Goal: Task Accomplishment & Management: Manage account settings

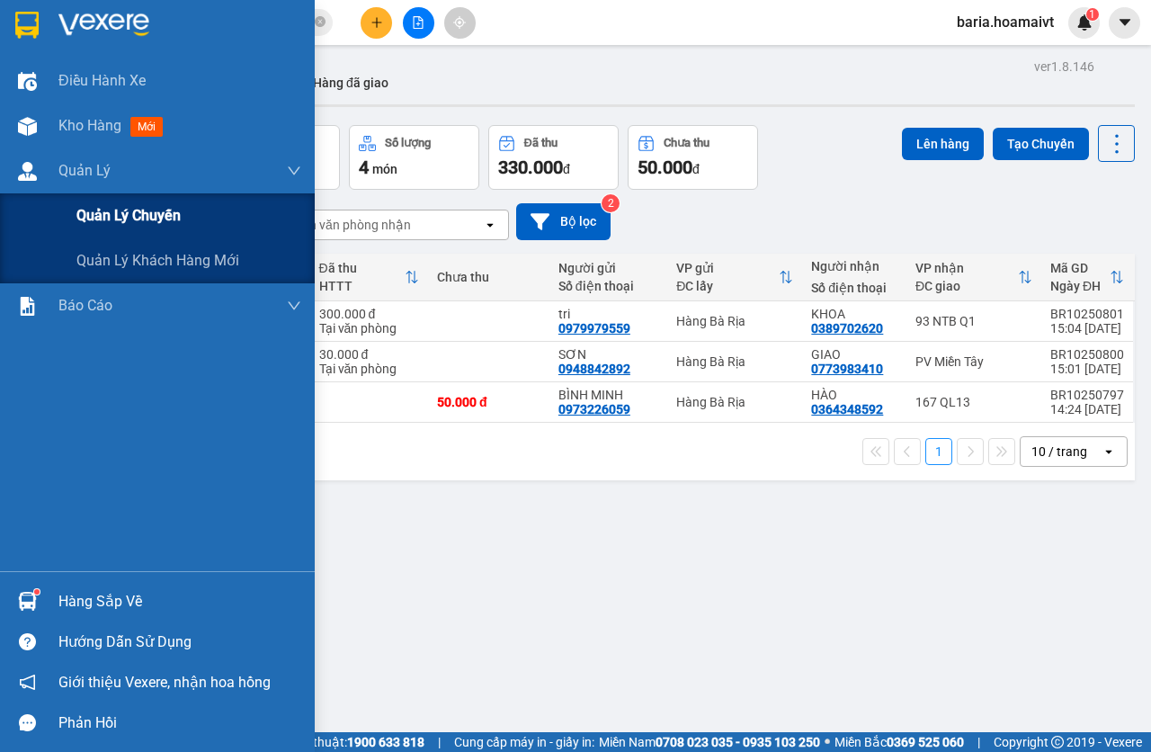
click at [111, 212] on span "Quản lý chuyến" at bounding box center [128, 215] width 104 height 22
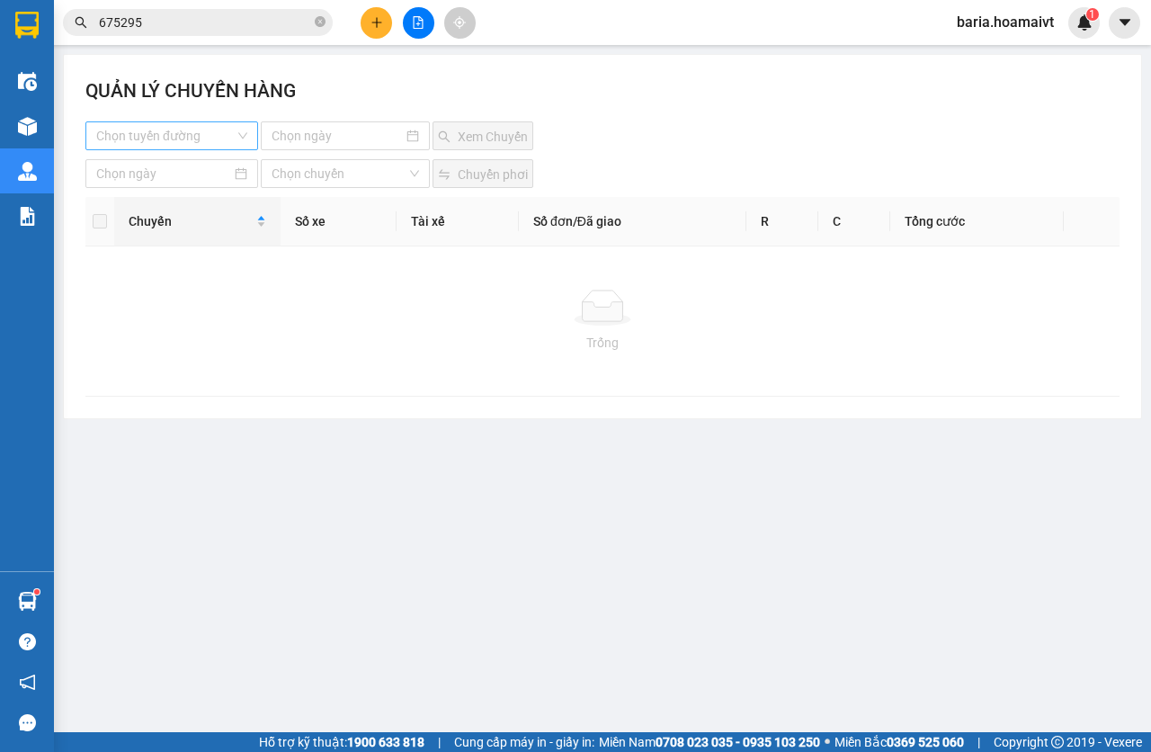
drag, startPoint x: 228, startPoint y: 137, endPoint x: 247, endPoint y: 149, distance: 22.7
click at [228, 137] on input "search" at bounding box center [165, 135] width 139 height 27
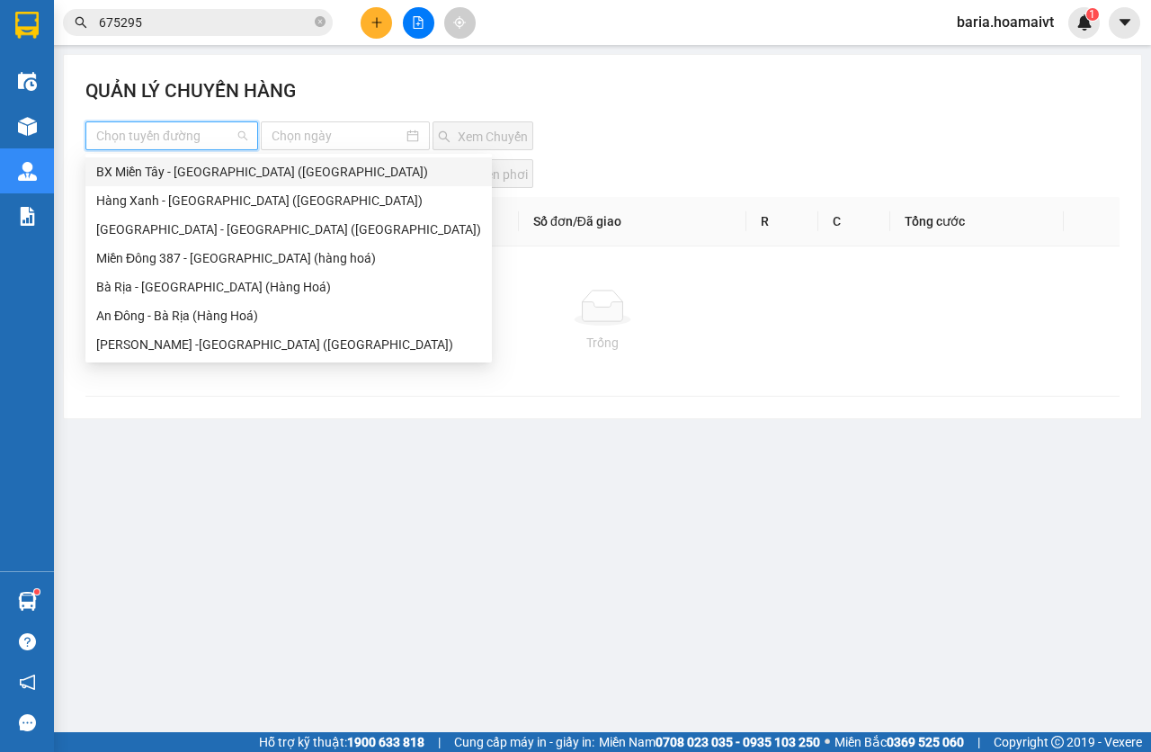
click at [219, 175] on div "BX Miền Tây - [GEOGRAPHIC_DATA] ([GEOGRAPHIC_DATA])" at bounding box center [288, 172] width 385 height 20
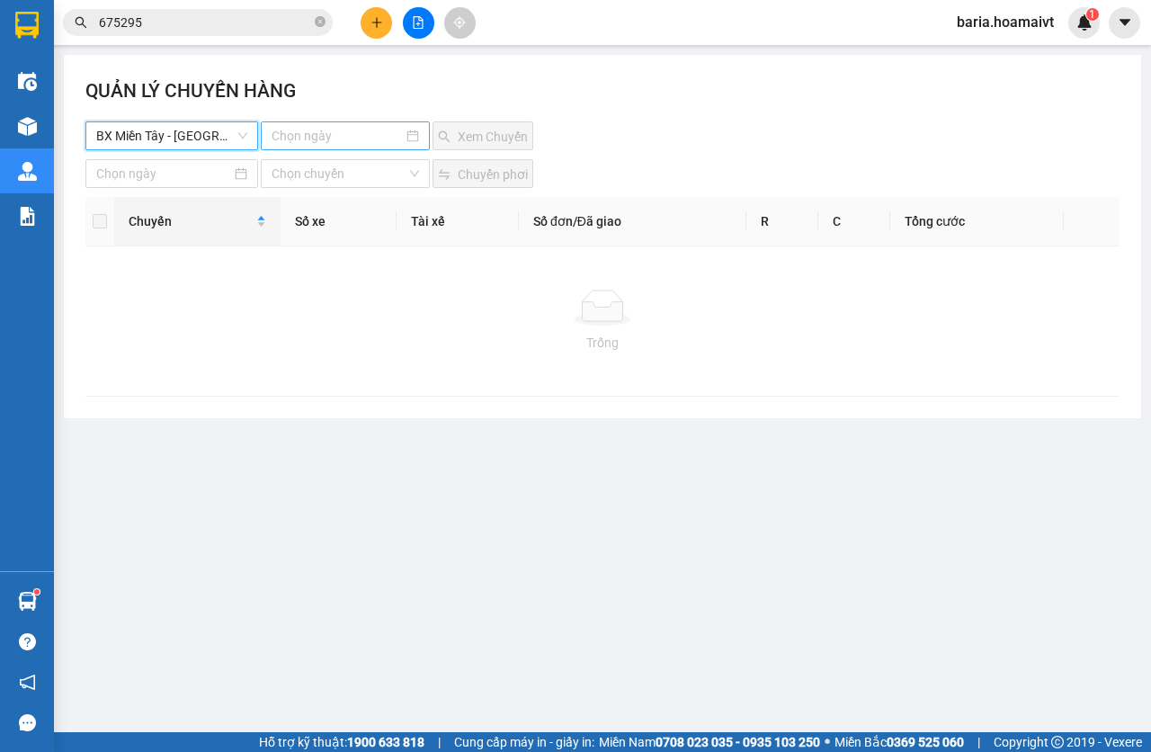
click at [280, 140] on input at bounding box center [338, 136] width 132 height 20
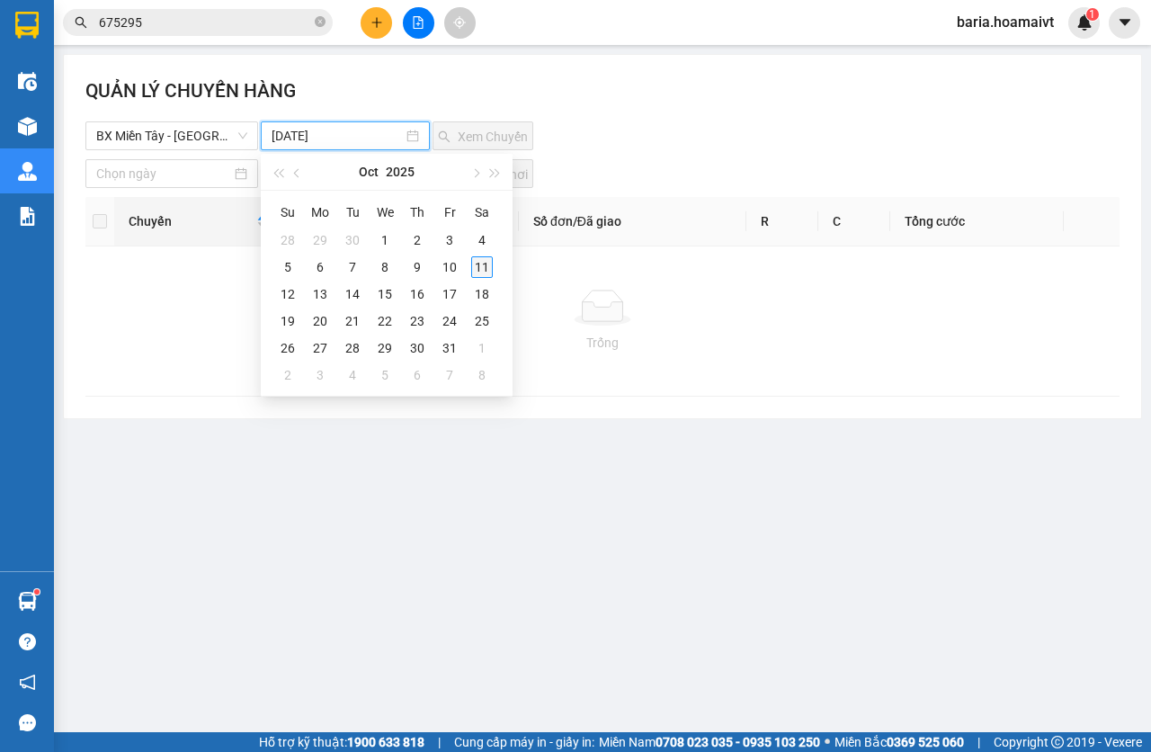
type input "[DATE]"
click at [479, 271] on div "11" at bounding box center [482, 267] width 22 height 22
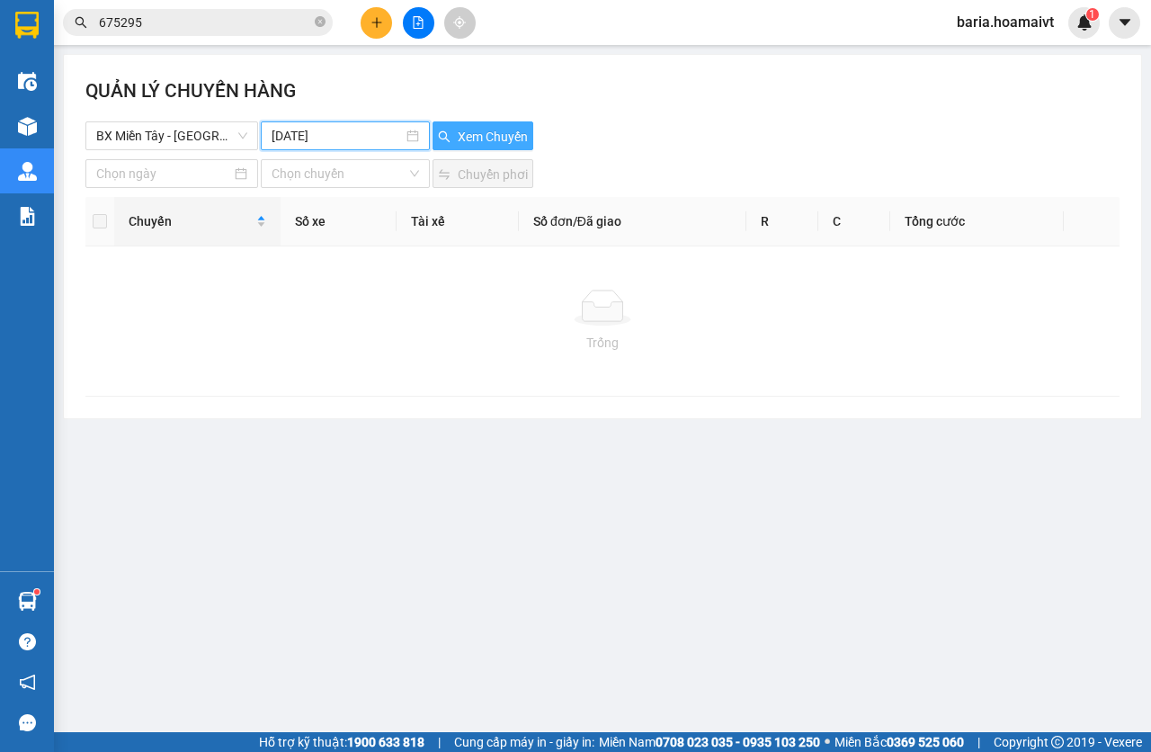
click at [514, 138] on span "Xem Chuyến" at bounding box center [493, 137] width 70 height 20
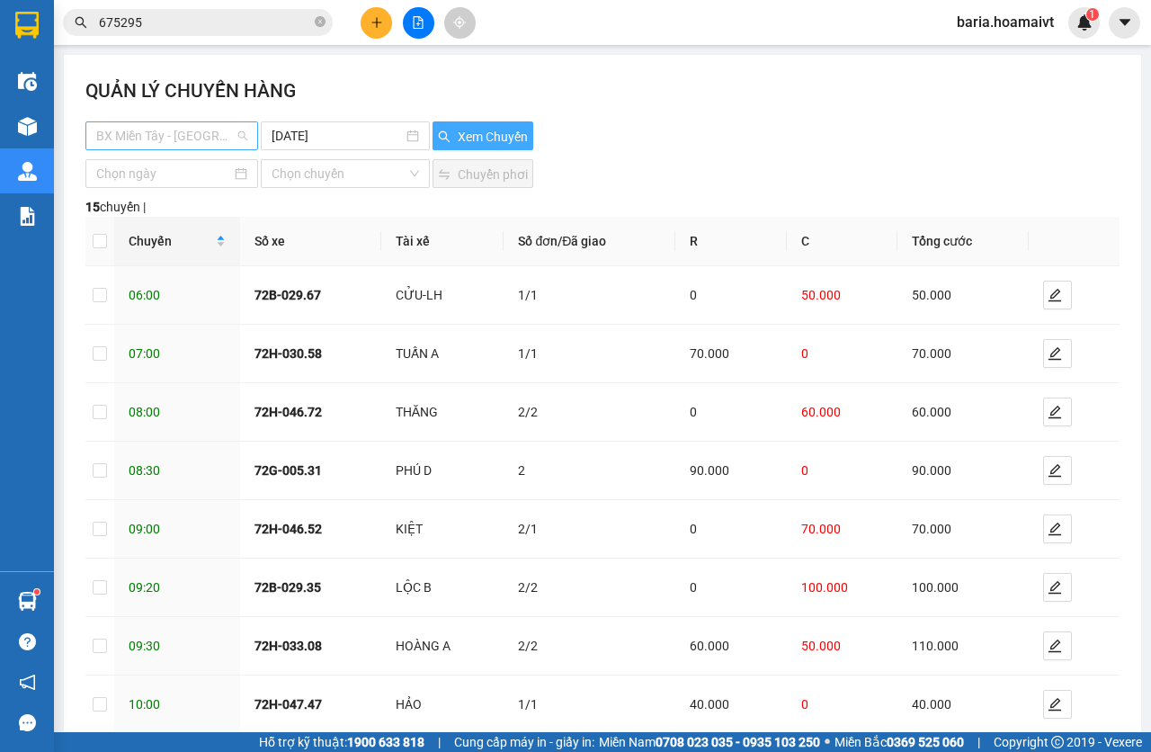
click at [183, 125] on span "BX Miền Tây - [GEOGRAPHIC_DATA] ([GEOGRAPHIC_DATA])" at bounding box center [171, 135] width 151 height 27
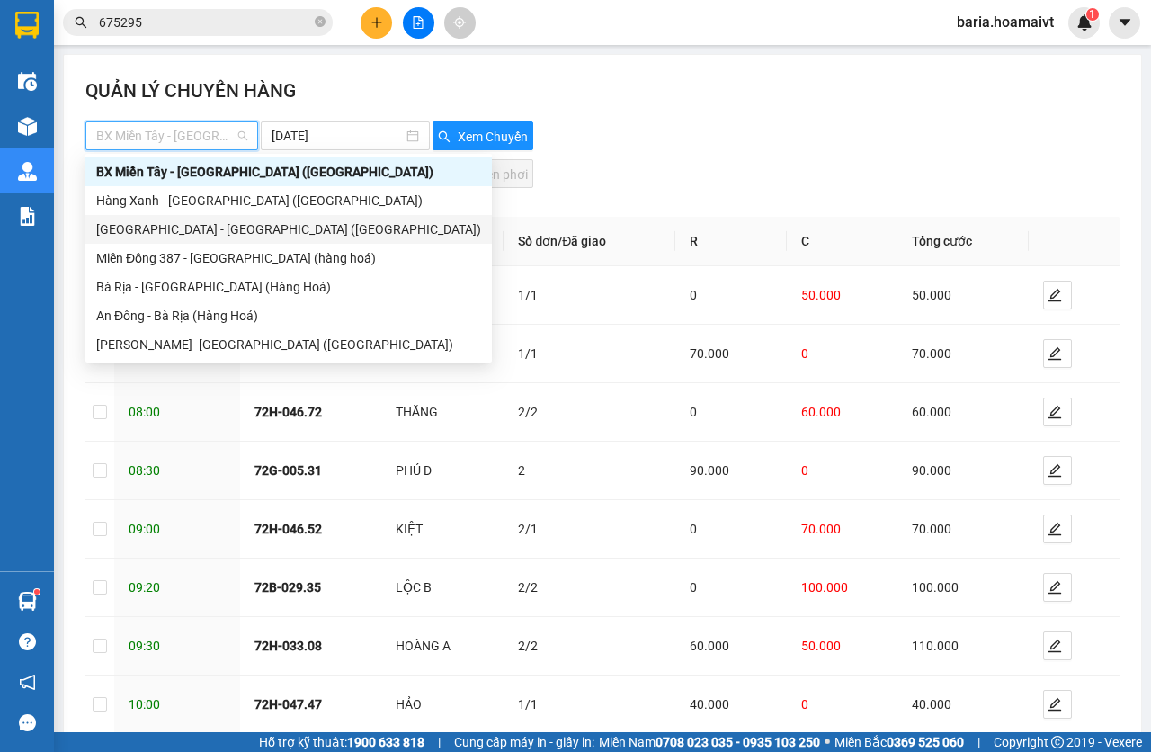
drag, startPoint x: 178, startPoint y: 224, endPoint x: 308, endPoint y: 203, distance: 131.2
click at [179, 224] on div "[GEOGRAPHIC_DATA] - [GEOGRAPHIC_DATA] ([GEOGRAPHIC_DATA])" at bounding box center [288, 229] width 385 height 20
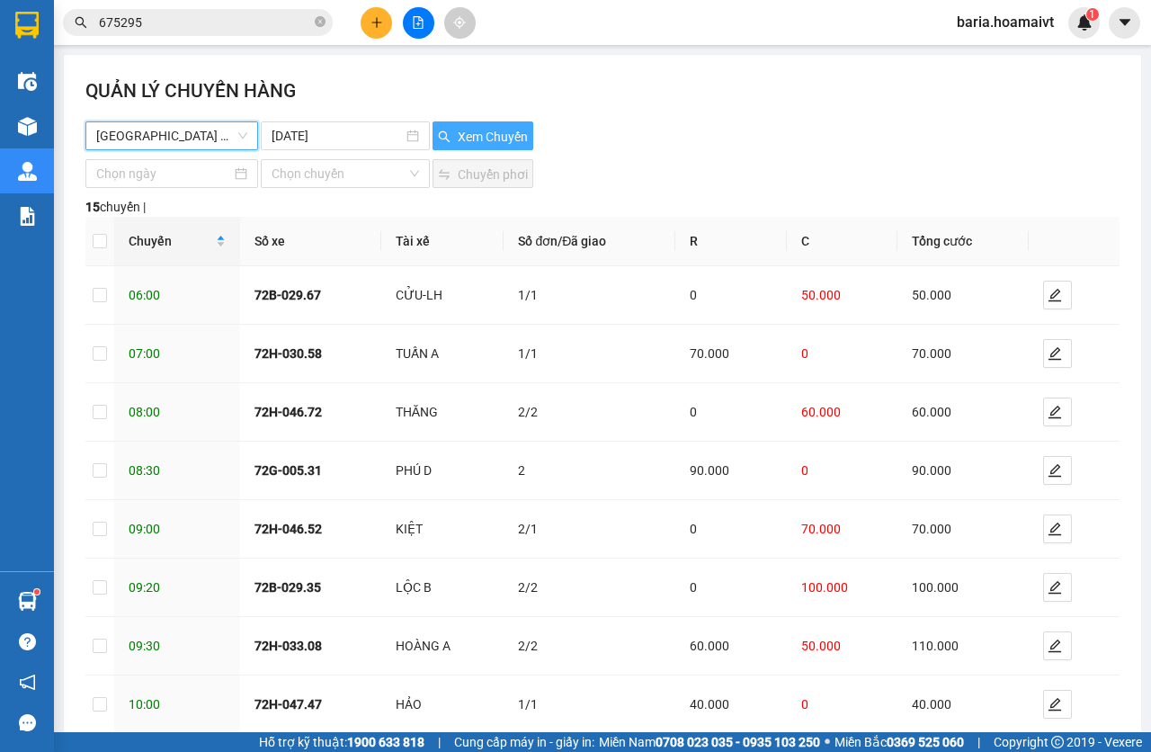
click at [433, 149] on button "Xem Chuyến" at bounding box center [483, 135] width 101 height 29
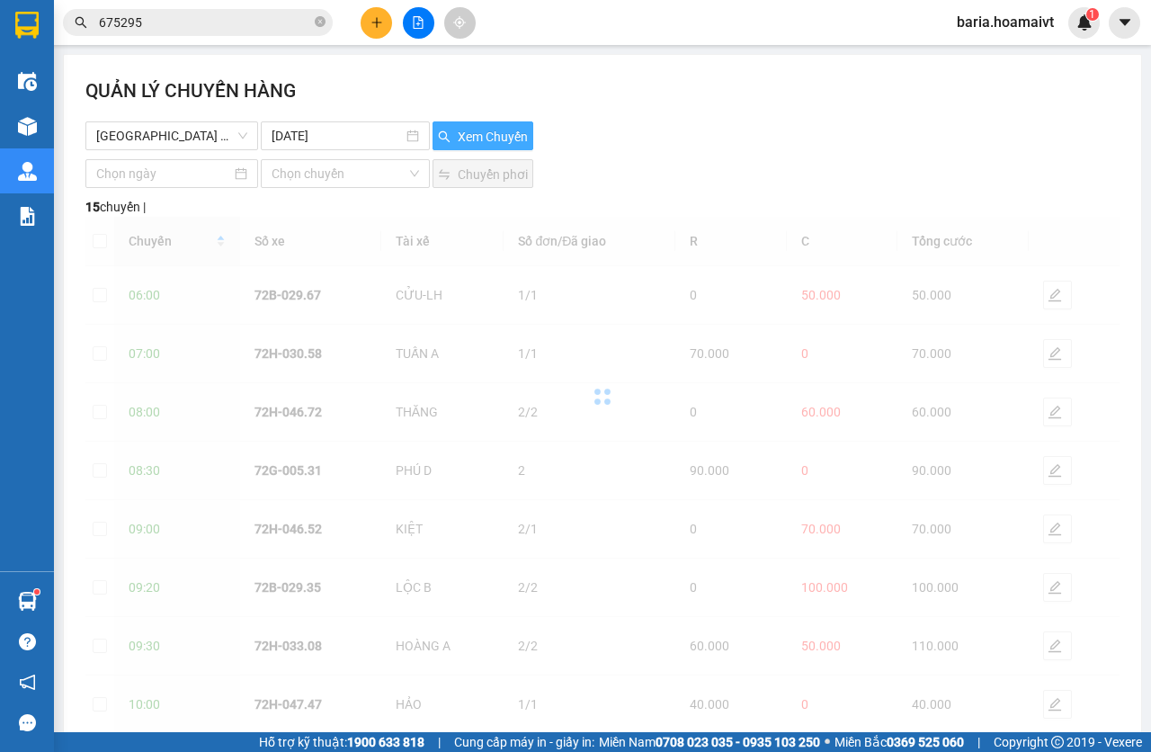
click at [488, 144] on span "Xem Chuyến" at bounding box center [493, 137] width 70 height 20
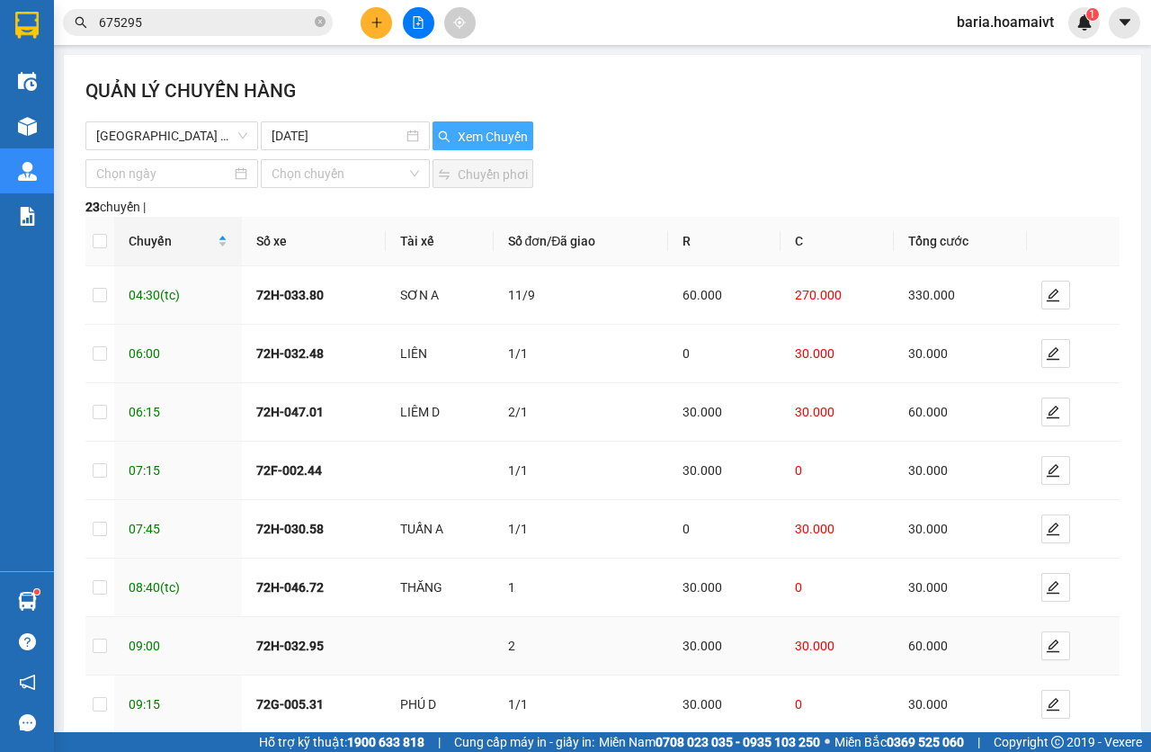
scroll to position [215, 0]
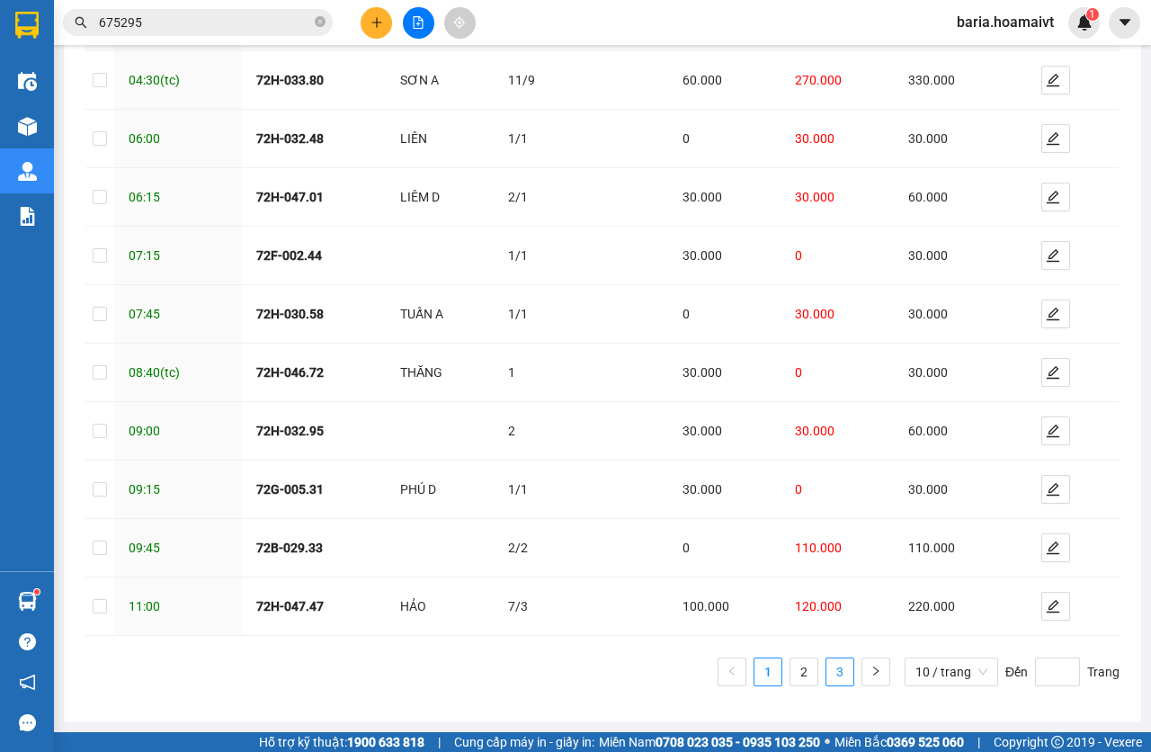
click at [827, 676] on link "3" at bounding box center [840, 671] width 27 height 27
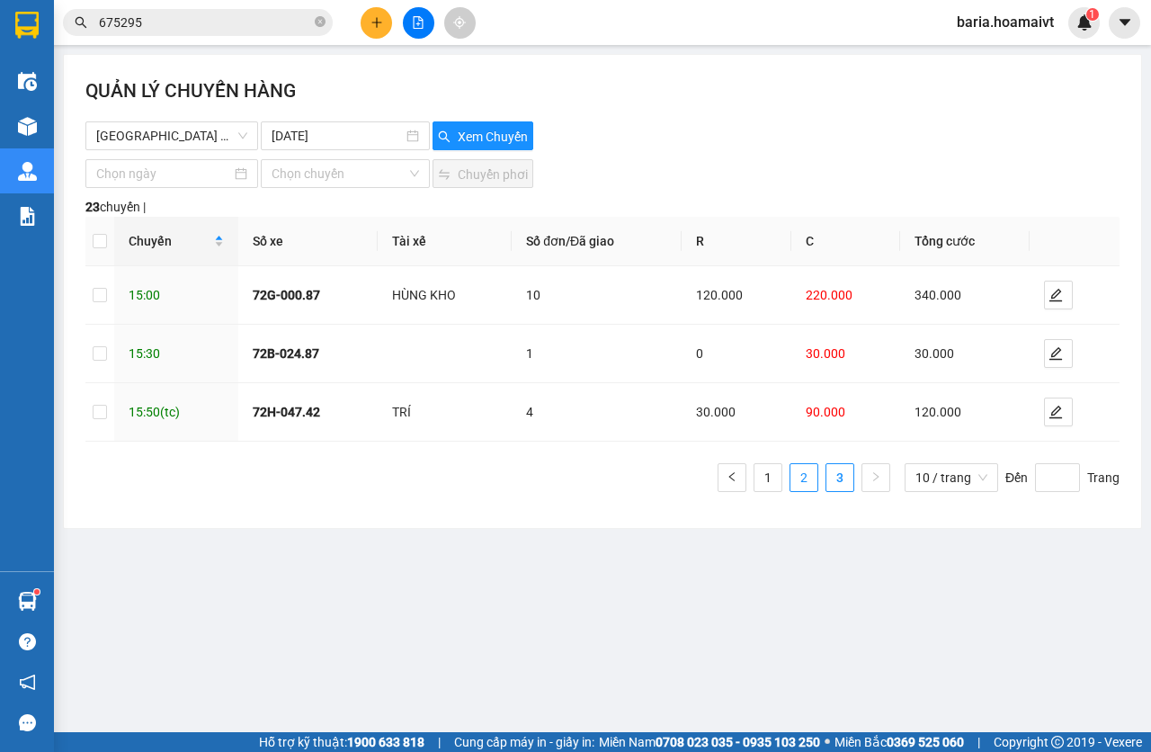
click at [807, 477] on link "2" at bounding box center [804, 477] width 27 height 27
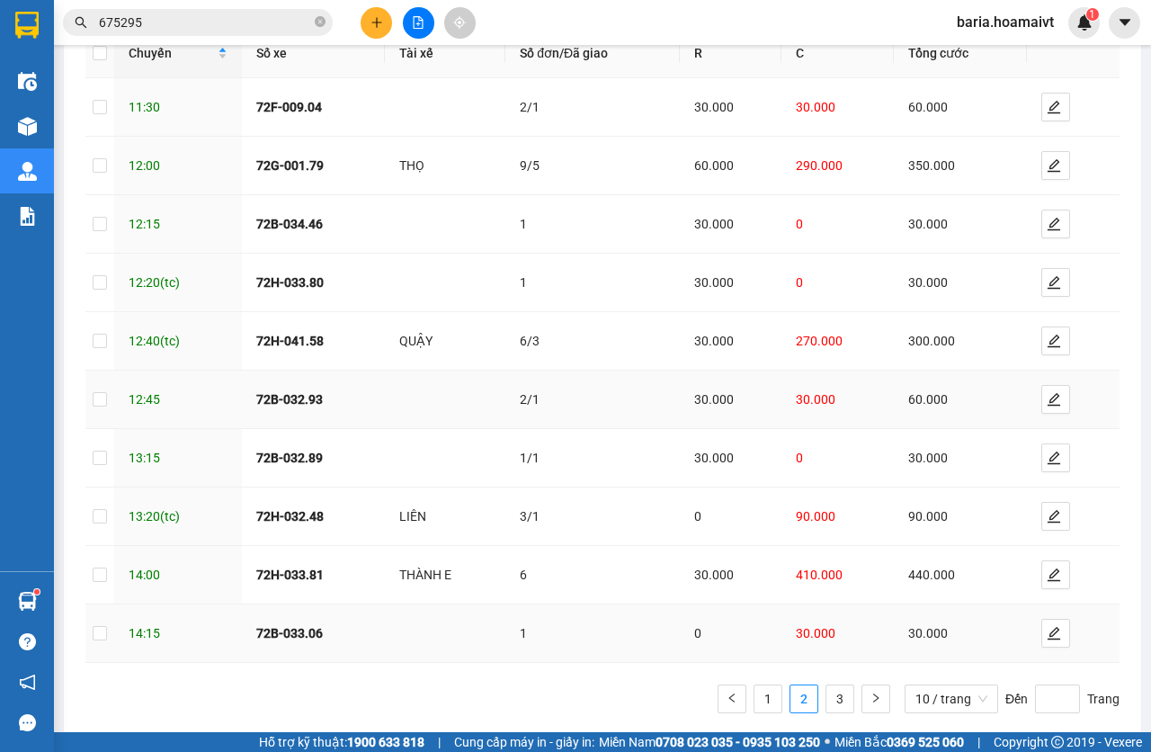
scroll to position [215, 0]
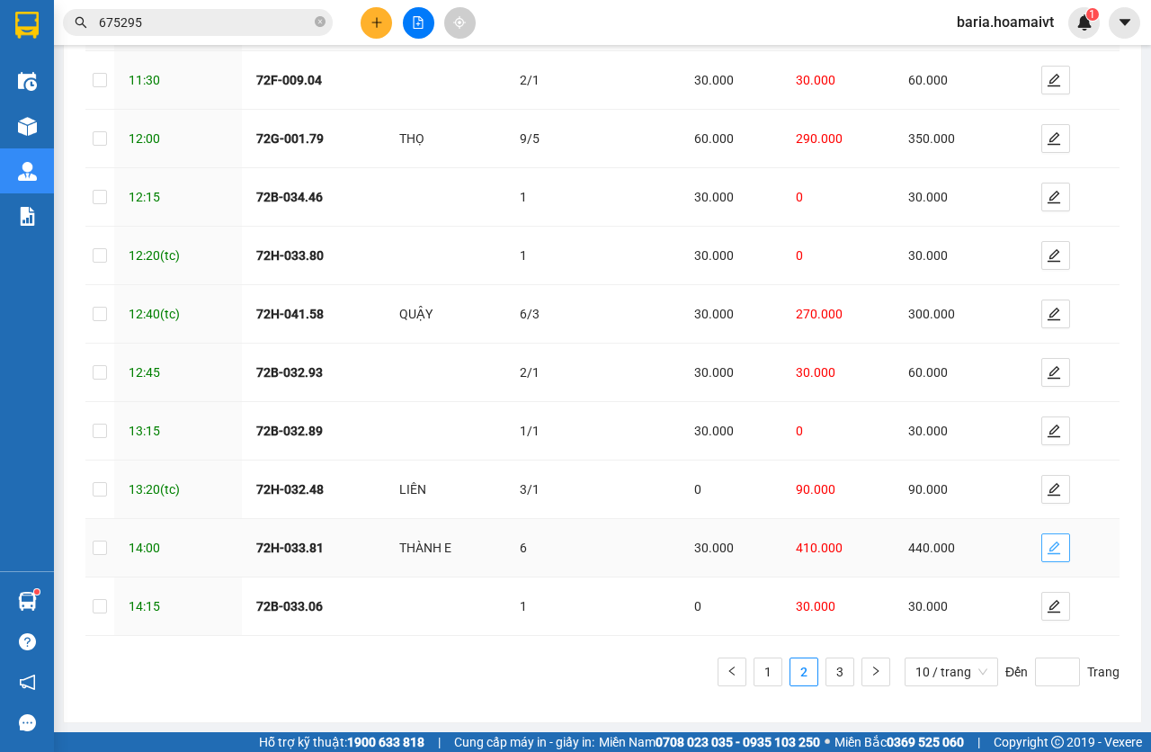
click at [1047, 546] on icon "edit" at bounding box center [1054, 548] width 14 height 14
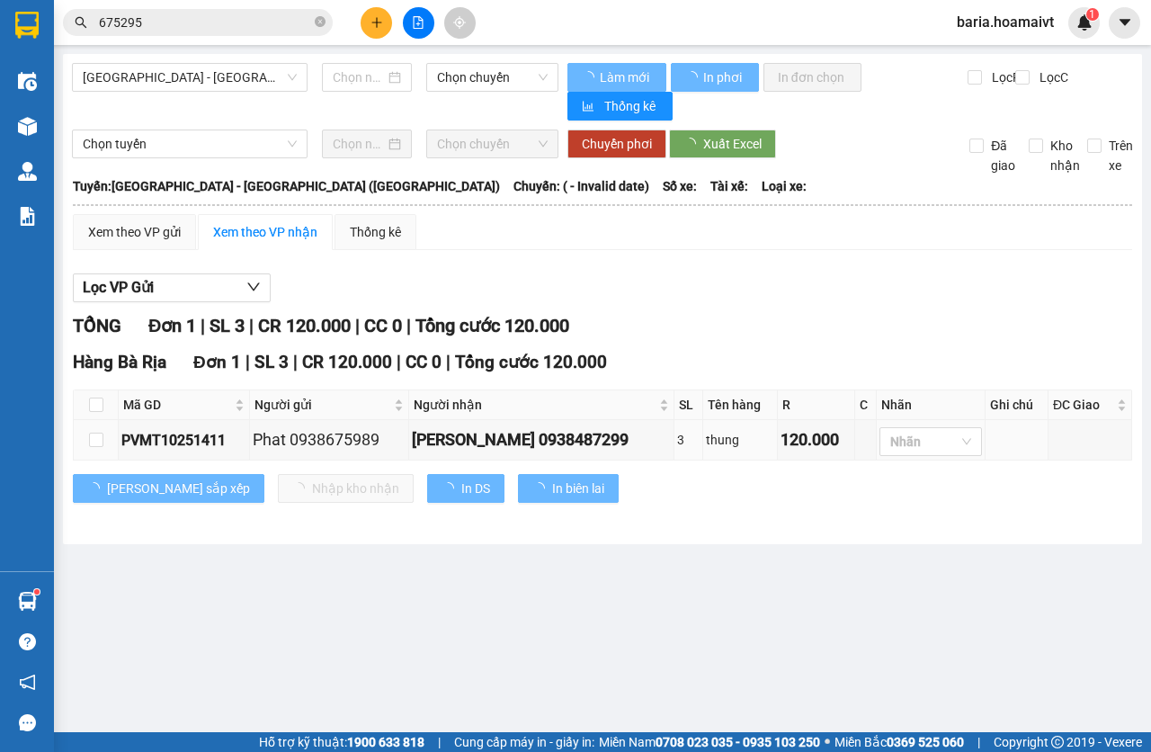
type input "[DATE]"
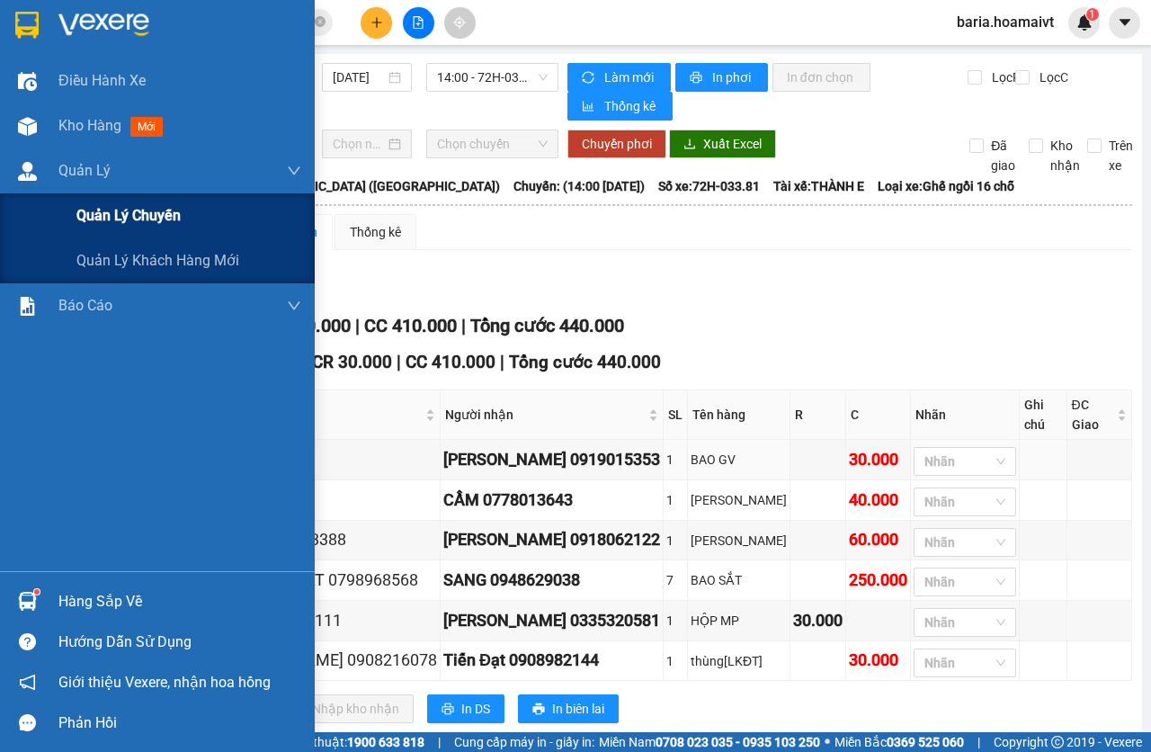
click at [128, 206] on span "Quản lý chuyến" at bounding box center [128, 215] width 104 height 22
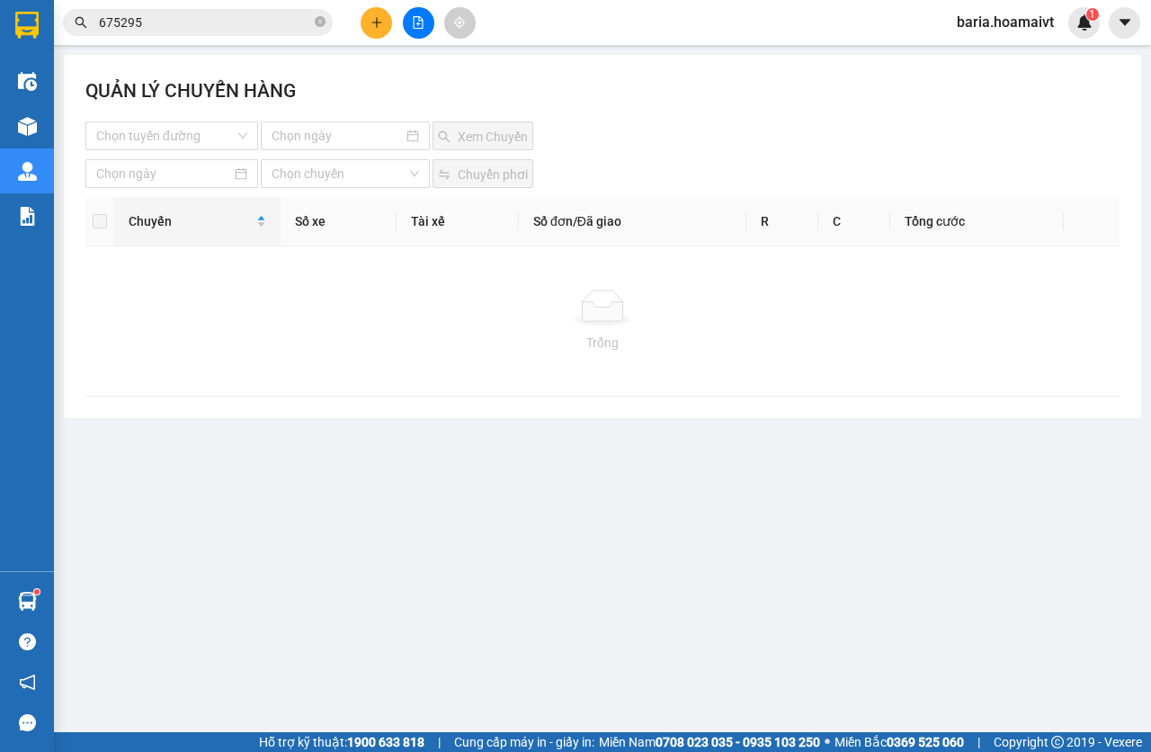
click at [366, 17] on button at bounding box center [376, 22] width 31 height 31
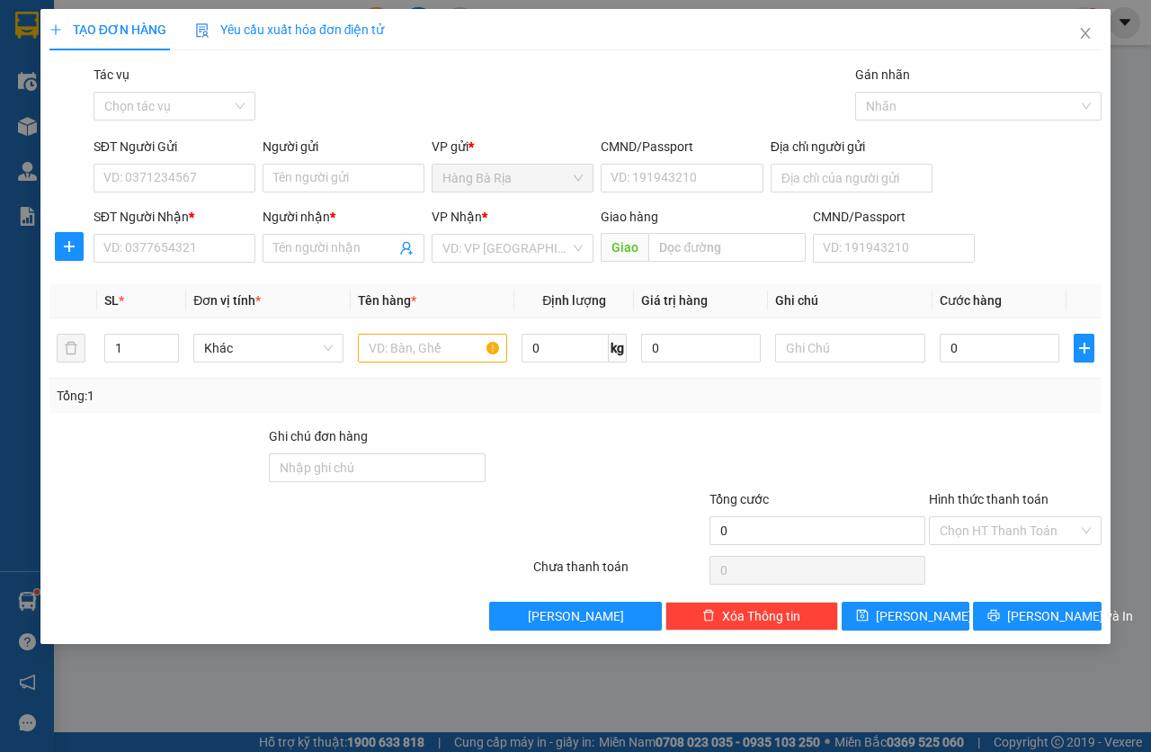
click at [157, 231] on div "SĐT Người Nhận *" at bounding box center [175, 220] width 162 height 27
click at [193, 243] on input "SĐT Người Nhận *" at bounding box center [175, 248] width 162 height 29
click at [206, 260] on input "0906918552" at bounding box center [175, 248] width 162 height 29
type input "0906918552"
click at [300, 241] on input "Người nhận *" at bounding box center [334, 248] width 122 height 20
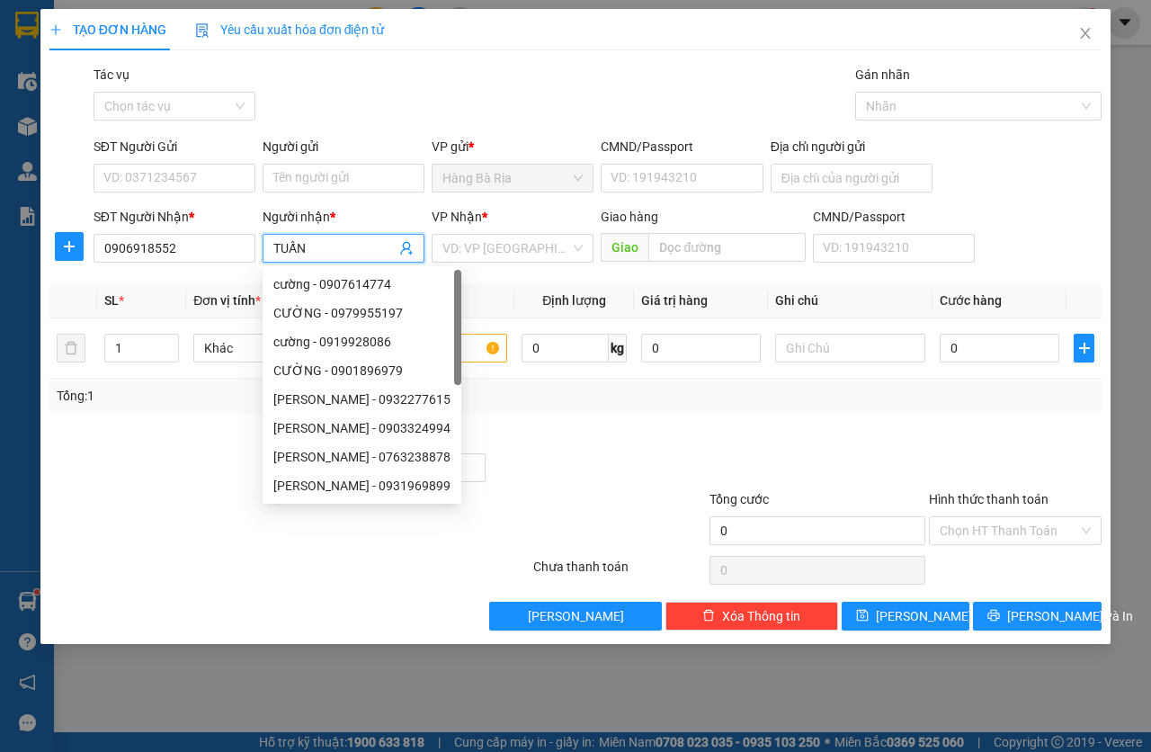
type input "TUẤN"
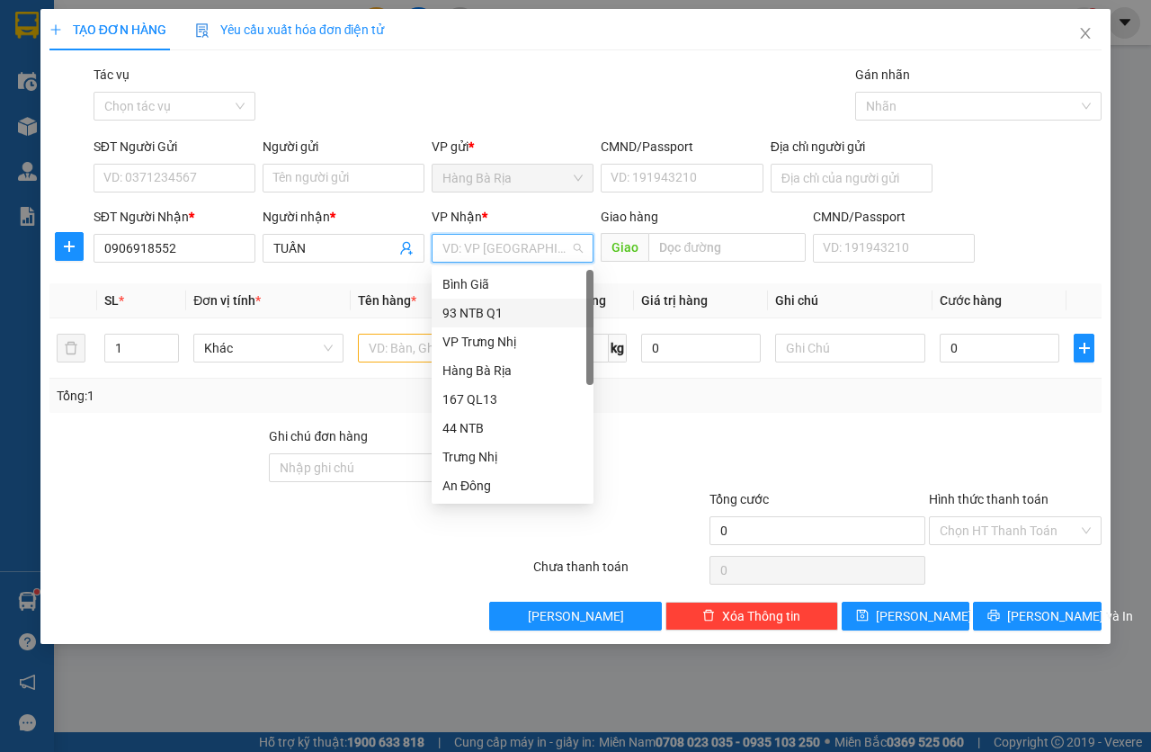
click at [506, 311] on div "93 NTB Q1" at bounding box center [513, 313] width 140 height 20
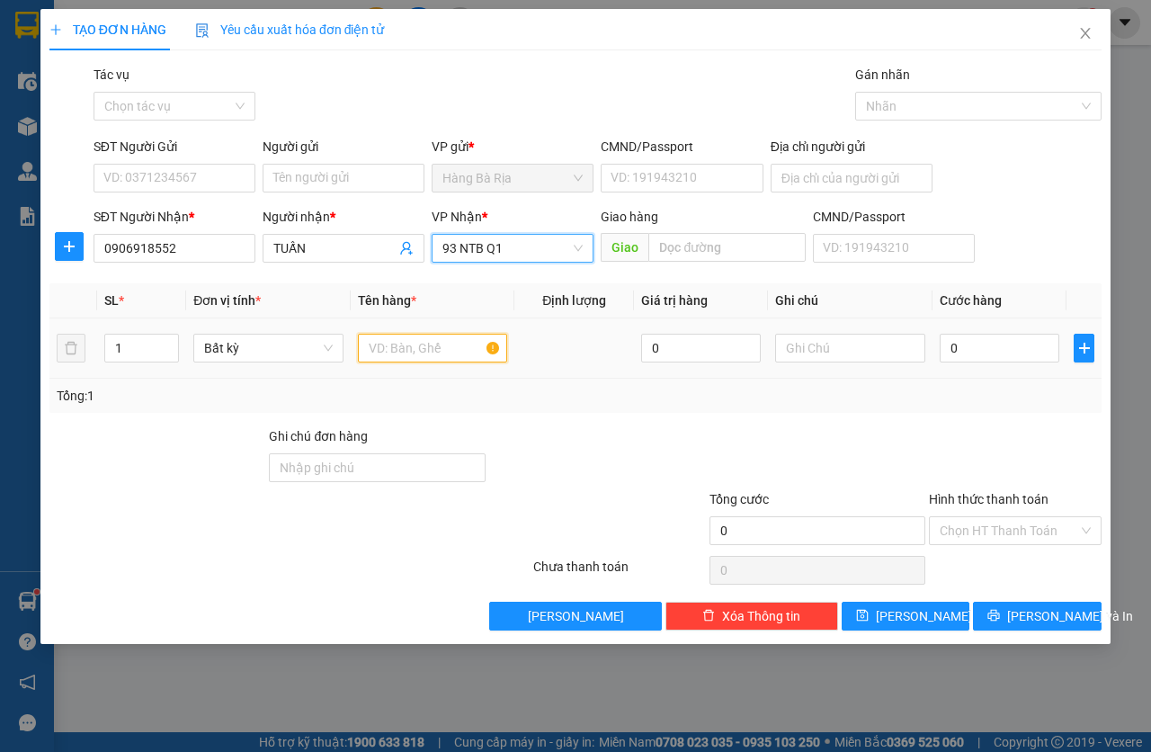
click at [413, 346] on input "text" at bounding box center [433, 348] width 150 height 29
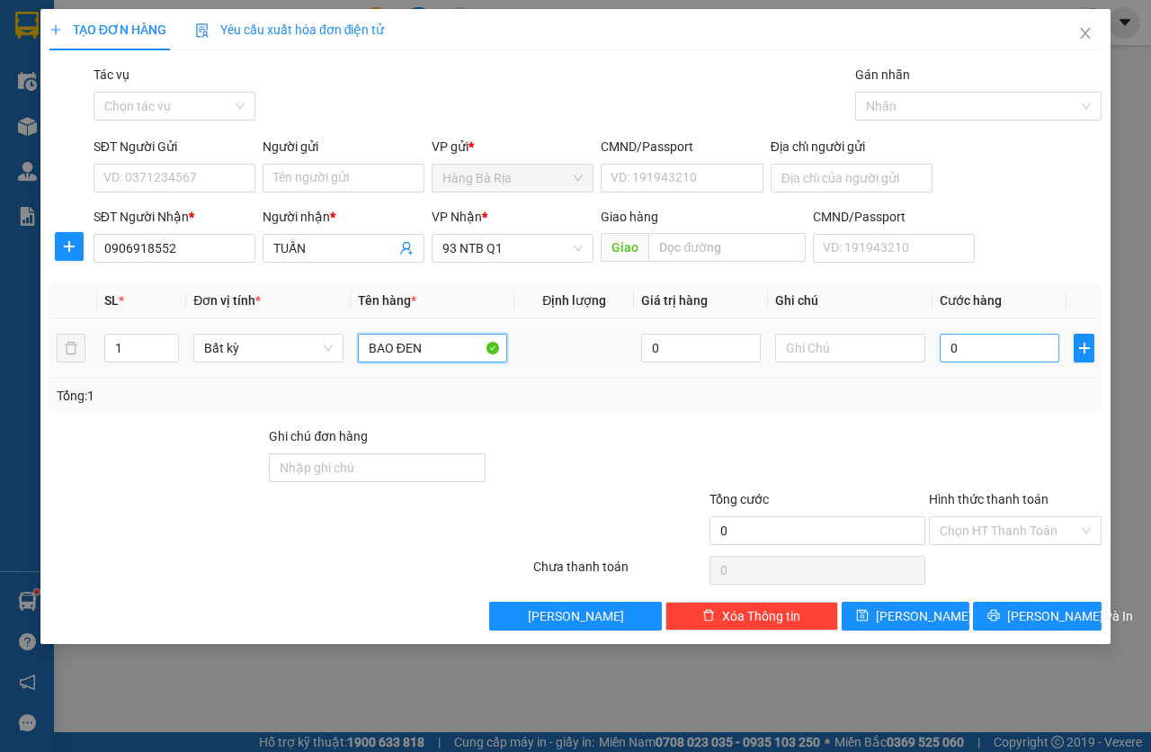
type input "BAO ĐEN"
click at [1005, 341] on input "0" at bounding box center [1000, 348] width 120 height 29
type input "3"
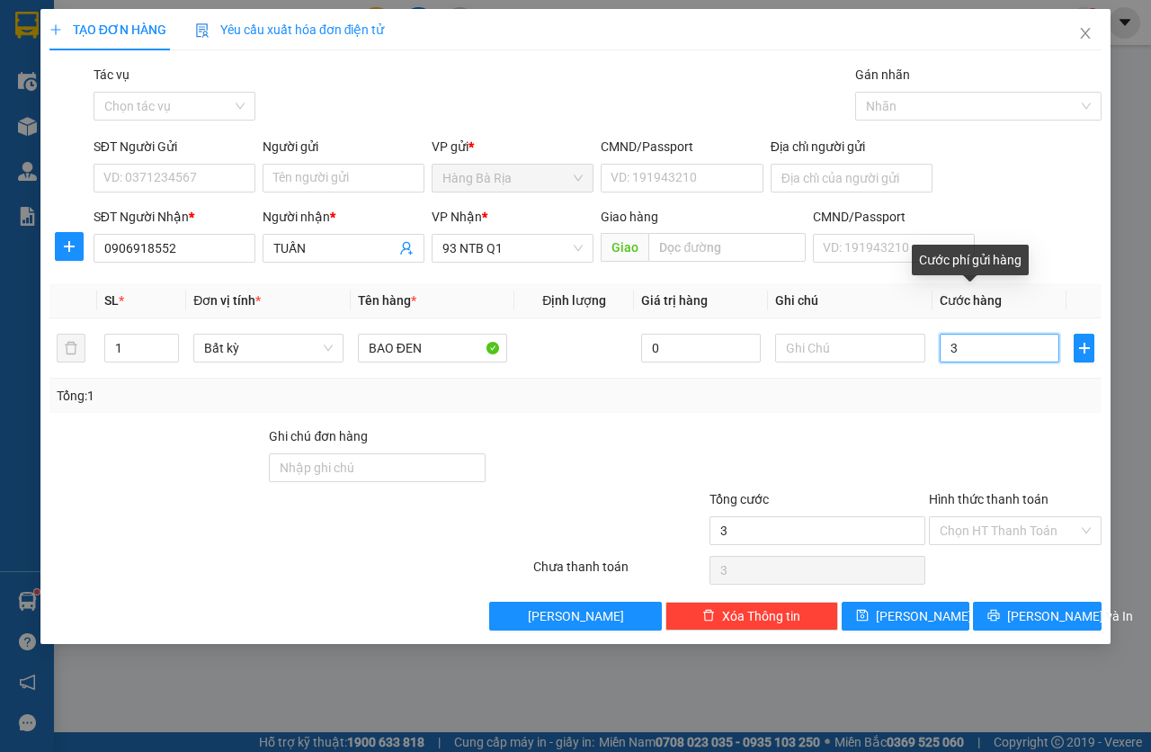
type input "30"
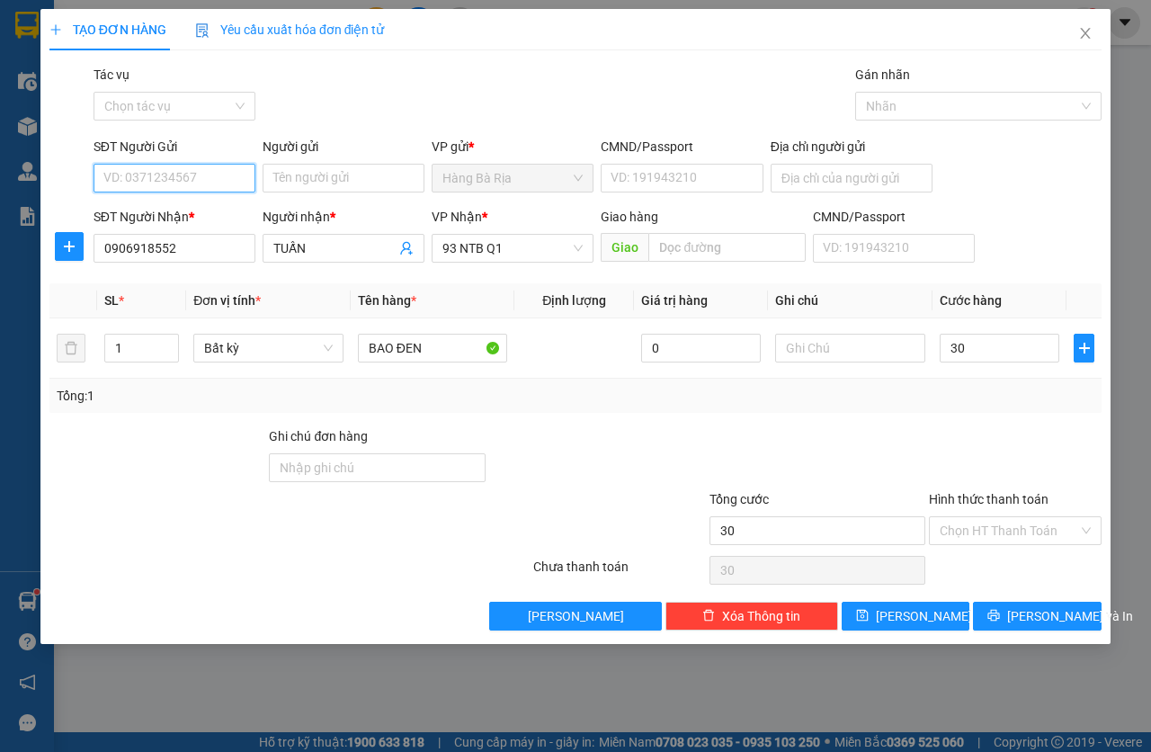
type input "30.000"
click at [207, 188] on input "SĐT Người Gửi" at bounding box center [175, 178] width 162 height 29
type input "02543739799"
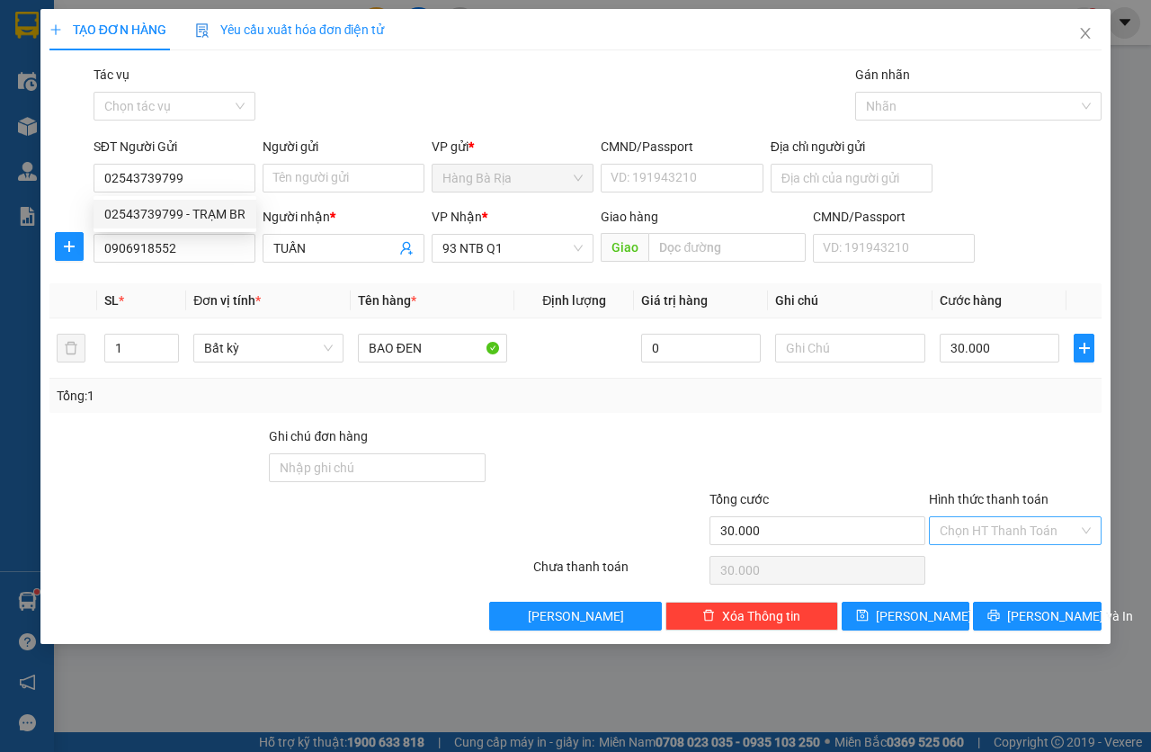
click at [1016, 536] on input "Hình thức thanh toán" at bounding box center [1009, 530] width 139 height 27
click at [1016, 552] on div "Tại văn phòng" at bounding box center [1015, 566] width 173 height 29
type input "0"
click at [1034, 606] on span "[PERSON_NAME] và In" at bounding box center [1070, 616] width 126 height 20
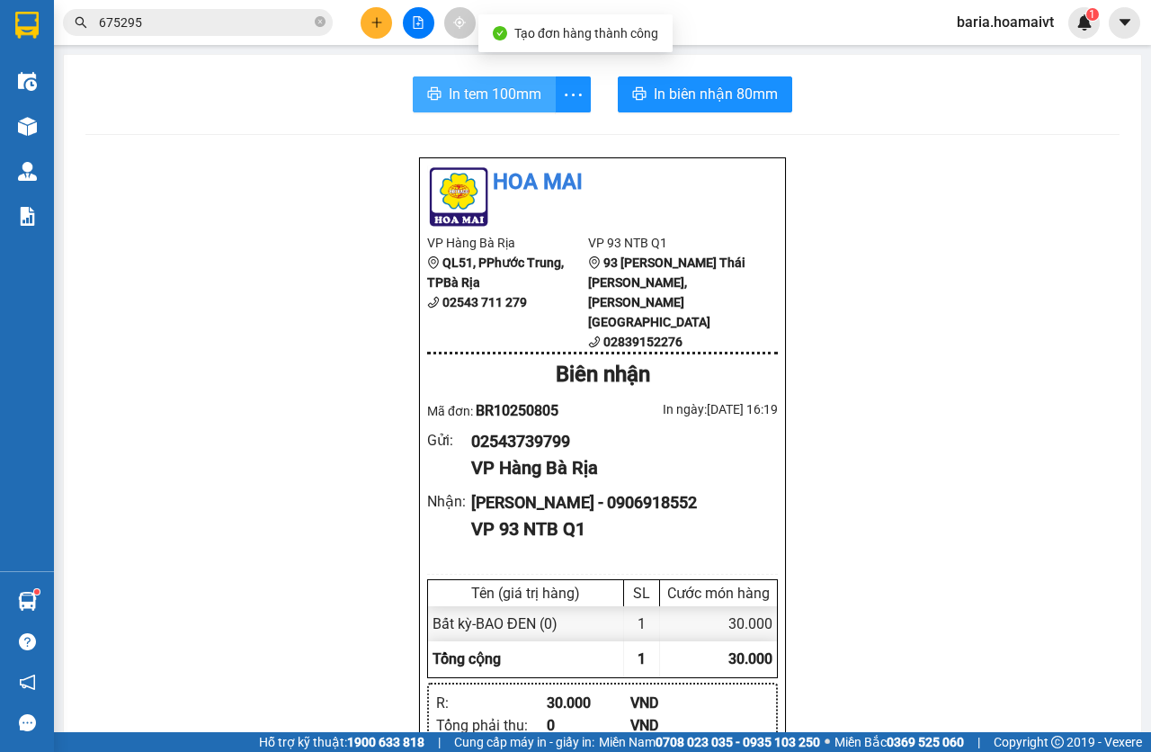
click at [518, 88] on span "In tem 100mm" at bounding box center [495, 94] width 93 height 22
click at [230, 18] on input "675295" at bounding box center [205, 23] width 212 height 20
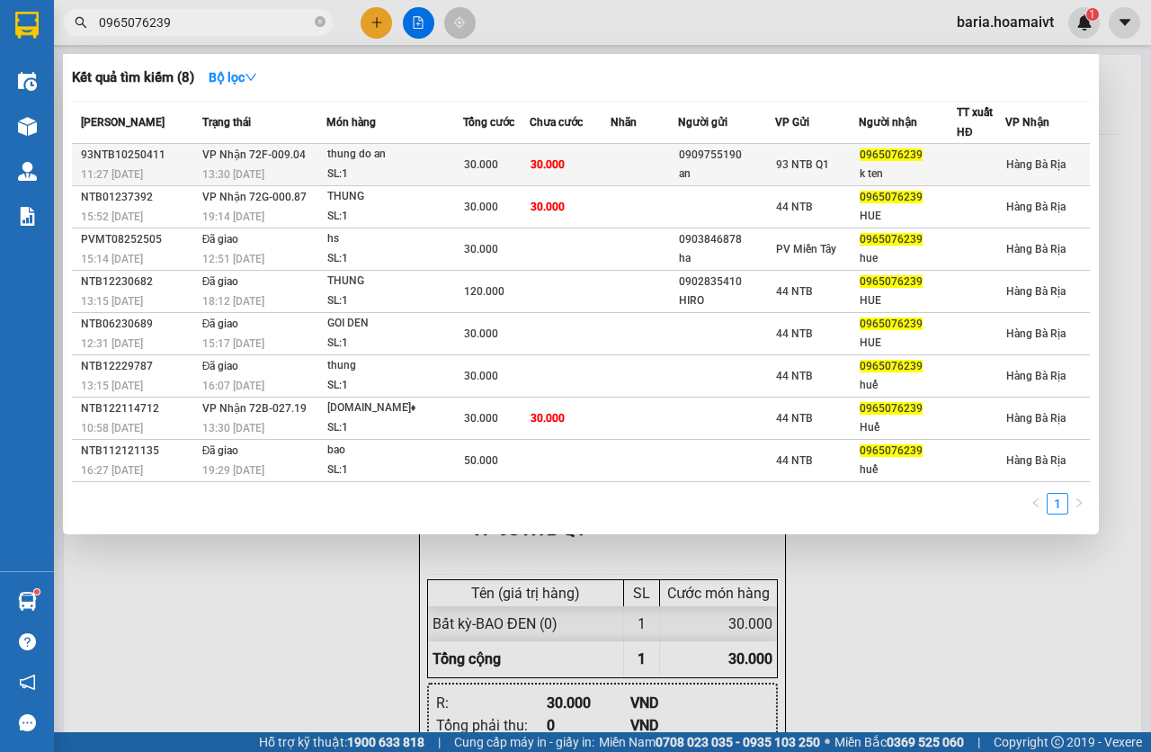
type input "0965076239"
click at [597, 165] on td "30.000" at bounding box center [571, 165] width 82 height 42
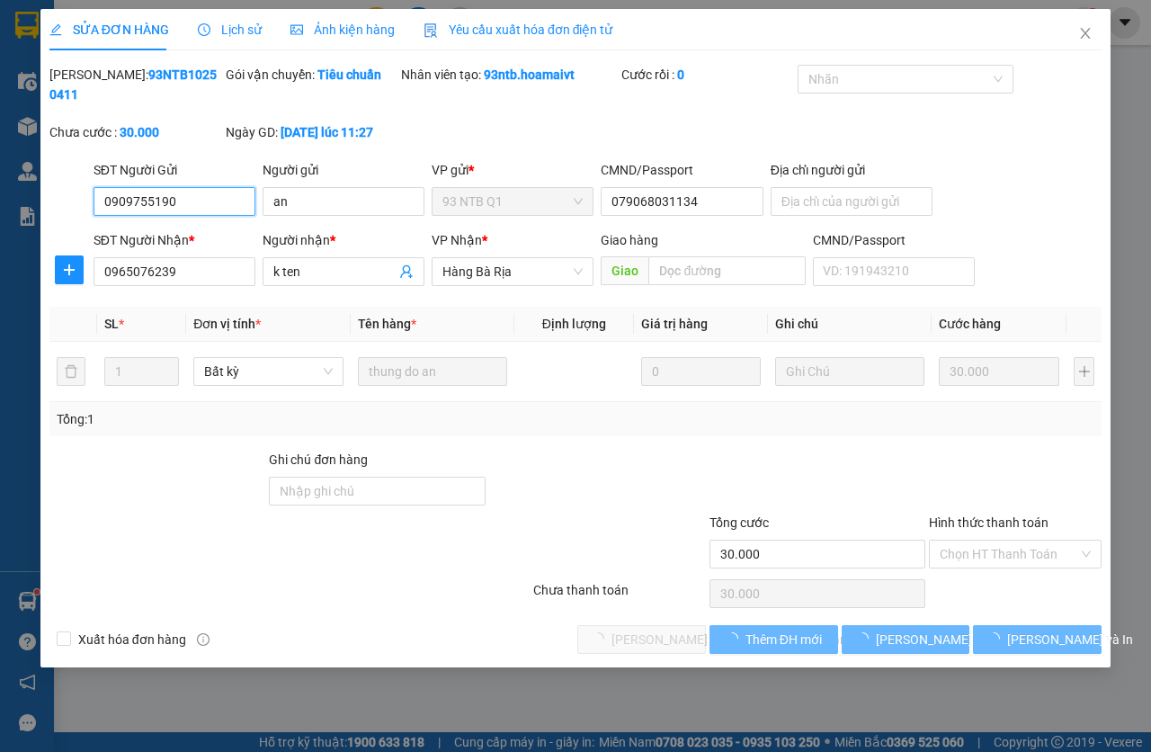
type input "0909755190"
type input "an"
type input "079068031134"
type input "0965076239"
type input "k ten"
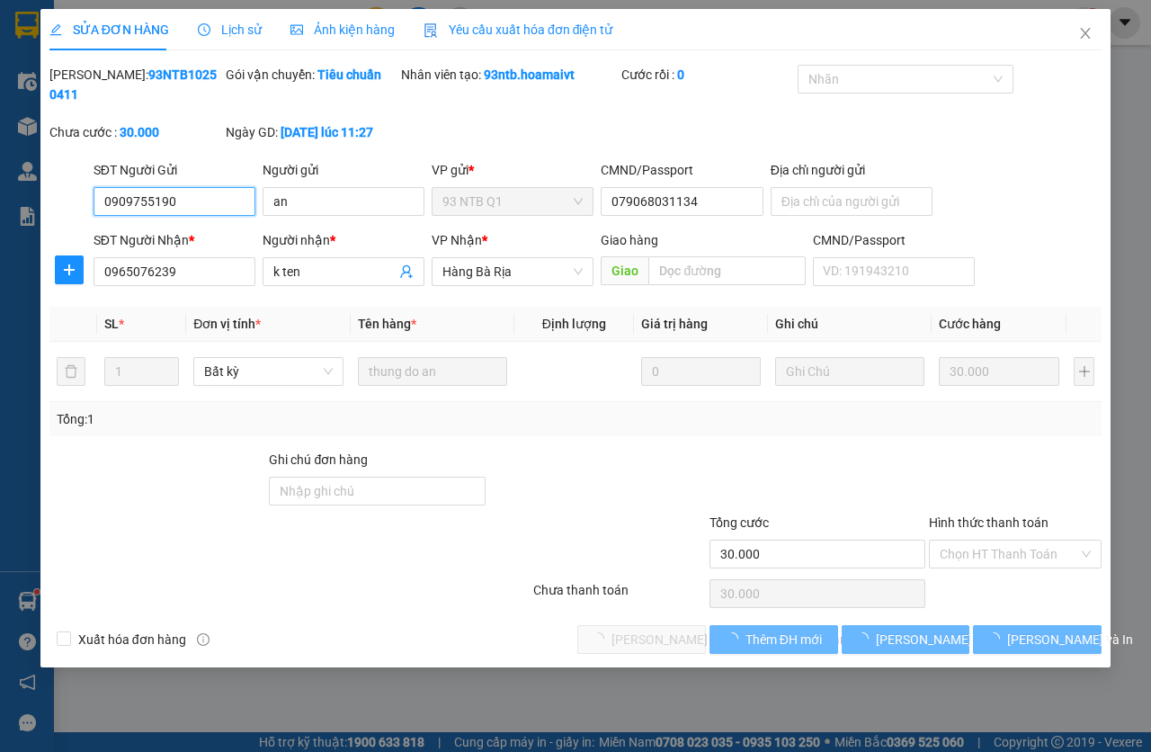
type input "30.000"
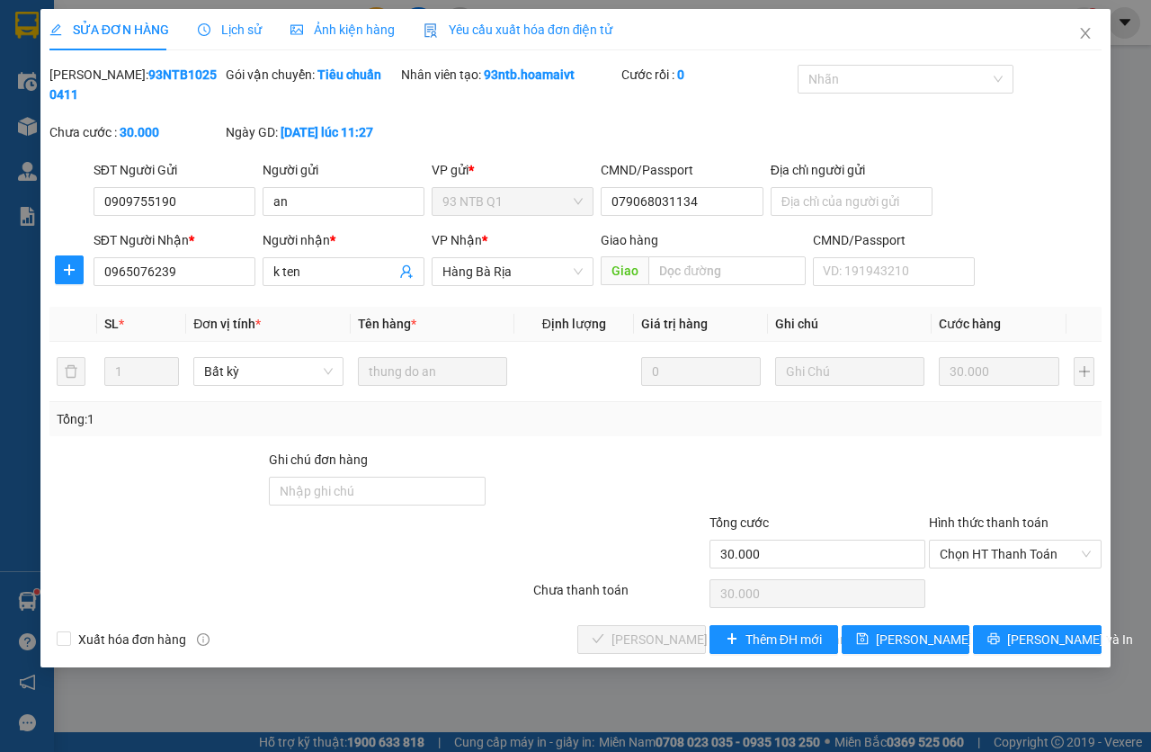
click at [996, 586] on div "Chọn HT Thanh Toán" at bounding box center [1015, 594] width 176 height 36
click at [979, 559] on span "Chọn HT Thanh Toán" at bounding box center [1015, 554] width 151 height 27
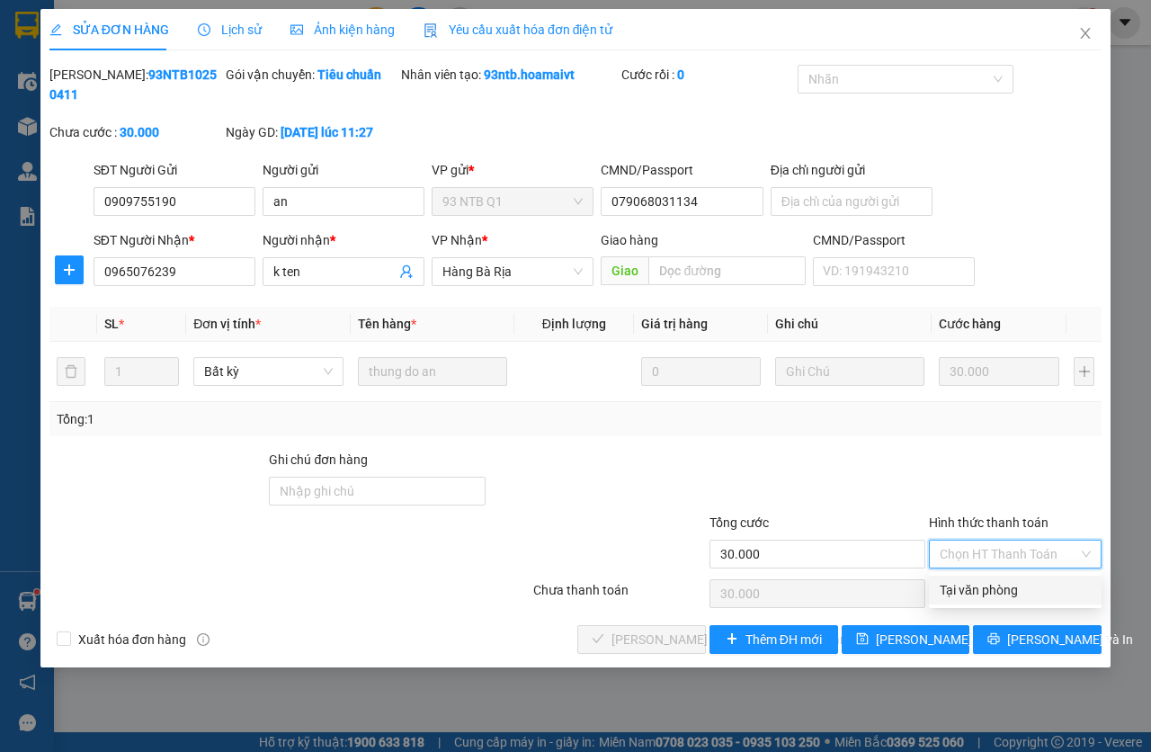
click at [973, 586] on div "Tại văn phòng" at bounding box center [1015, 590] width 151 height 20
type input "0"
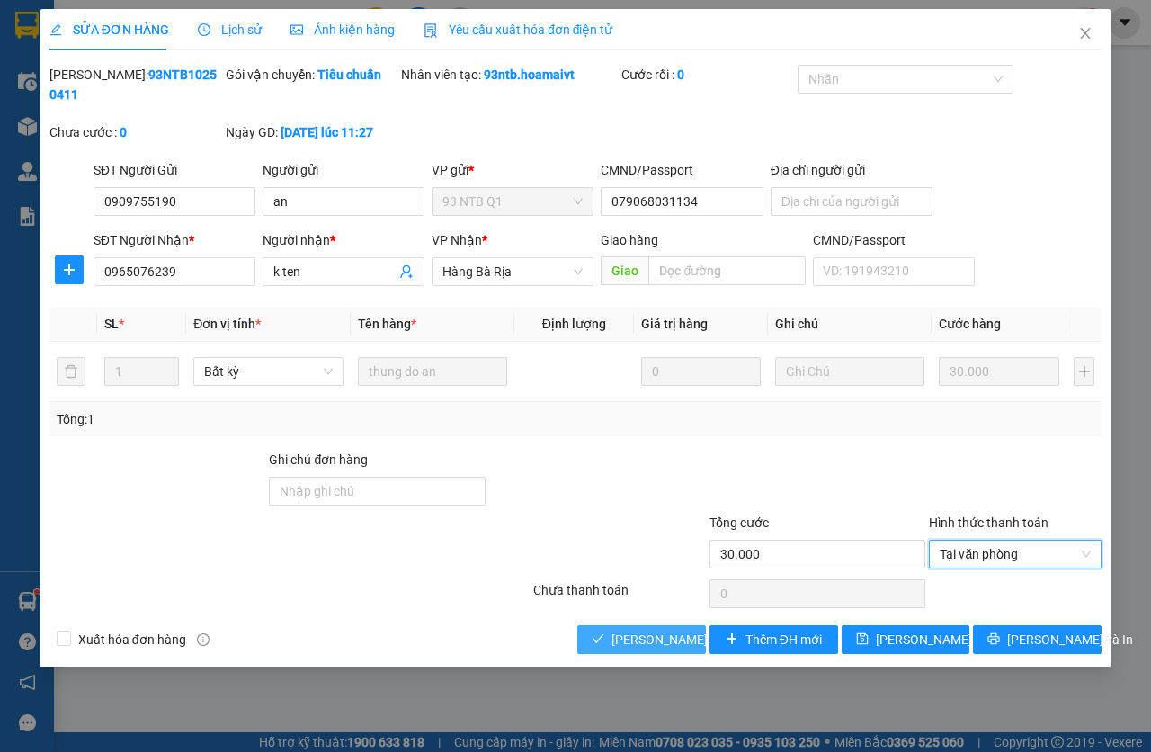
click at [664, 641] on span "[PERSON_NAME] và [PERSON_NAME] hàng" at bounding box center [733, 640] width 243 height 20
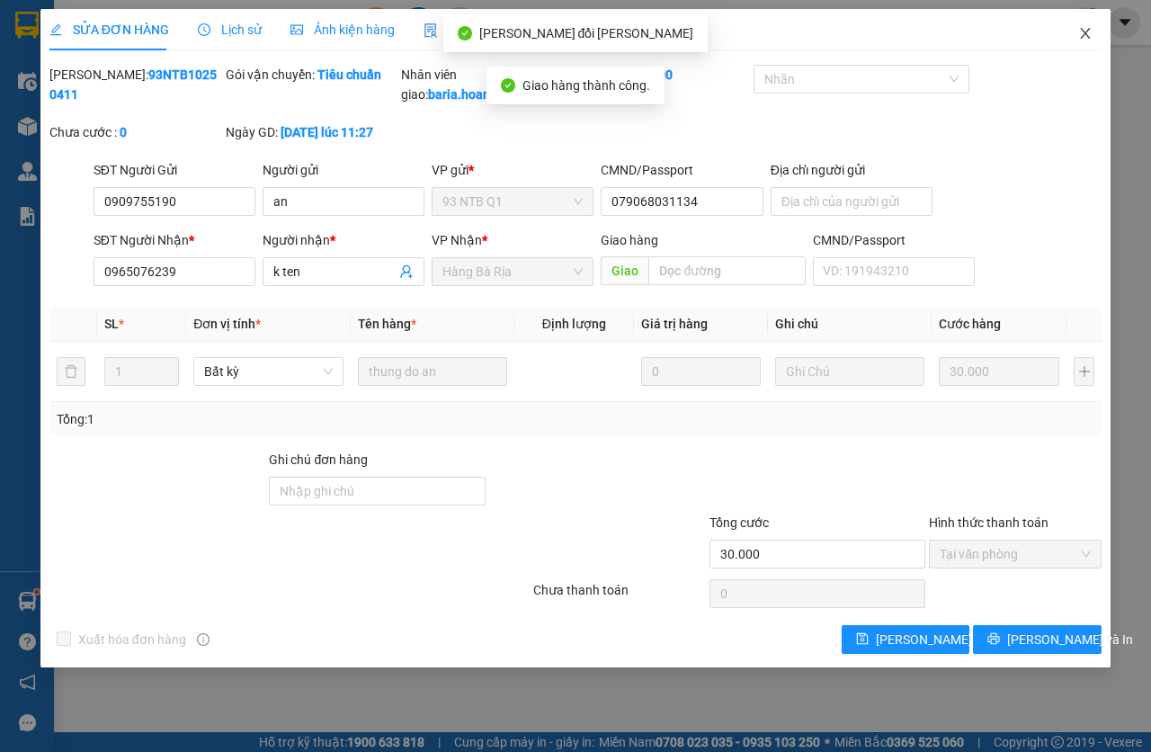
click at [1084, 42] on span "Close" at bounding box center [1085, 34] width 50 height 50
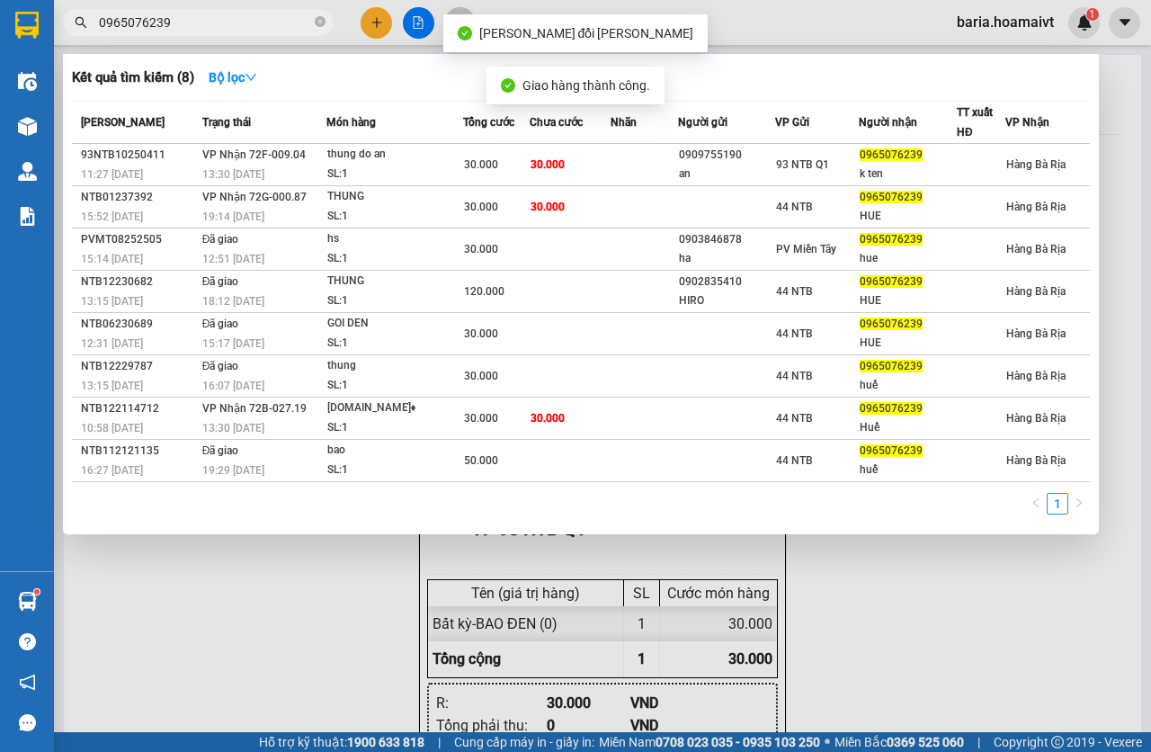
click at [253, 25] on input "0965076239" at bounding box center [205, 23] width 212 height 20
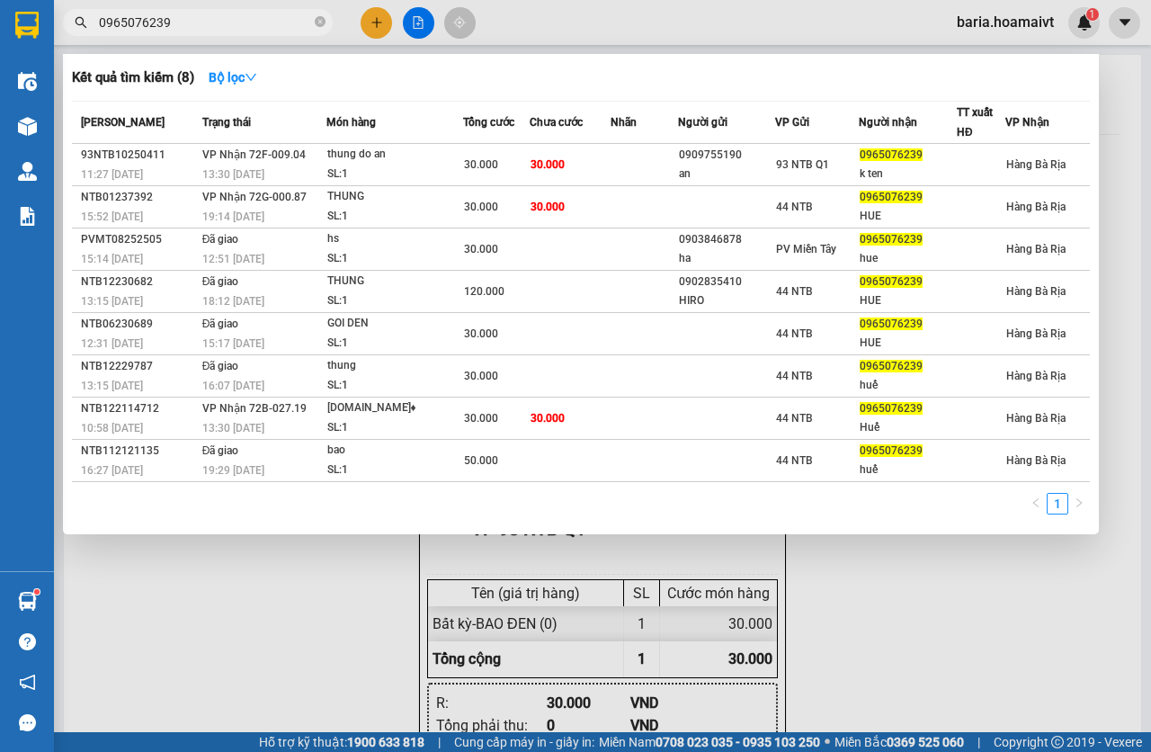
click at [246, 9] on span "0965076239" at bounding box center [198, 22] width 270 height 27
click at [246, 14] on input "0965076239" at bounding box center [205, 23] width 212 height 20
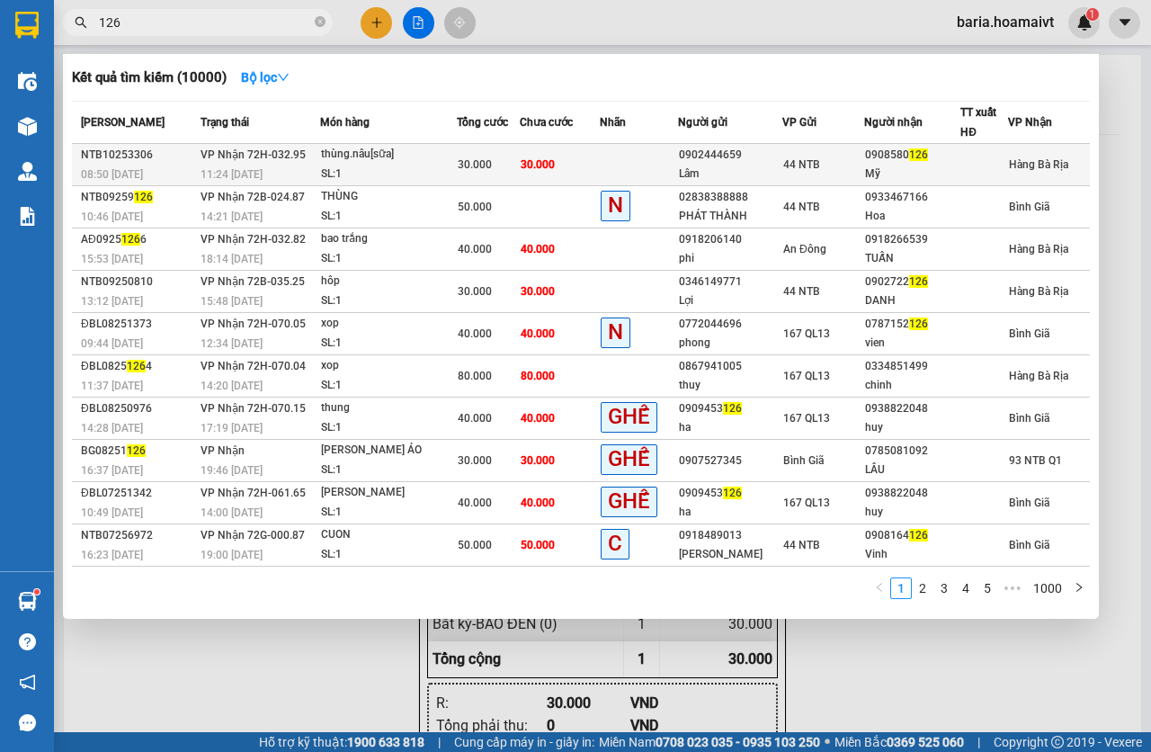
type input "126"
click at [562, 154] on td "30.000" at bounding box center [559, 165] width 79 height 42
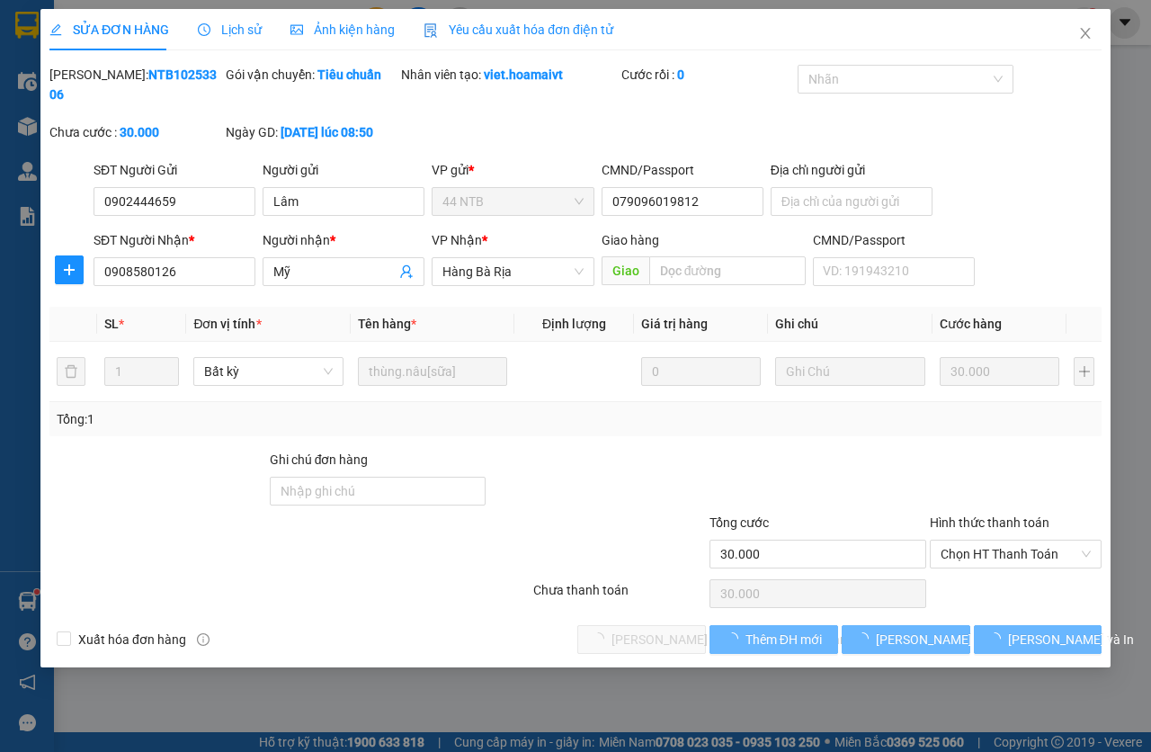
type input "0902444659"
type input "Lâm"
type input "079096019812"
type input "0908580126"
type input "Mỹ"
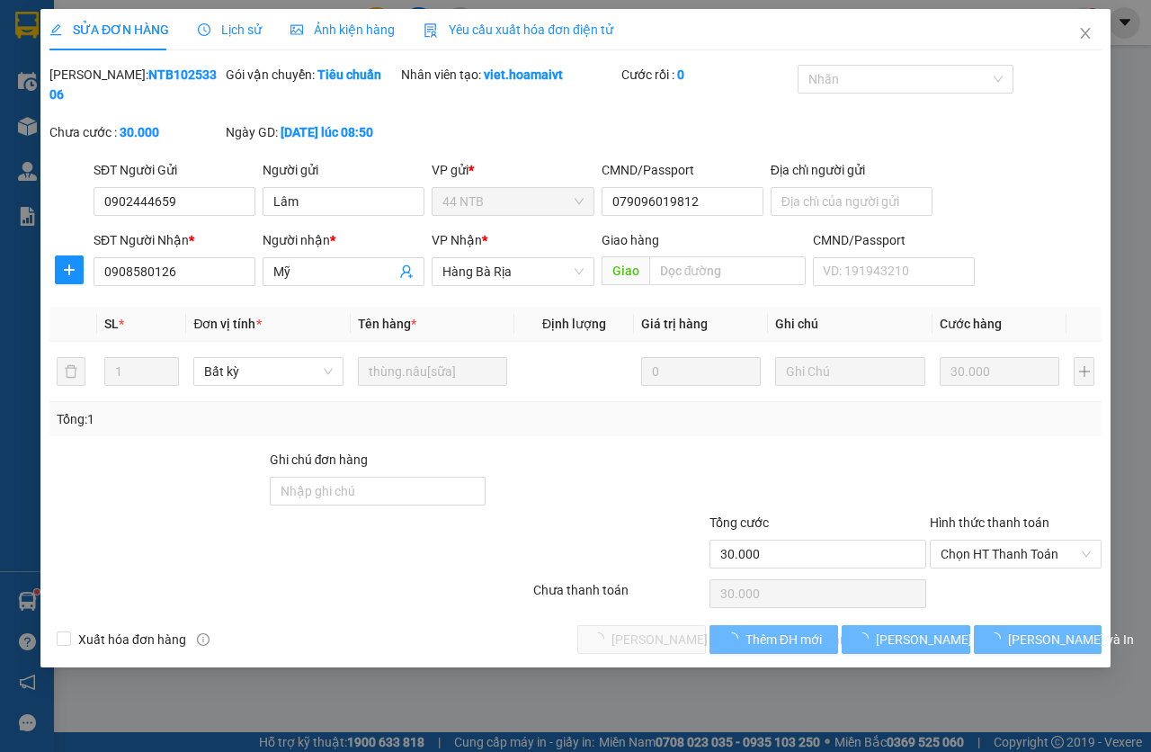
type input "30.000"
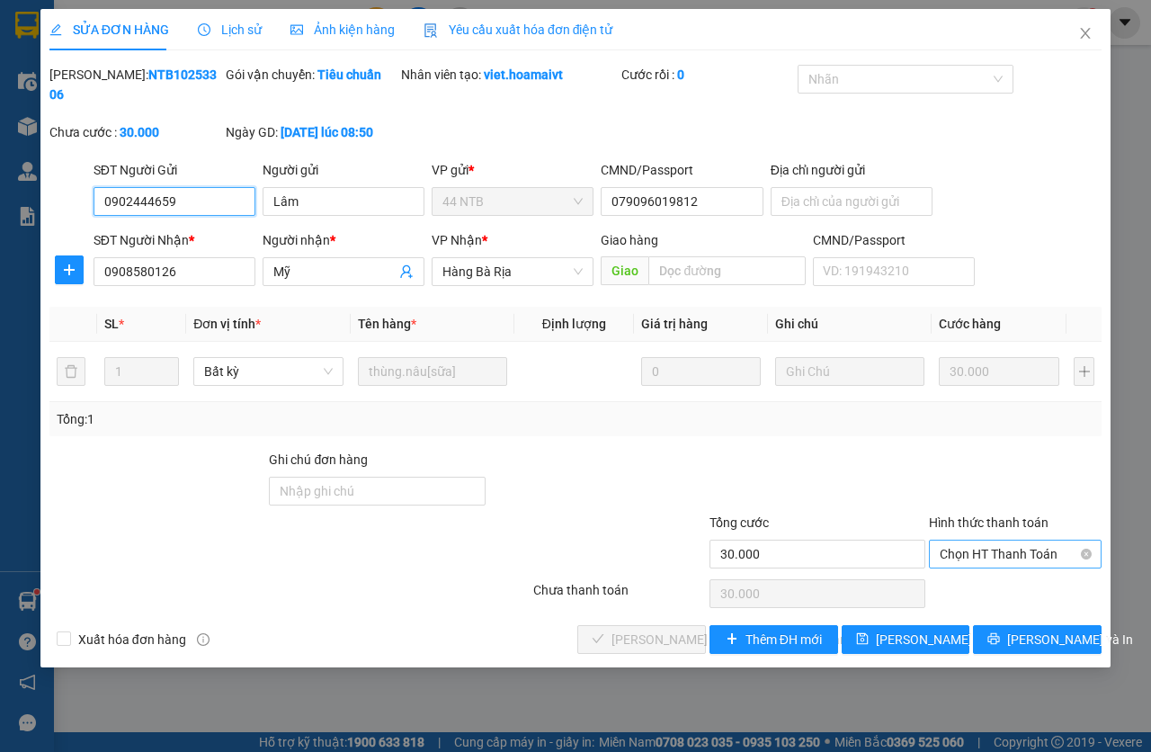
drag, startPoint x: 965, startPoint y: 549, endPoint x: 987, endPoint y: 568, distance: 28.7
click at [966, 549] on span "Chọn HT Thanh Toán" at bounding box center [1015, 554] width 151 height 27
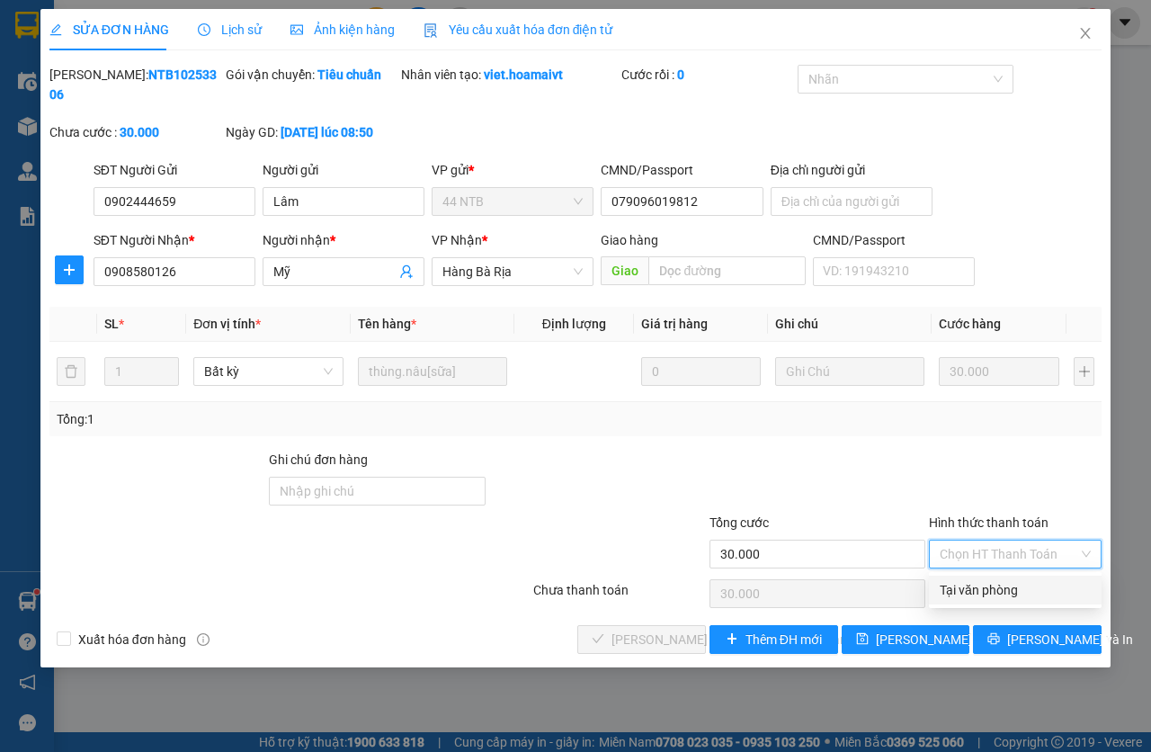
click at [982, 599] on div "Tại văn phòng" at bounding box center [1015, 590] width 151 height 20
type input "0"
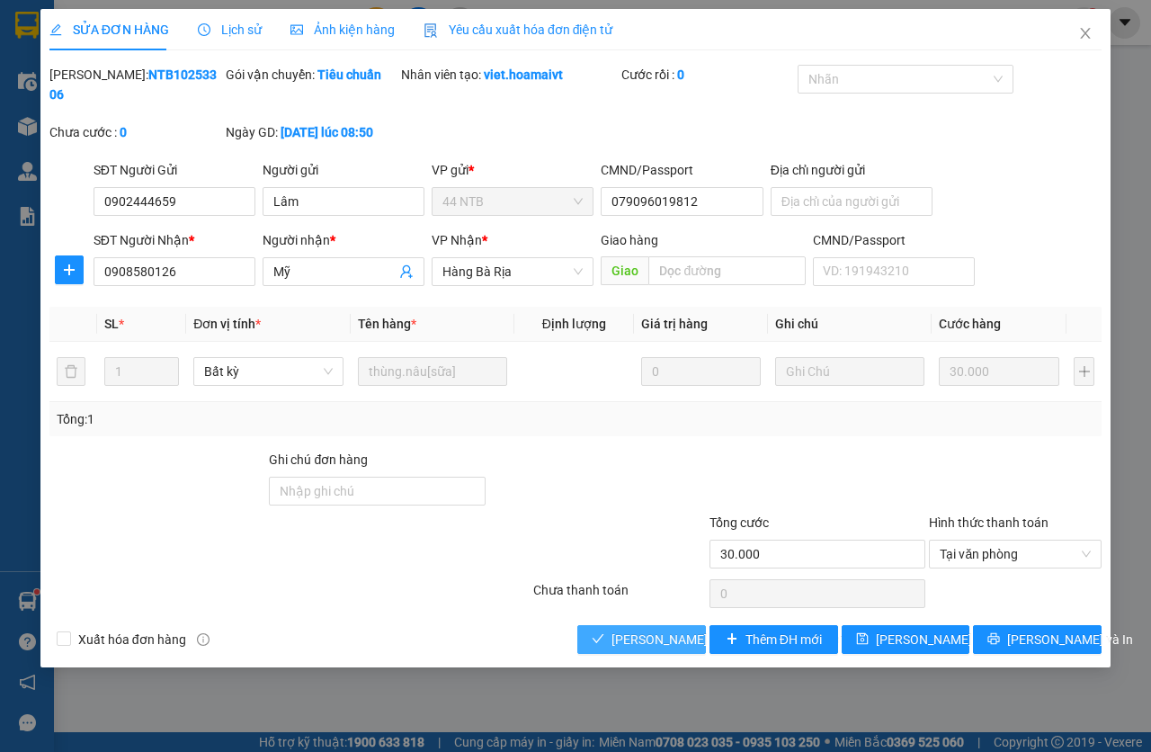
click at [616, 631] on span "[PERSON_NAME] và [PERSON_NAME] hàng" at bounding box center [733, 640] width 243 height 20
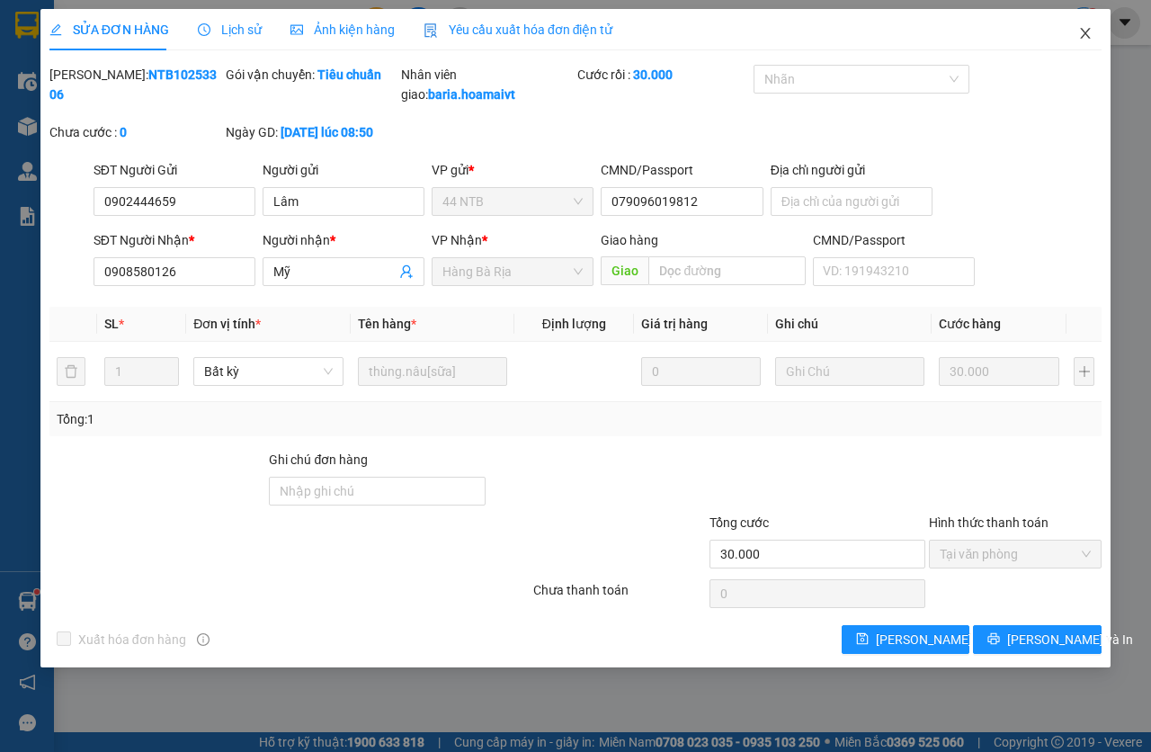
click at [1073, 28] on span "Close" at bounding box center [1085, 34] width 50 height 50
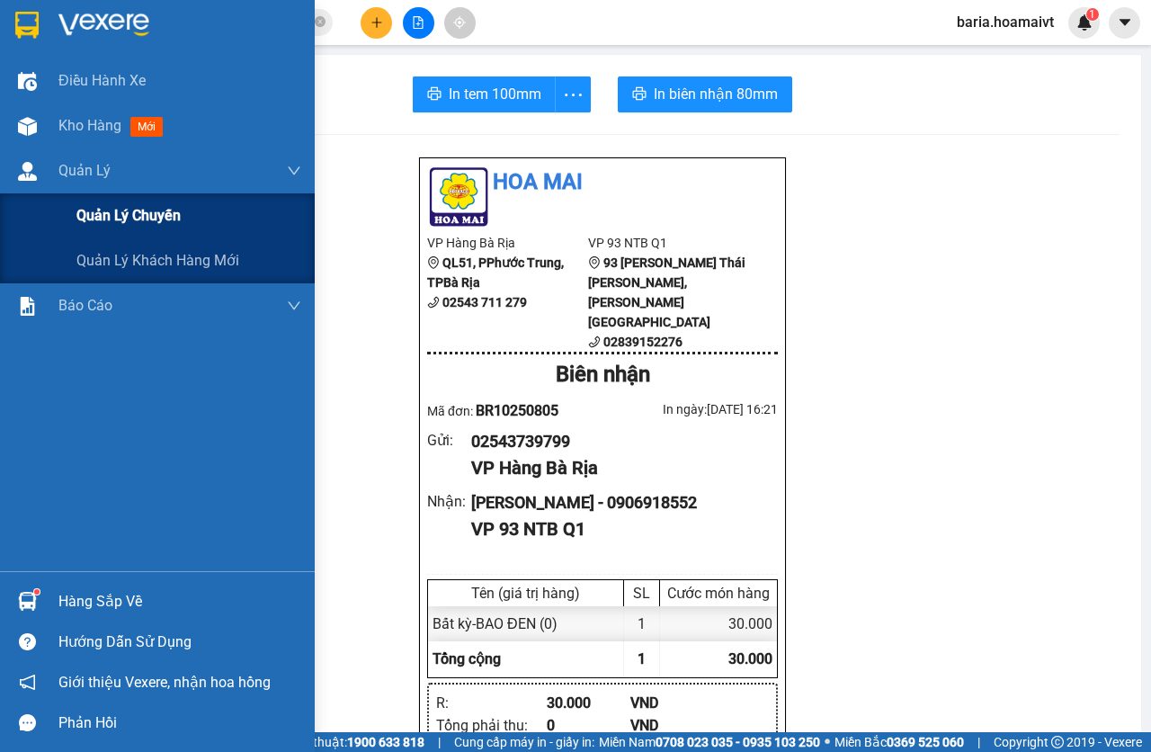
click at [99, 194] on div "Quản lý chuyến" at bounding box center [188, 215] width 225 height 45
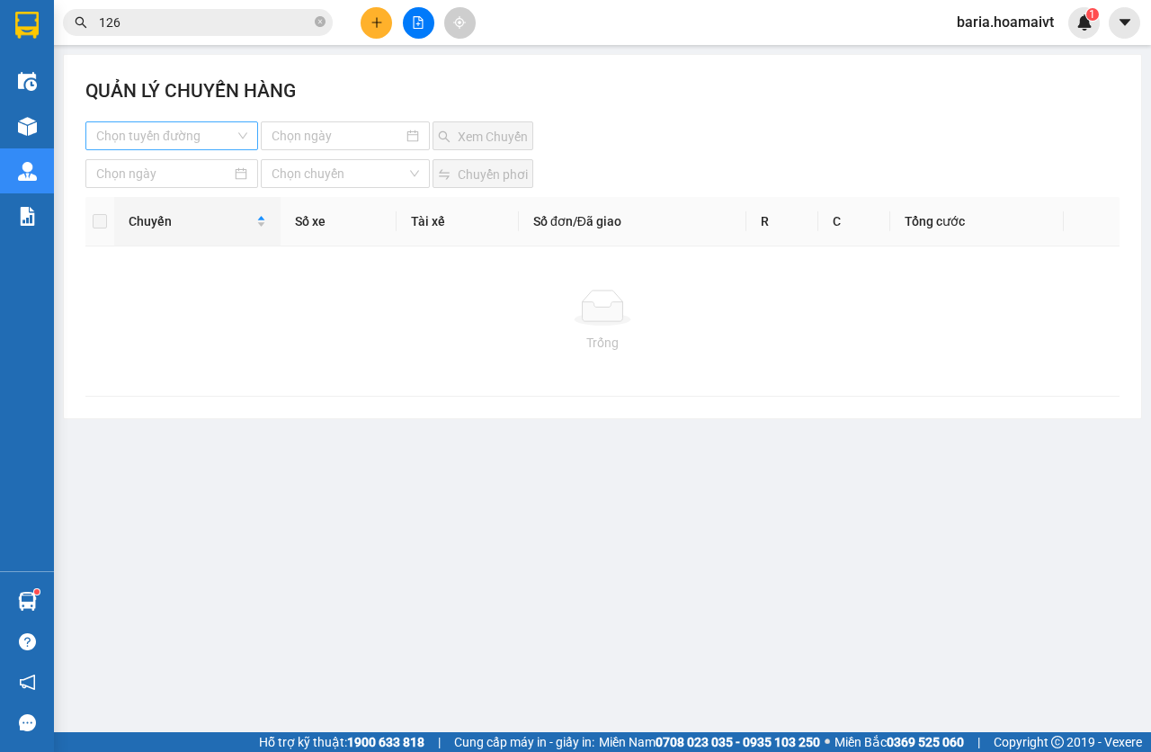
drag, startPoint x: 178, startPoint y: 135, endPoint x: 223, endPoint y: 139, distance: 45.2
click at [178, 135] on input "search" at bounding box center [165, 135] width 139 height 27
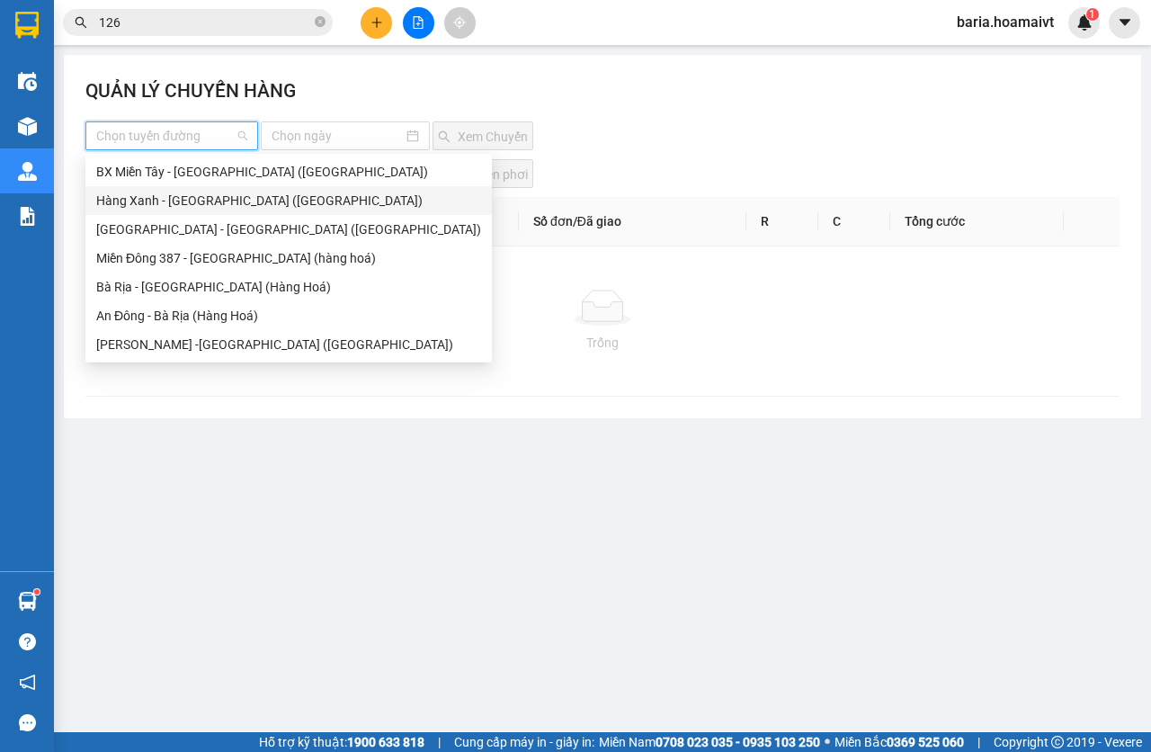
click at [186, 226] on div "[GEOGRAPHIC_DATA] - [GEOGRAPHIC_DATA] ([GEOGRAPHIC_DATA])" at bounding box center [288, 229] width 385 height 20
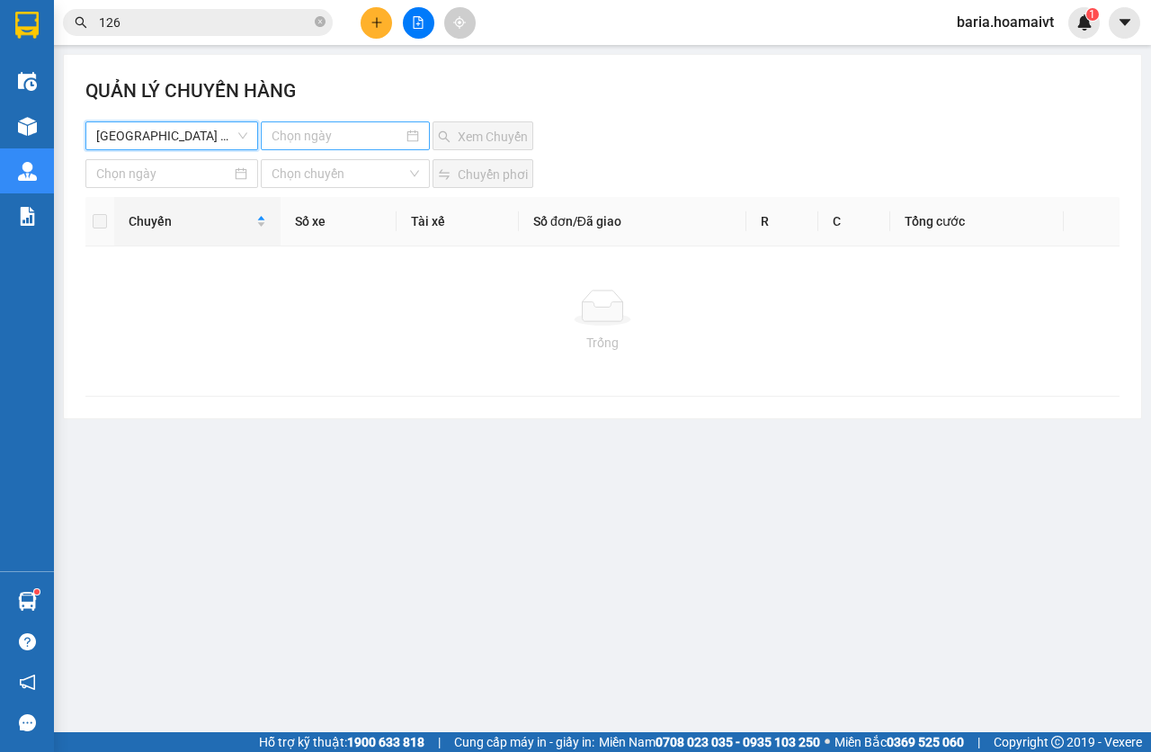
click at [343, 125] on div at bounding box center [346, 135] width 170 height 29
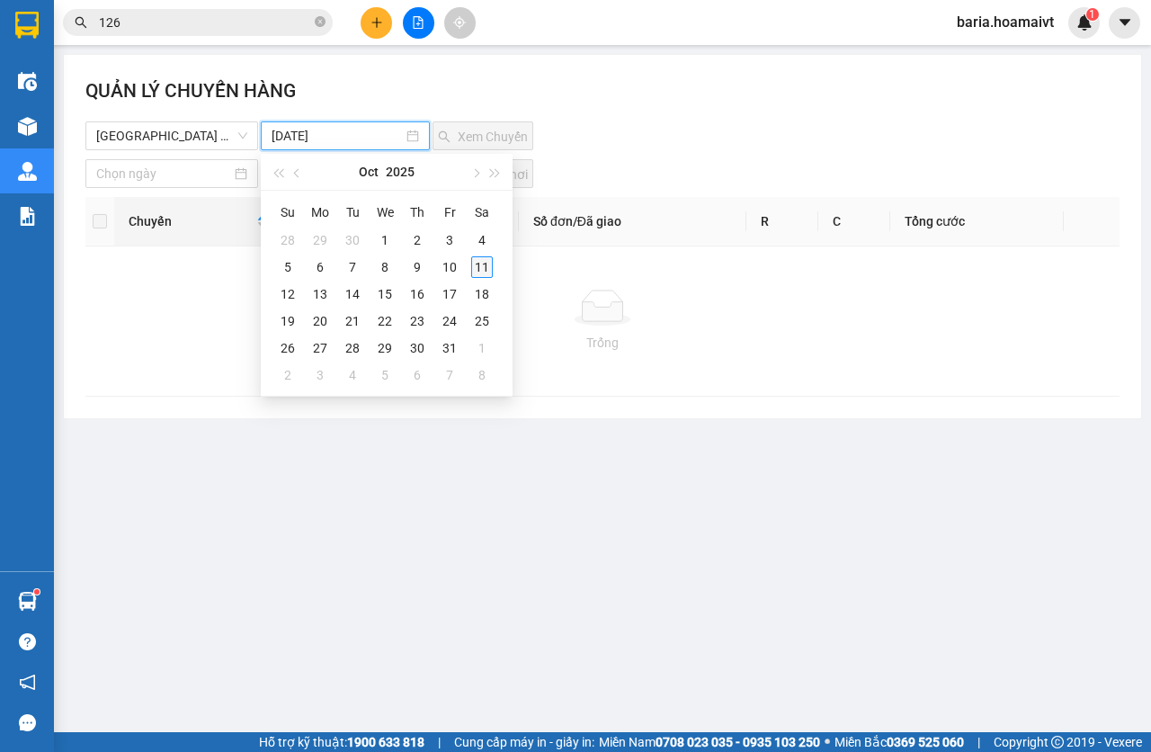
type input "[DATE]"
click at [477, 274] on div "11" at bounding box center [482, 267] width 22 height 22
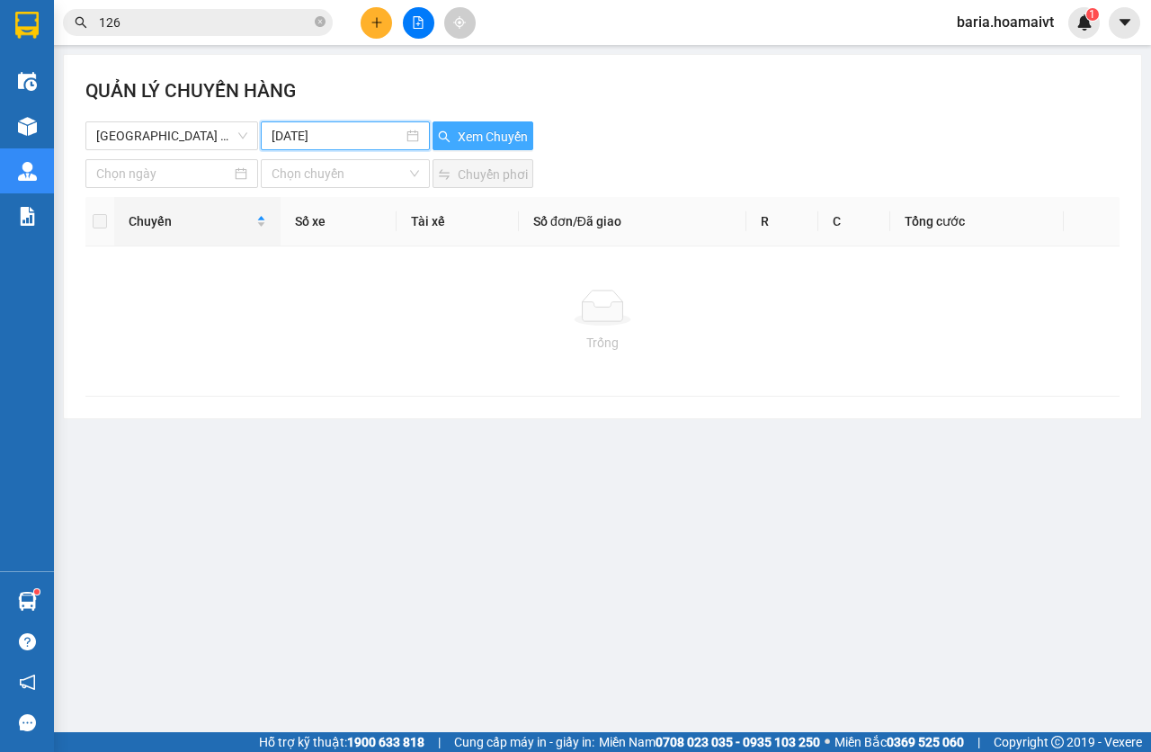
click at [494, 132] on span "Xem Chuyến" at bounding box center [493, 137] width 70 height 20
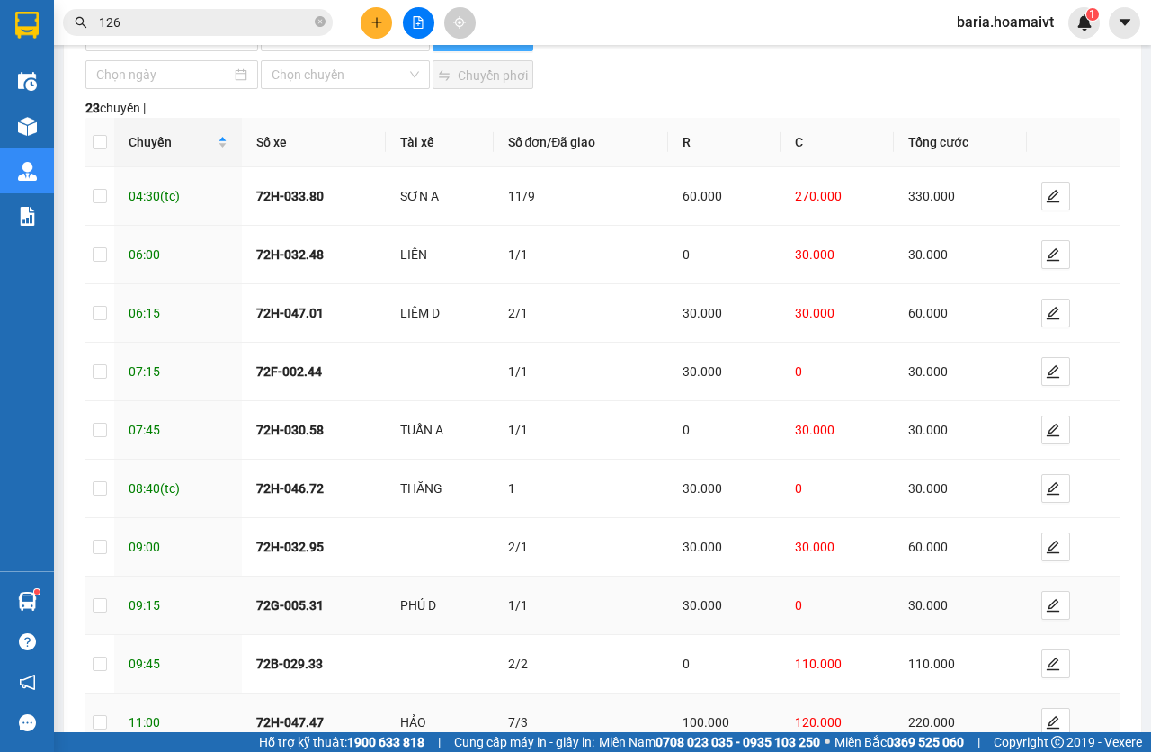
scroll to position [215, 0]
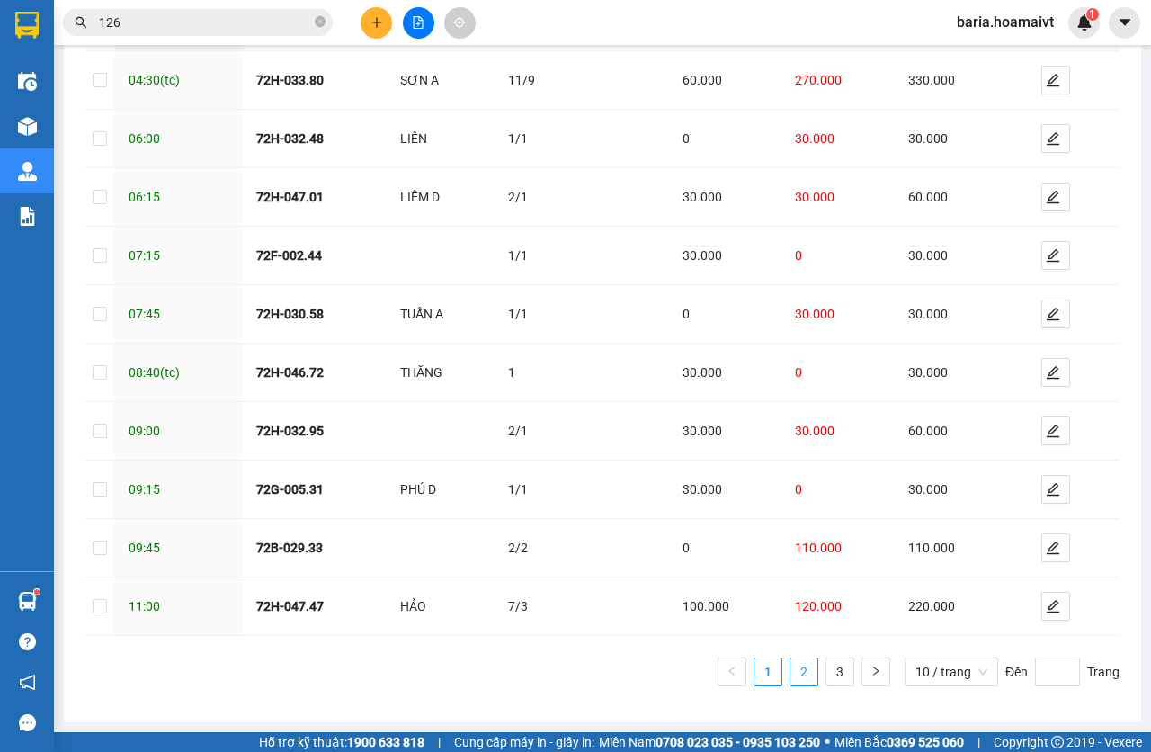
drag, startPoint x: 782, startPoint y: 671, endPoint x: 794, endPoint y: 667, distance: 13.1
click at [791, 671] on link "2" at bounding box center [804, 671] width 27 height 27
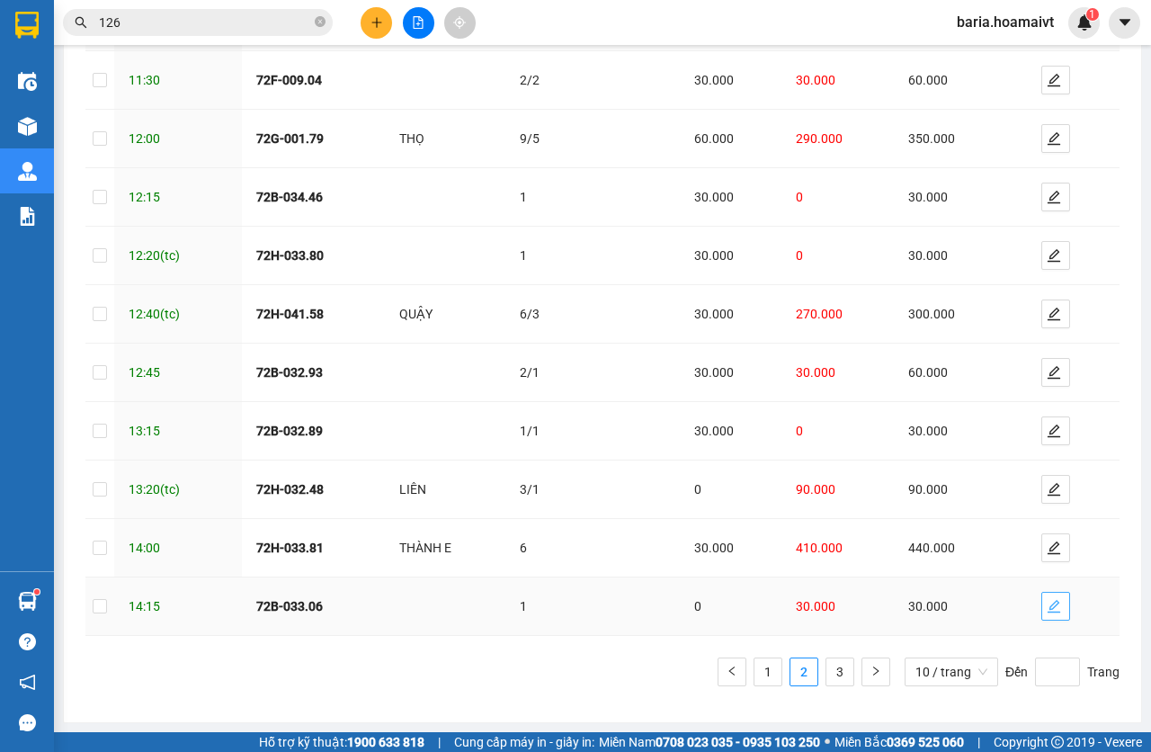
click at [1049, 607] on span "edit" at bounding box center [1056, 606] width 27 height 14
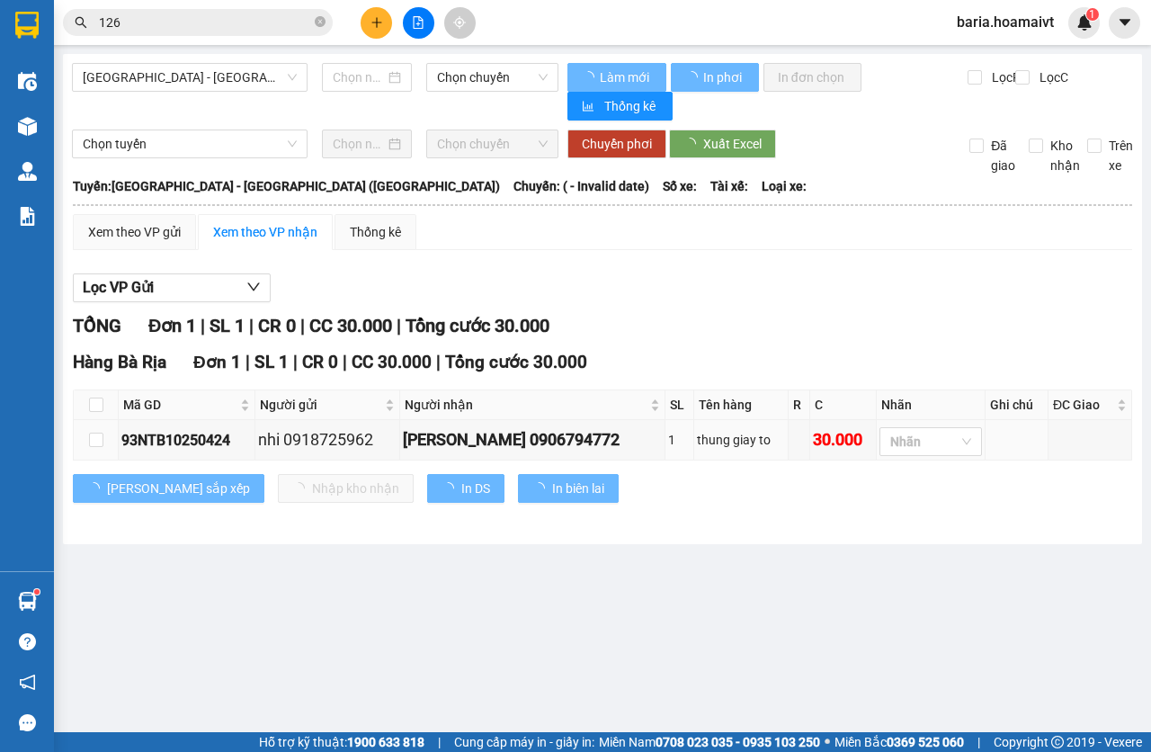
click at [98, 378] on div "Hàng Bà Rịa Đơn 1 | SL 1 | CR 0 | CC 30.000 | [PERSON_NAME] 30.000 Mã GD Ngư…" at bounding box center [603, 432] width 1060 height 167
type input "[DATE]"
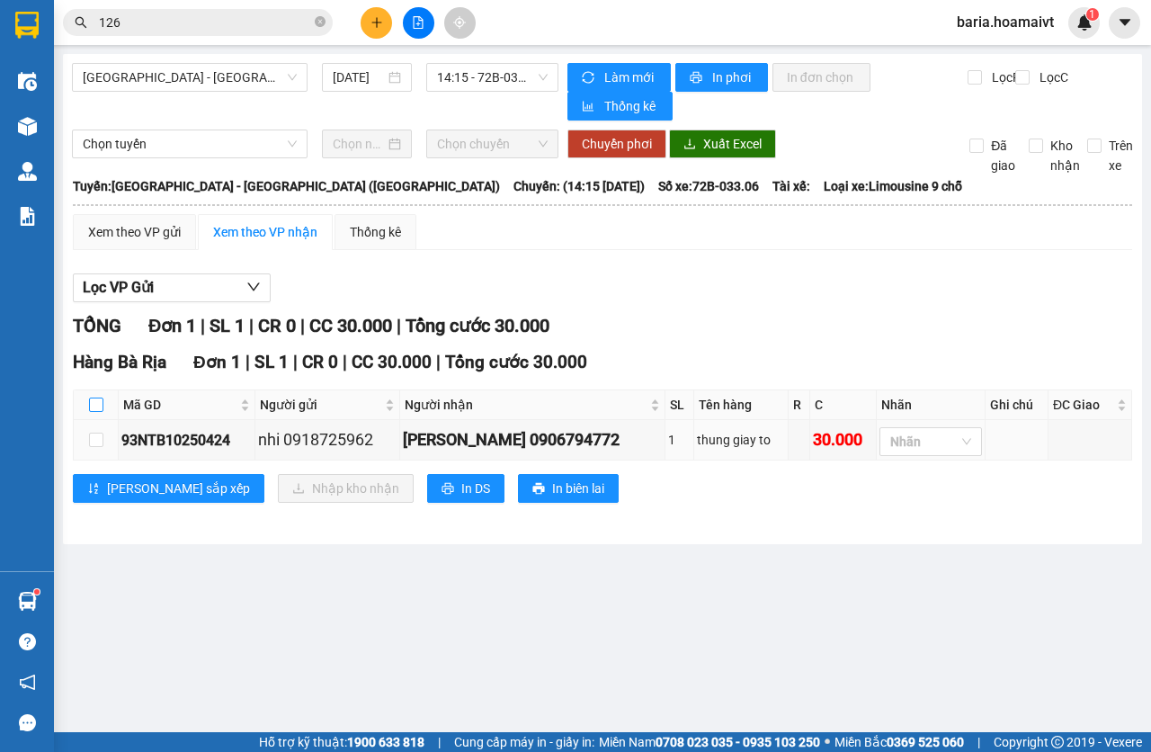
click at [101, 407] on input "checkbox" at bounding box center [96, 405] width 14 height 14
checkbox input "true"
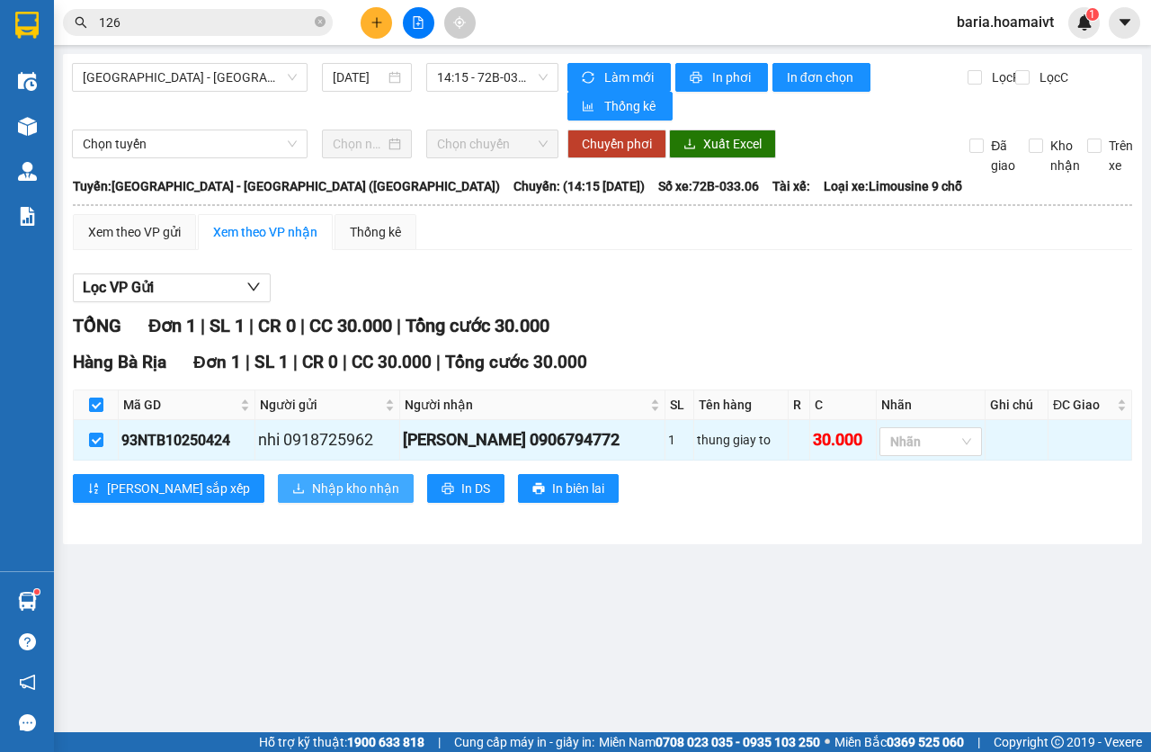
click at [278, 478] on button "Nhập kho nhận" at bounding box center [346, 488] width 136 height 29
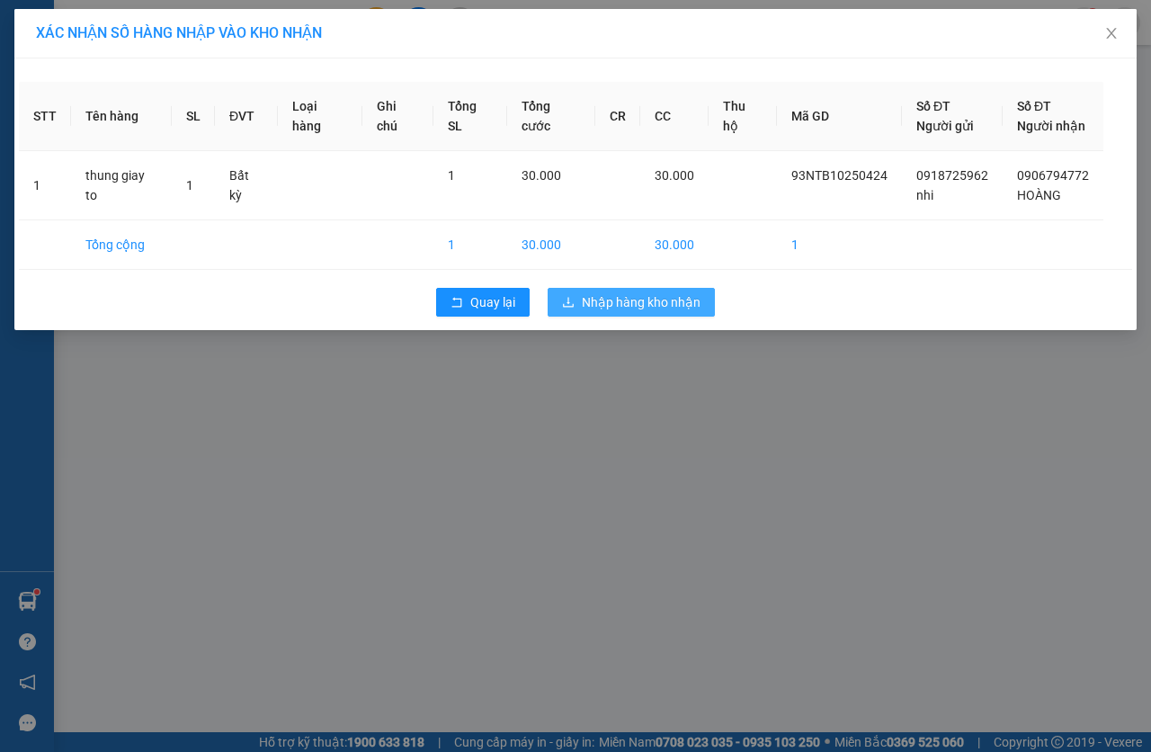
click at [664, 304] on span "Nhập hàng kho nhận" at bounding box center [641, 302] width 119 height 20
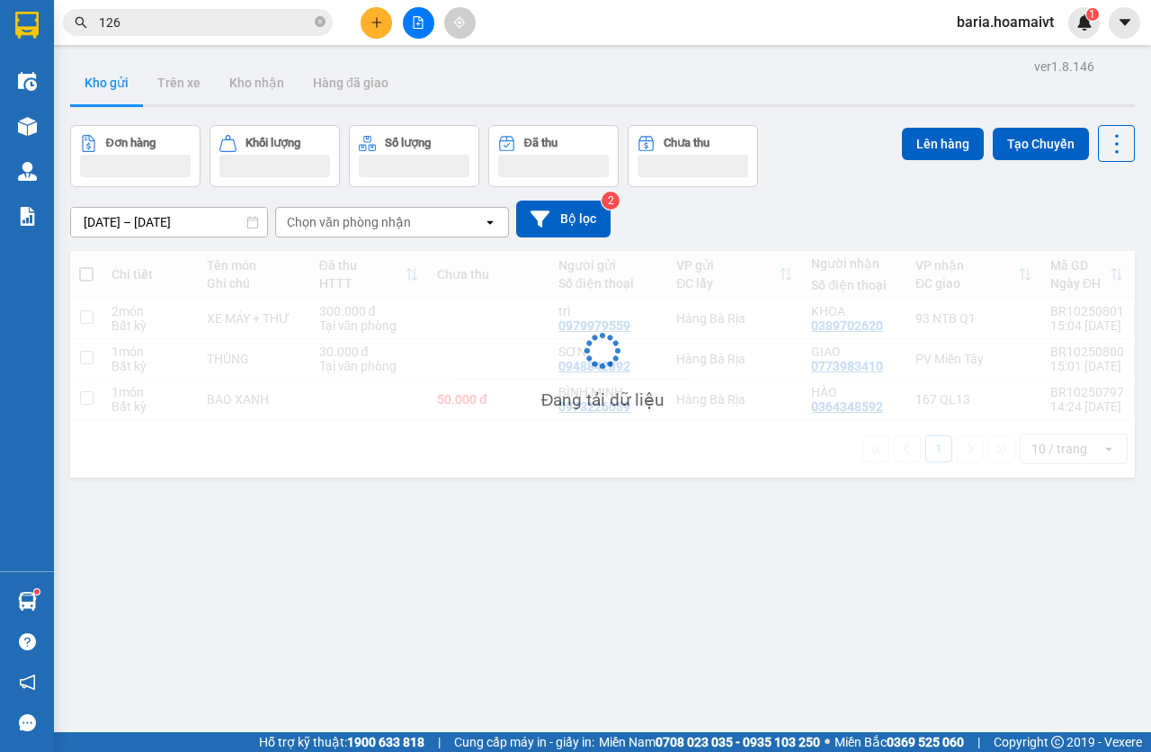
click at [181, 24] on input "126" at bounding box center [205, 23] width 212 height 20
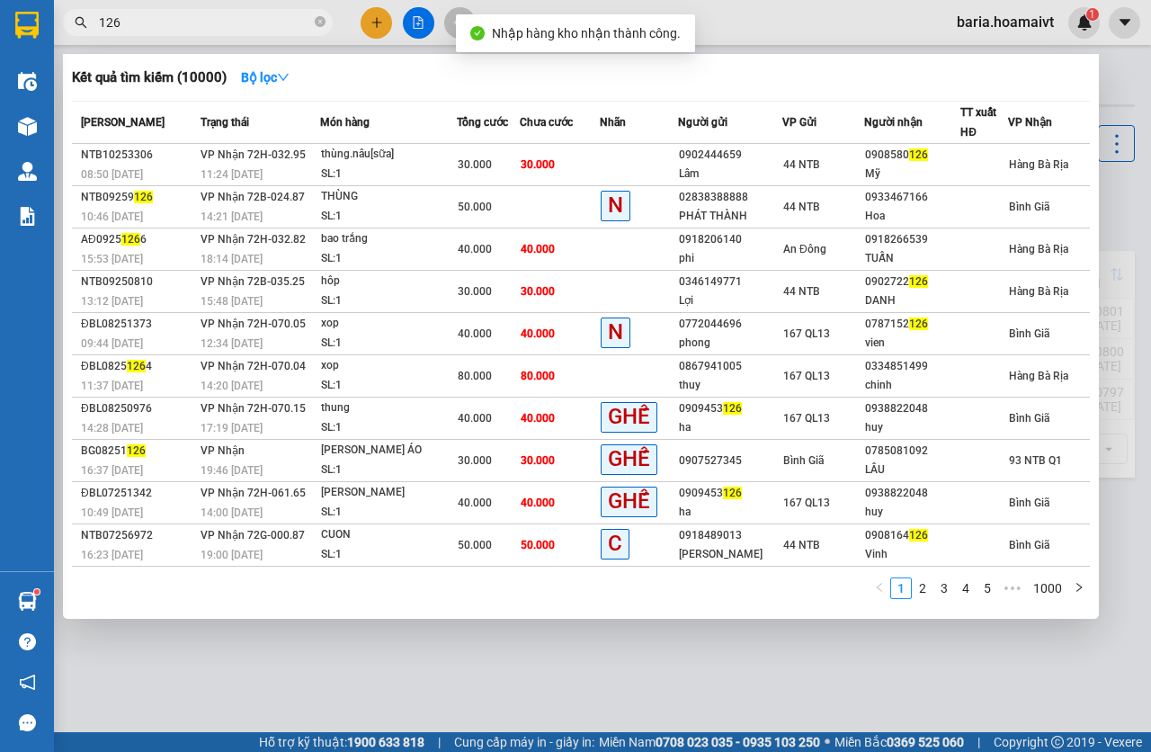
click at [181, 24] on input "126" at bounding box center [205, 23] width 212 height 20
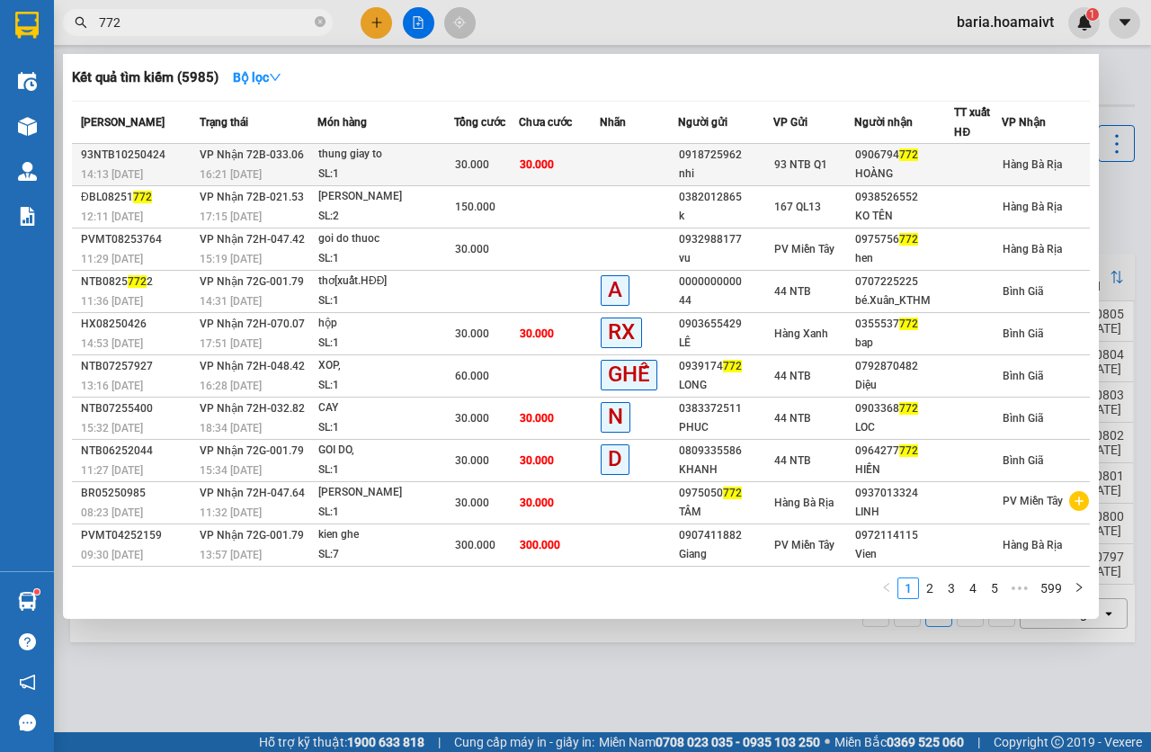
type input "772"
click at [575, 173] on td "30.000" at bounding box center [559, 165] width 81 height 42
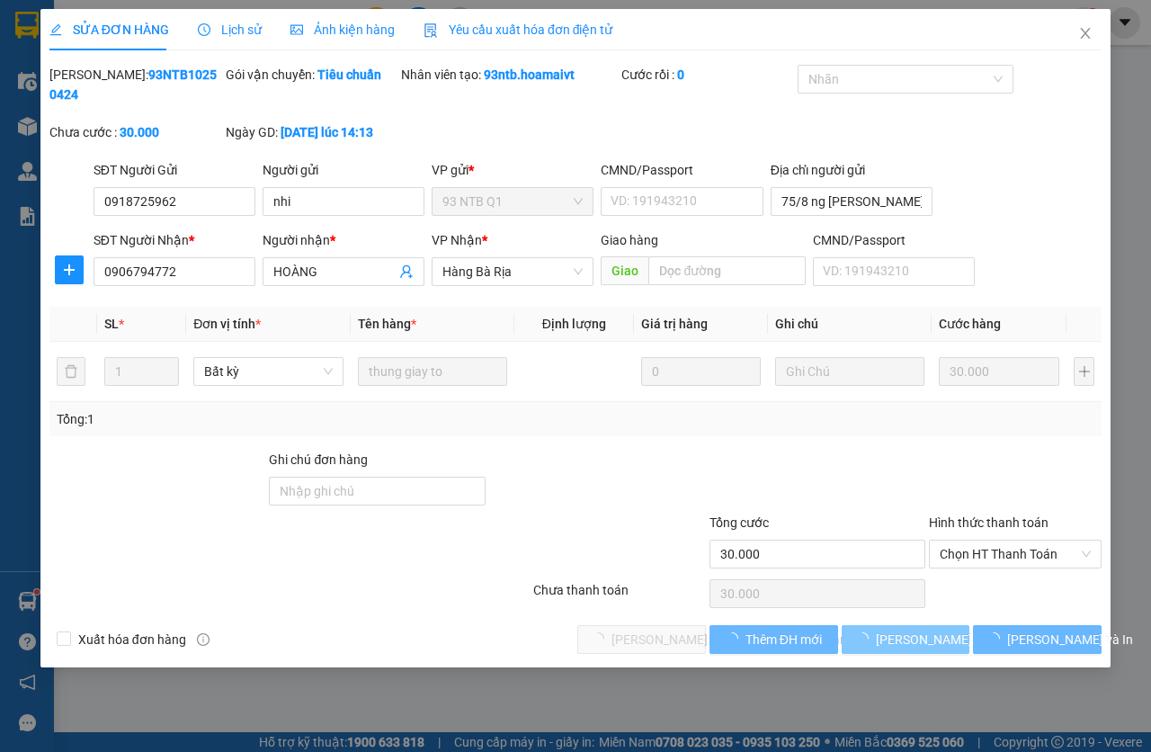
type input "0918725962"
type input "nhi"
type input "75/8 ng [PERSON_NAME] F11 [PERSON_NAME]"
type input "0906794772"
type input "HOÀNG"
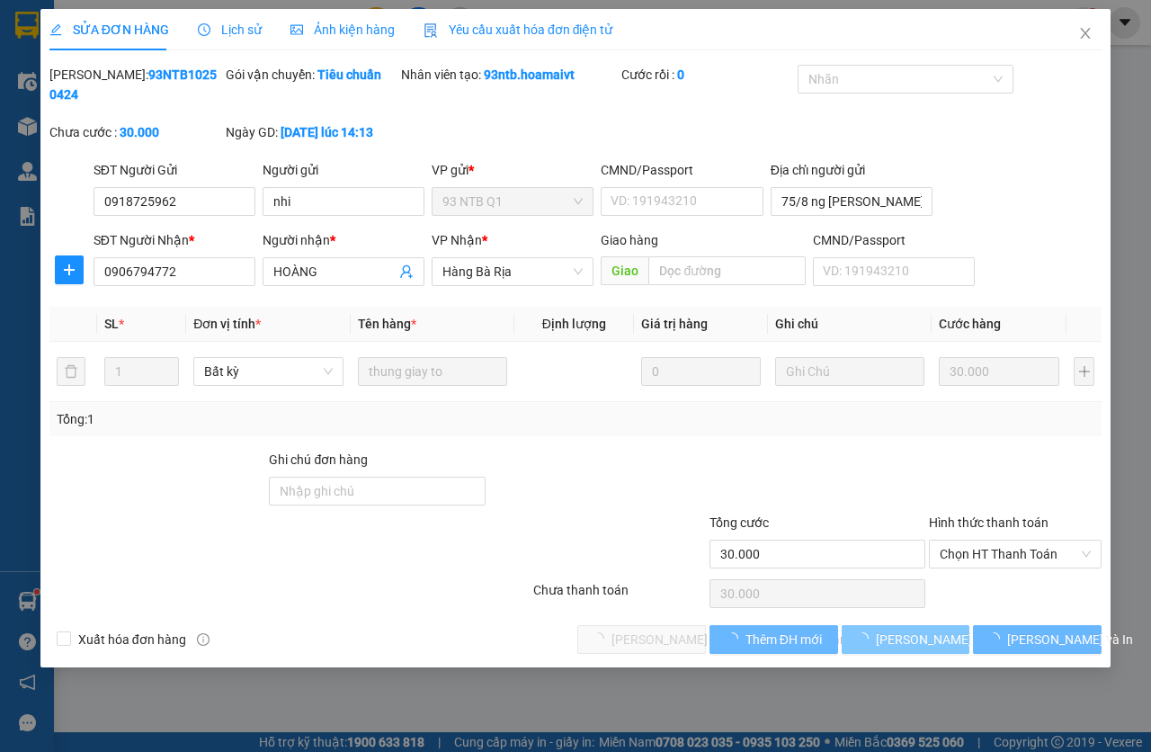
type input "30.000"
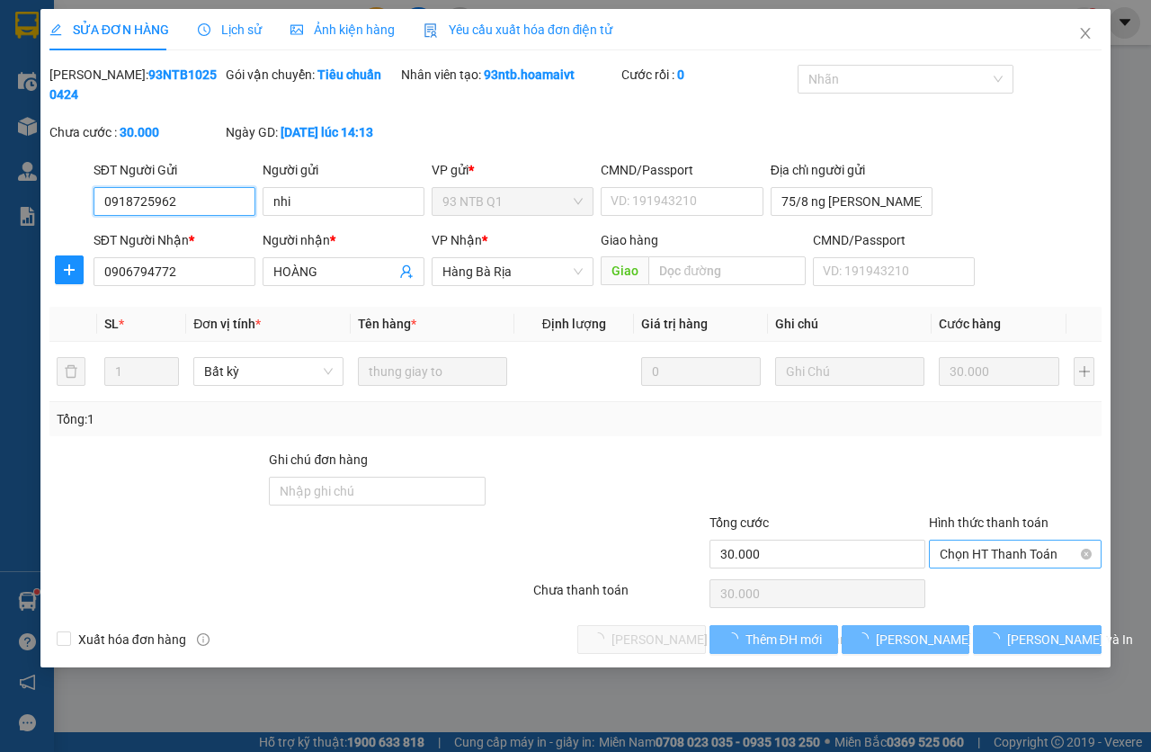
click at [957, 555] on span "Chọn HT Thanh Toán" at bounding box center [1015, 554] width 151 height 27
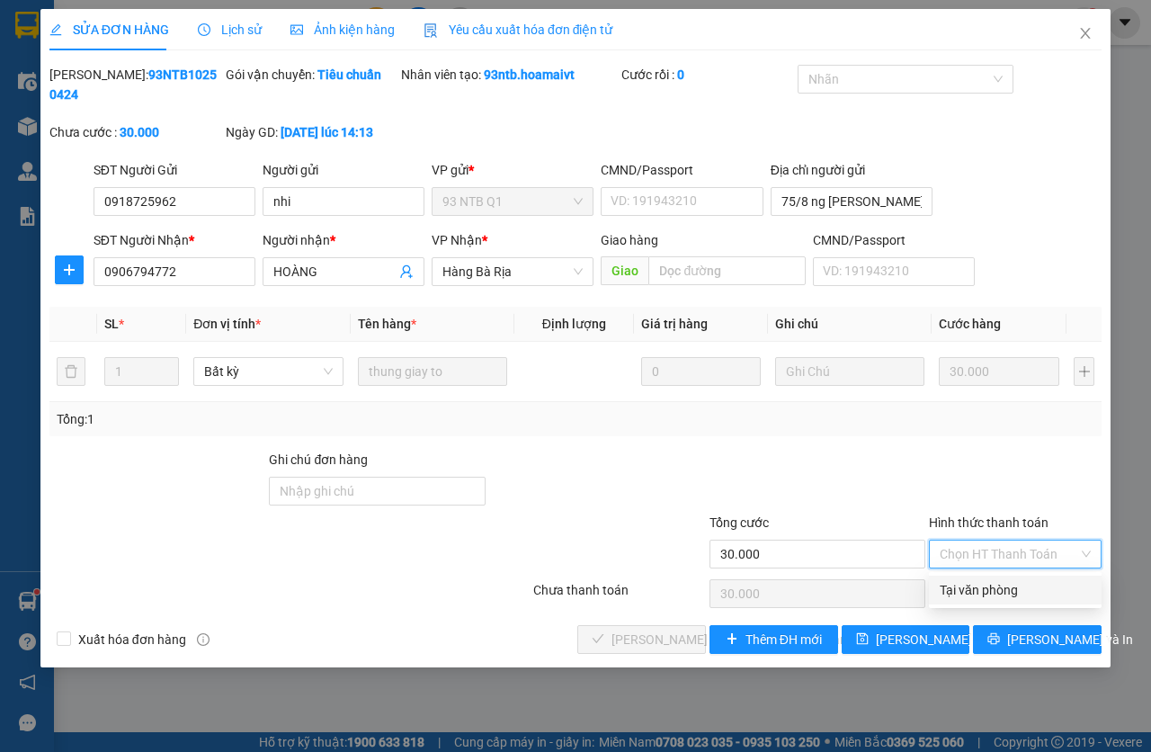
drag, startPoint x: 972, startPoint y: 586, endPoint x: 897, endPoint y: 581, distance: 75.7
click at [973, 586] on div "Tại văn phòng" at bounding box center [1015, 590] width 151 height 20
type input "0"
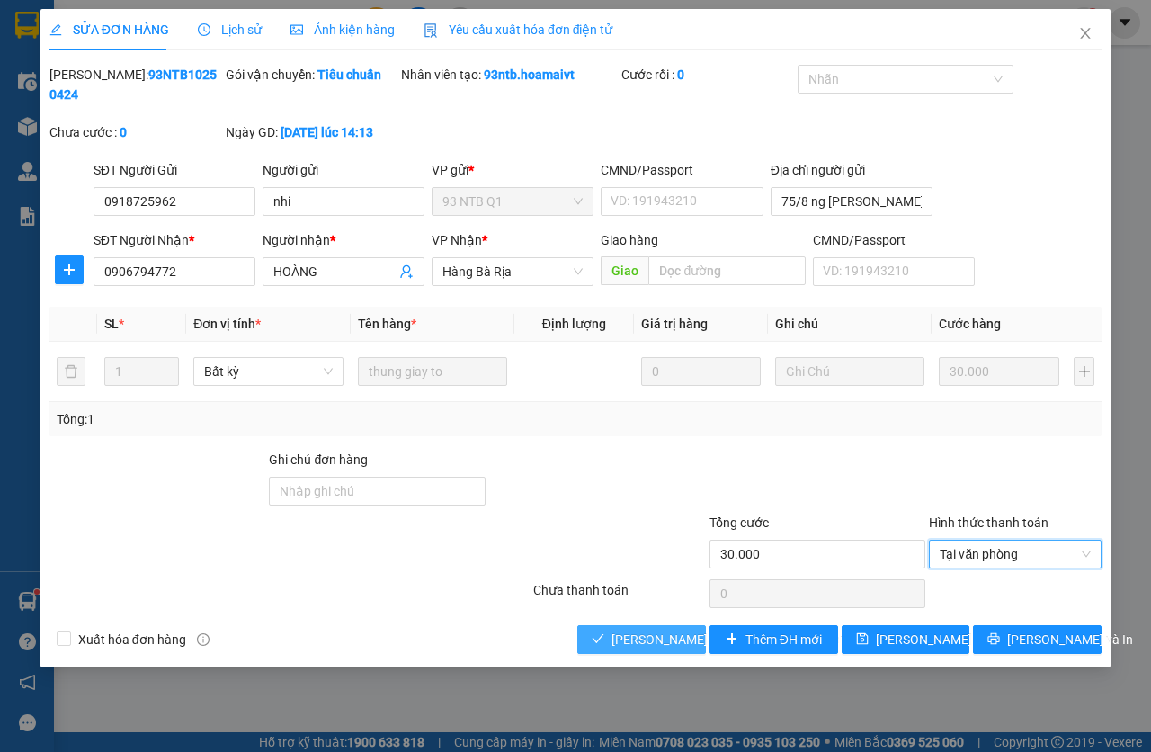
click at [656, 640] on span "[PERSON_NAME] và [PERSON_NAME] hàng" at bounding box center [733, 640] width 243 height 20
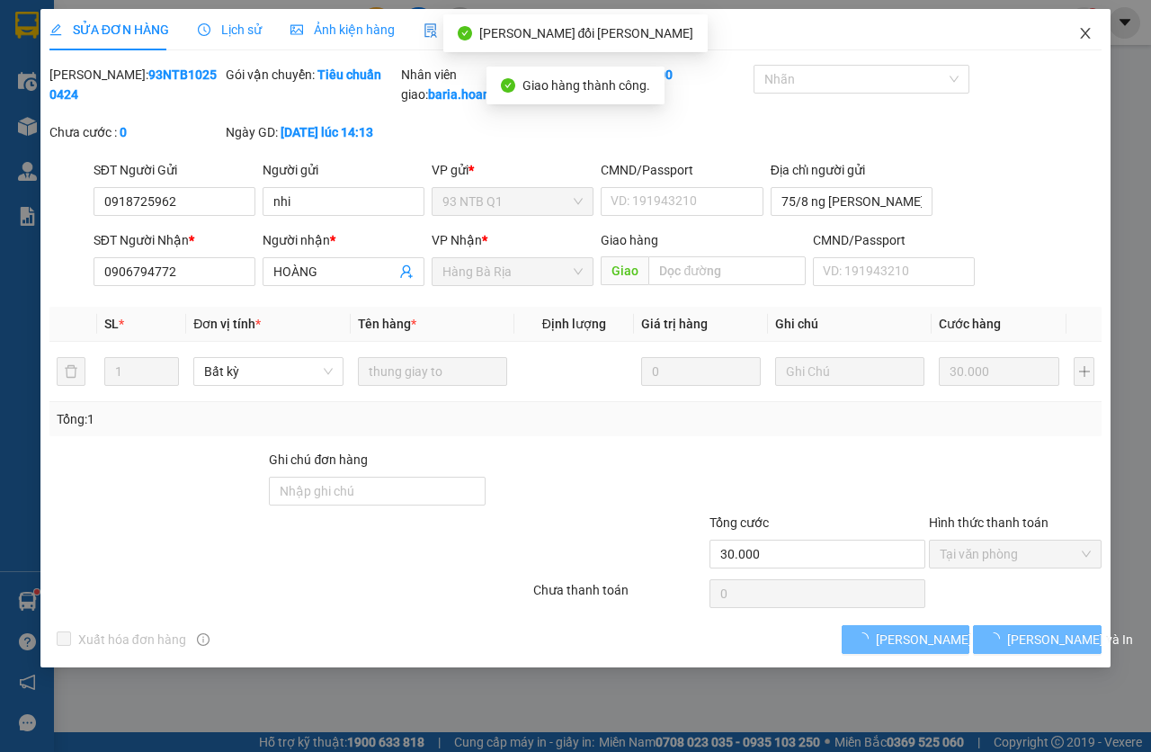
click at [1085, 37] on icon "close" at bounding box center [1085, 33] width 14 height 14
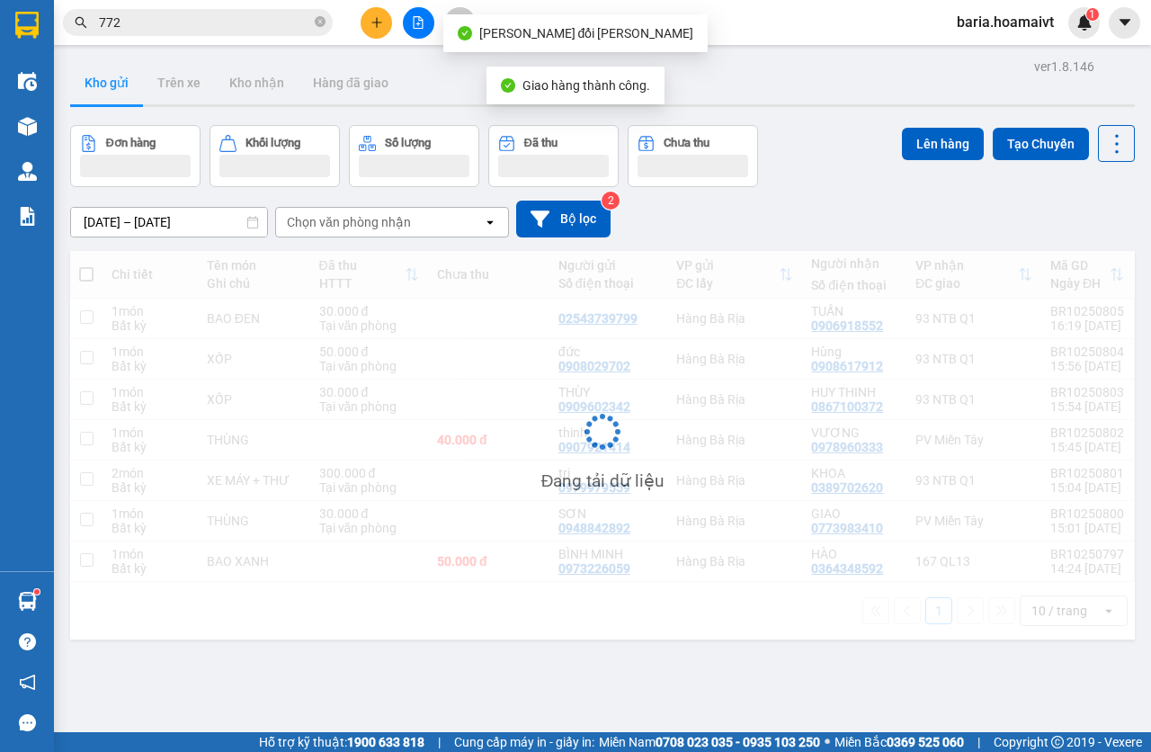
click at [222, 21] on input "772" at bounding box center [205, 23] width 212 height 20
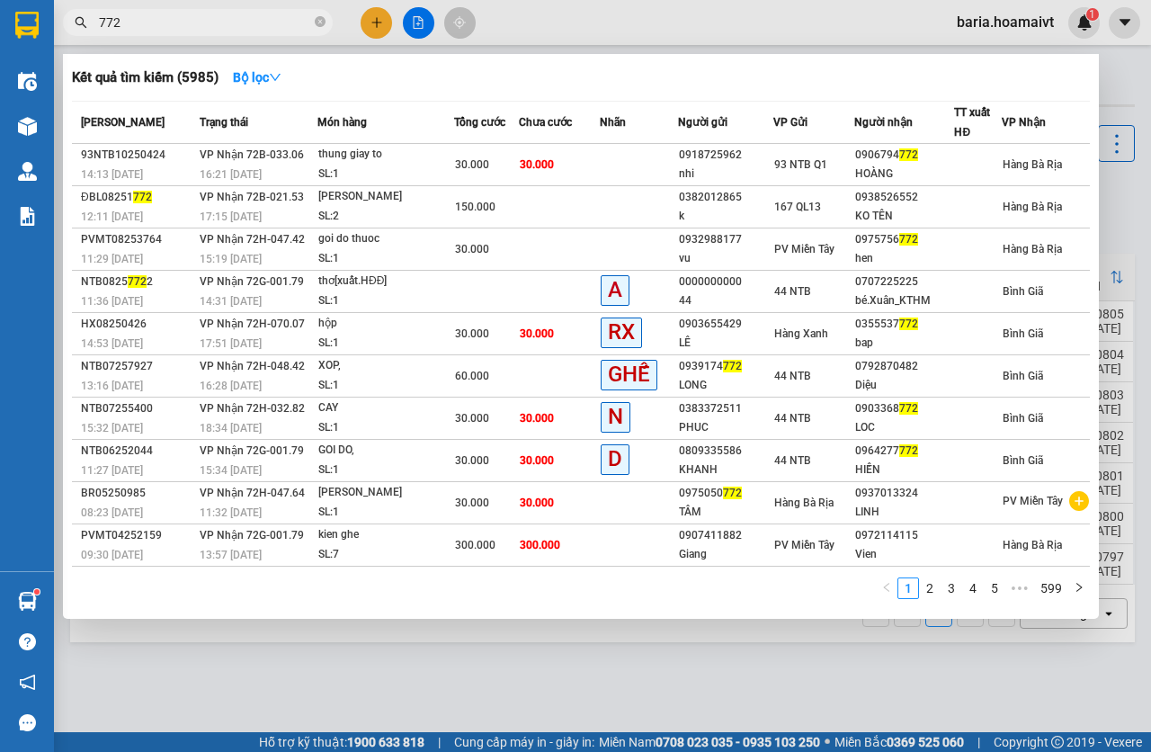
click at [212, 26] on input "772" at bounding box center [205, 23] width 212 height 20
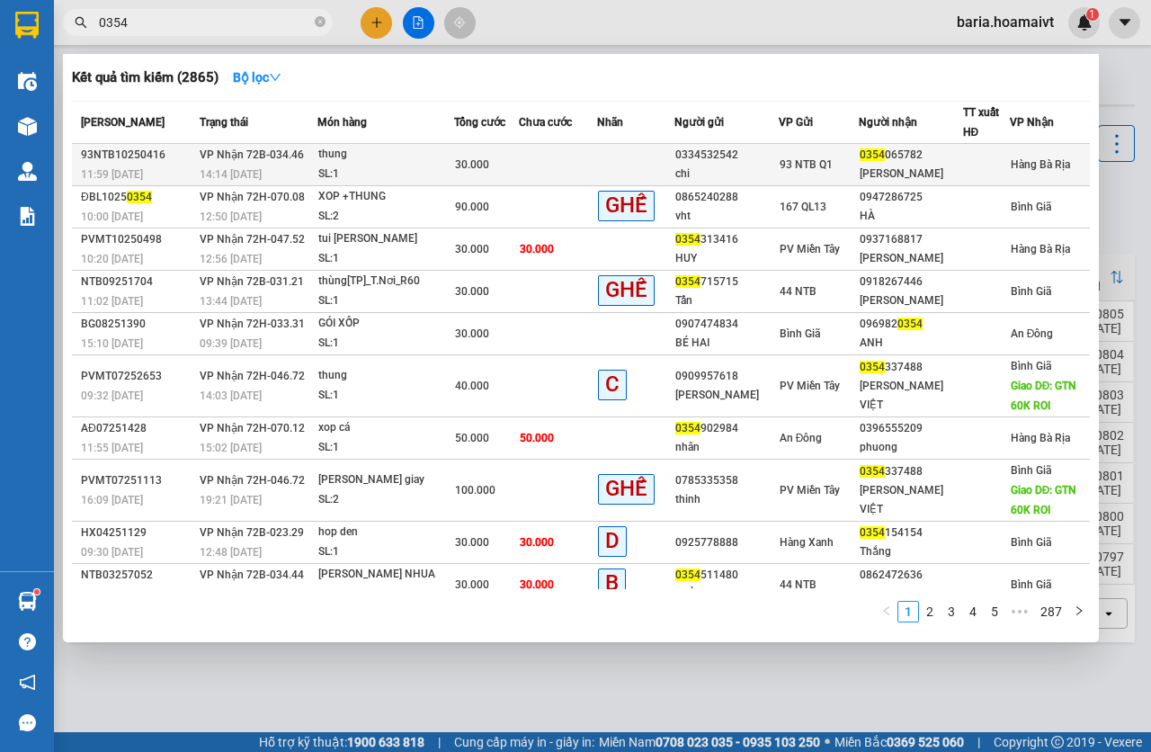
type input "0354"
click at [384, 163] on div "thung" at bounding box center [385, 155] width 135 height 20
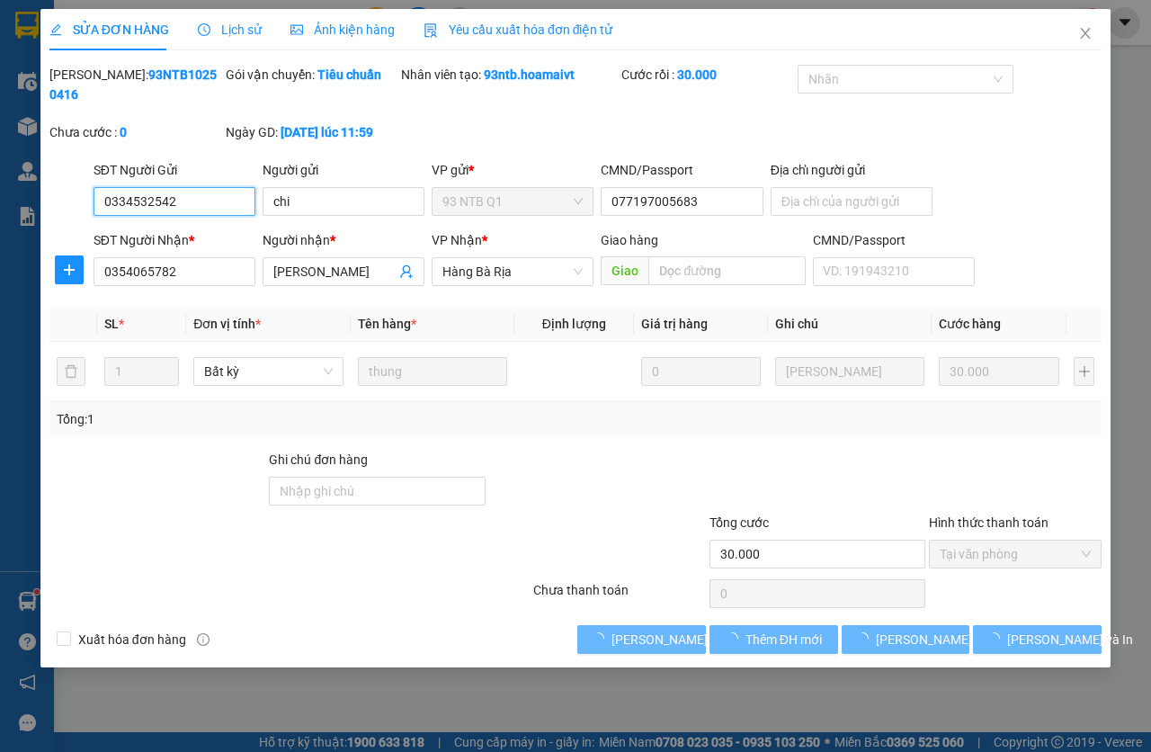
type input "0334532542"
type input "chi"
type input "077197005683"
type input "0354065782"
type input "[PERSON_NAME]"
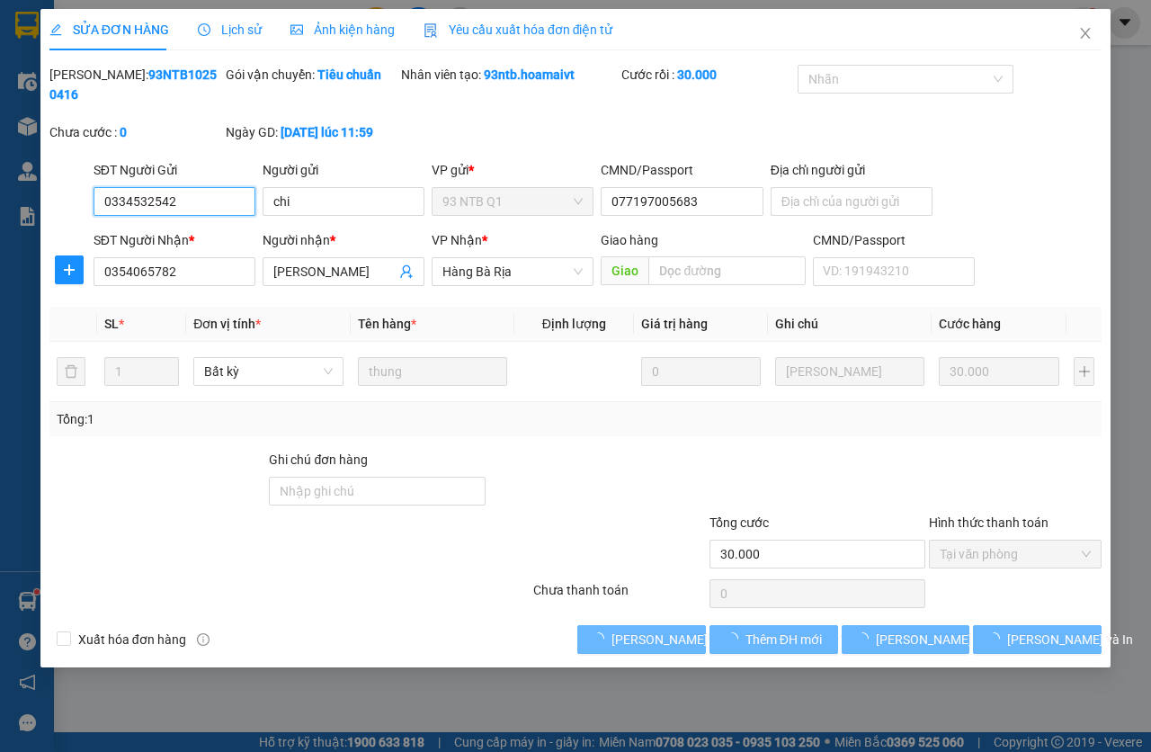
type input "30.000"
click at [636, 638] on span "[PERSON_NAME] và [PERSON_NAME] hàng" at bounding box center [733, 640] width 243 height 20
click at [636, 639] on span "[PERSON_NAME] và [PERSON_NAME] hàng" at bounding box center [733, 640] width 243 height 20
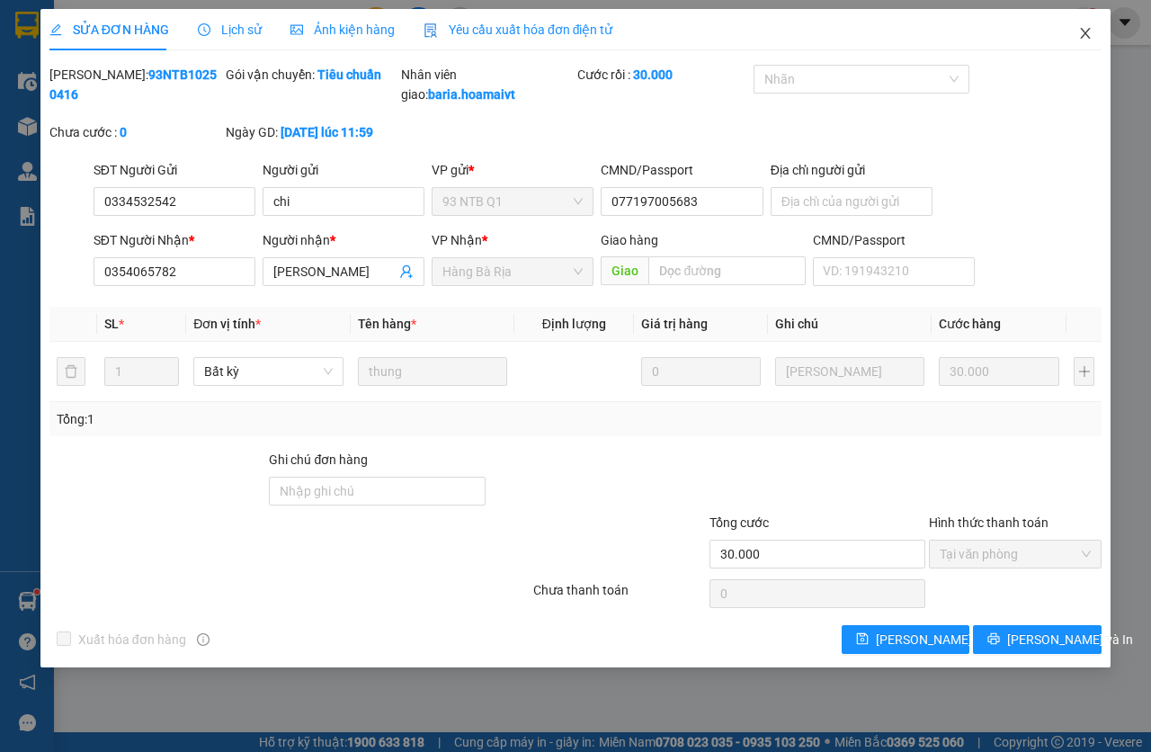
click at [1086, 32] on icon "close" at bounding box center [1085, 33] width 14 height 14
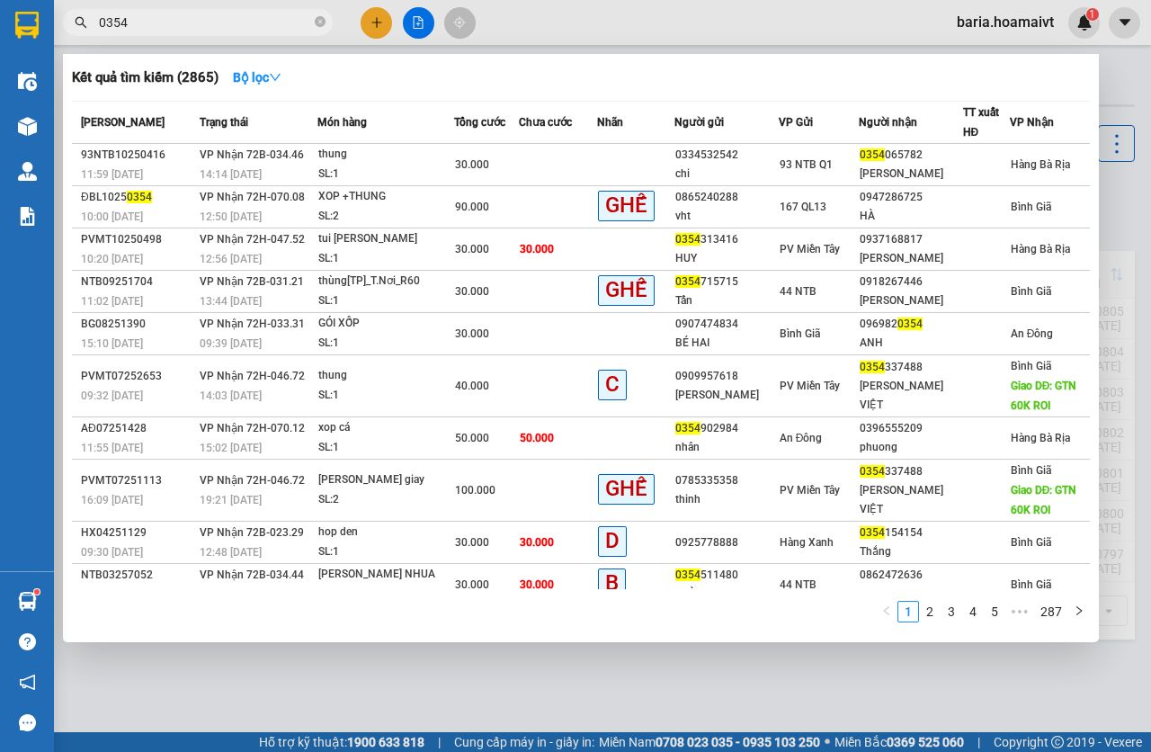
click at [212, 16] on input "0354" at bounding box center [205, 23] width 212 height 20
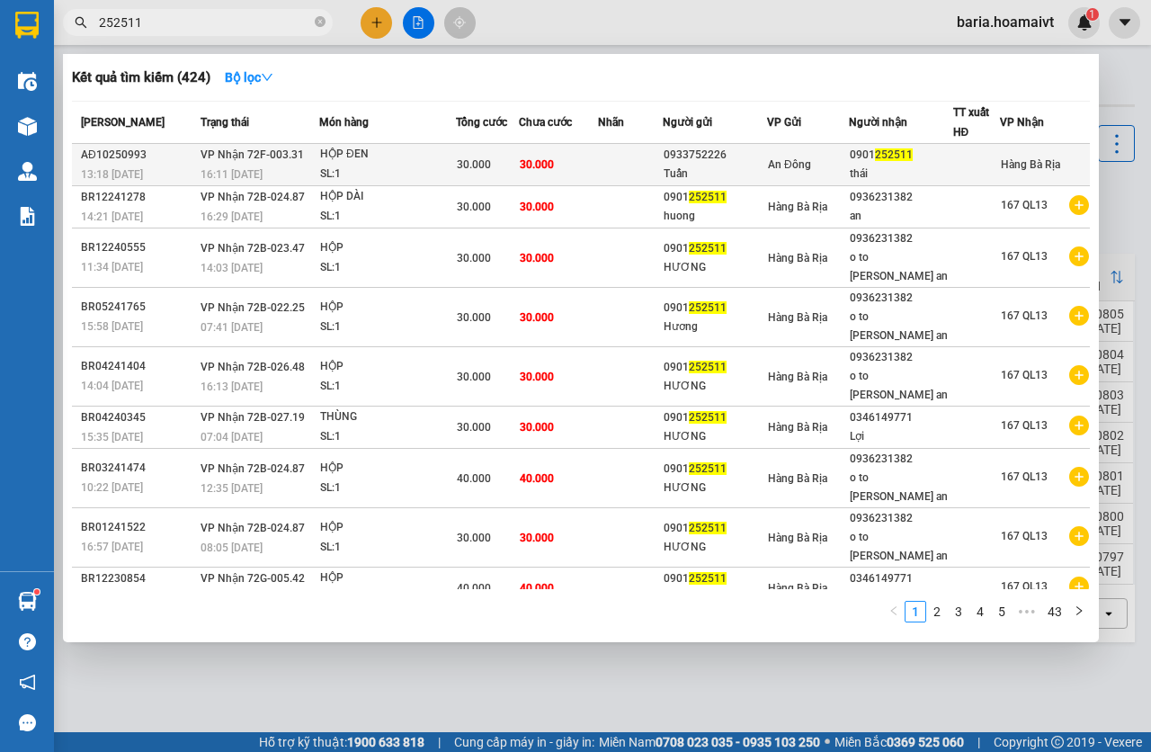
type input "252511"
click at [425, 169] on div "SL: 1" at bounding box center [387, 175] width 135 height 20
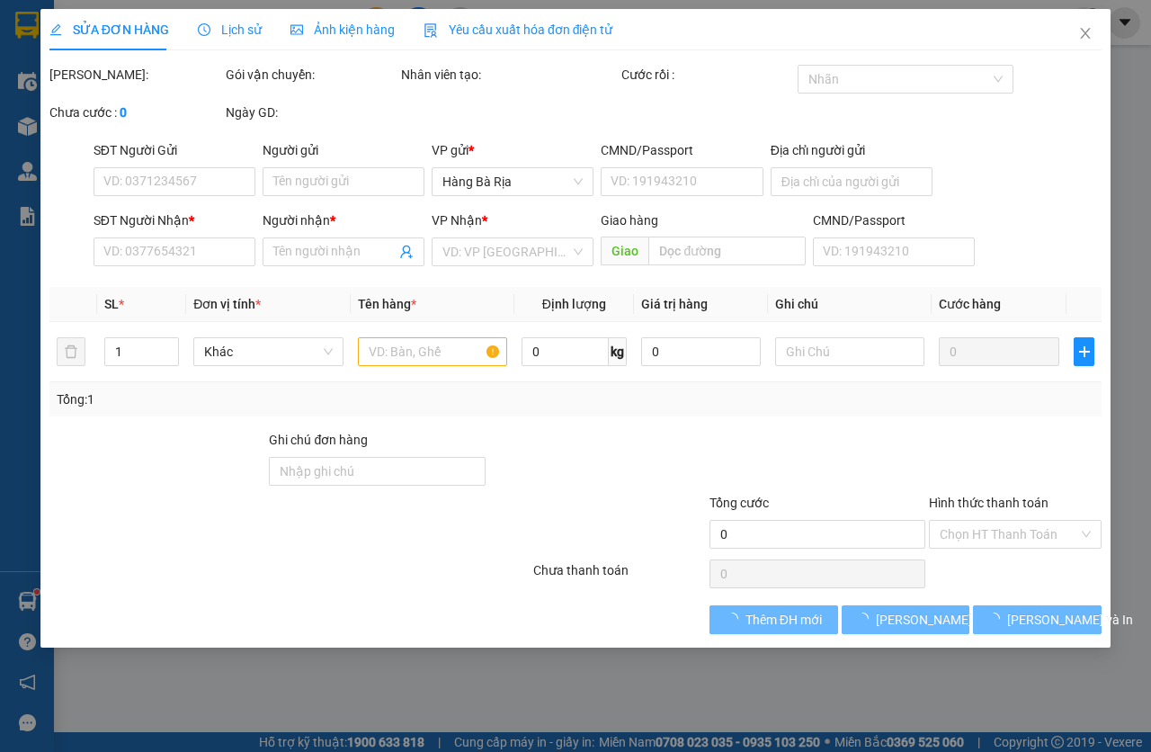
click at [989, 556] on div "Chọn HT Thanh Toán" at bounding box center [1015, 574] width 176 height 36
click at [979, 550] on div "Hình thức thanh toán Chọn HT Thanh Toán" at bounding box center [1015, 524] width 173 height 63
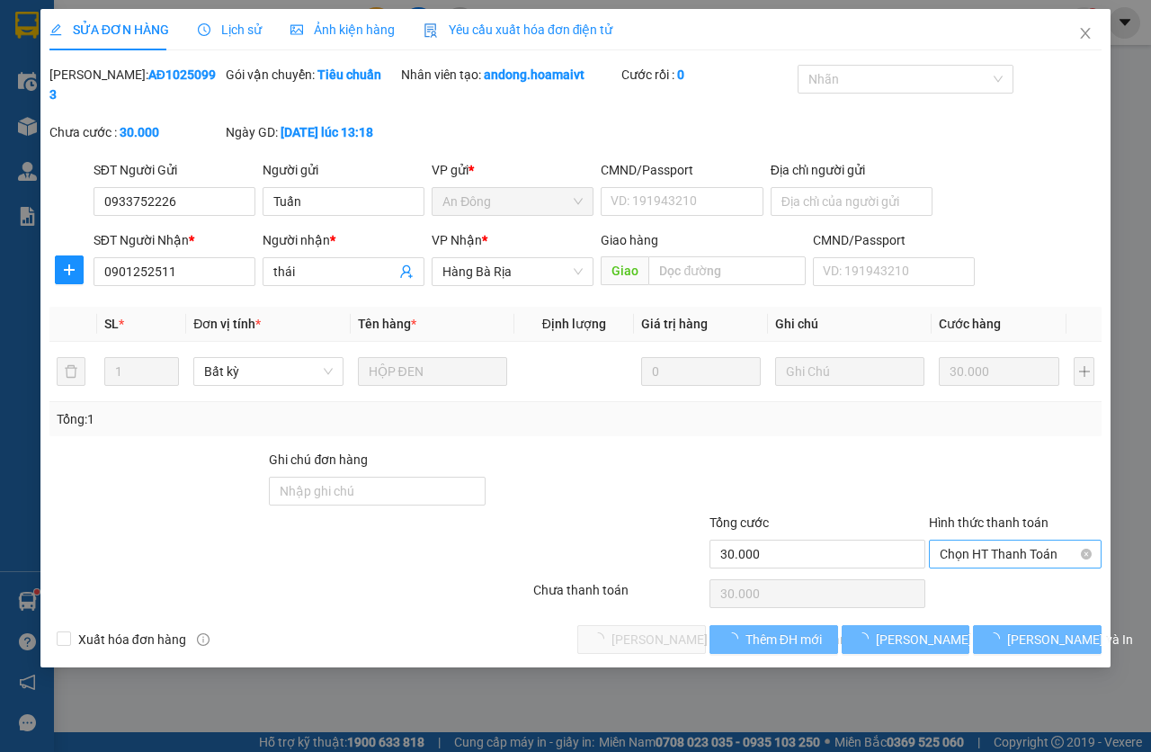
type input "0933752226"
type input "Tuấn"
type input "0901252511"
type input "thái"
type input "30.000"
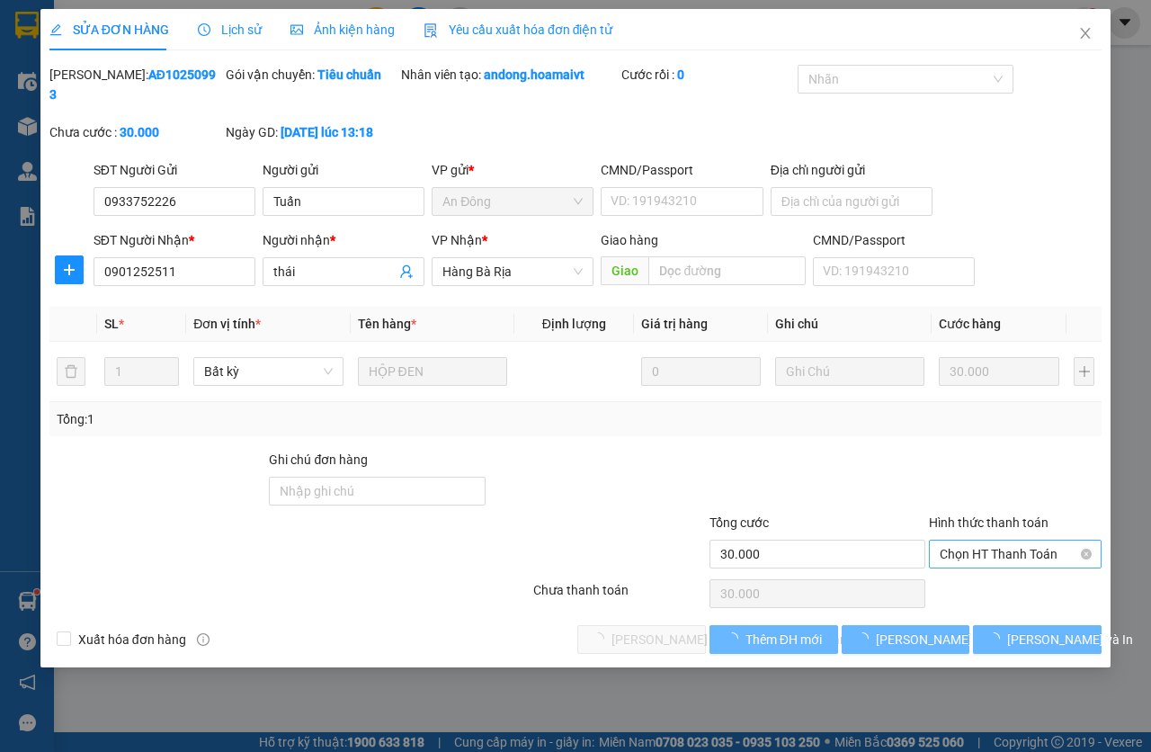
click at [968, 540] on div "Chọn HT Thanh Toán" at bounding box center [1015, 554] width 173 height 29
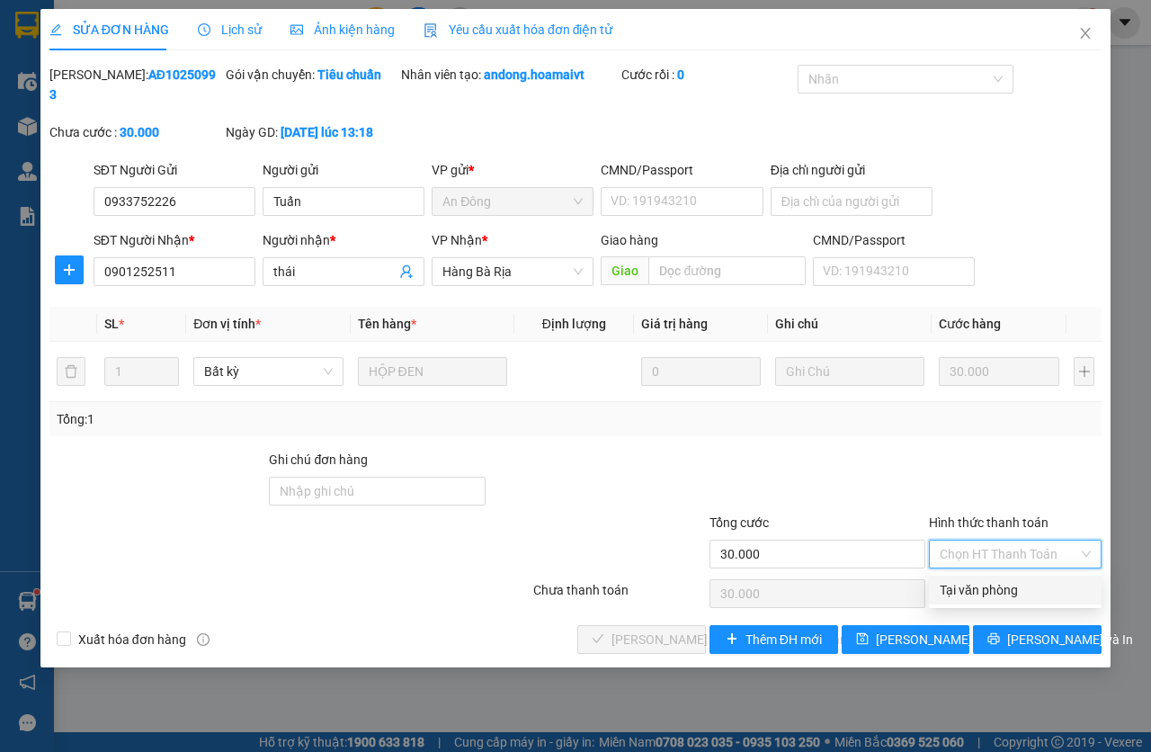
drag, startPoint x: 976, startPoint y: 585, endPoint x: 791, endPoint y: 583, distance: 185.3
click at [969, 586] on div "Tại văn phòng" at bounding box center [1015, 590] width 151 height 20
type input "0"
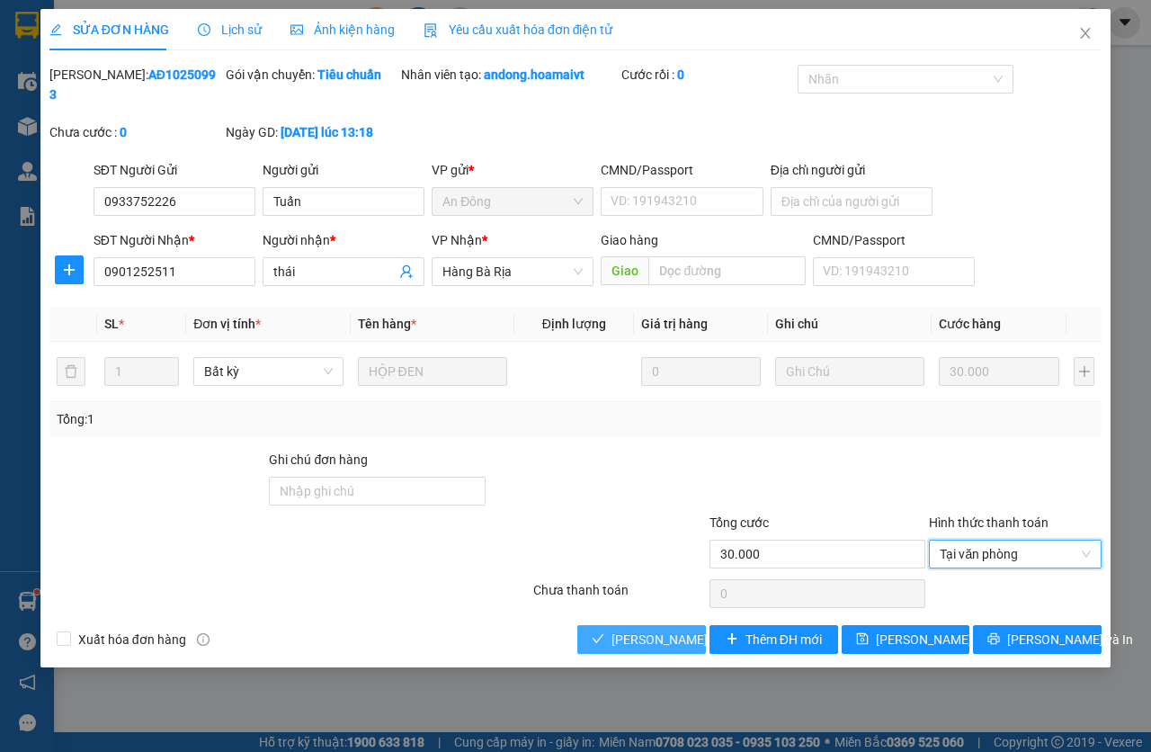
click at [670, 627] on button "[PERSON_NAME] và [PERSON_NAME] hàng" at bounding box center [641, 639] width 129 height 29
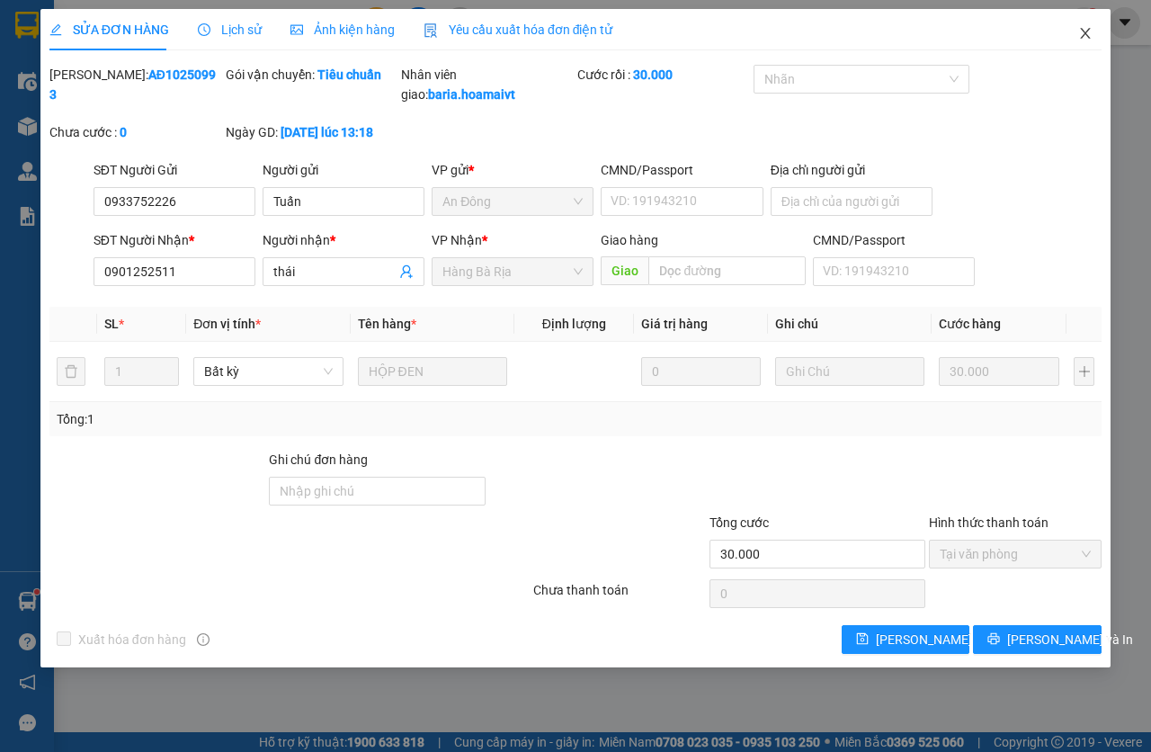
click at [1087, 34] on icon "close" at bounding box center [1086, 33] width 10 height 11
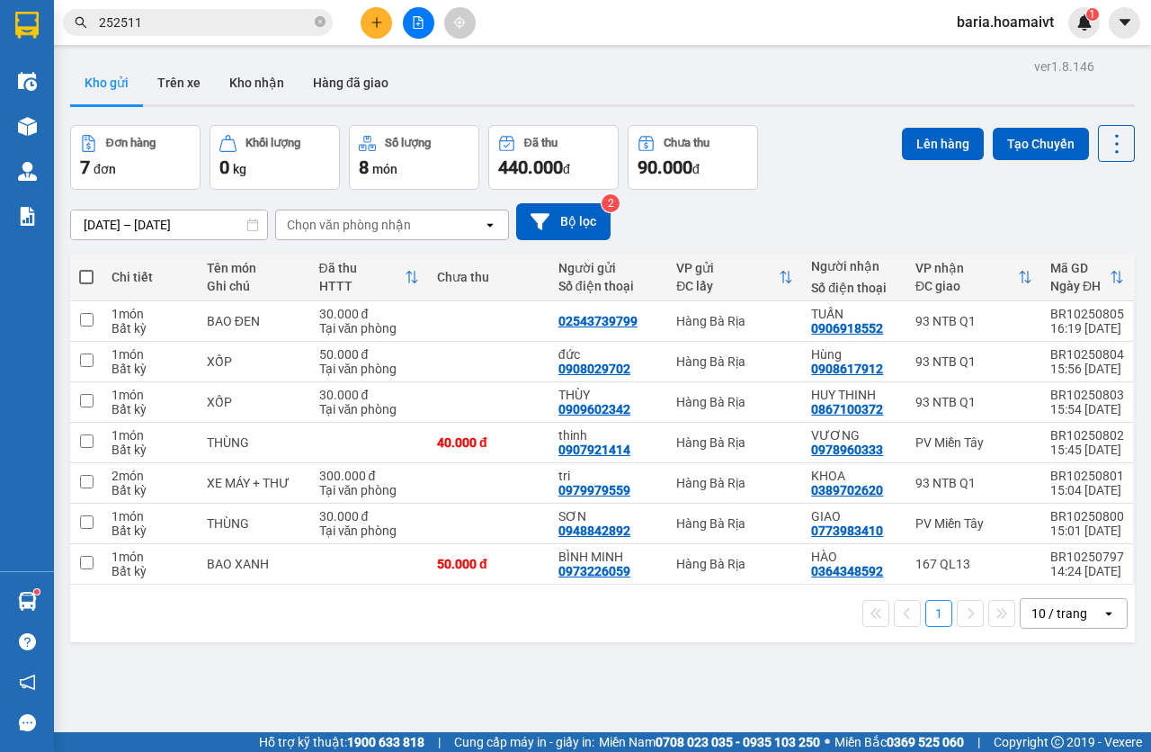
click at [212, 23] on input "252511" at bounding box center [205, 23] width 212 height 20
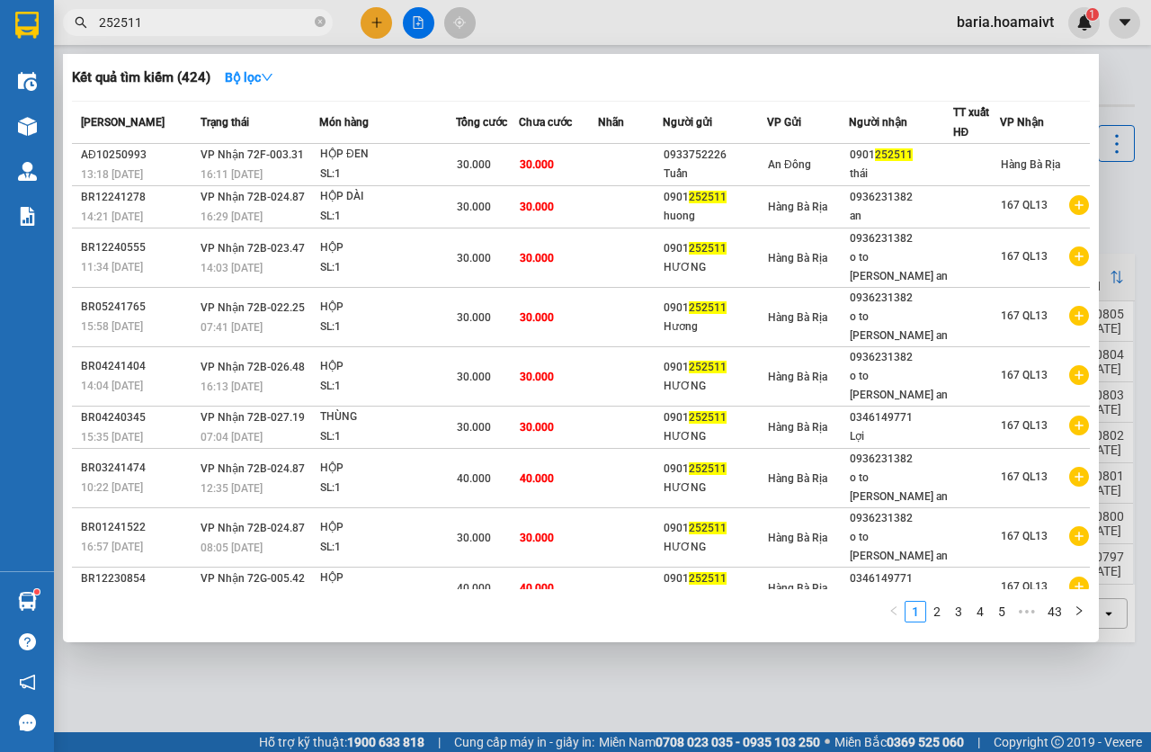
click at [212, 23] on input "252511" at bounding box center [205, 23] width 212 height 20
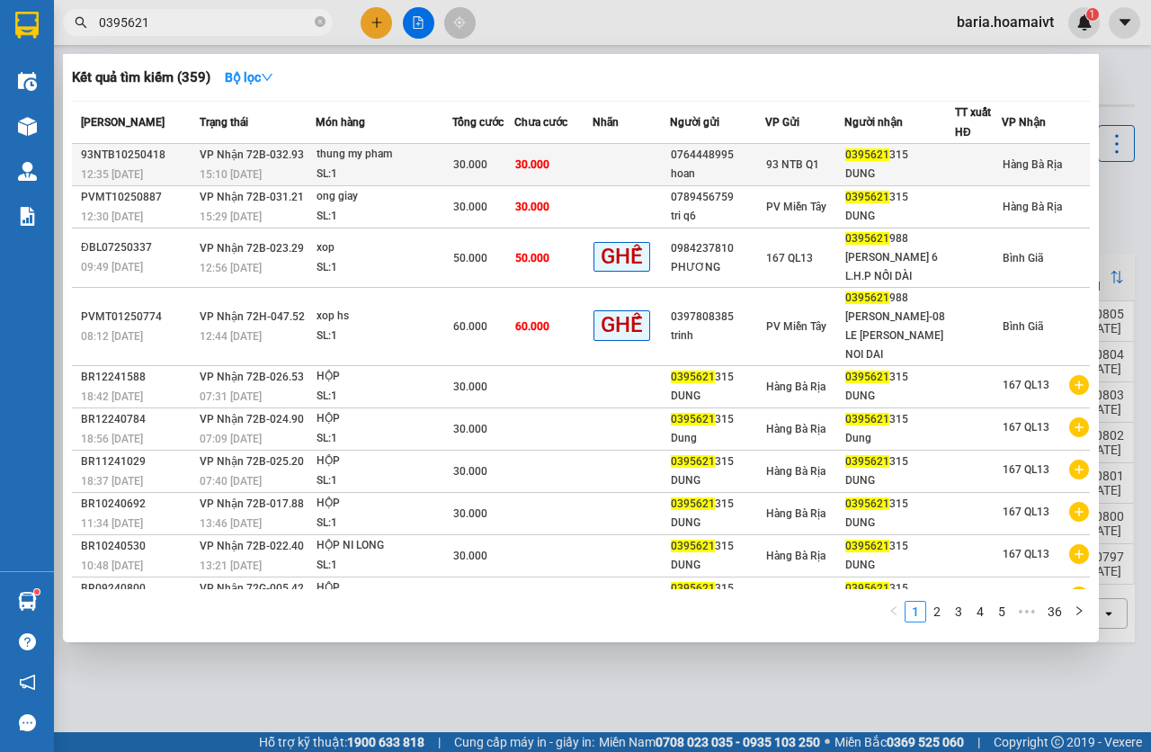
type input "0395621"
click at [434, 163] on div "thung my pham" at bounding box center [384, 155] width 135 height 20
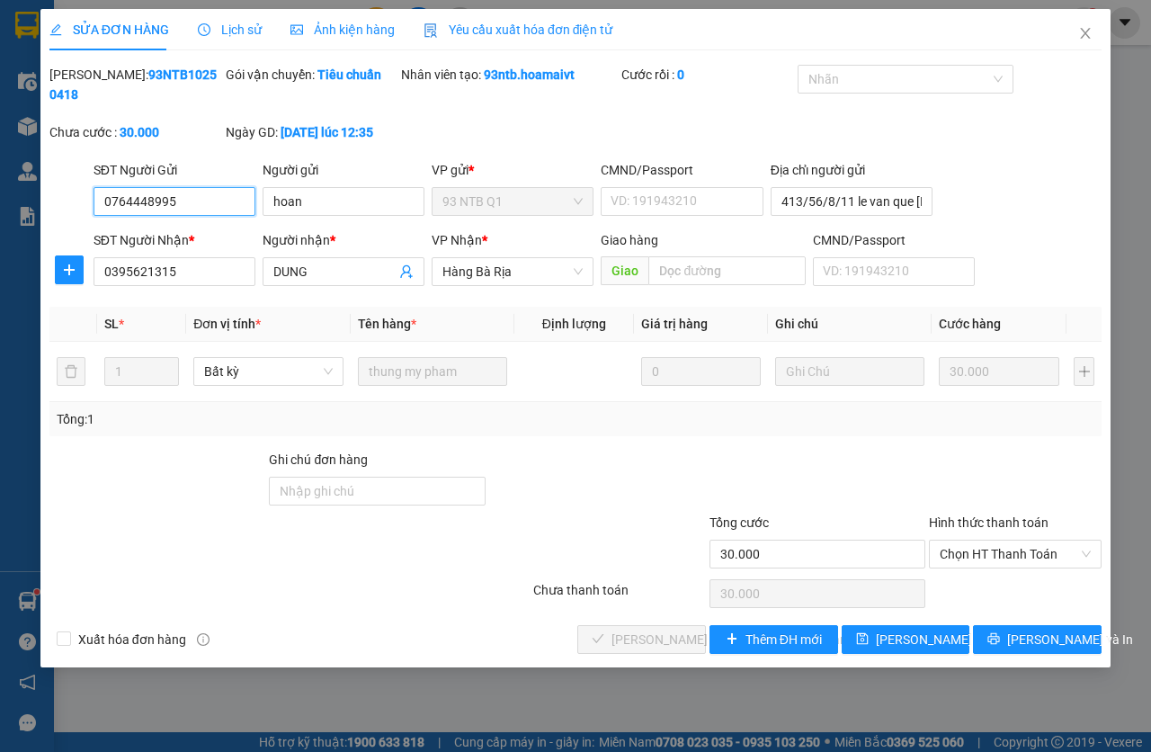
type input "0764448995"
type input "hoan"
type input "413/56/8/11 le van que [PERSON_NAME] tri dong [PERSON_NAME]"
type input "0395621315"
type input "DUNG"
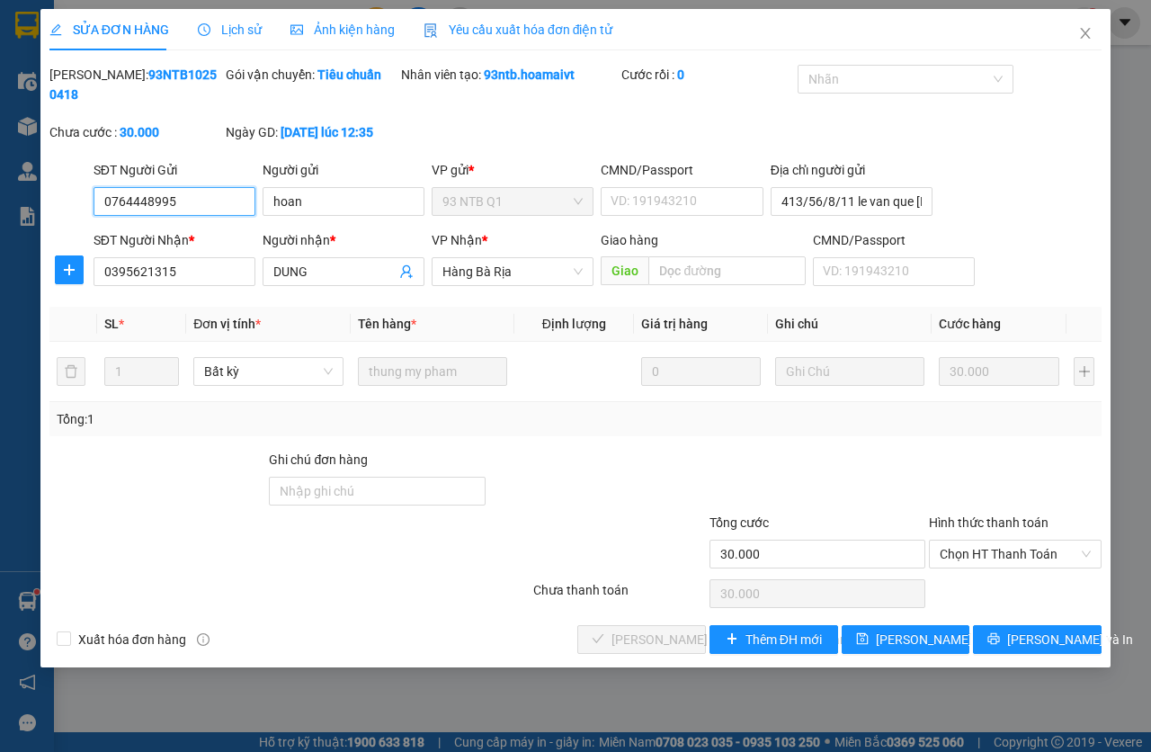
type input "30.000"
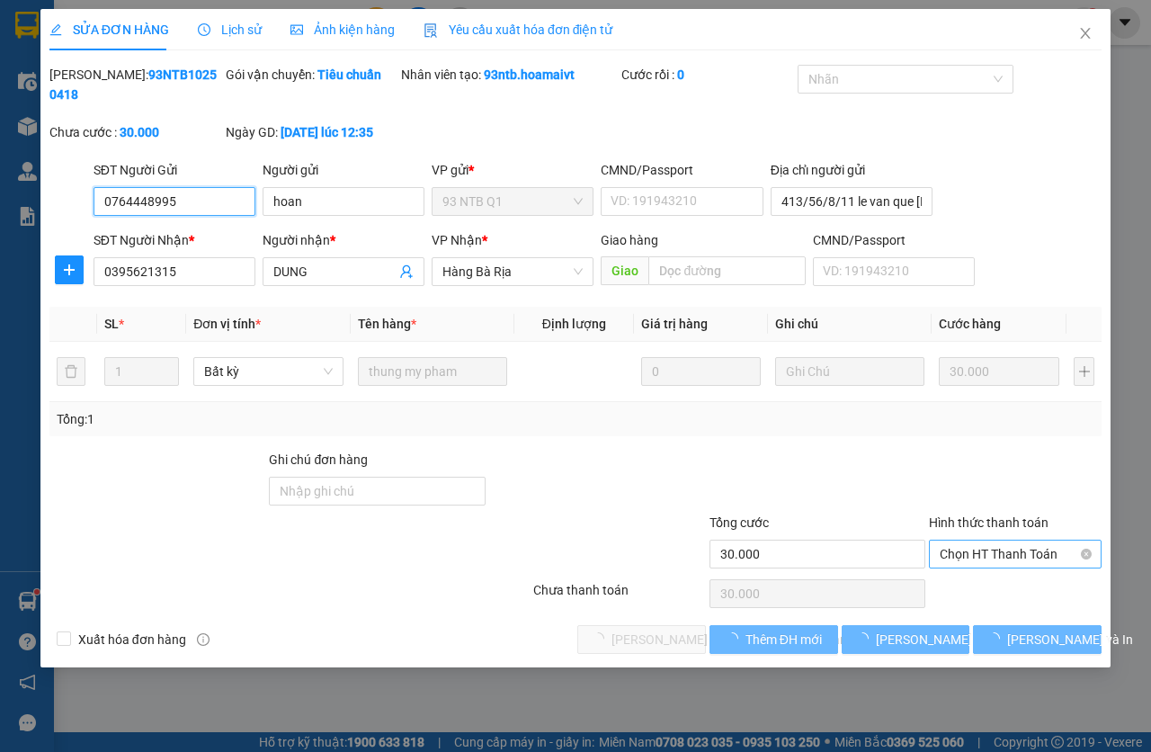
click at [980, 556] on span "Chọn HT Thanh Toán" at bounding box center [1015, 554] width 151 height 27
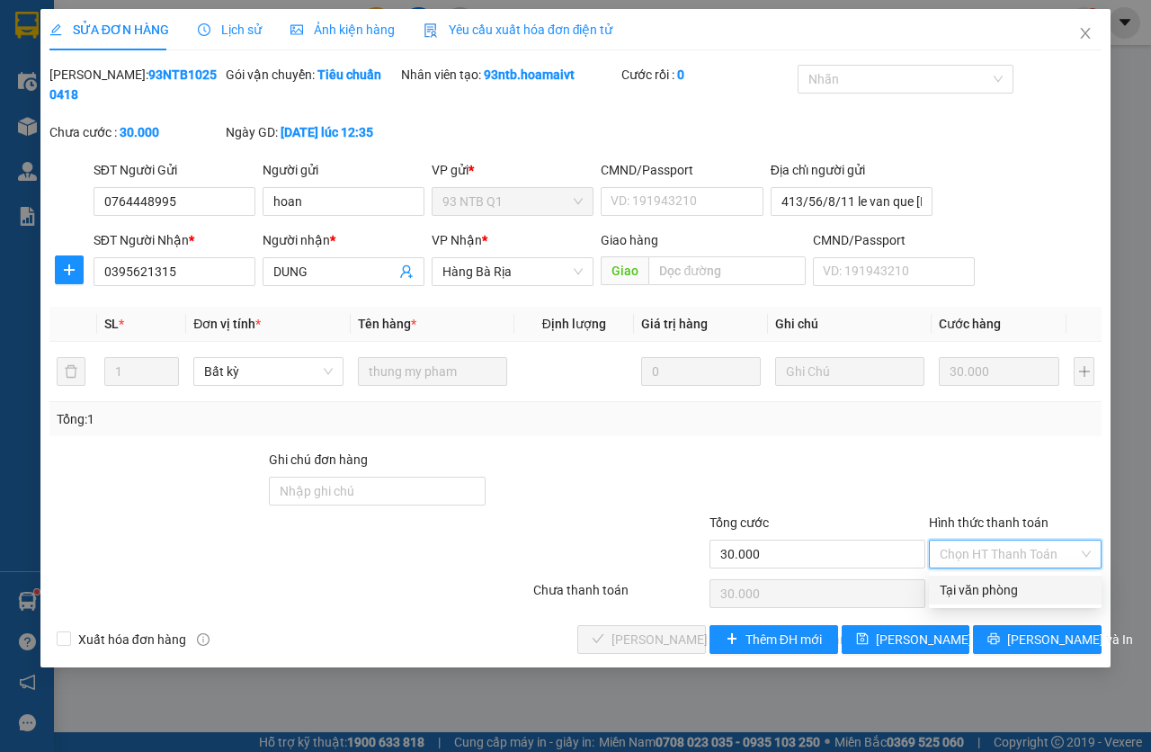
click at [983, 595] on div "Tại văn phòng" at bounding box center [1015, 590] width 151 height 20
type input "0"
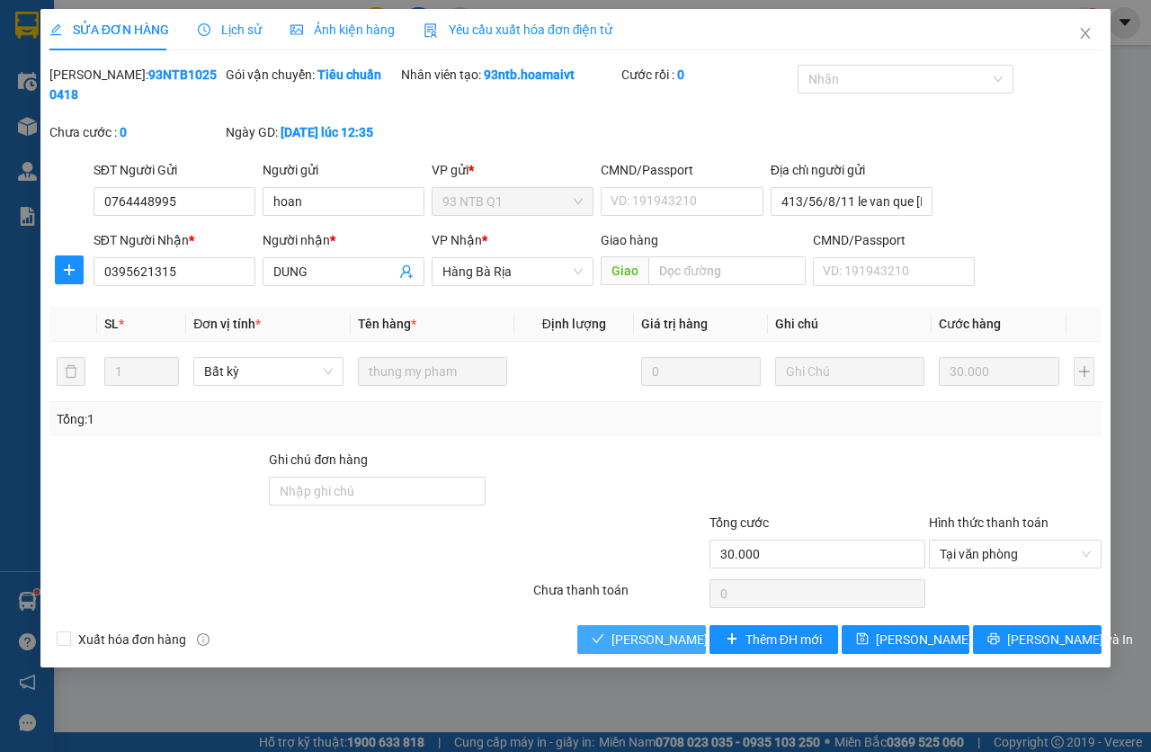
click at [649, 630] on span "[PERSON_NAME] và [PERSON_NAME] hàng" at bounding box center [733, 640] width 243 height 20
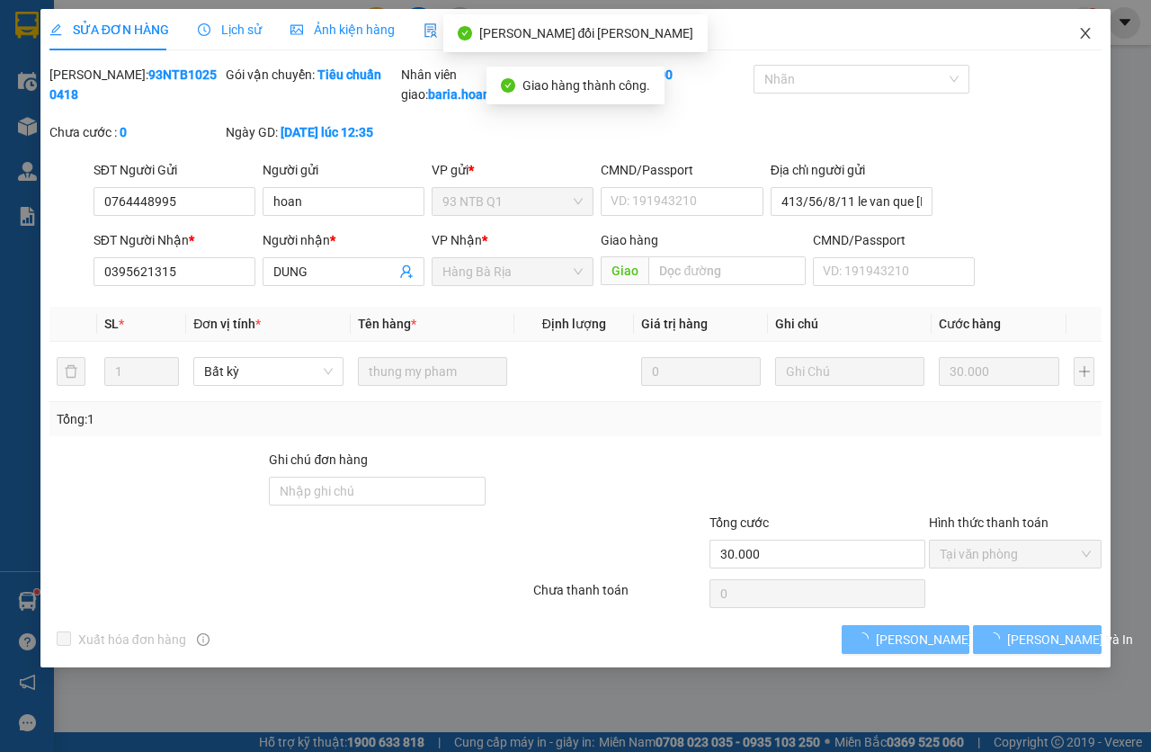
drag, startPoint x: 1092, startPoint y: 36, endPoint x: 176, endPoint y: 39, distance: 915.7
click at [1092, 37] on icon "close" at bounding box center [1085, 33] width 14 height 14
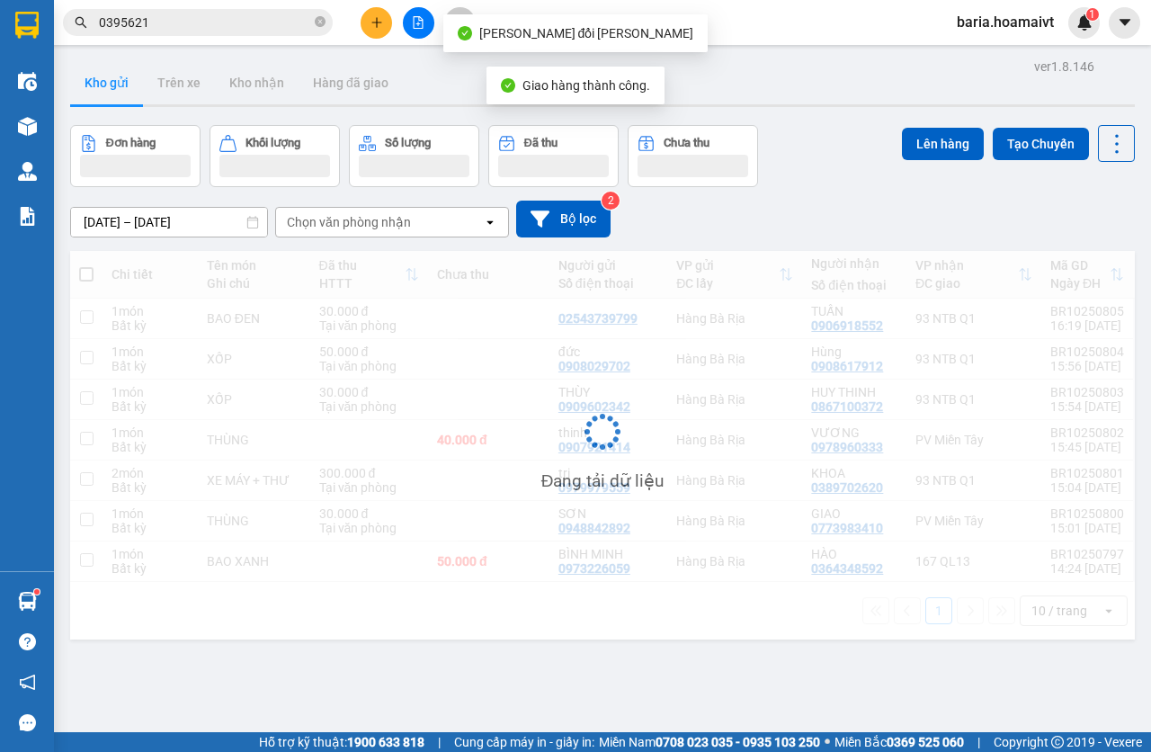
drag, startPoint x: 193, startPoint y: 24, endPoint x: 218, endPoint y: 38, distance: 27.8
click at [194, 23] on input "0395621" at bounding box center [205, 23] width 212 height 20
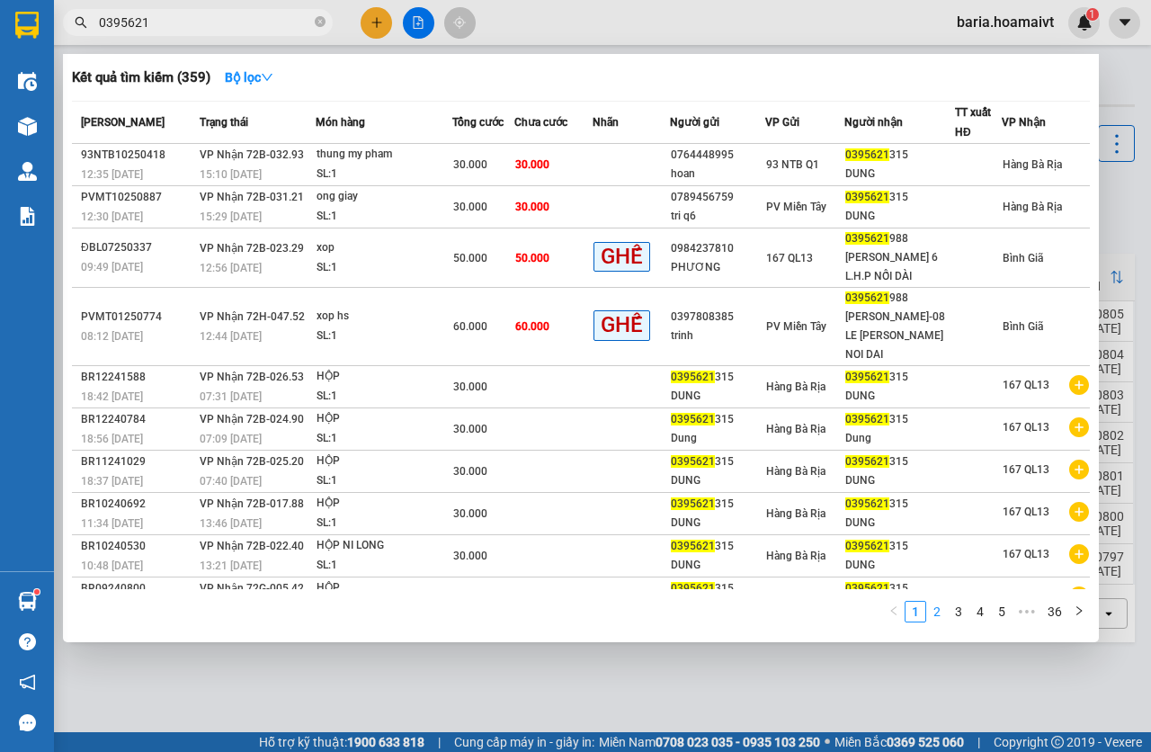
click at [940, 607] on link "2" at bounding box center [937, 612] width 20 height 20
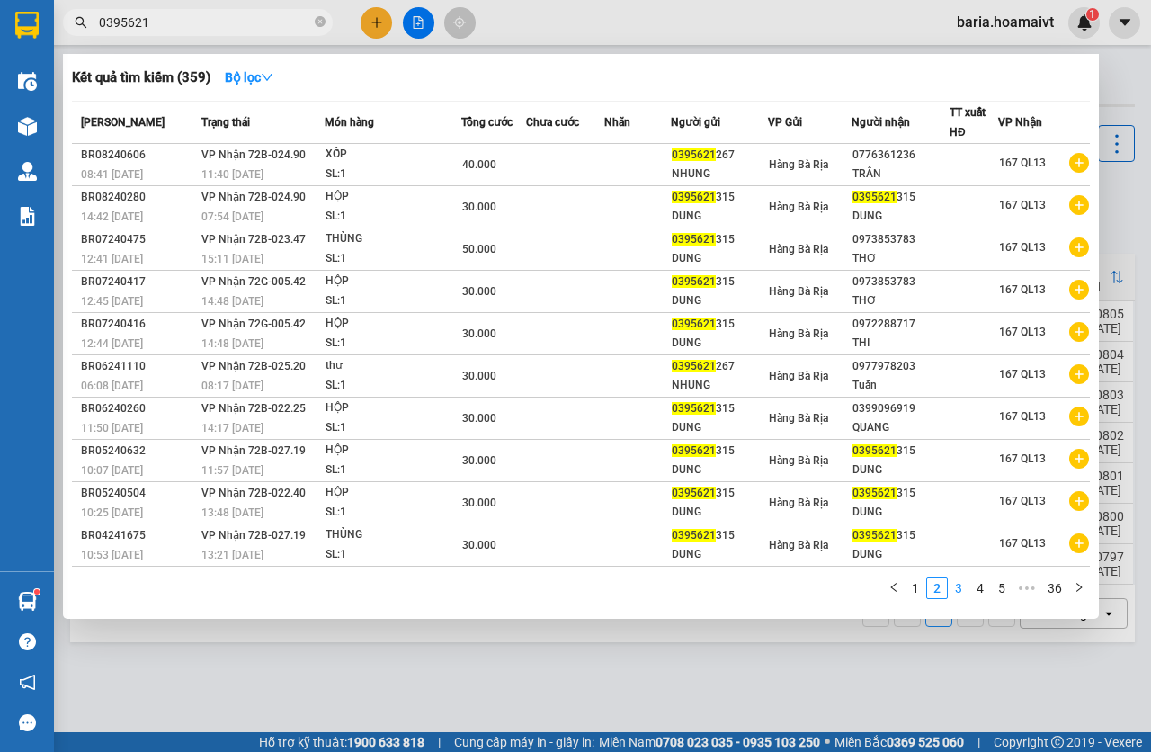
click at [969, 594] on link "3" at bounding box center [959, 588] width 20 height 20
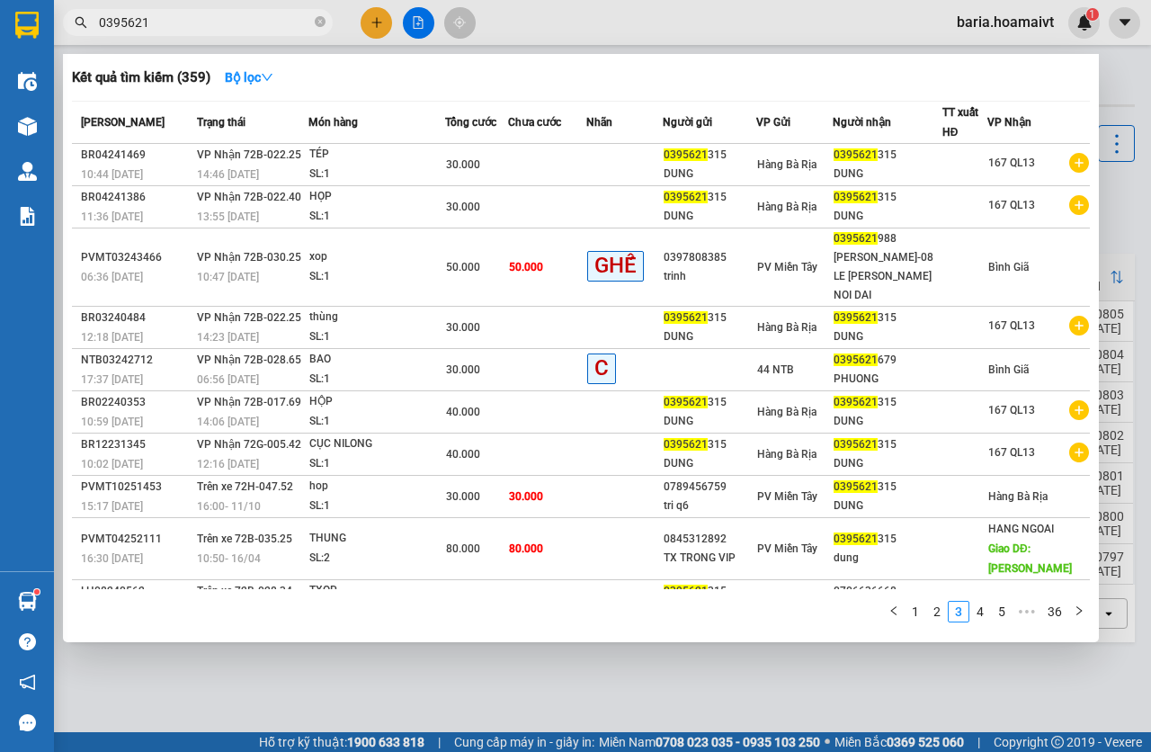
click at [978, 590] on div "Mã ĐH Trạng thái Món hàng Tổng [PERSON_NAME] [PERSON_NAME] Người gửi VP Gửi Ngư…" at bounding box center [581, 367] width 1018 height 532
click at [917, 612] on link "1" at bounding box center [916, 612] width 20 height 20
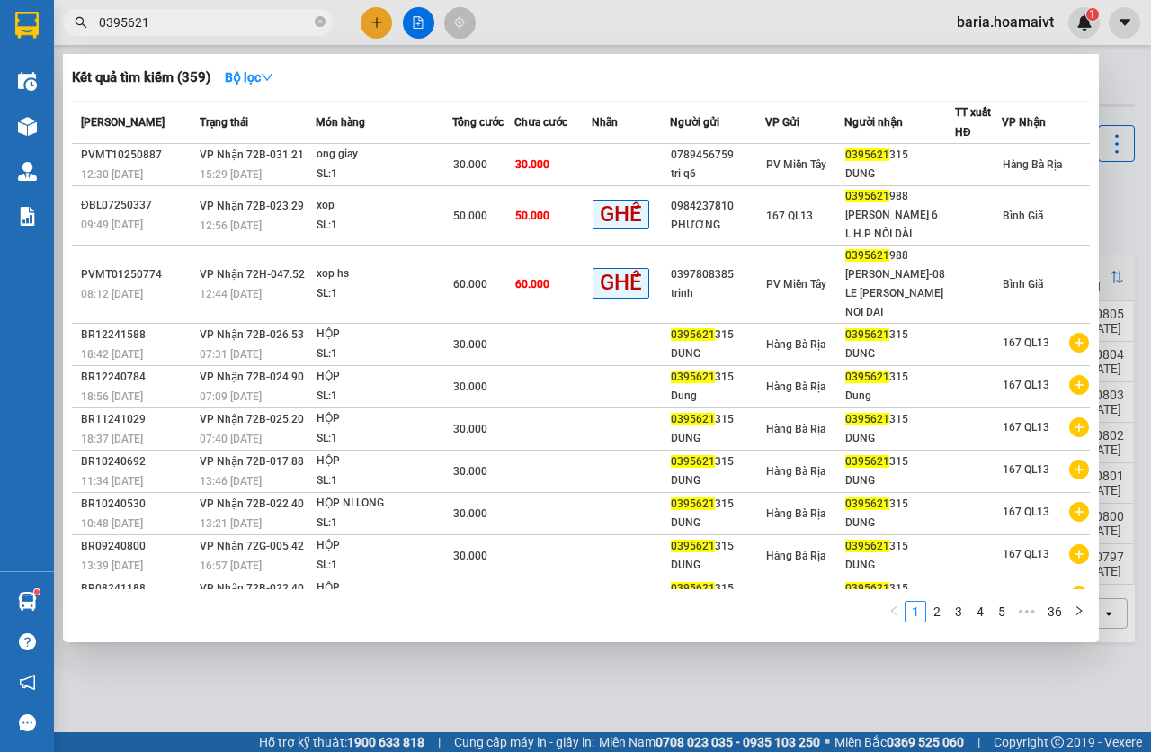
click at [237, 28] on input "0395621" at bounding box center [205, 23] width 212 height 20
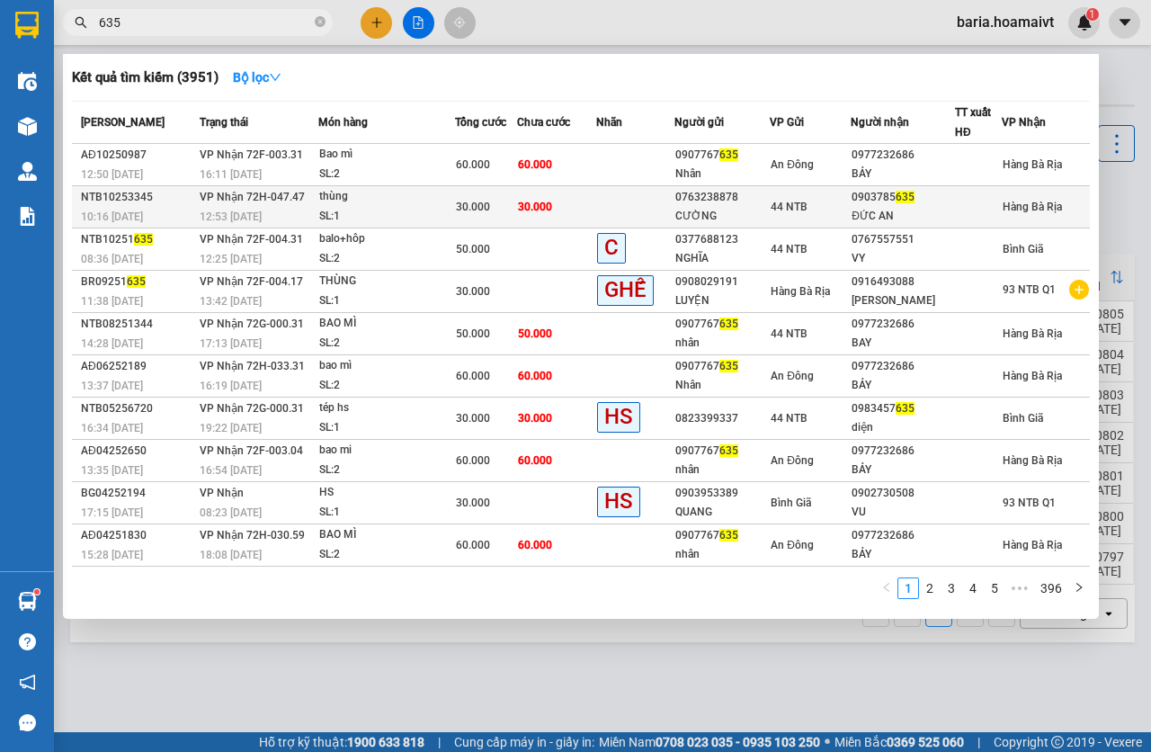
type input "635"
click at [492, 210] on div "30.000" at bounding box center [486, 207] width 61 height 20
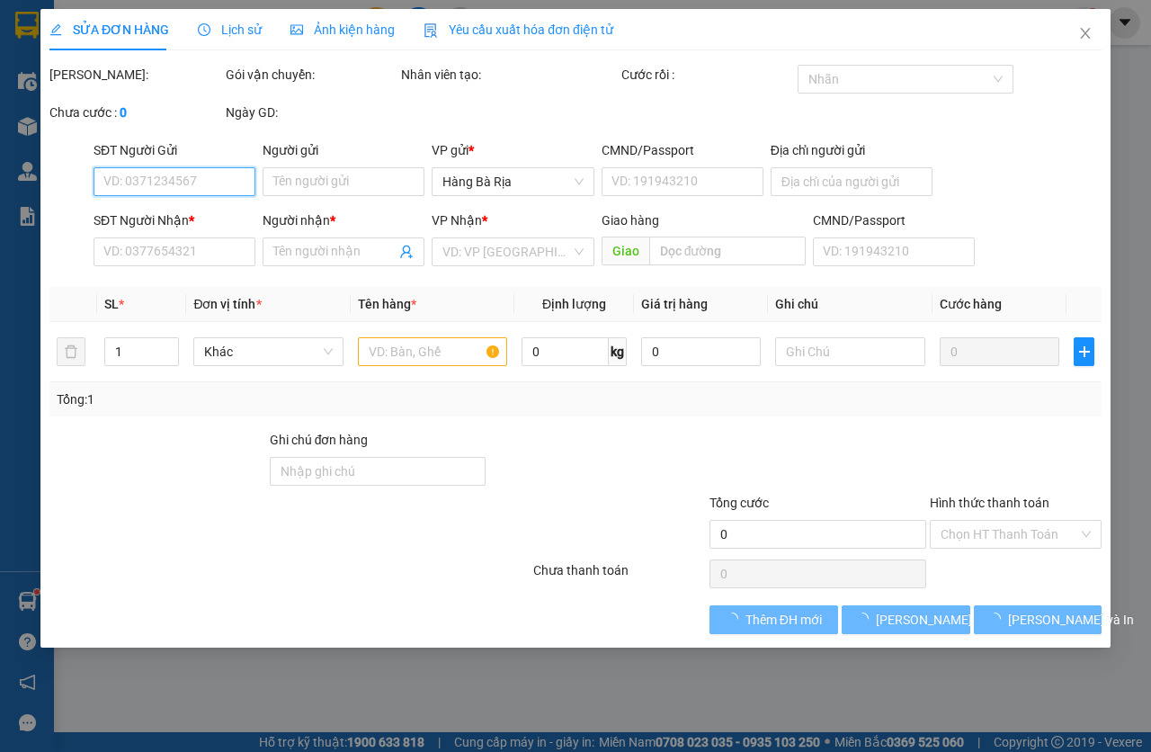
type input "0763238878"
type input "CƯỜNG"
type input "1209 ĐƯỜNG 3/2"
type input "0903785635"
type input "ĐỨC AN"
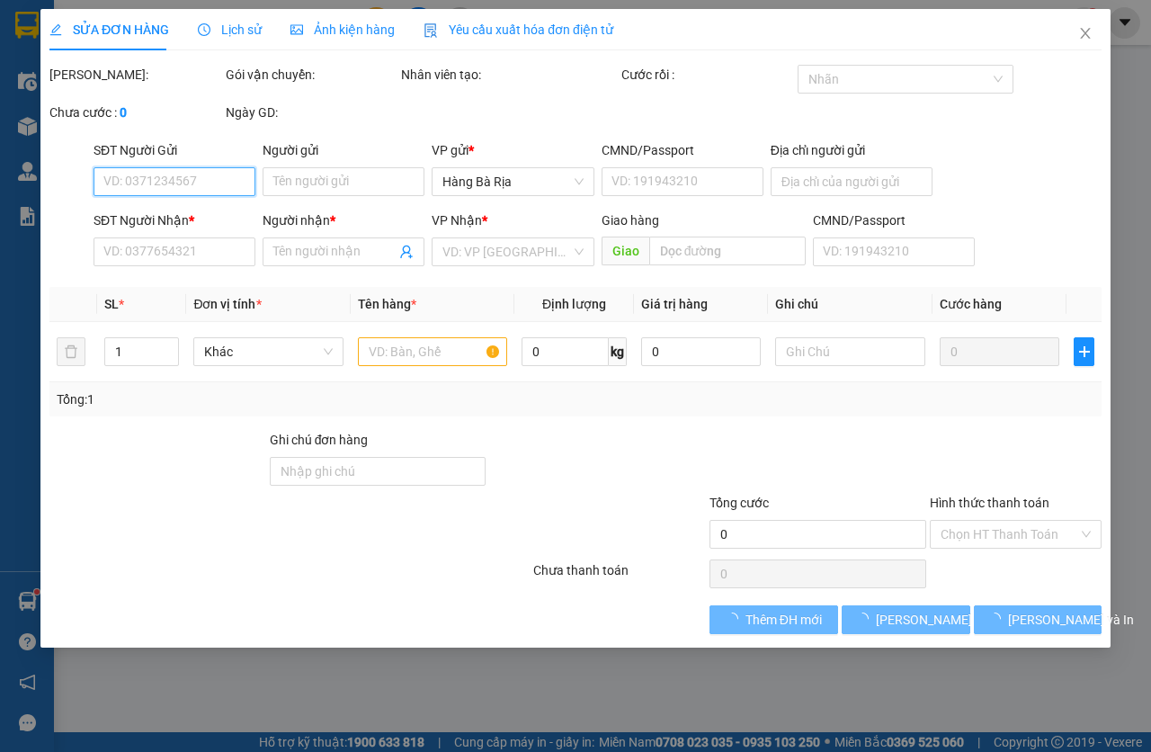
type input "30.000"
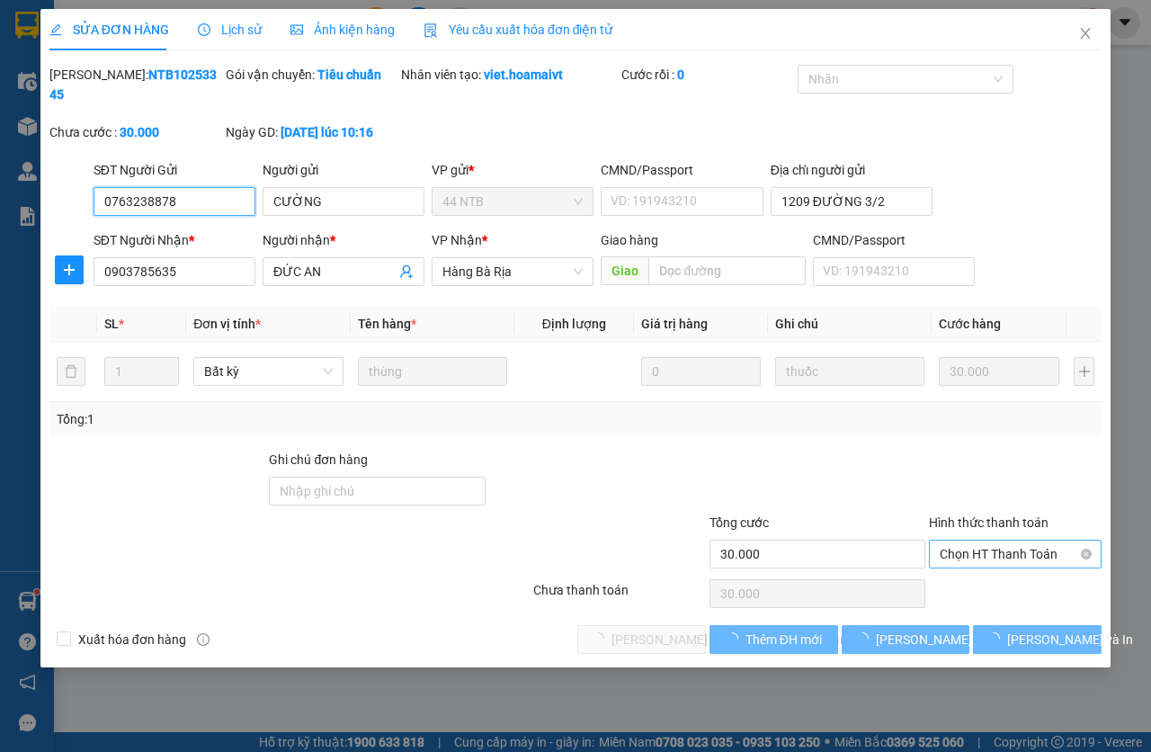
click at [971, 554] on span "Chọn HT Thanh Toán" at bounding box center [1015, 554] width 151 height 27
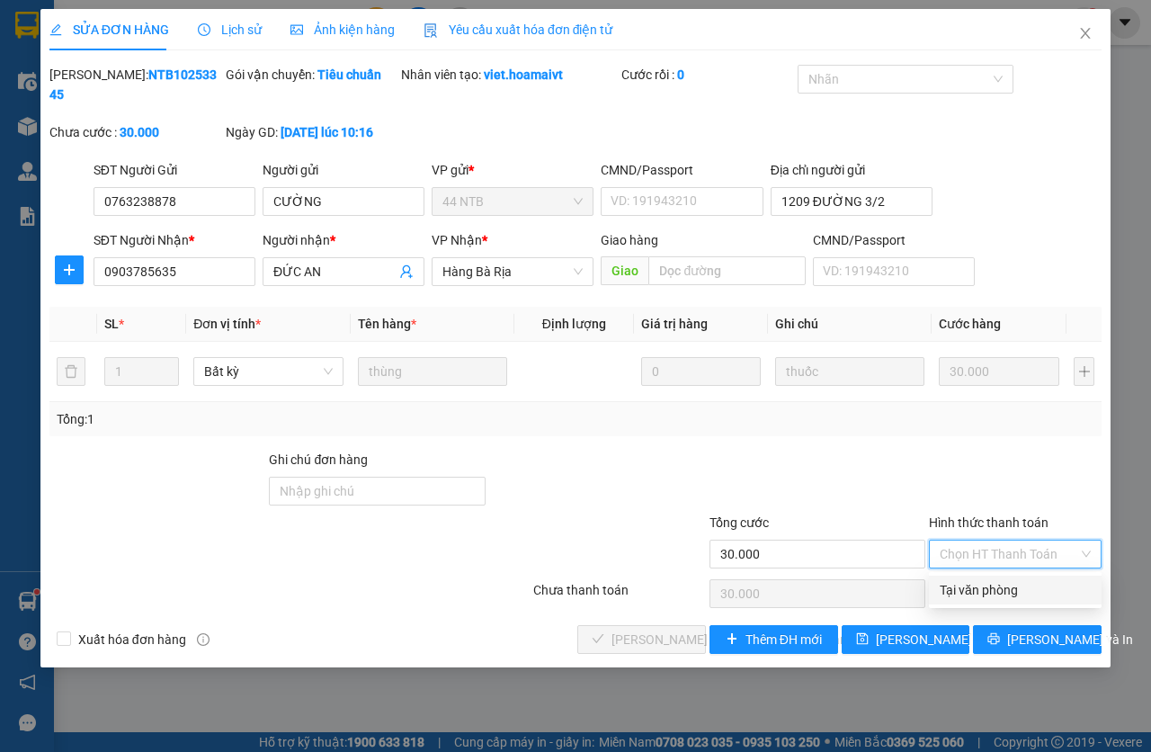
drag, startPoint x: 980, startPoint y: 586, endPoint x: 894, endPoint y: 582, distance: 86.5
click at [981, 587] on div "Tại văn phòng" at bounding box center [1015, 590] width 151 height 20
type input "0"
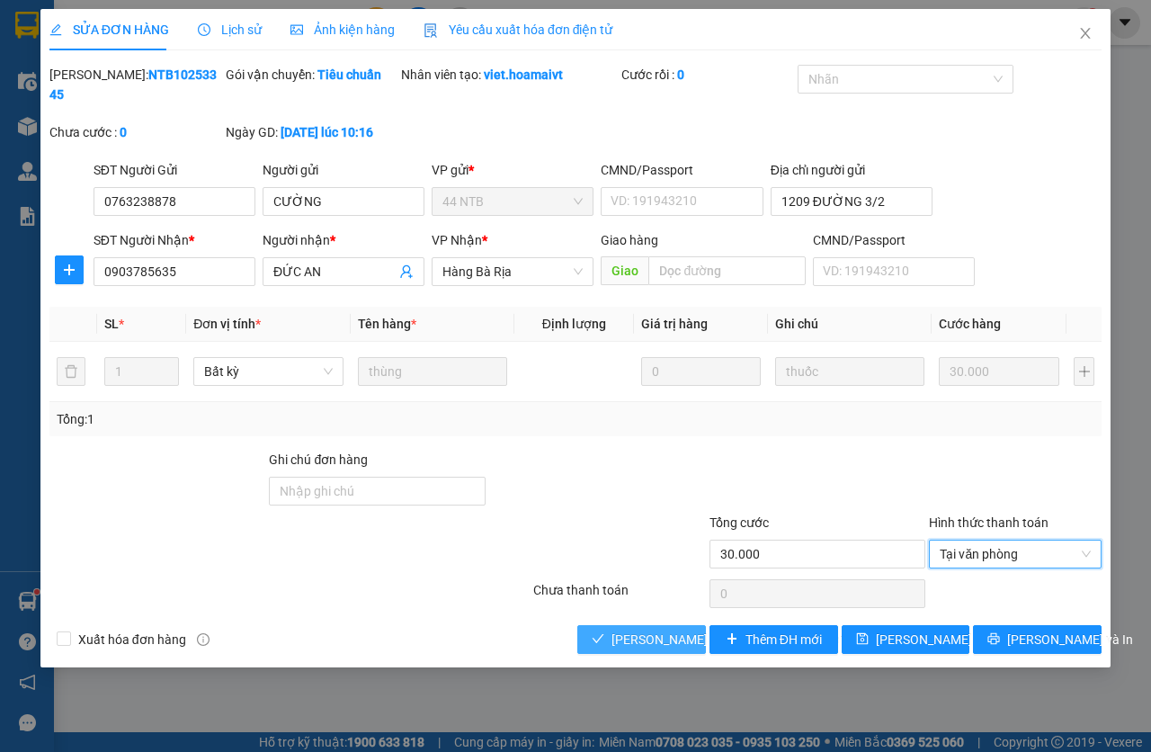
click at [638, 638] on span "[PERSON_NAME] và [PERSON_NAME] hàng" at bounding box center [733, 640] width 243 height 20
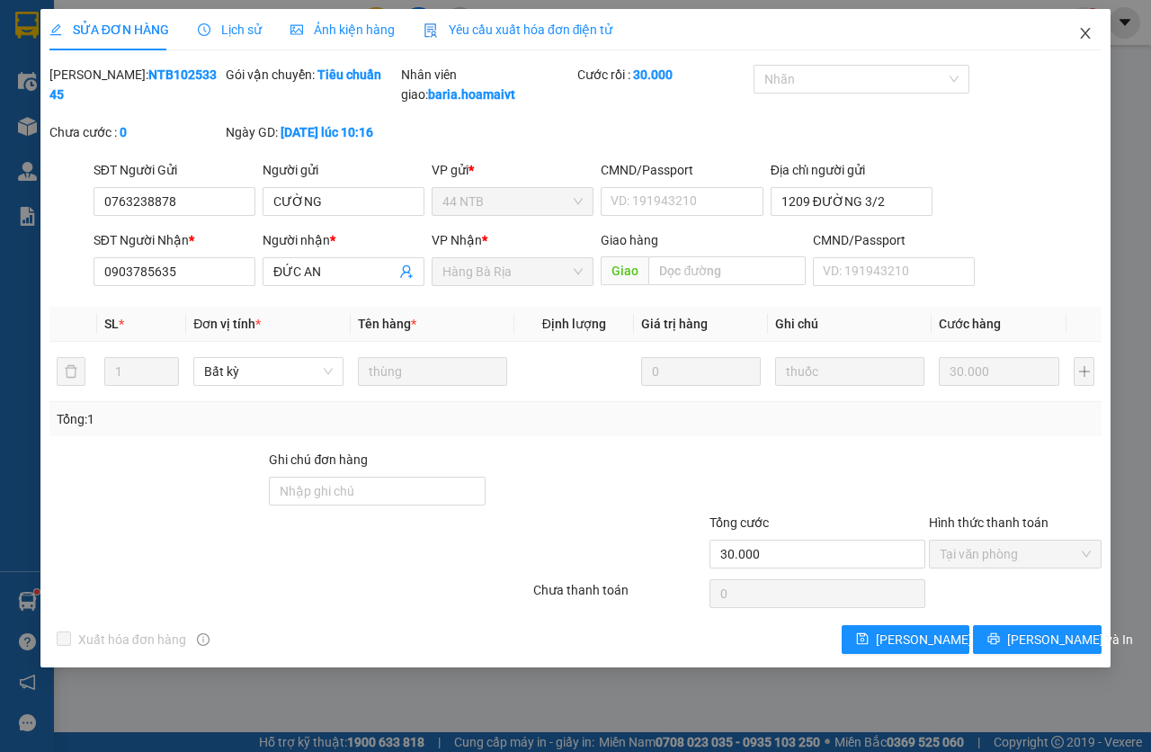
click at [1084, 40] on icon "close" at bounding box center [1085, 33] width 14 height 14
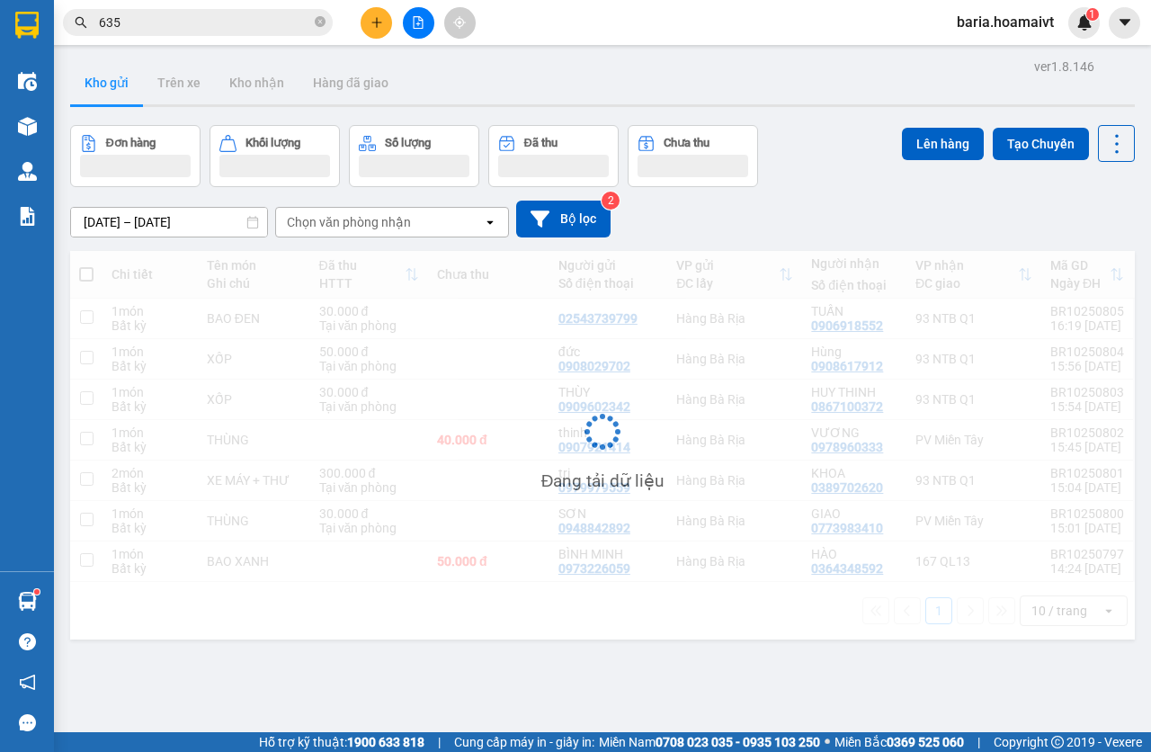
click at [166, 28] on input "635" at bounding box center [205, 23] width 212 height 20
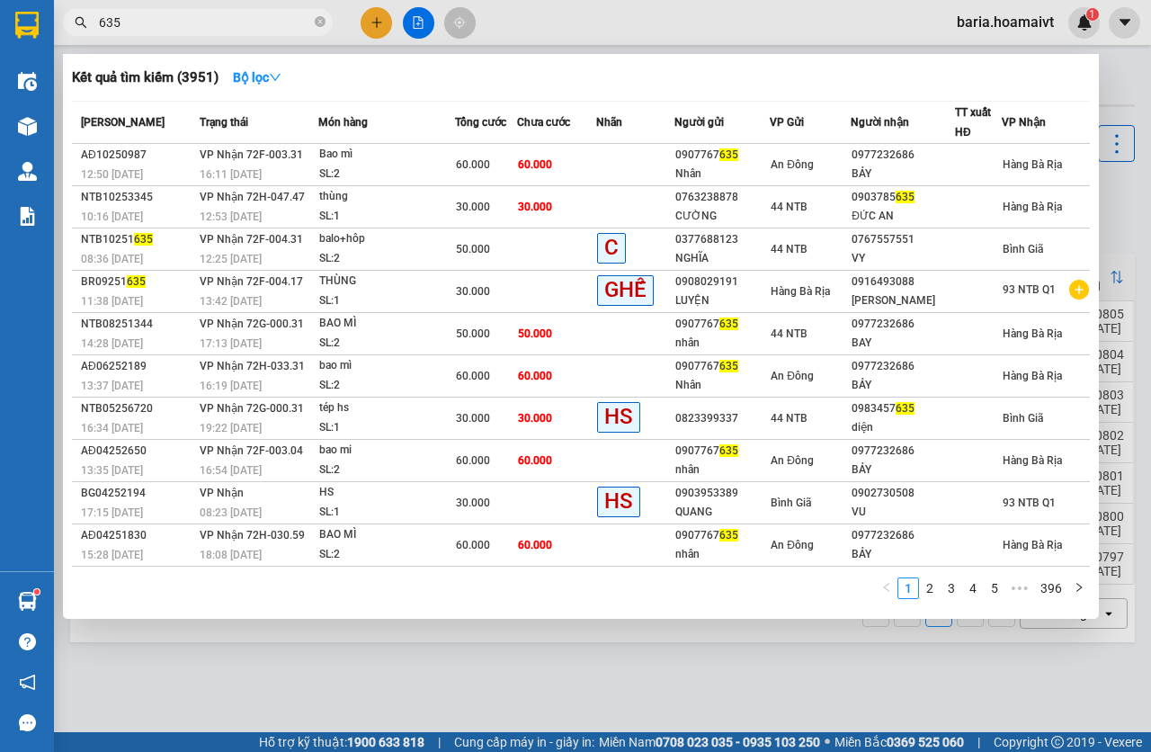
click at [637, 670] on div at bounding box center [575, 376] width 1151 height 752
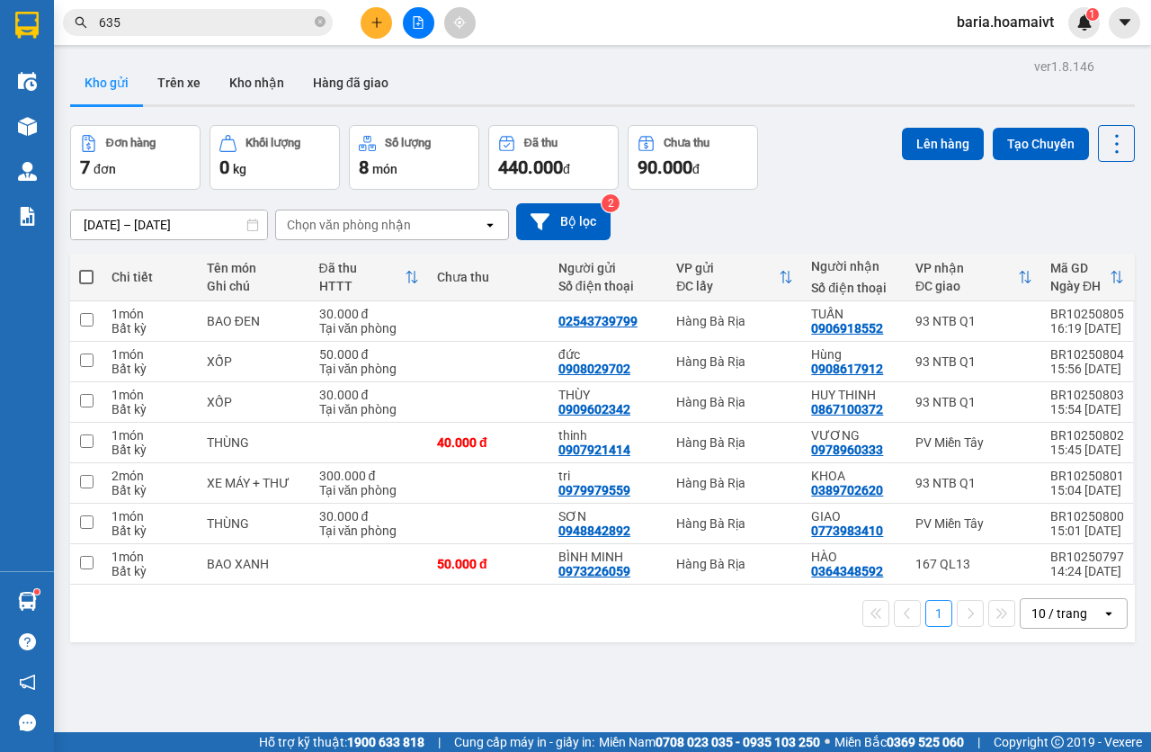
click at [245, 22] on input "635" at bounding box center [205, 23] width 212 height 20
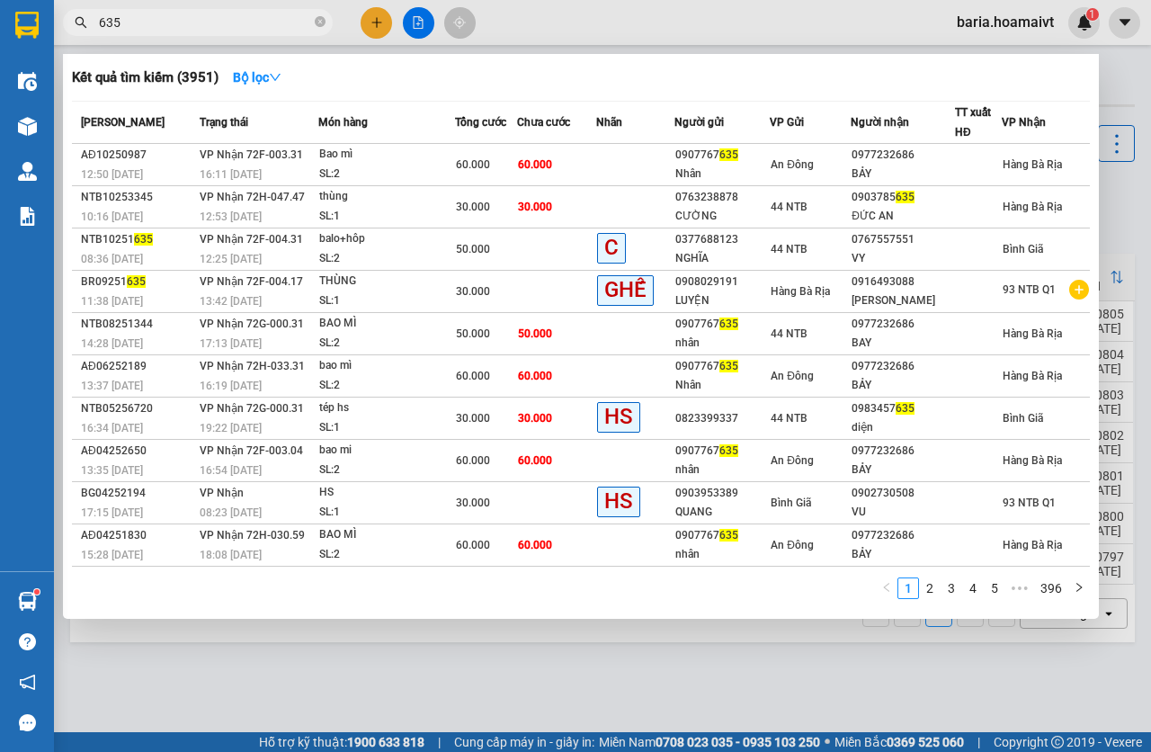
click at [245, 22] on input "635" at bounding box center [205, 23] width 212 height 20
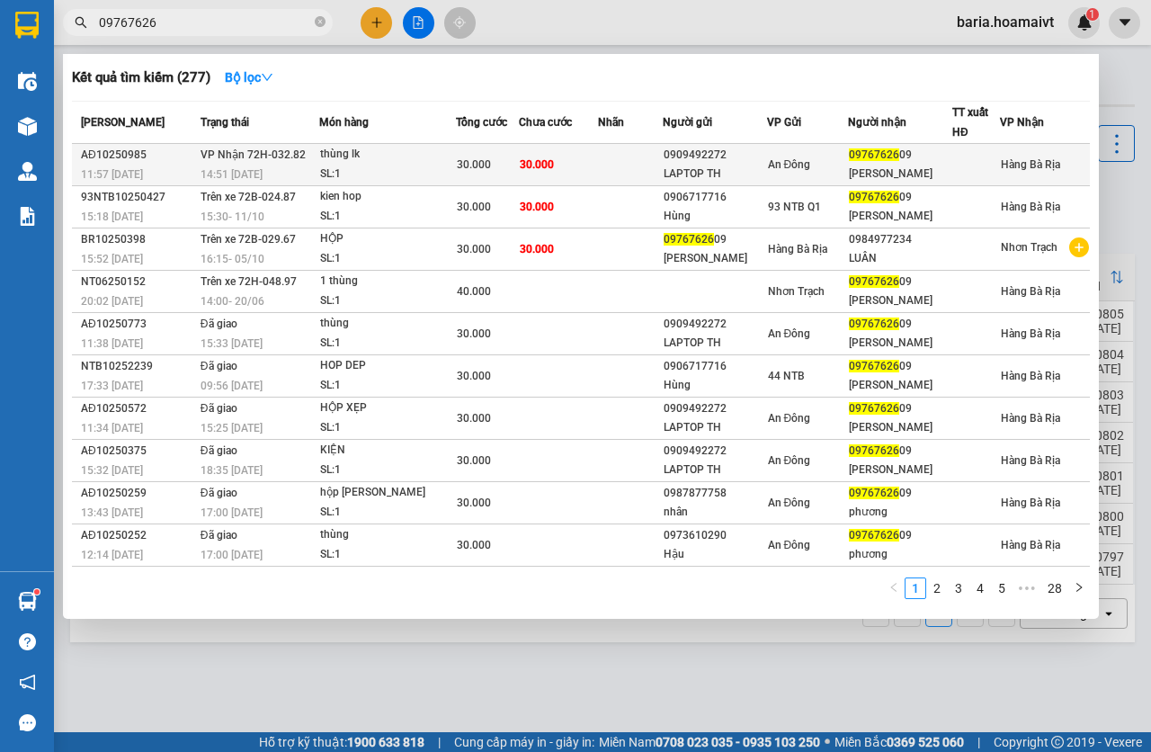
type input "09767626"
click at [640, 155] on td at bounding box center [630, 165] width 65 height 42
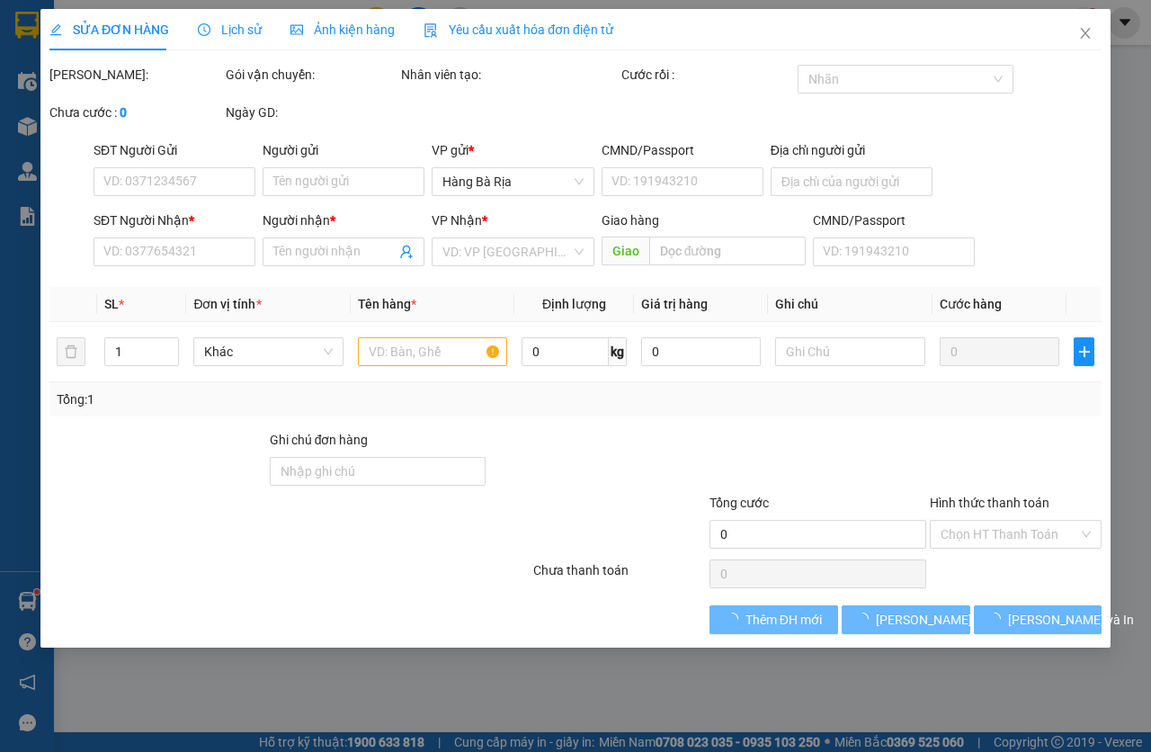
type input "0909492272"
type input "LAPTOP TH"
type input "0790095037104"
type input "0976762609"
type input "[PERSON_NAME]"
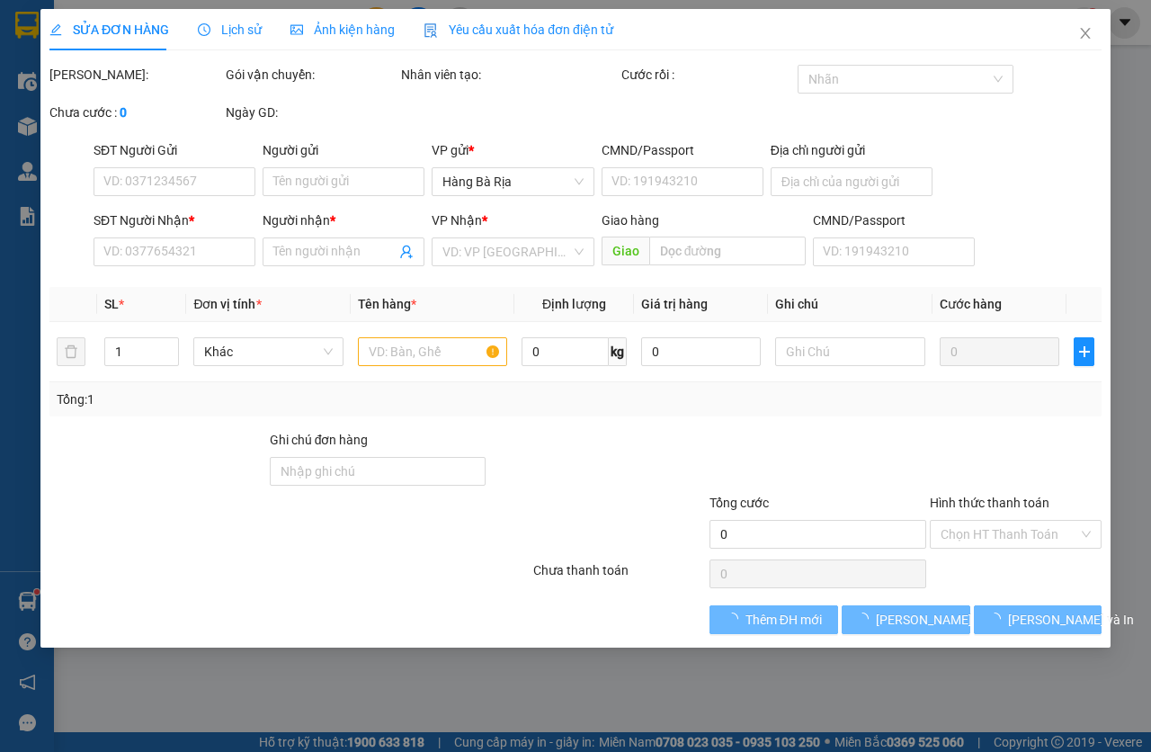
type input "30.000"
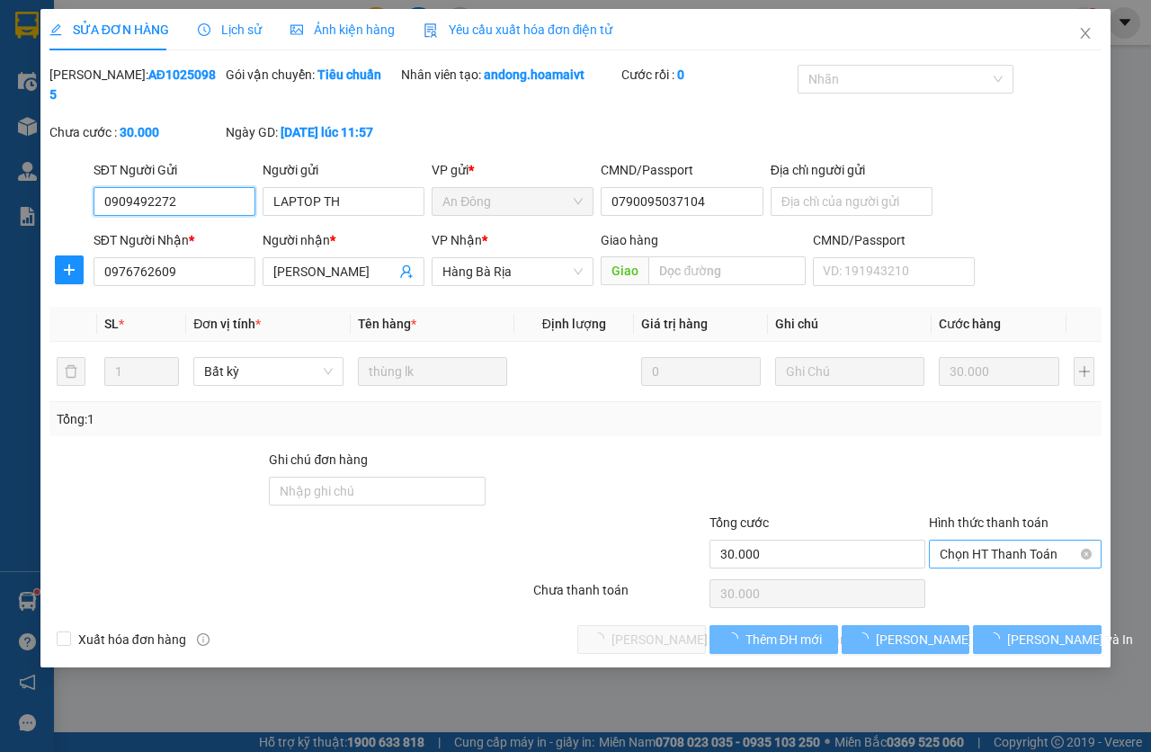
click at [998, 557] on span "Chọn HT Thanh Toán" at bounding box center [1015, 554] width 151 height 27
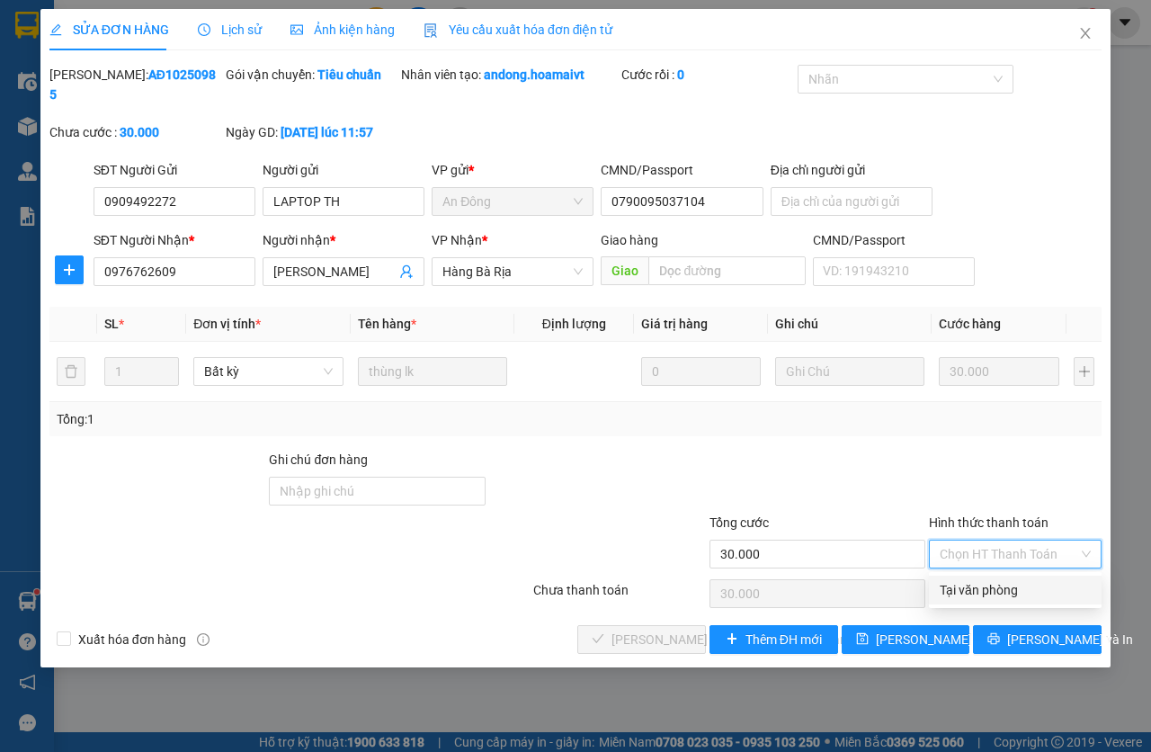
drag, startPoint x: 993, startPoint y: 590, endPoint x: 702, endPoint y: 583, distance: 291.5
click at [991, 590] on div "Tại văn phòng" at bounding box center [1015, 590] width 151 height 20
type input "0"
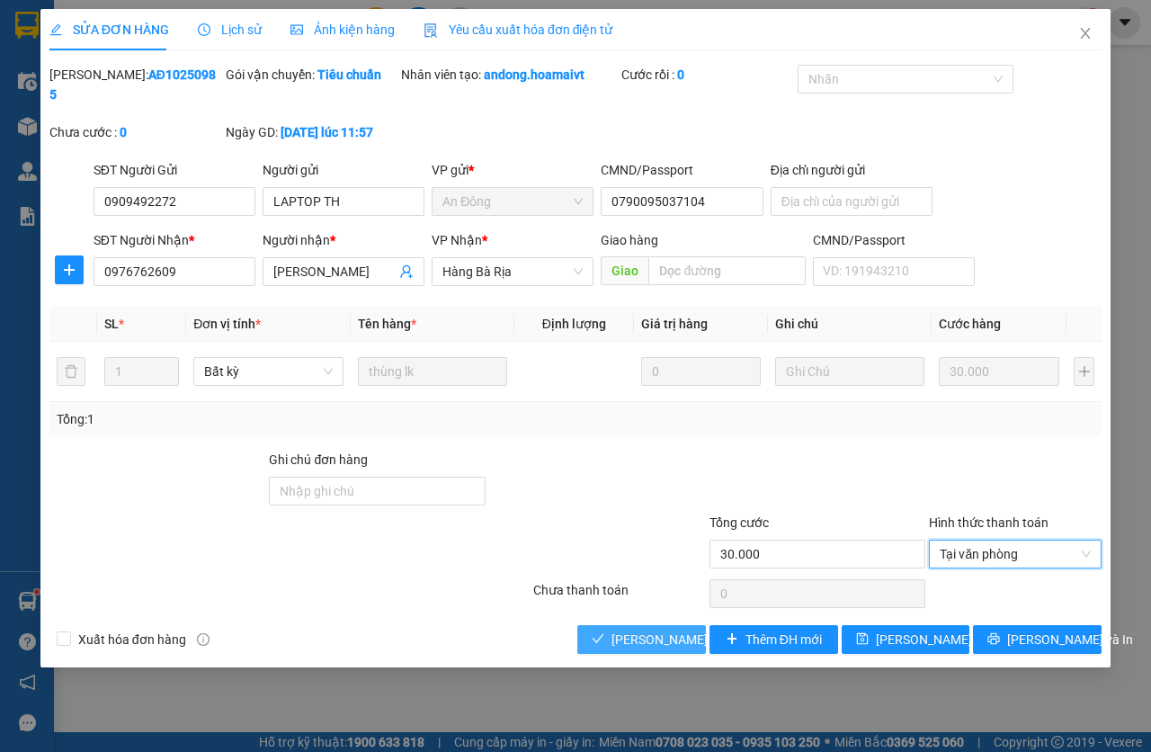
click at [629, 630] on span "[PERSON_NAME] và [PERSON_NAME] hàng" at bounding box center [733, 640] width 243 height 20
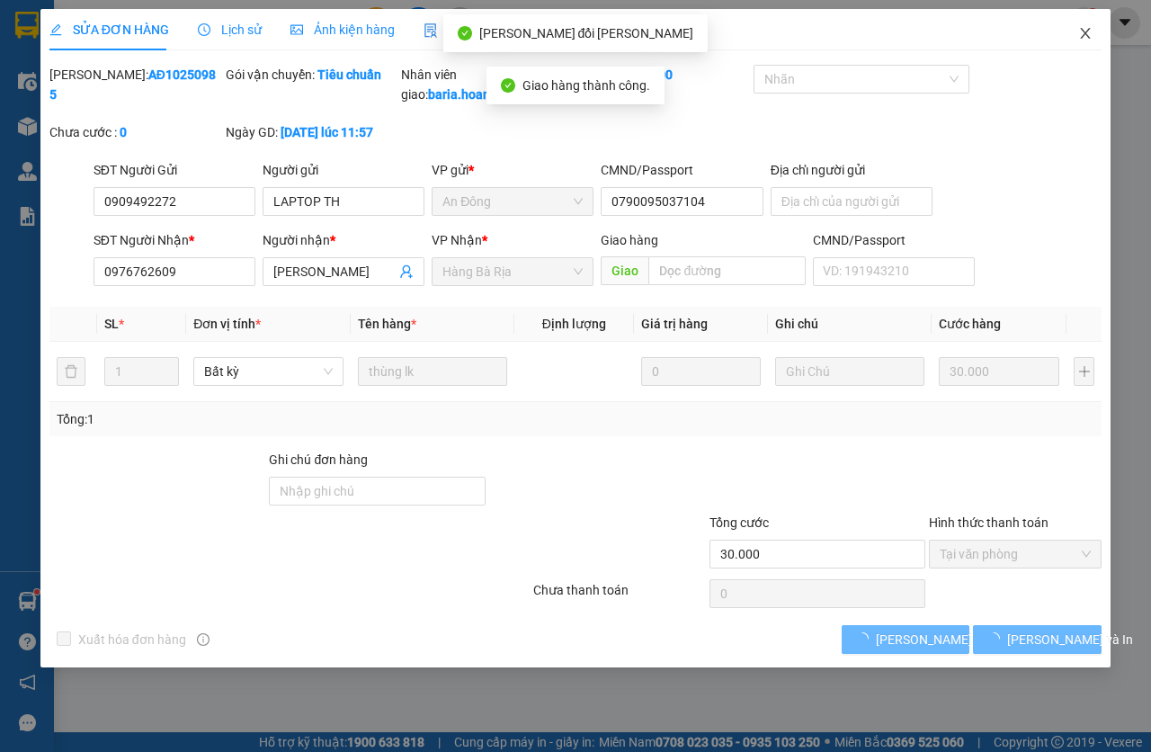
click at [1069, 45] on span "Close" at bounding box center [1085, 34] width 50 height 50
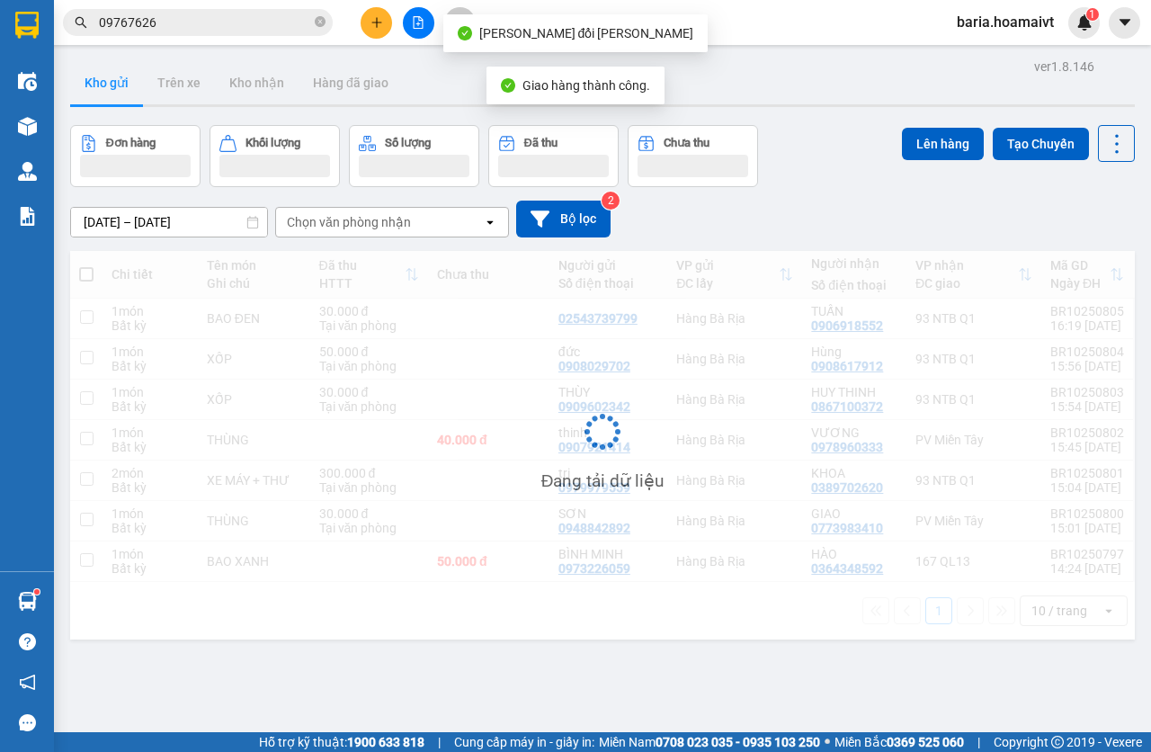
click at [214, 22] on input "09767626" at bounding box center [205, 23] width 212 height 20
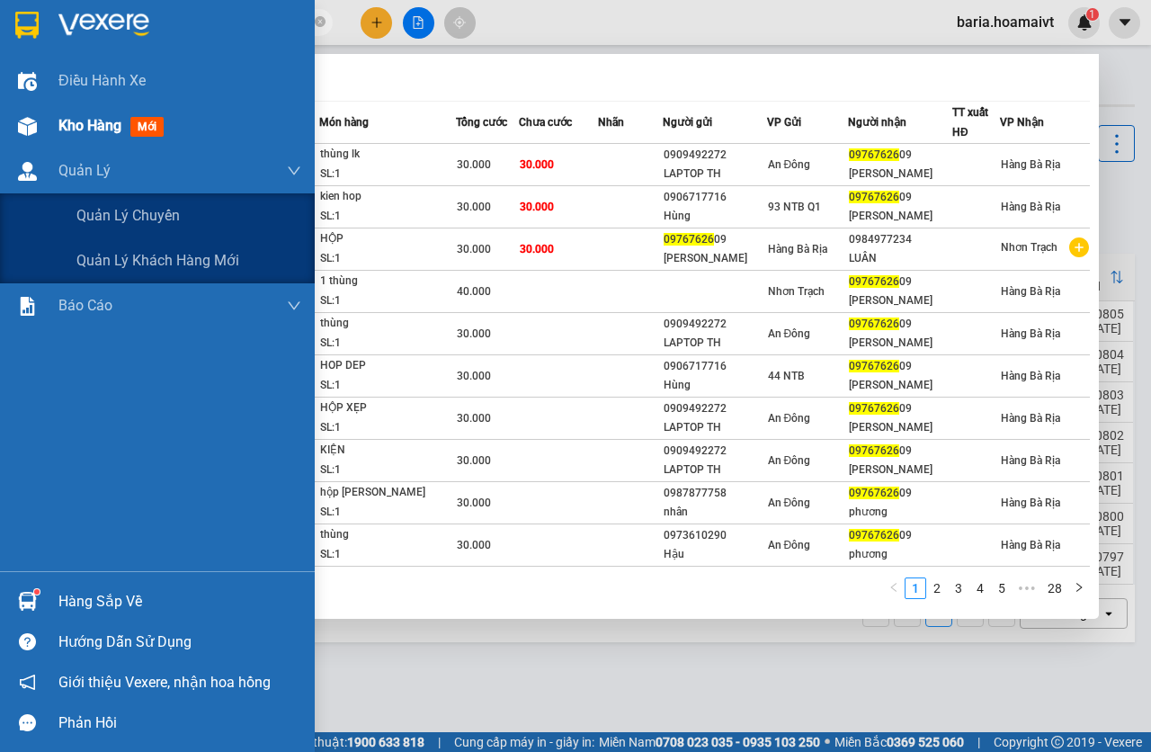
click at [106, 139] on div "Kho hàng mới" at bounding box center [179, 125] width 243 height 45
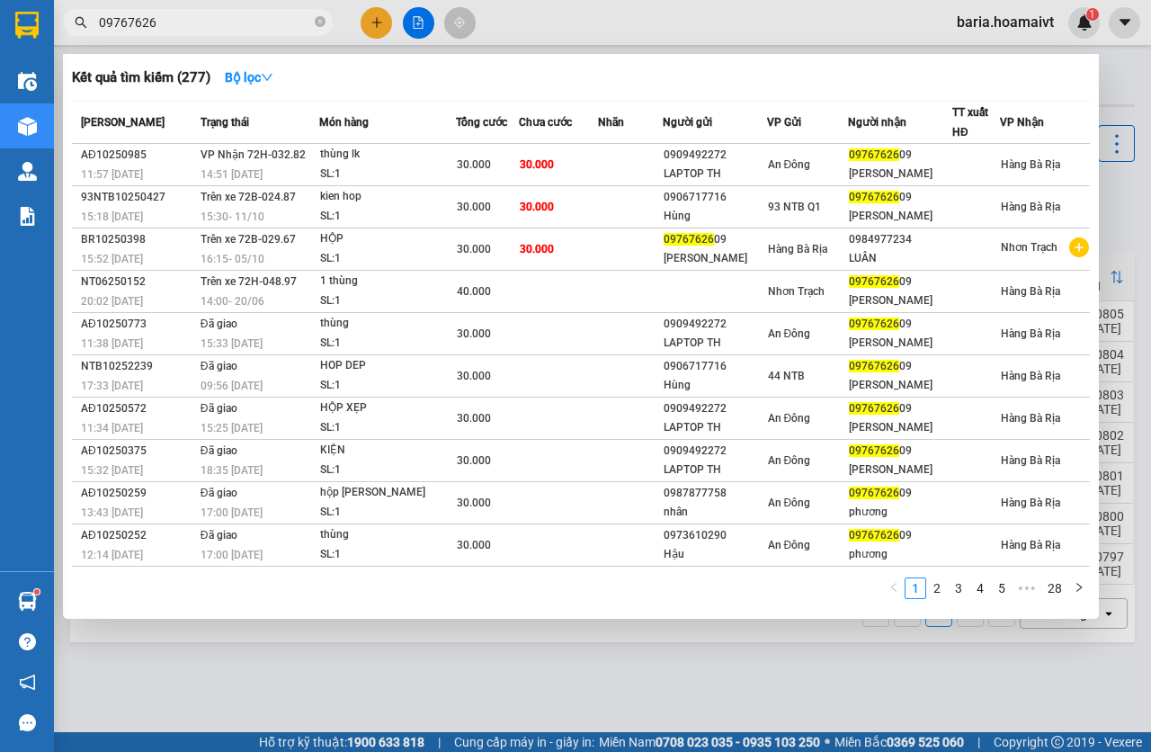
click at [775, 649] on div at bounding box center [575, 376] width 1151 height 752
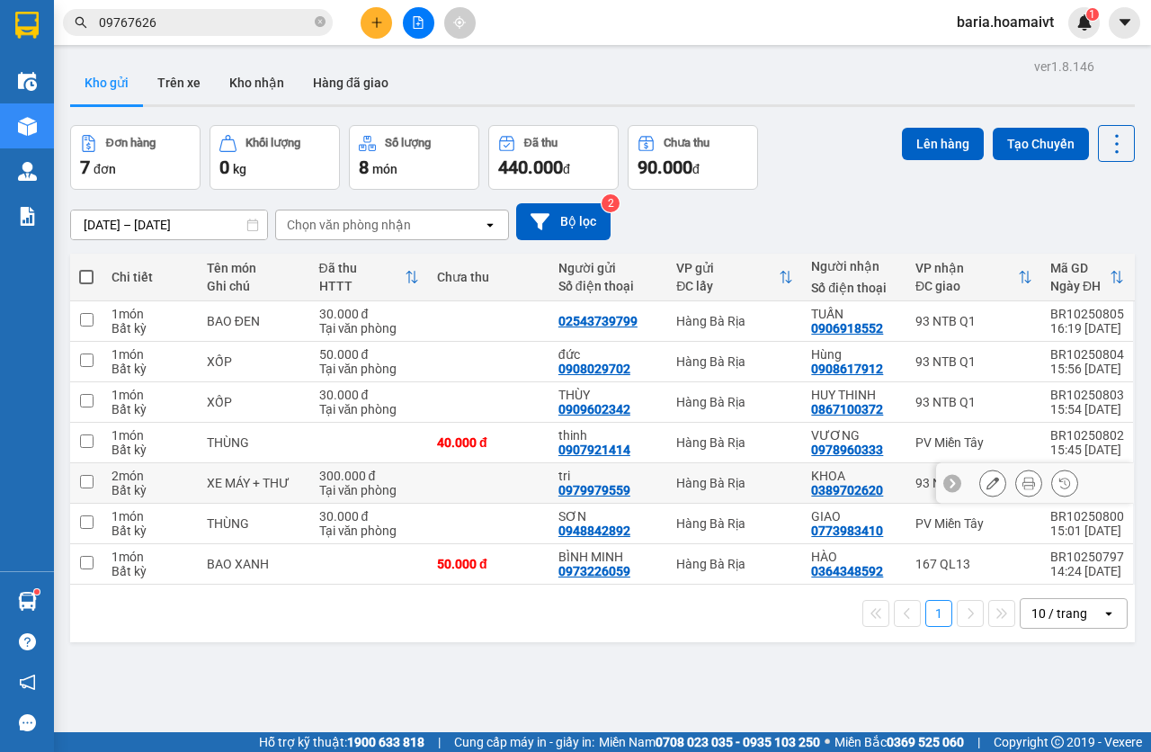
click at [916, 488] on div "93 NTB Q1" at bounding box center [974, 483] width 117 height 14
checkbox input "true"
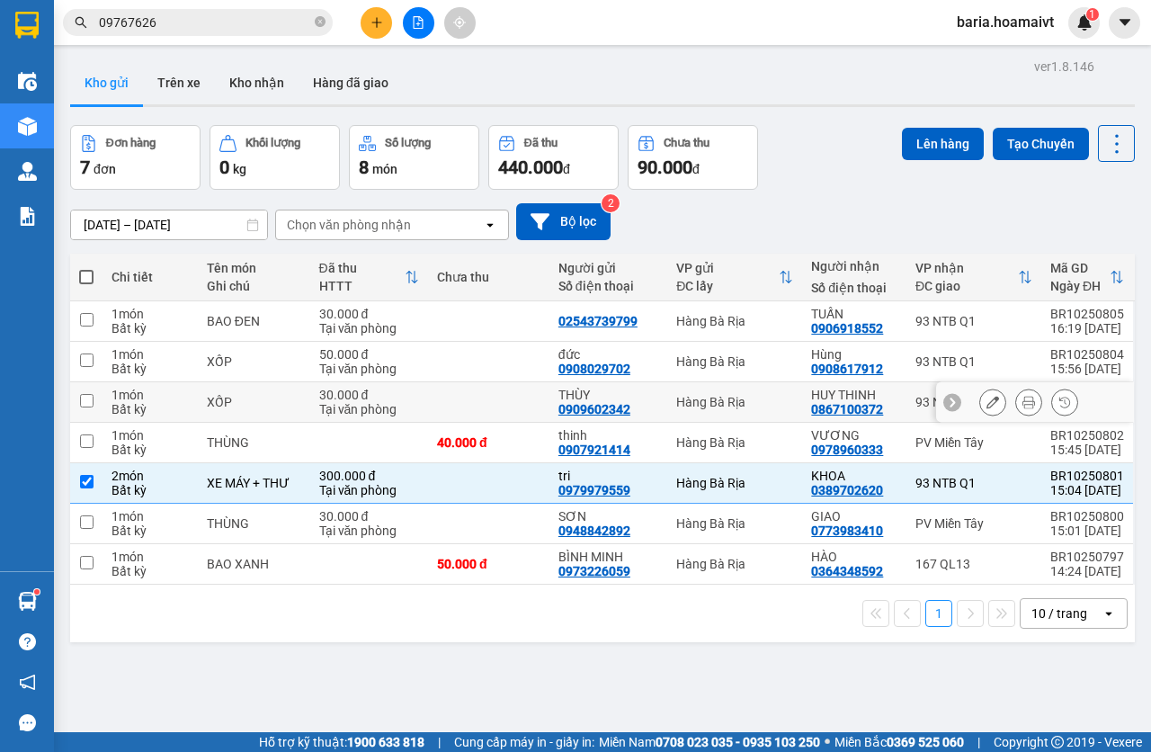
click at [916, 395] on div "93 NTB Q1" at bounding box center [974, 402] width 117 height 14
checkbox input "true"
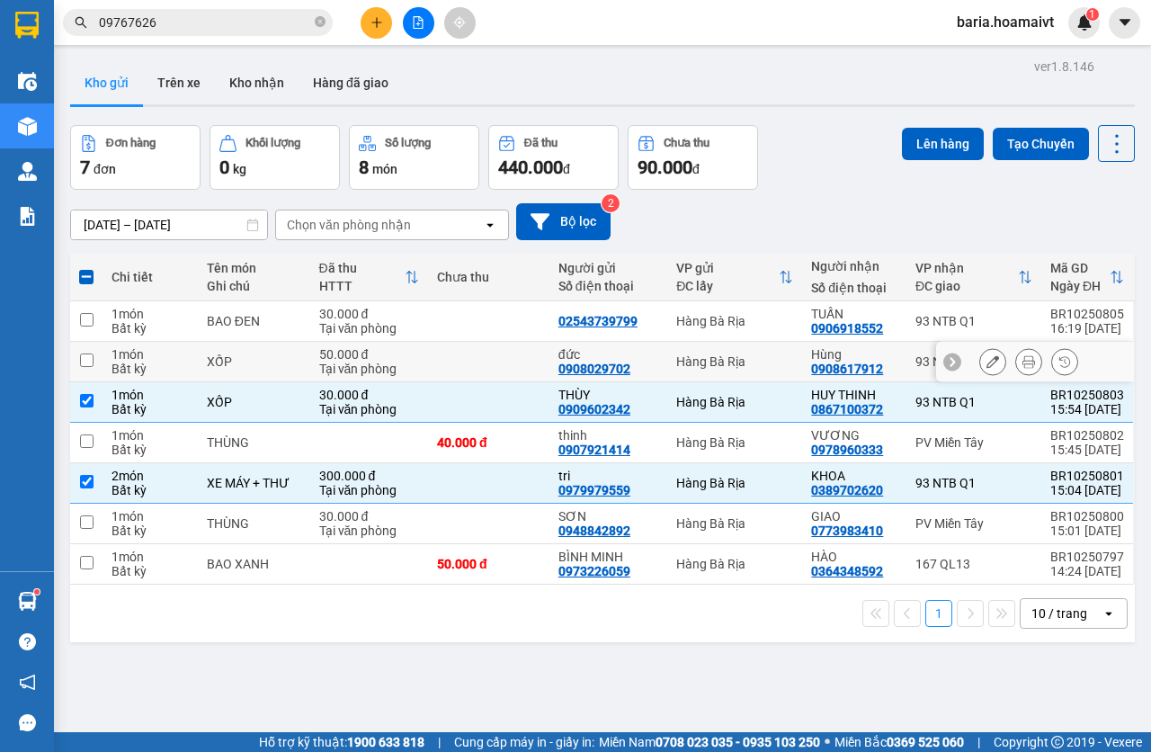
click at [907, 345] on td "93 NTB Q1" at bounding box center [974, 362] width 135 height 40
checkbox input "true"
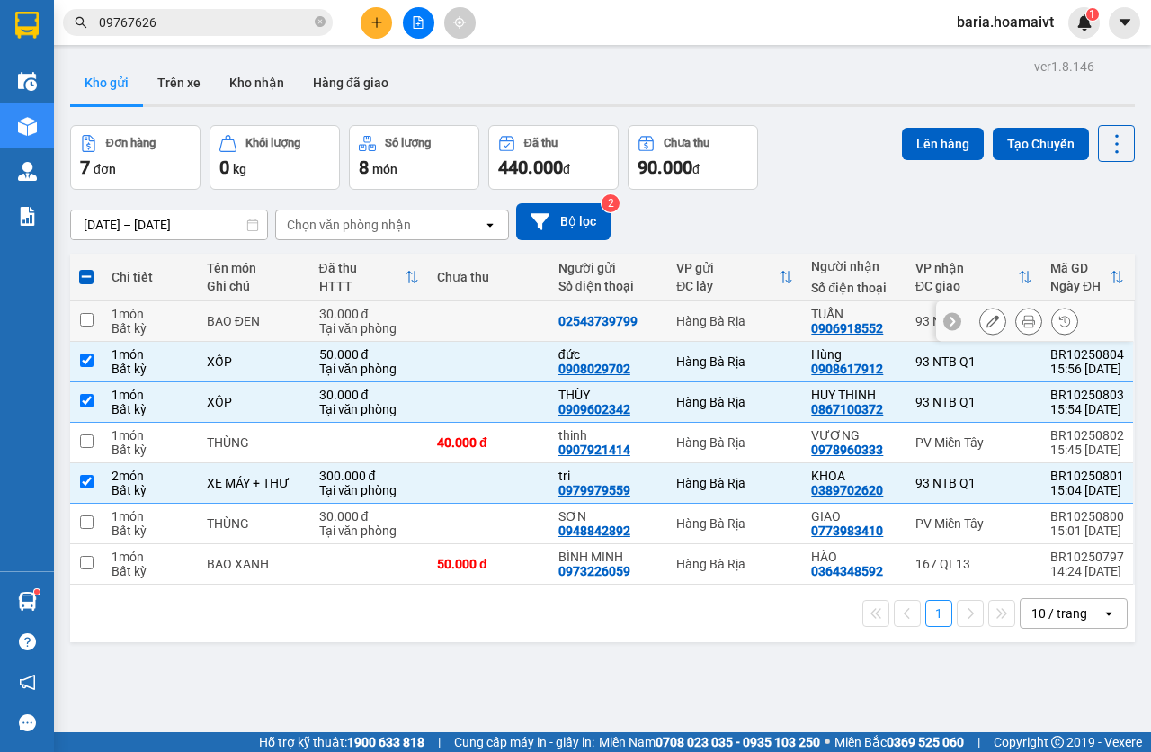
click at [891, 313] on td "[PERSON_NAME] 0906918552" at bounding box center [854, 321] width 104 height 40
checkbox input "true"
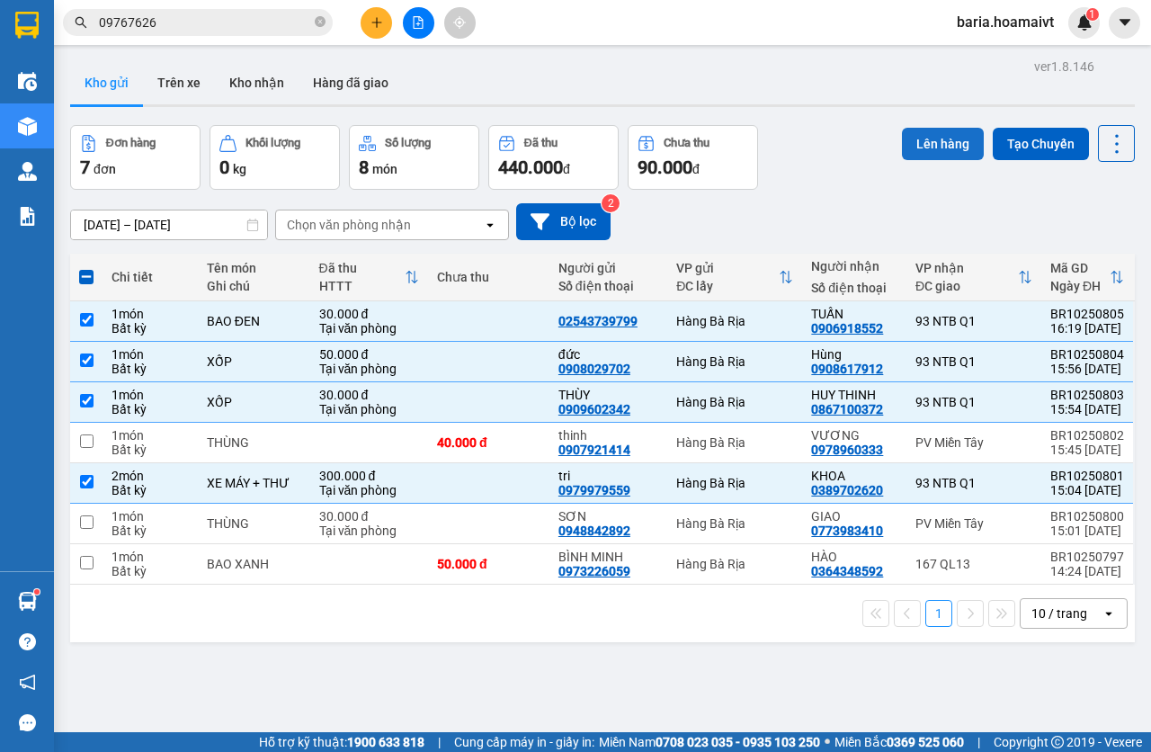
click at [952, 136] on button "Lên hàng" at bounding box center [943, 144] width 82 height 32
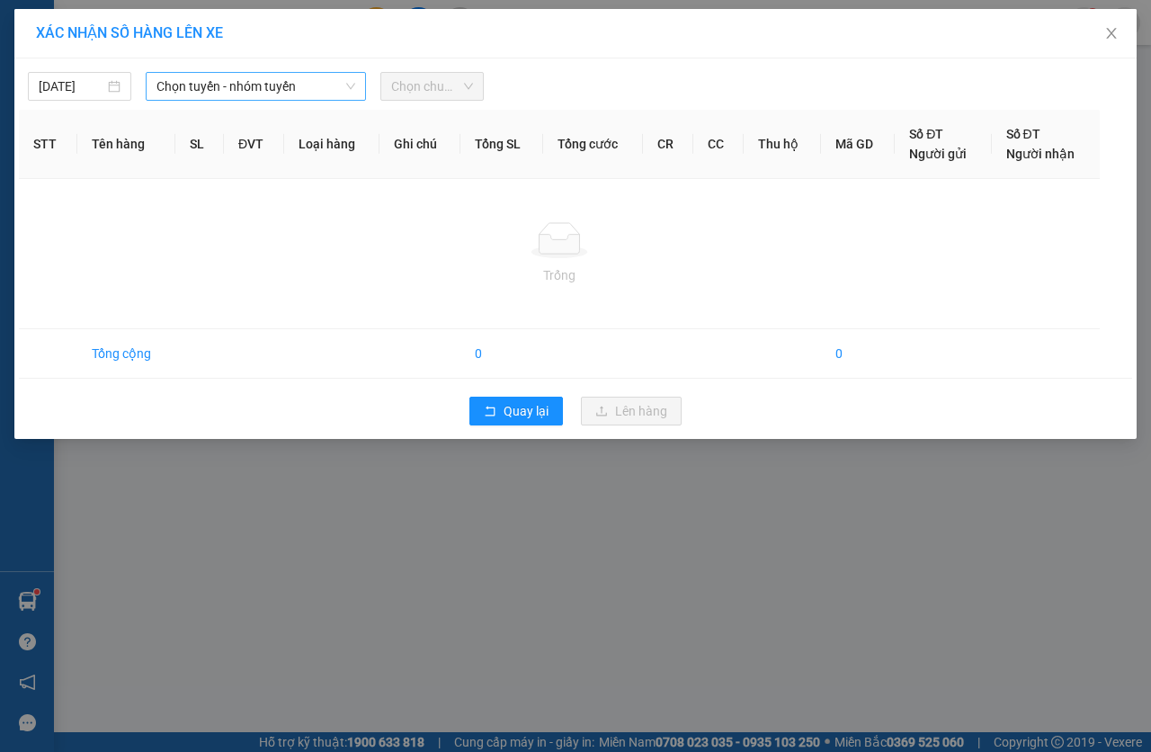
click at [191, 89] on span "Chọn tuyến - nhóm tuyến" at bounding box center [256, 86] width 199 height 27
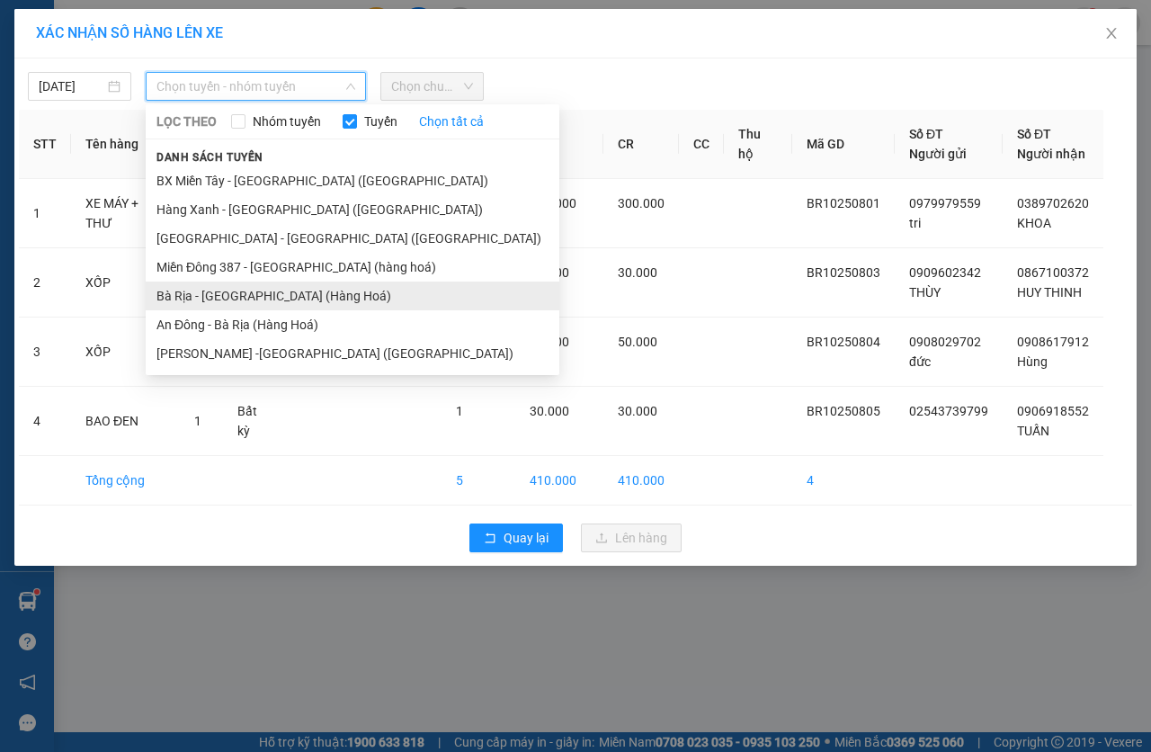
drag, startPoint x: 226, startPoint y: 292, endPoint x: 304, endPoint y: 217, distance: 108.8
click at [226, 291] on li "Bà Rịa - [GEOGRAPHIC_DATA] (Hàng Hoá)" at bounding box center [353, 296] width 414 height 29
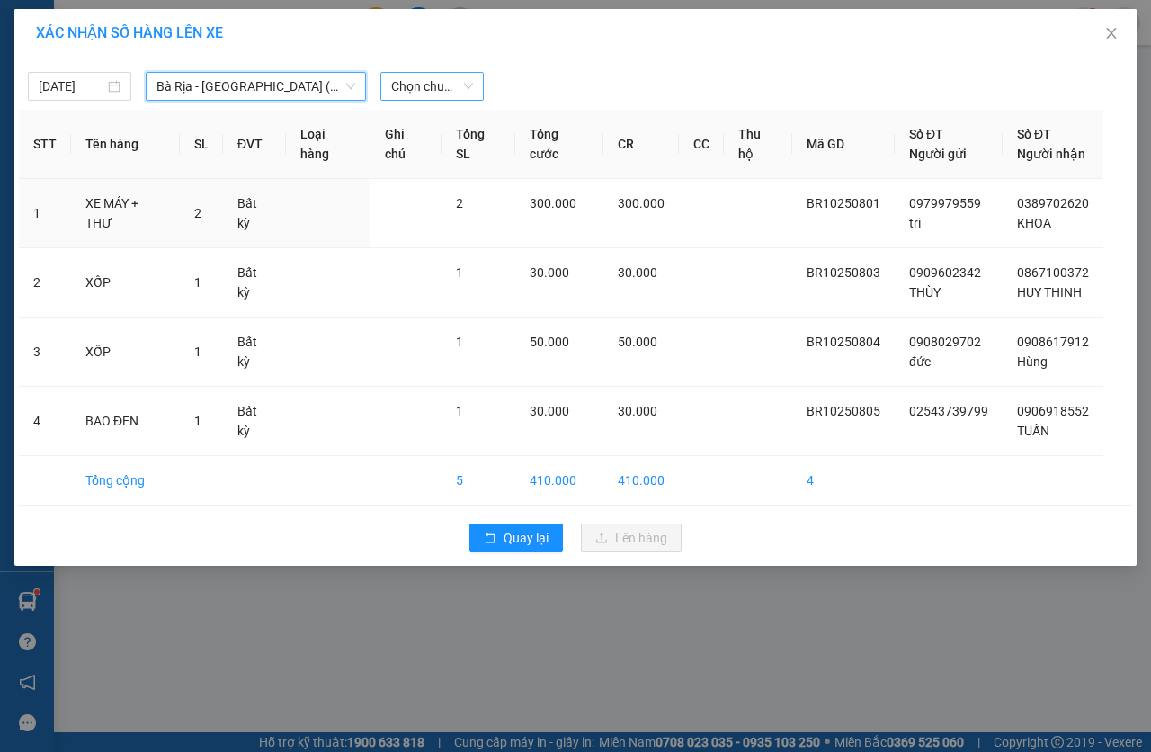
click at [434, 90] on span "Chọn chuyến" at bounding box center [432, 86] width 82 height 27
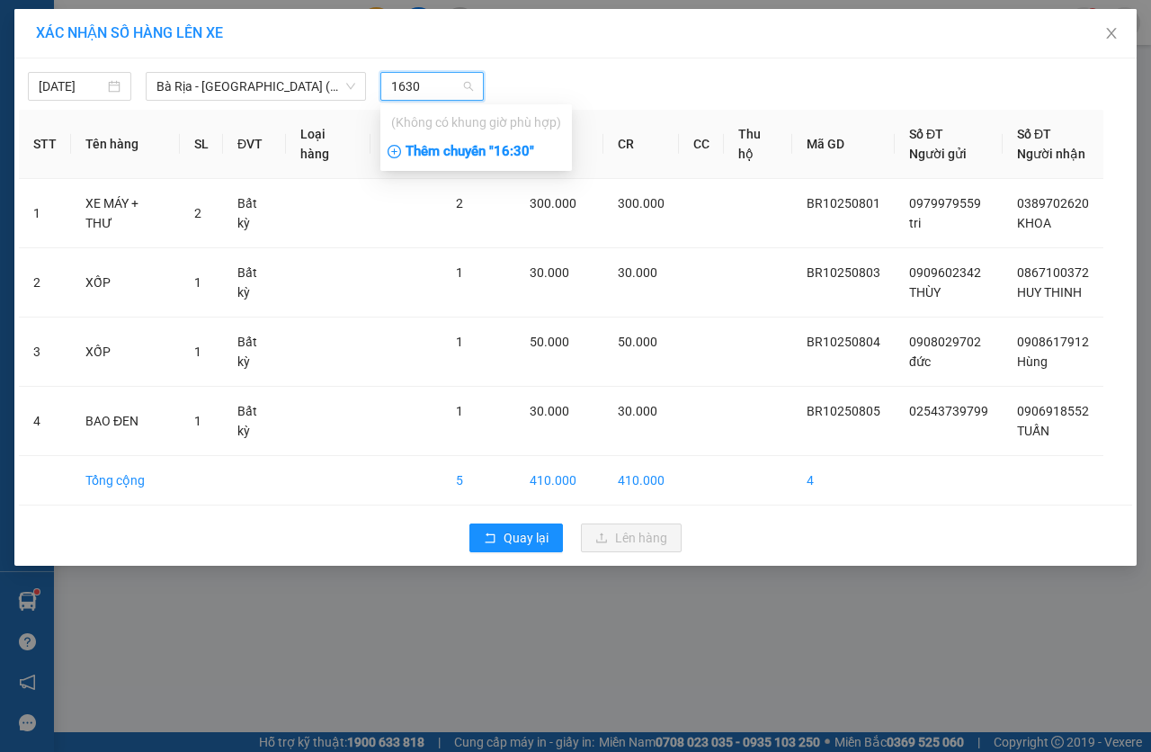
type input "1630"
click at [474, 156] on div "Thêm chuyến " 16:30 "" at bounding box center [476, 152] width 192 height 31
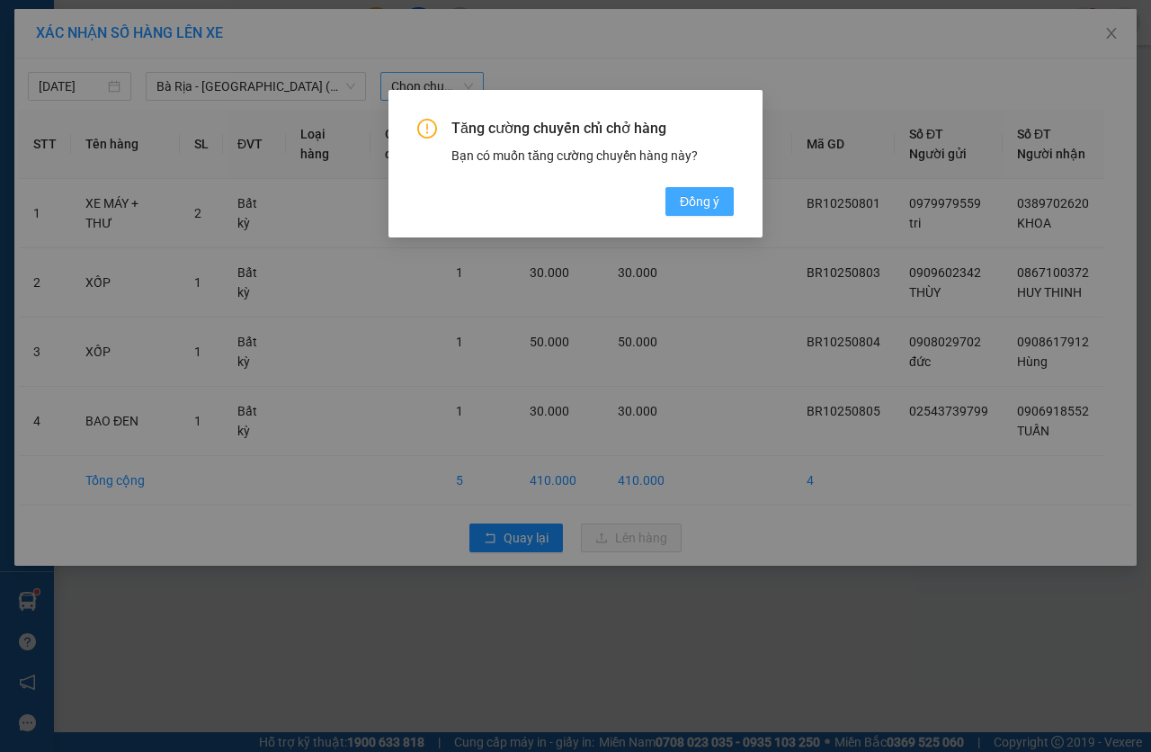
click at [686, 198] on span "Đồng ý" at bounding box center [700, 202] width 40 height 20
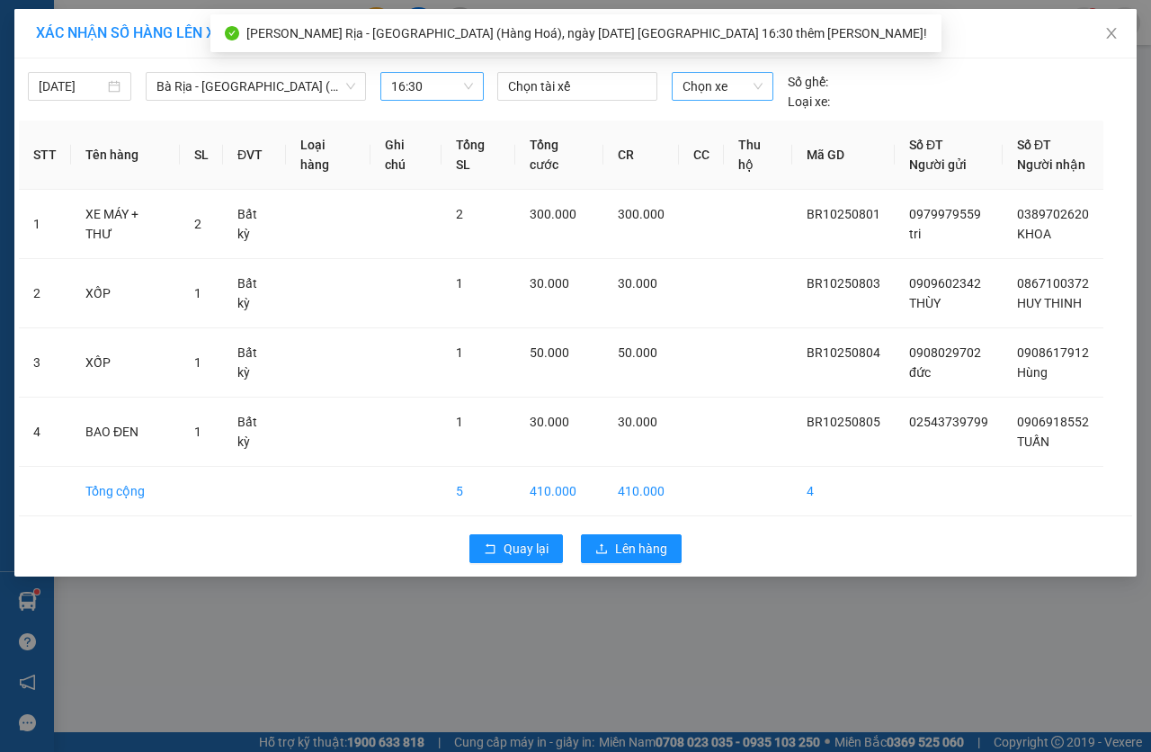
click at [725, 85] on span "Chọn xe" at bounding box center [723, 86] width 80 height 27
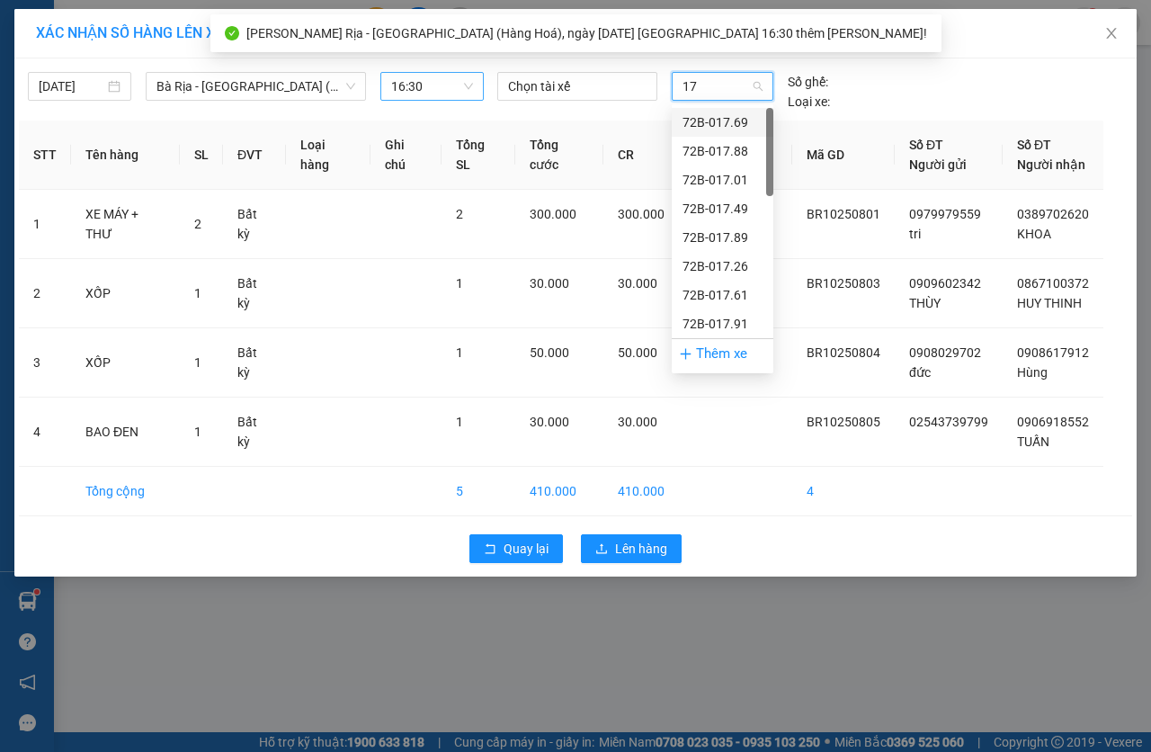
type input "179"
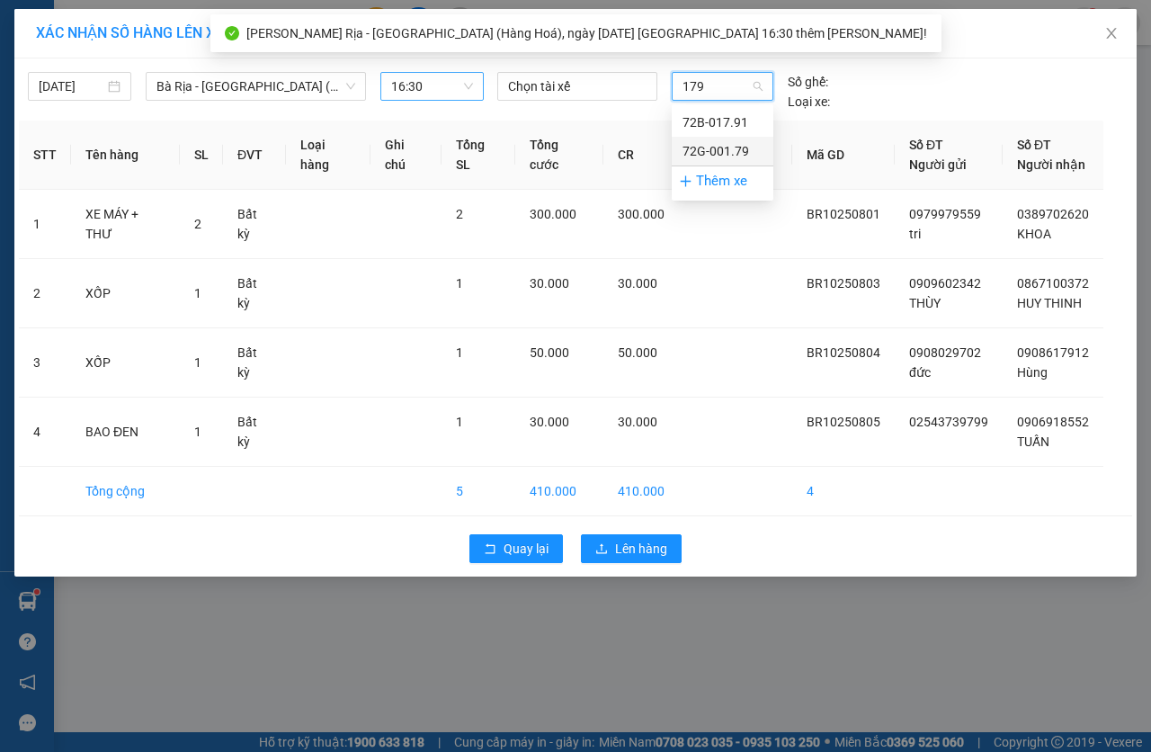
click at [726, 150] on div "72G-001.79" at bounding box center [723, 151] width 80 height 20
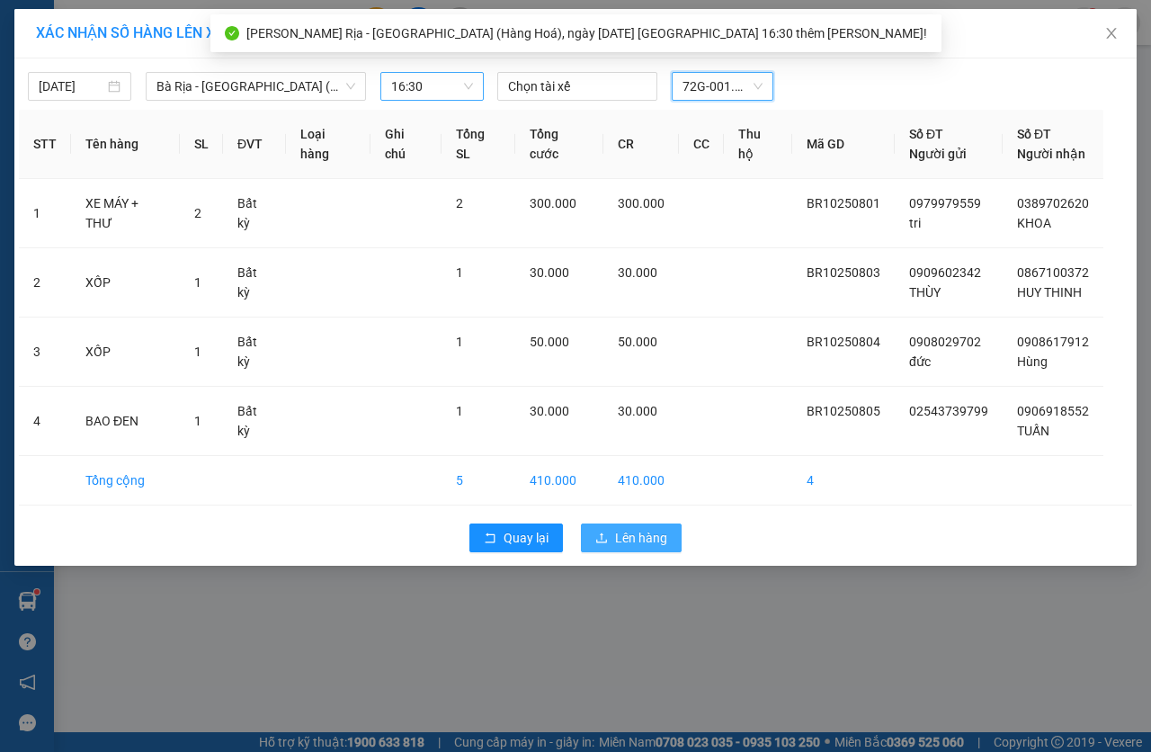
click at [615, 541] on span "Lên hàng" at bounding box center [641, 538] width 52 height 20
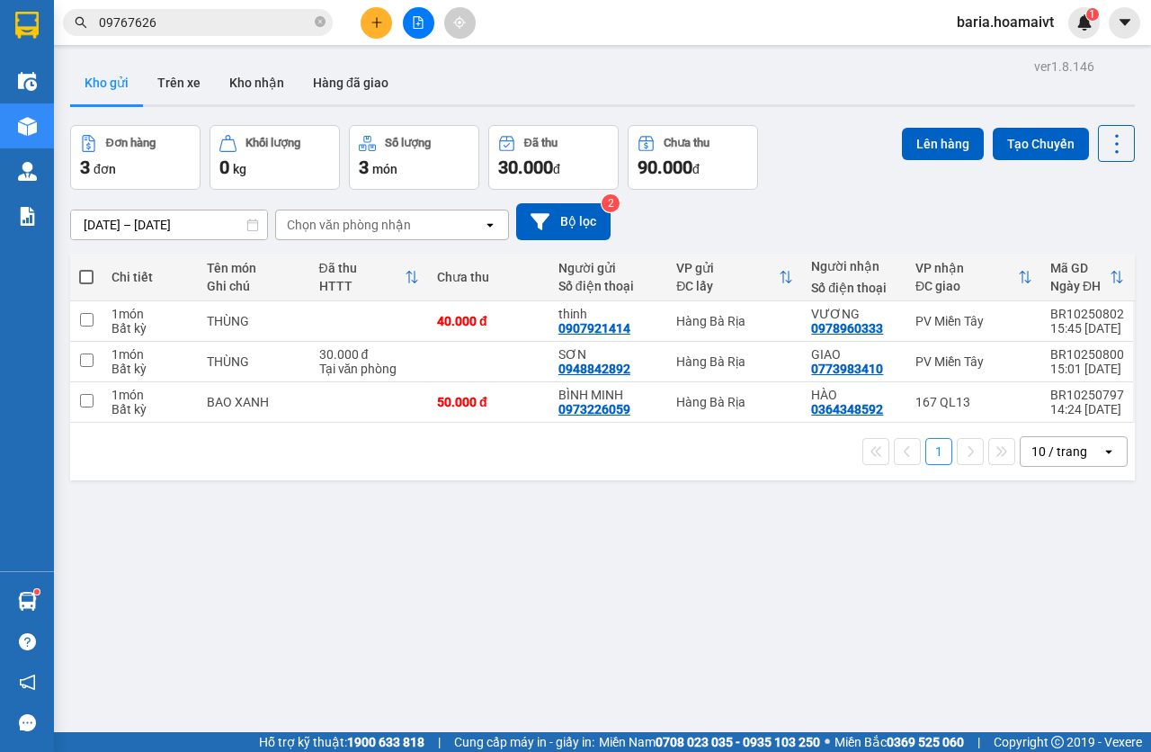
click at [217, 23] on input "09767626" at bounding box center [205, 23] width 212 height 20
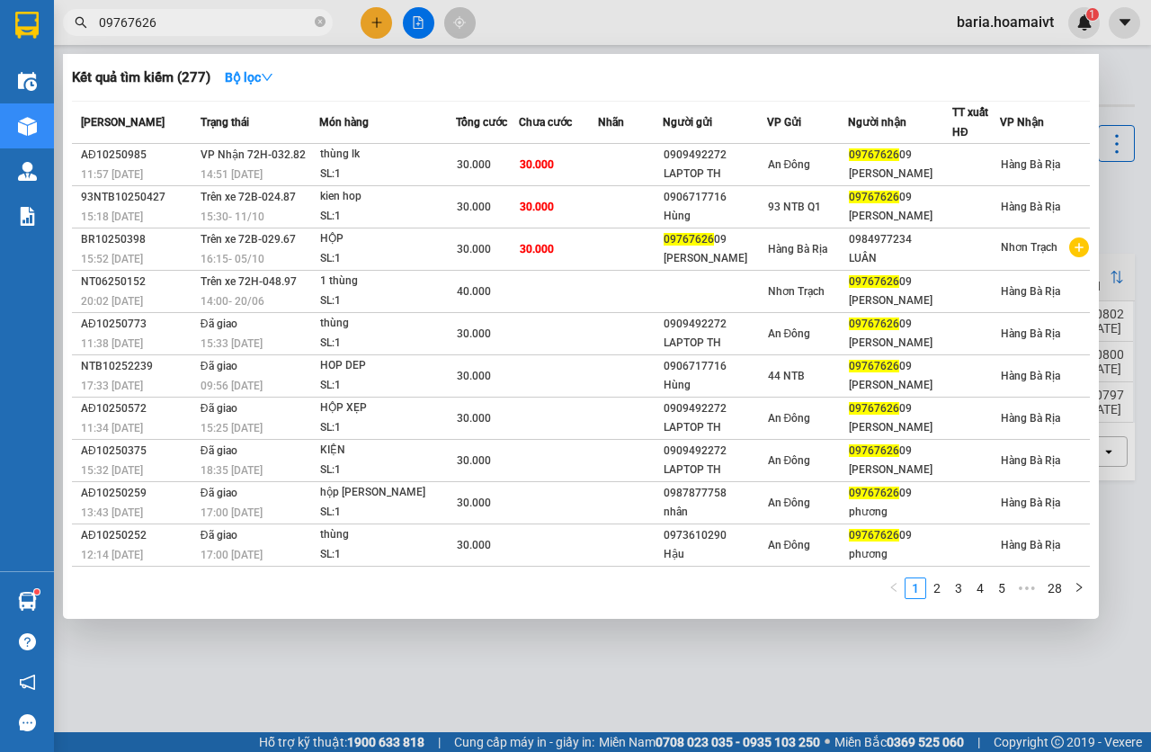
click at [217, 23] on input "09767626" at bounding box center [205, 23] width 212 height 20
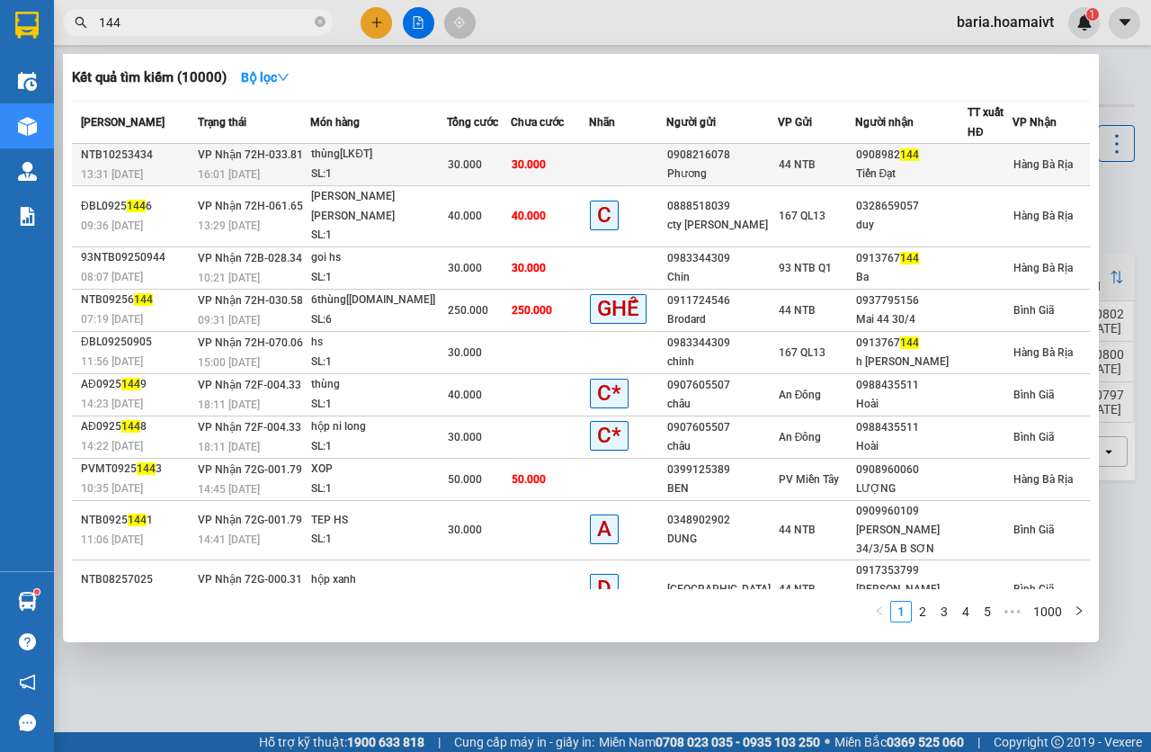
type input "144"
click at [532, 164] on span "30.000" at bounding box center [529, 164] width 34 height 13
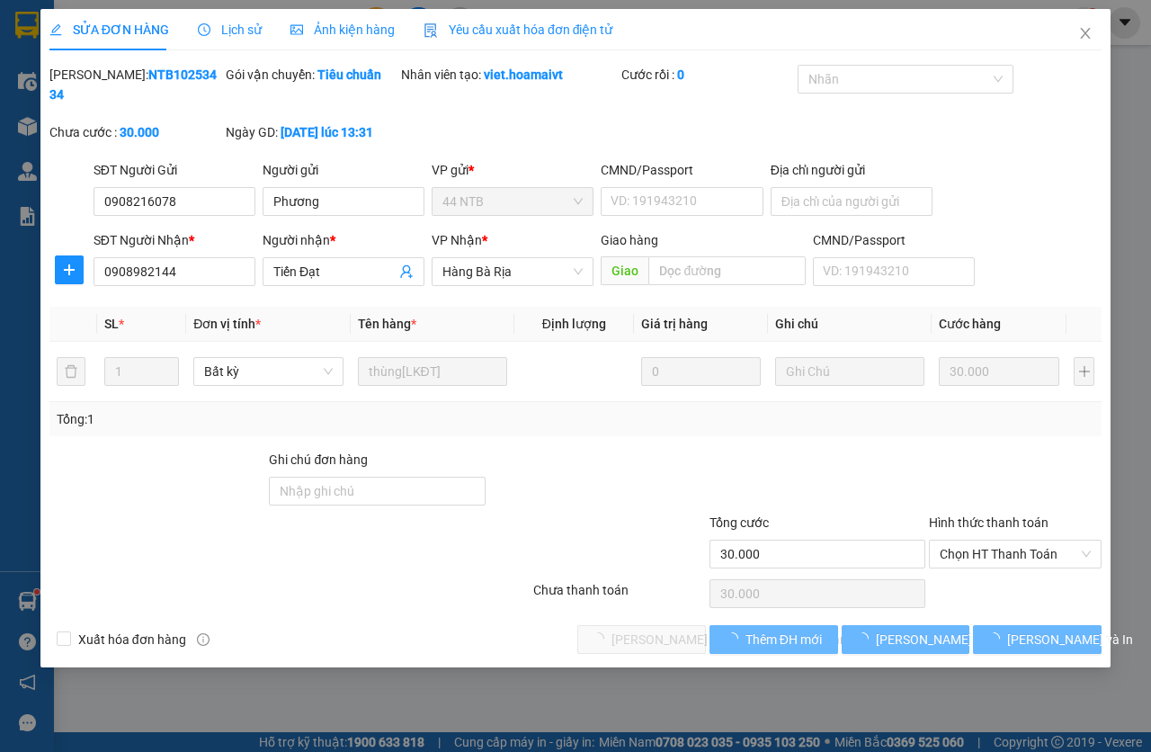
type input "0908216078"
type input "Phương"
type input "0908982144"
type input "Tiến Đạt"
type input "30.000"
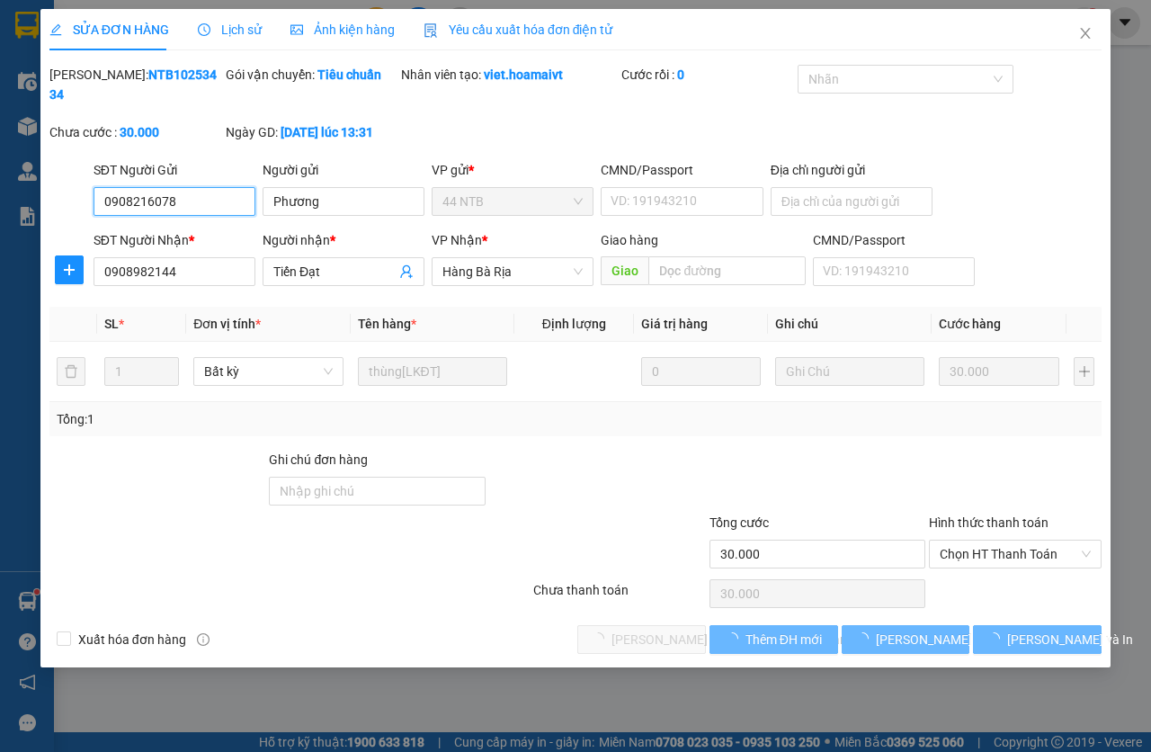
click at [980, 550] on span "Chọn HT Thanh Toán" at bounding box center [1015, 554] width 151 height 27
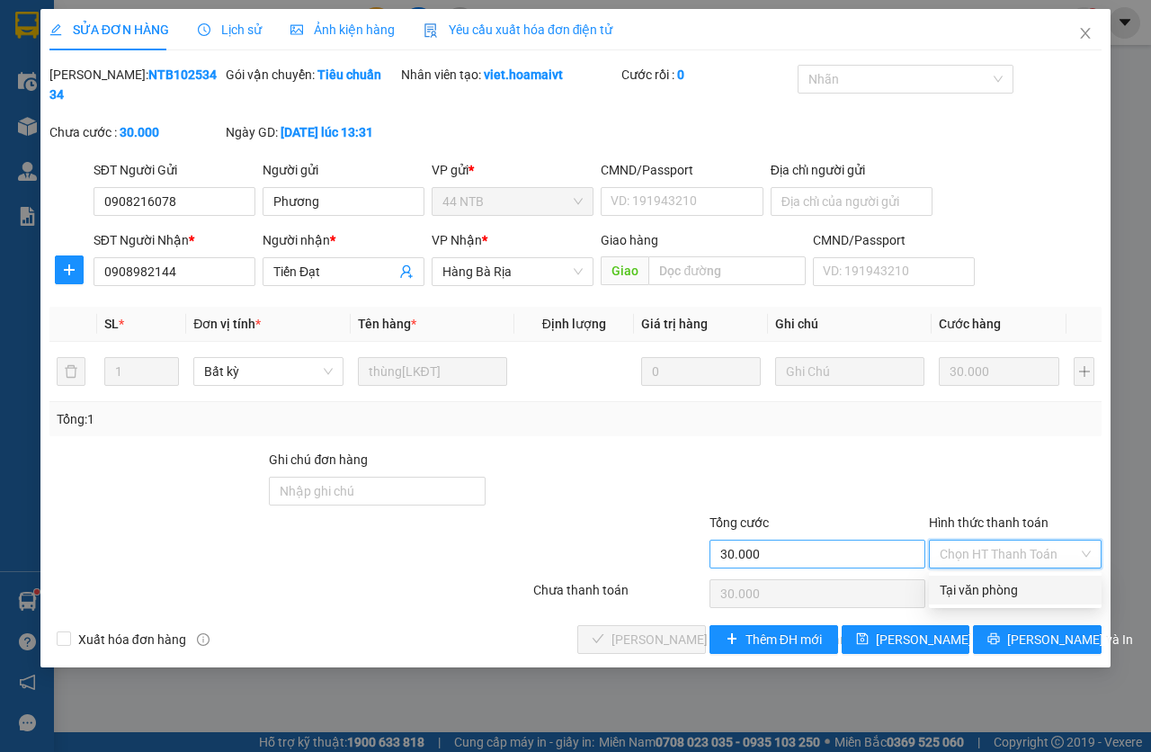
drag, startPoint x: 986, startPoint y: 590, endPoint x: 888, endPoint y: 564, distance: 101.5
click at [983, 587] on div "Tại văn phòng" at bounding box center [1015, 590] width 151 height 20
type input "0"
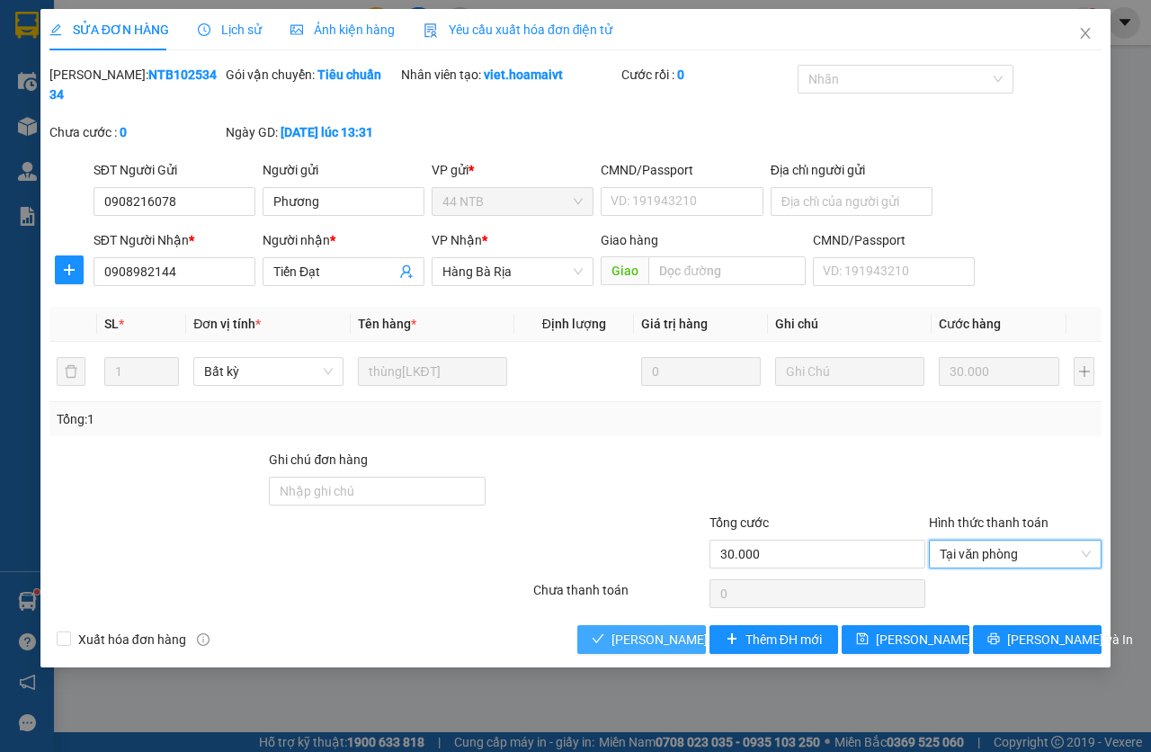
click at [660, 644] on span "[PERSON_NAME] và [PERSON_NAME] hàng" at bounding box center [733, 640] width 243 height 20
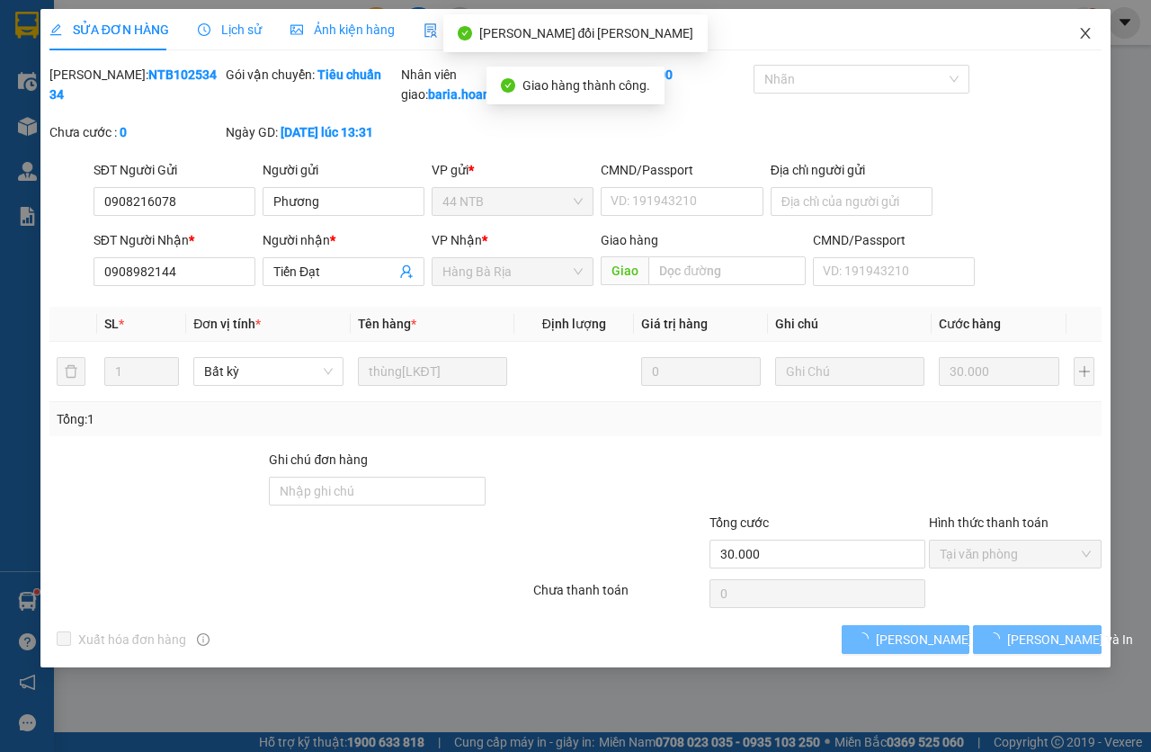
click at [1087, 29] on icon "close" at bounding box center [1085, 33] width 14 height 14
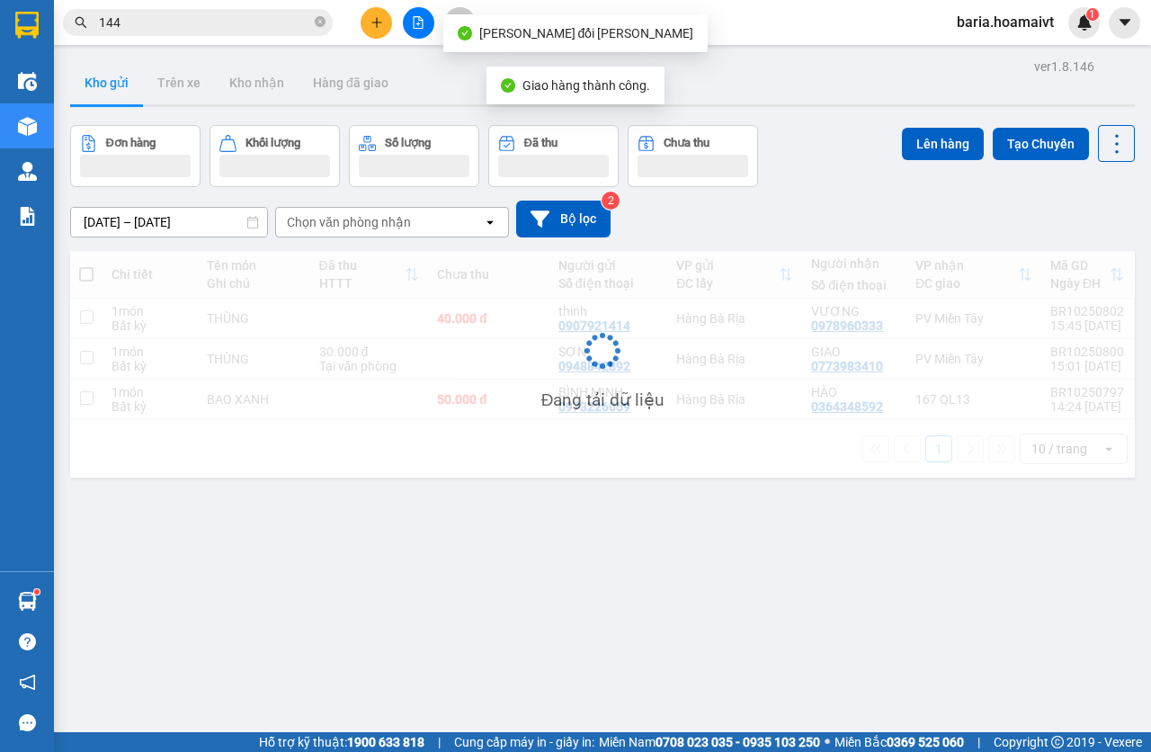
click at [185, 17] on input "144" at bounding box center [205, 23] width 212 height 20
click at [186, 17] on input "144" at bounding box center [205, 23] width 212 height 20
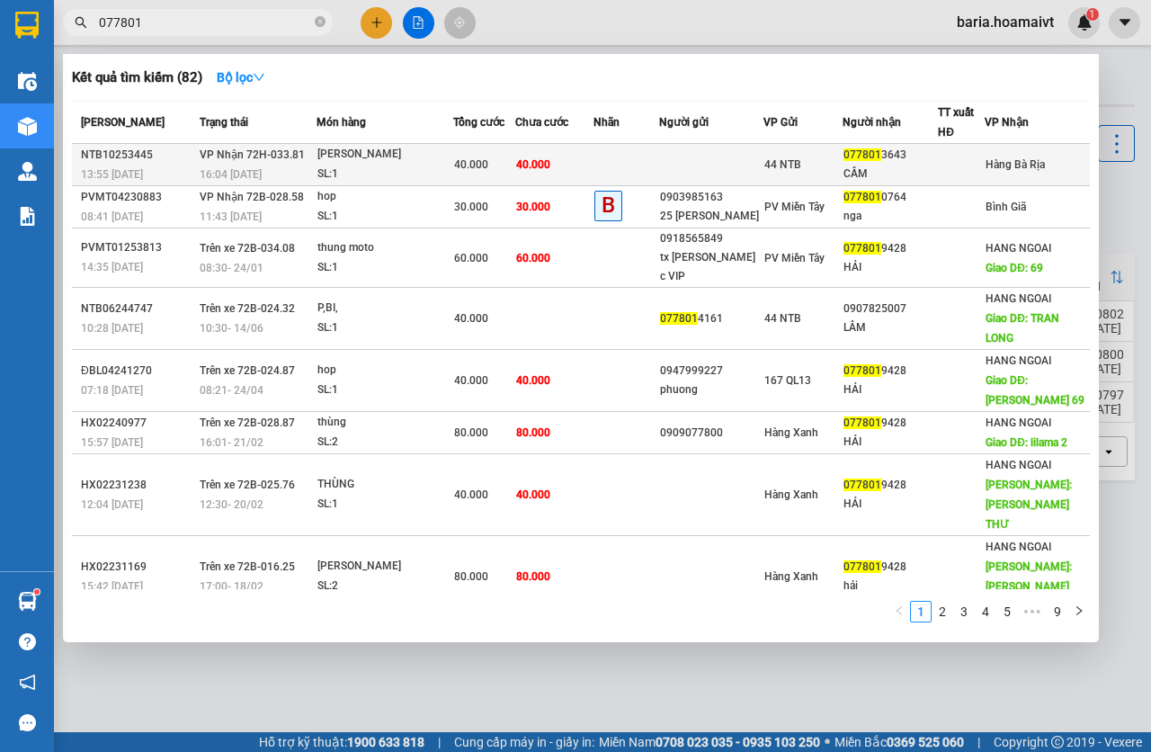
type input "077801"
click at [594, 168] on td "40.000" at bounding box center [554, 165] width 78 height 42
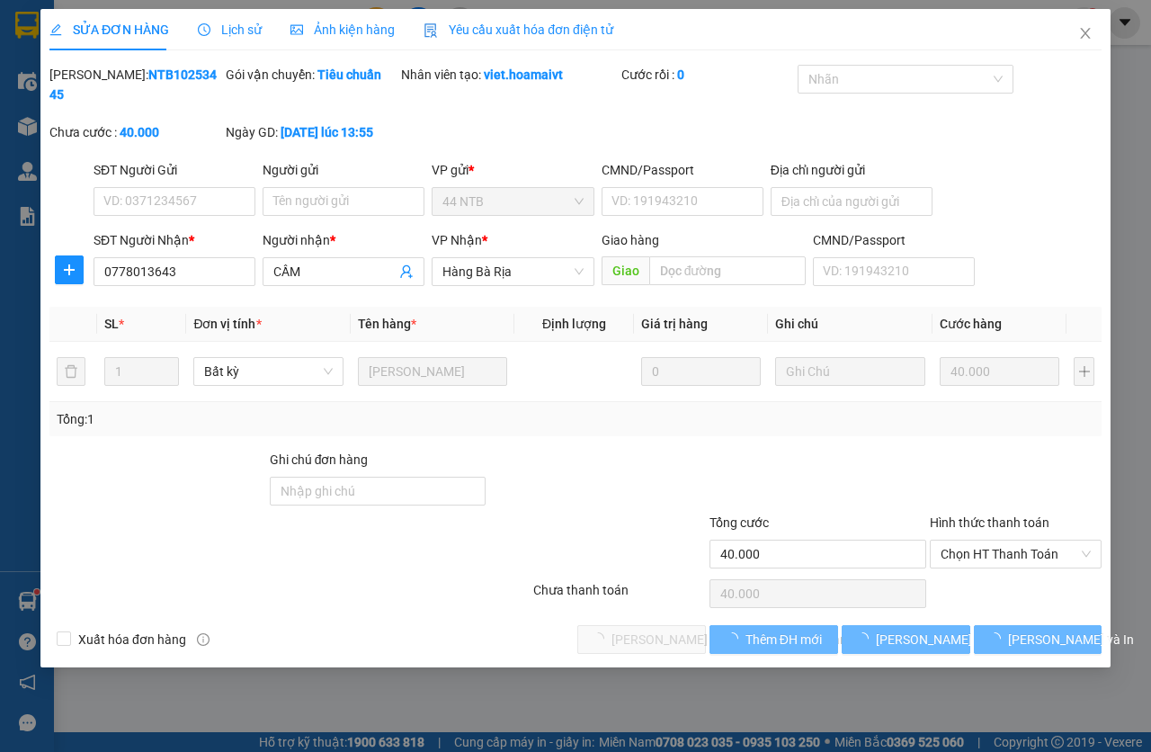
type input "0778013643"
type input "CẦM"
type input "40.000"
click at [974, 546] on span "Chọn HT Thanh Toán" at bounding box center [1015, 554] width 151 height 27
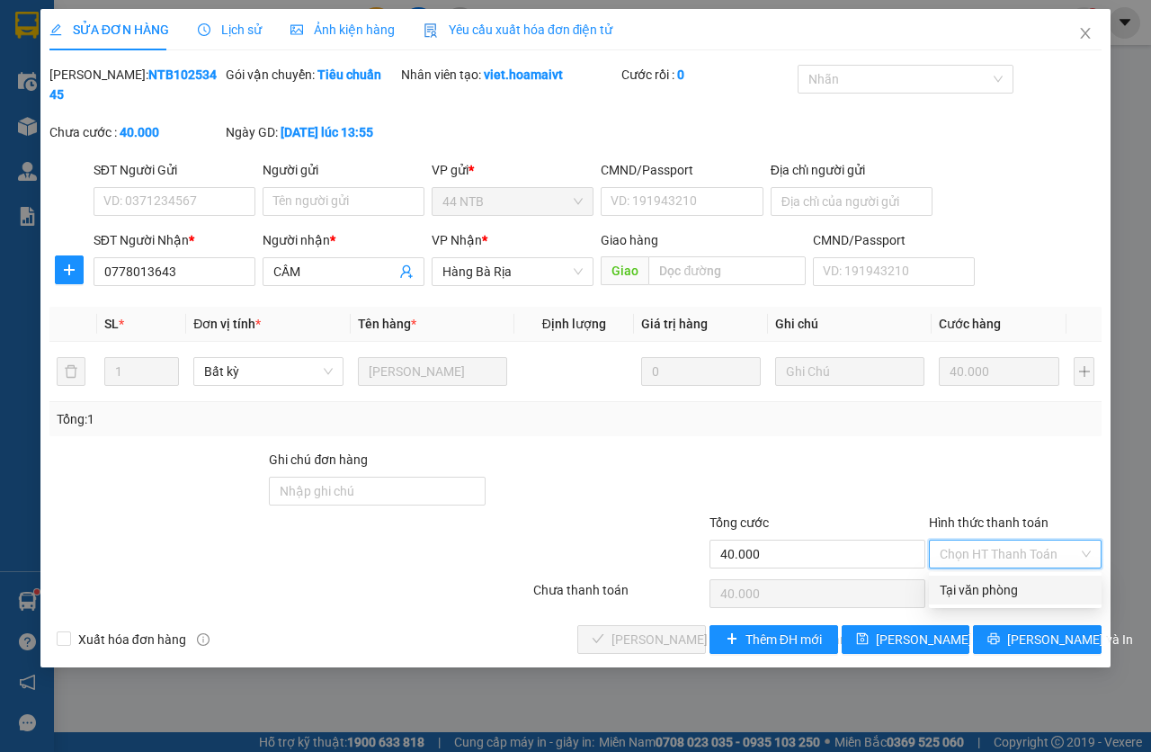
click at [977, 586] on div "Tại văn phòng" at bounding box center [1015, 590] width 151 height 20
type input "0"
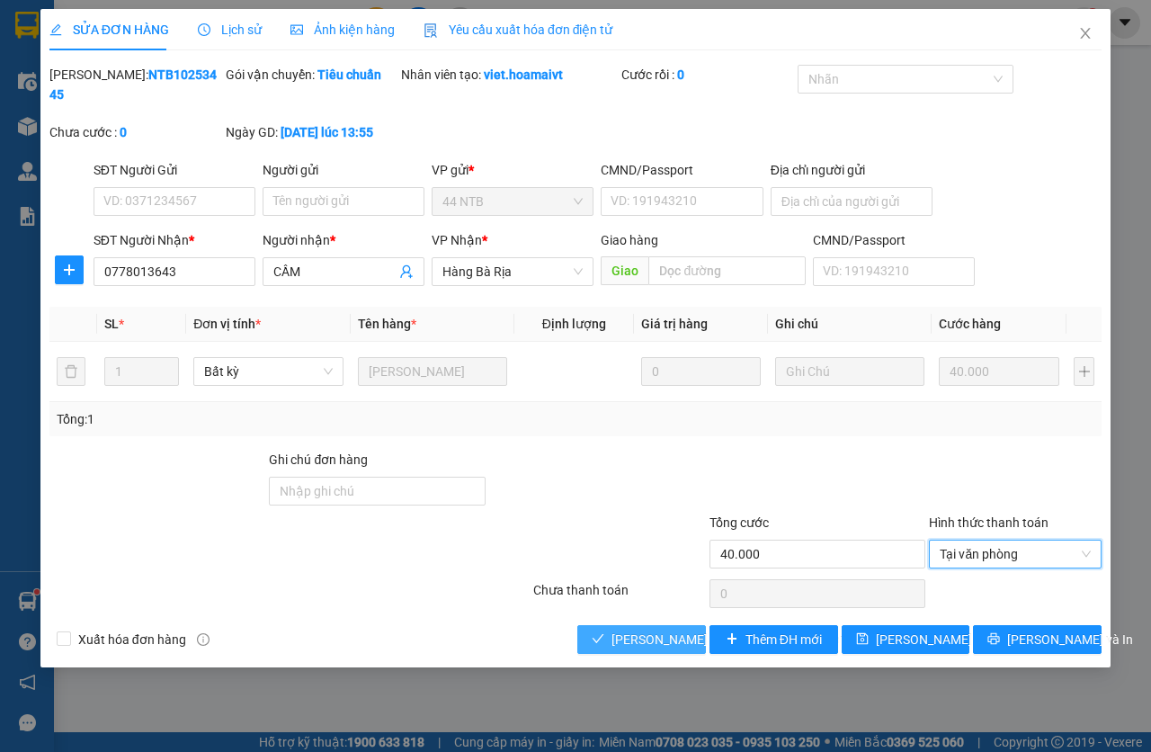
drag, startPoint x: 604, startPoint y: 638, endPoint x: 665, endPoint y: 541, distance: 114.8
click at [604, 638] on button "[PERSON_NAME] và [PERSON_NAME] hàng" at bounding box center [641, 639] width 129 height 29
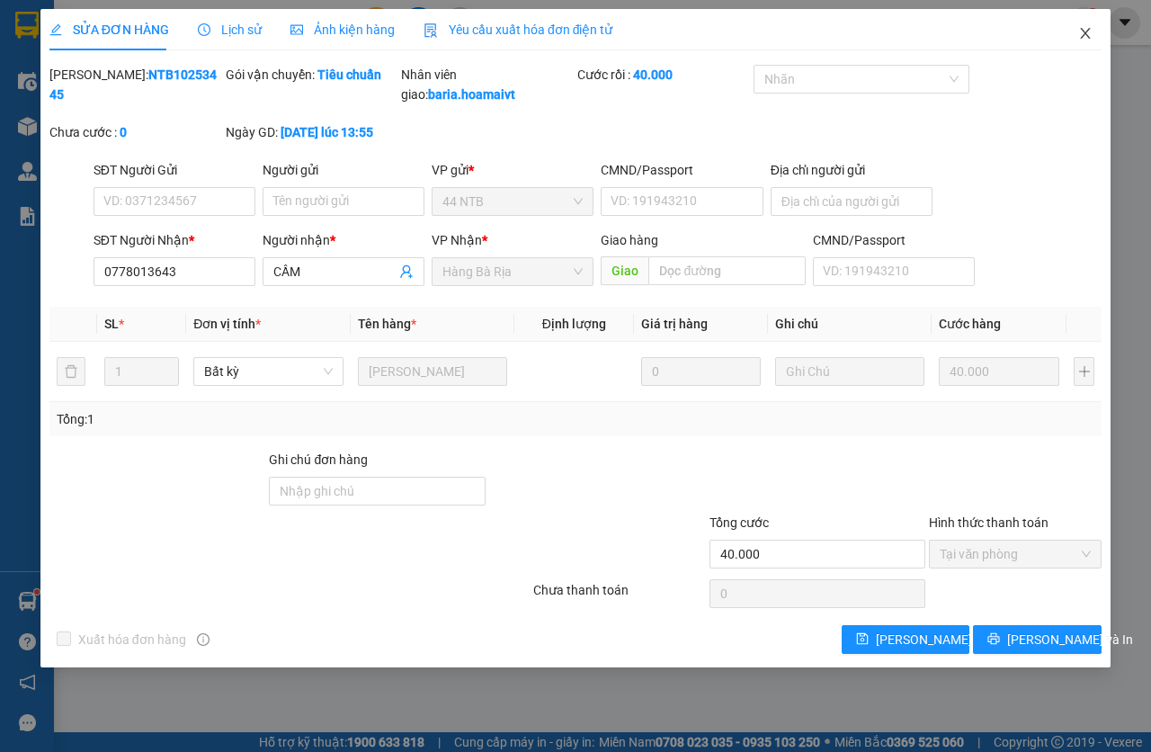
click at [1080, 40] on icon "close" at bounding box center [1085, 33] width 14 height 14
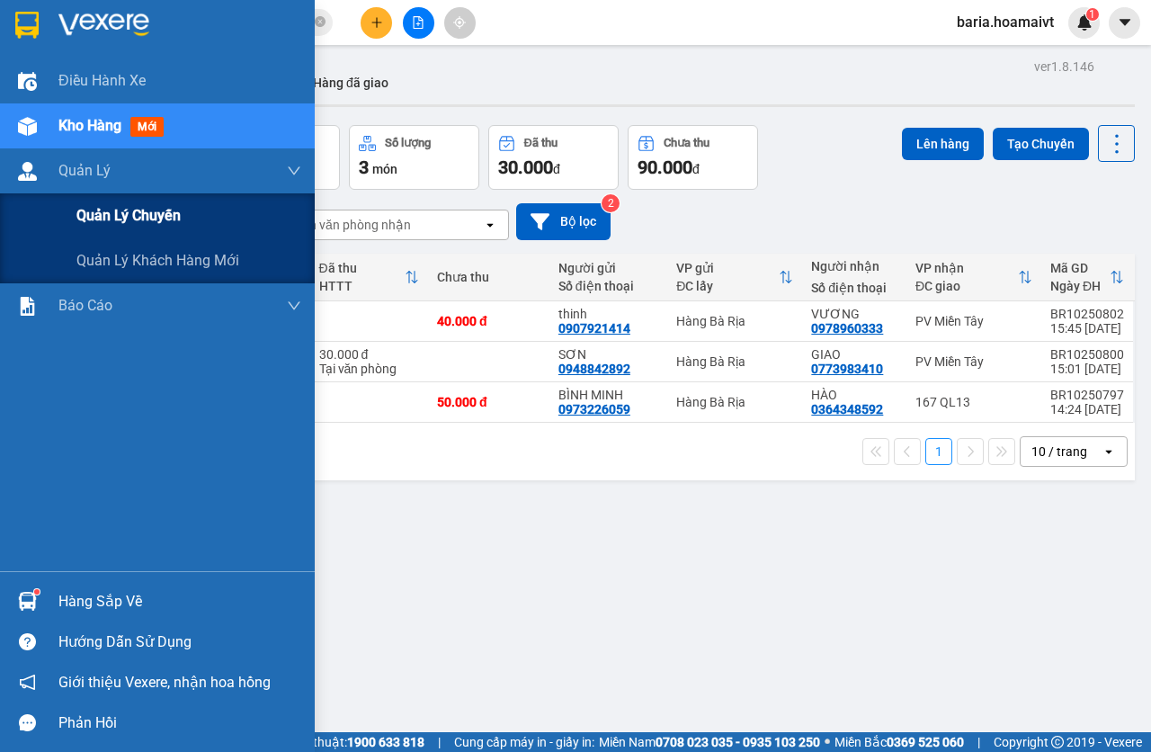
click at [149, 219] on span "Quản lý chuyến" at bounding box center [128, 215] width 104 height 22
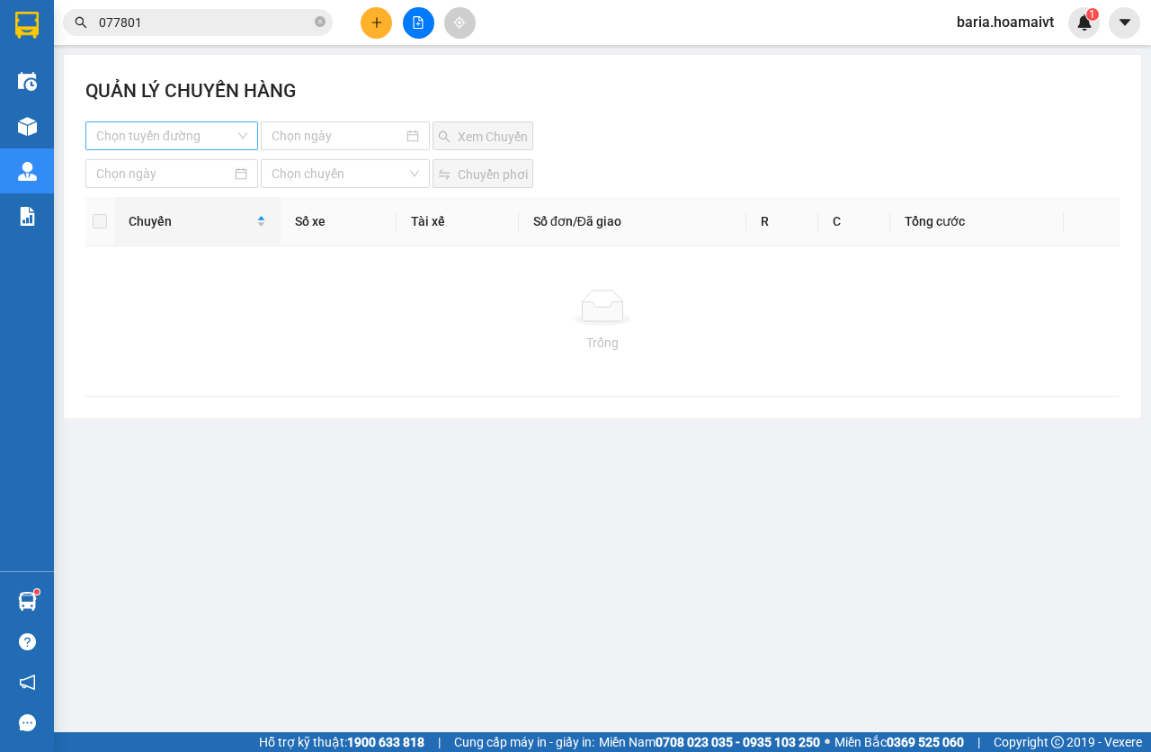
click at [176, 134] on input "search" at bounding box center [165, 135] width 139 height 27
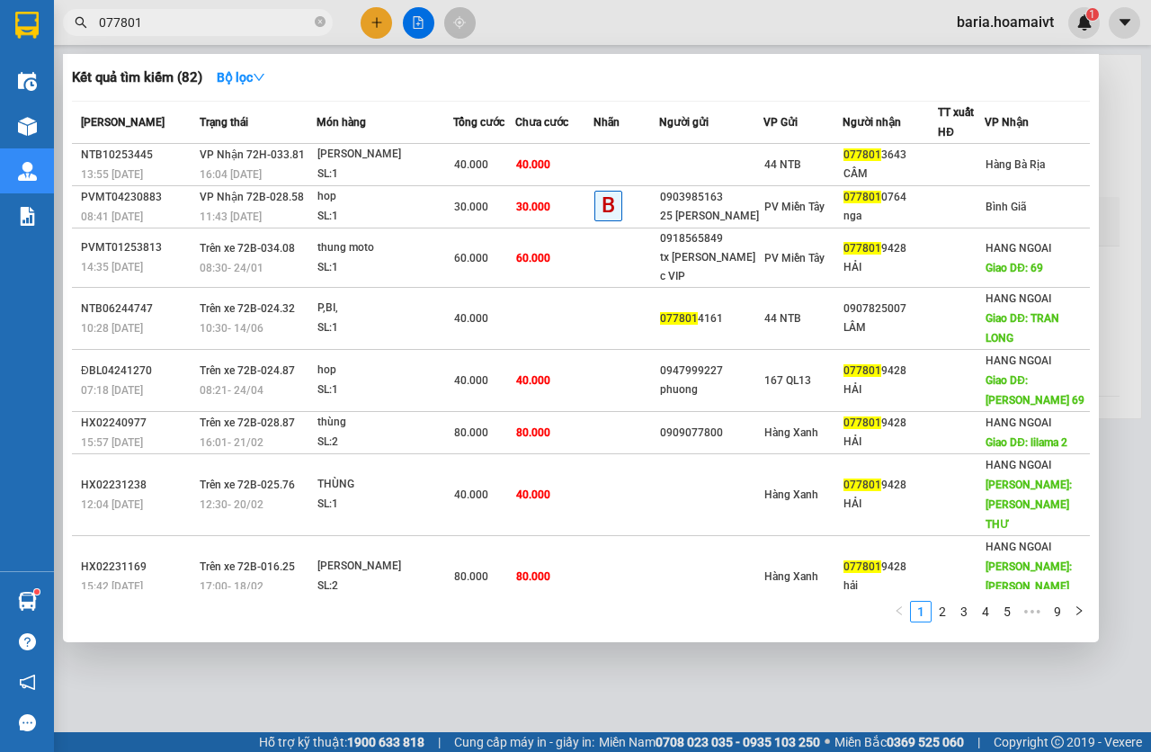
click at [210, 32] on span "077801" at bounding box center [198, 22] width 270 height 27
click at [206, 25] on input "077801" at bounding box center [205, 23] width 212 height 20
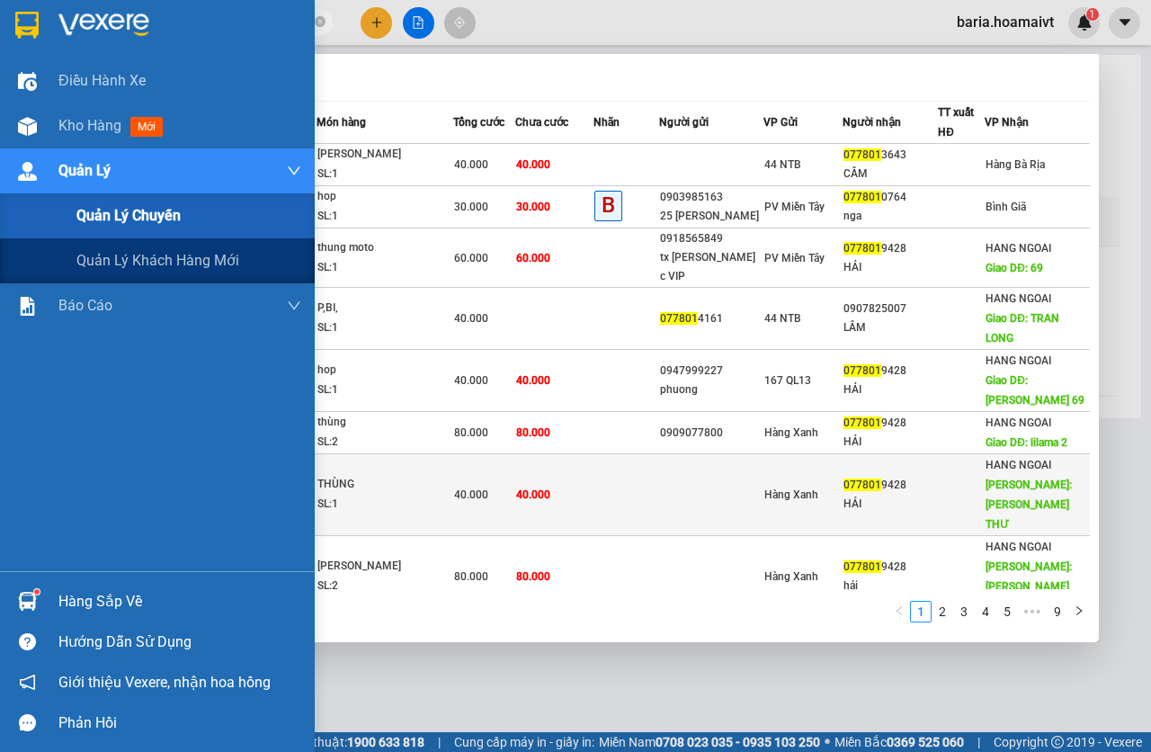
drag, startPoint x: 105, startPoint y: 210, endPoint x: 577, endPoint y: 470, distance: 539.1
click at [106, 210] on span "Quản lý chuyến" at bounding box center [128, 215] width 104 height 22
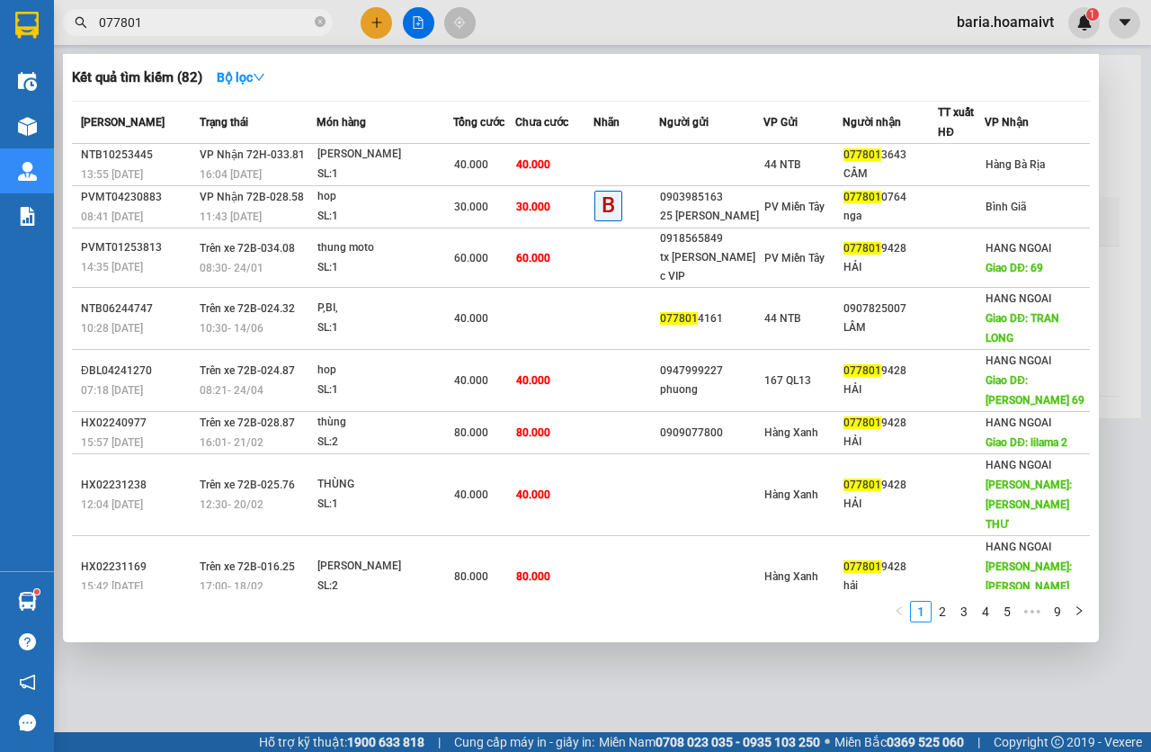
drag, startPoint x: 552, startPoint y: 680, endPoint x: 529, endPoint y: 630, distance: 55.5
click at [552, 680] on div at bounding box center [575, 376] width 1151 height 752
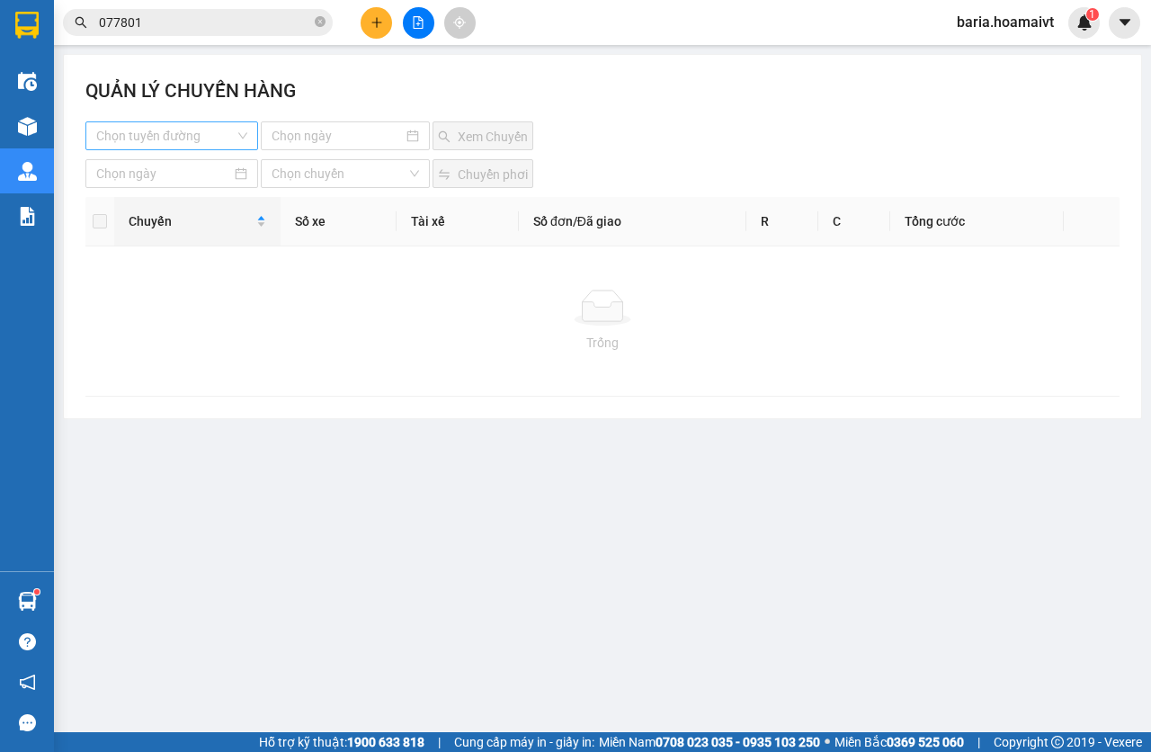
click at [161, 143] on input "search" at bounding box center [165, 135] width 139 height 27
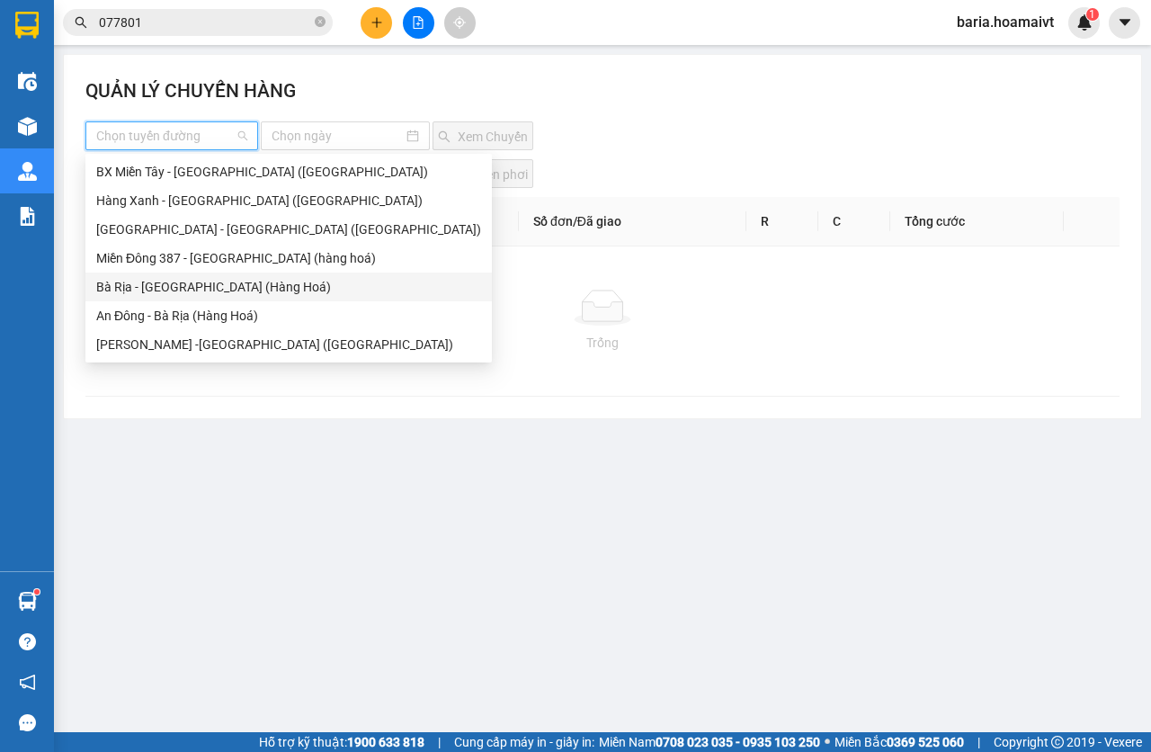
click at [160, 288] on div "Bà Rịa - [GEOGRAPHIC_DATA] (Hàng Hoá)" at bounding box center [288, 287] width 385 height 20
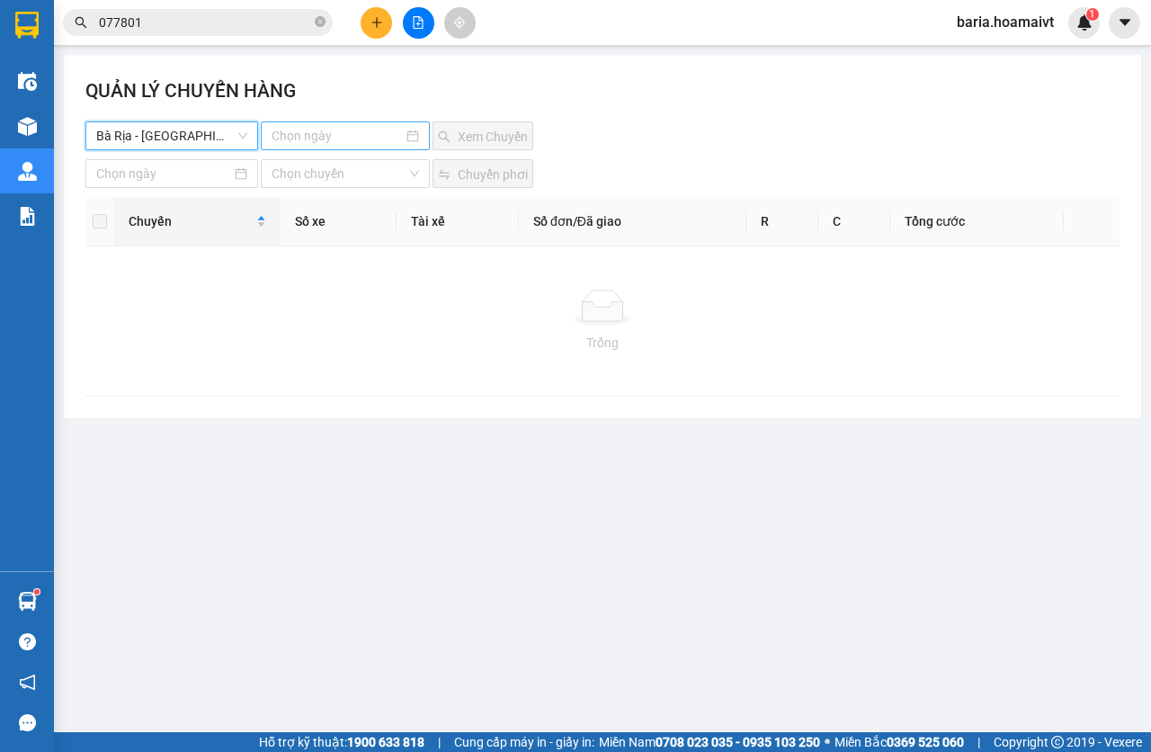
click at [331, 130] on input at bounding box center [338, 136] width 132 height 20
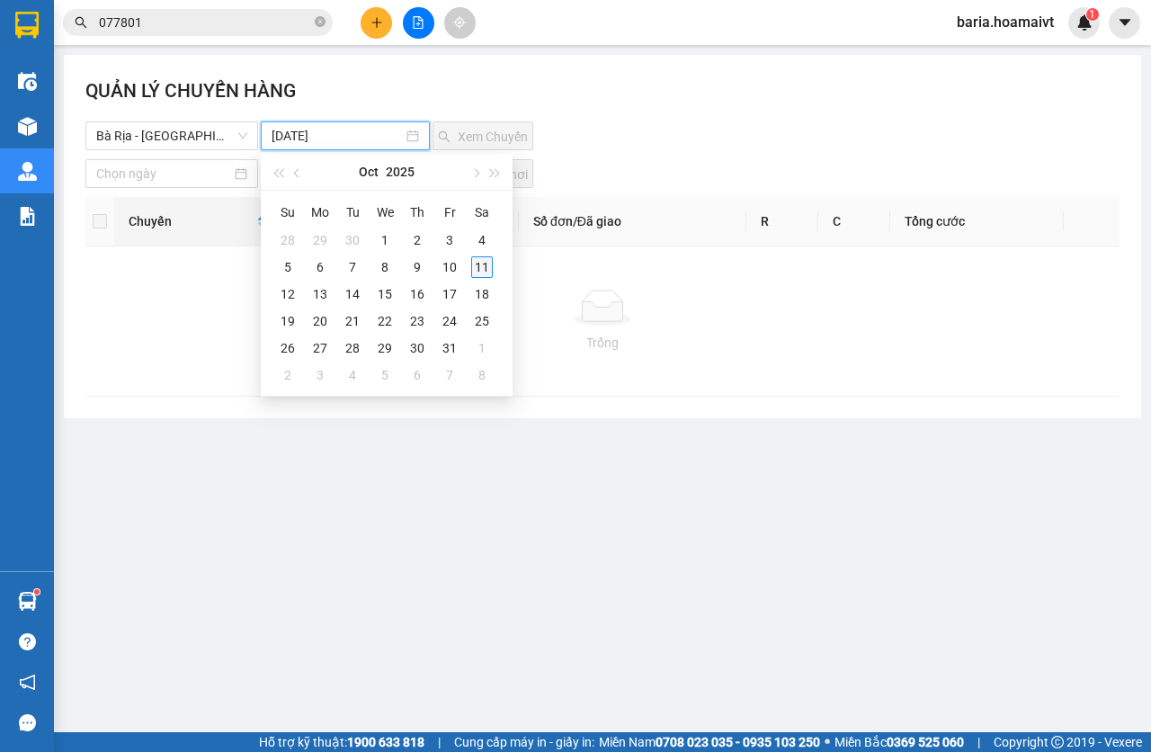
type input "[DATE]"
click at [481, 263] on div "11" at bounding box center [482, 267] width 22 height 22
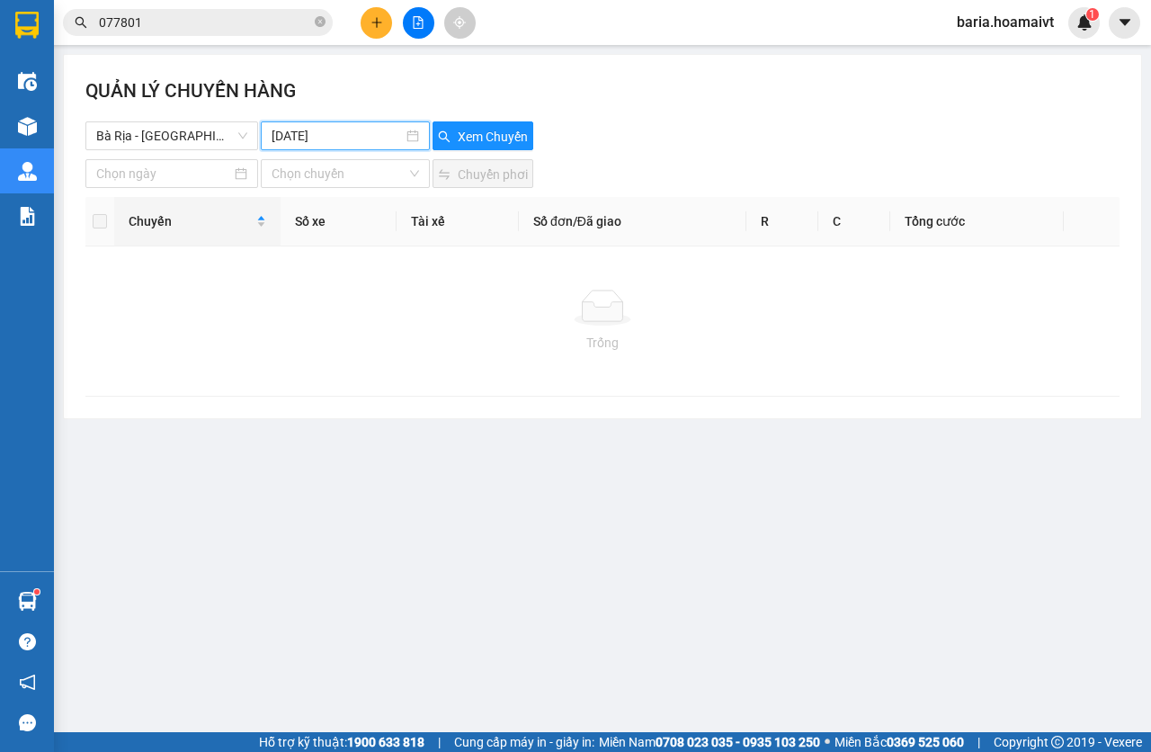
click at [503, 119] on div "QUẢN LÝ CHUYẾN HÀNG" at bounding box center [602, 98] width 1034 height 45
click at [503, 139] on span "Xem Chuyến" at bounding box center [493, 137] width 70 height 20
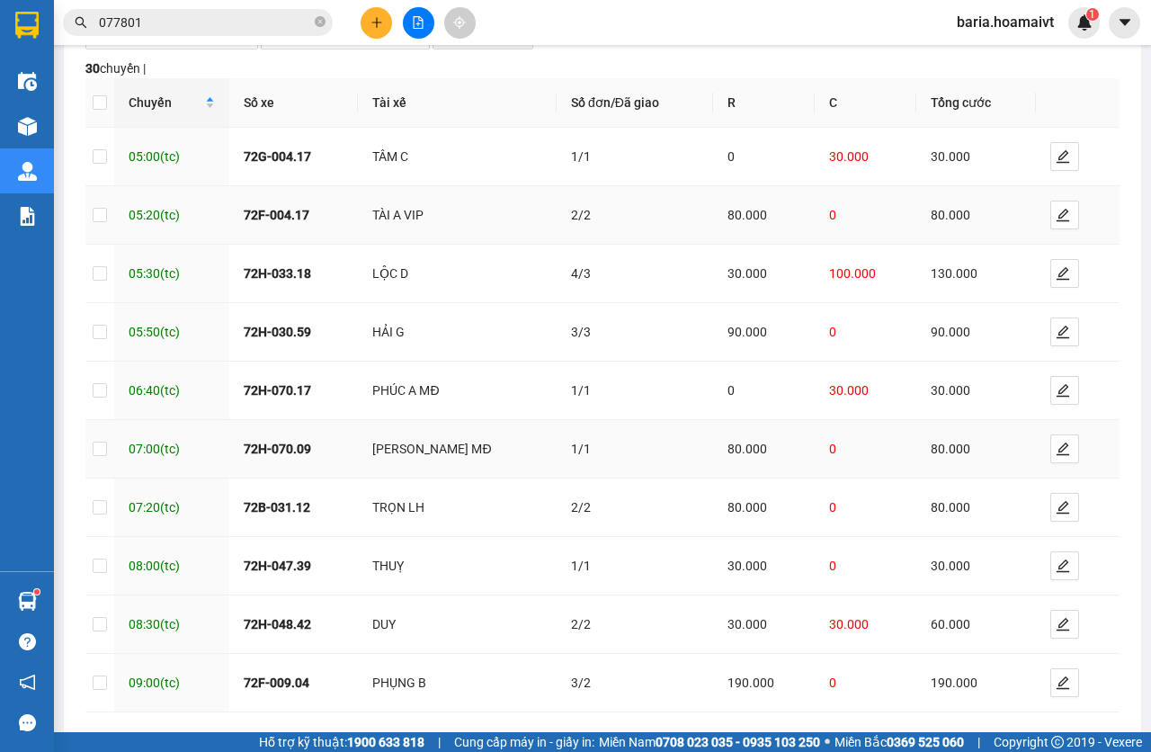
scroll to position [215, 0]
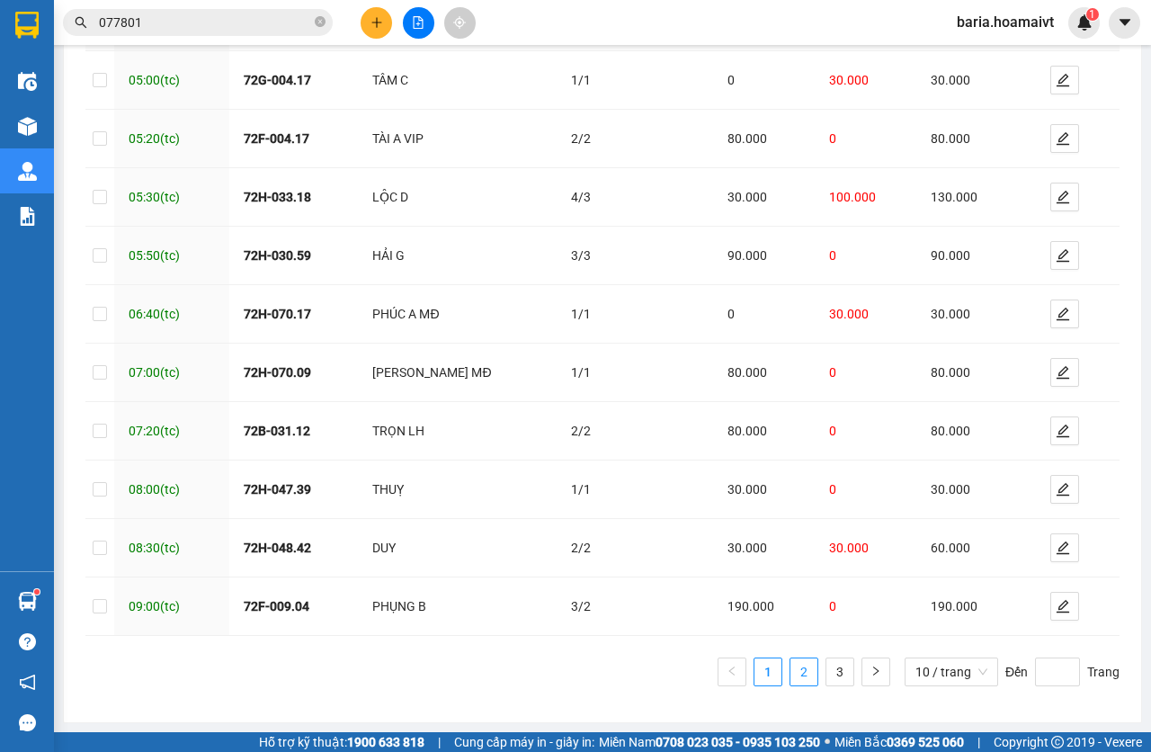
click at [791, 678] on link "2" at bounding box center [804, 671] width 27 height 27
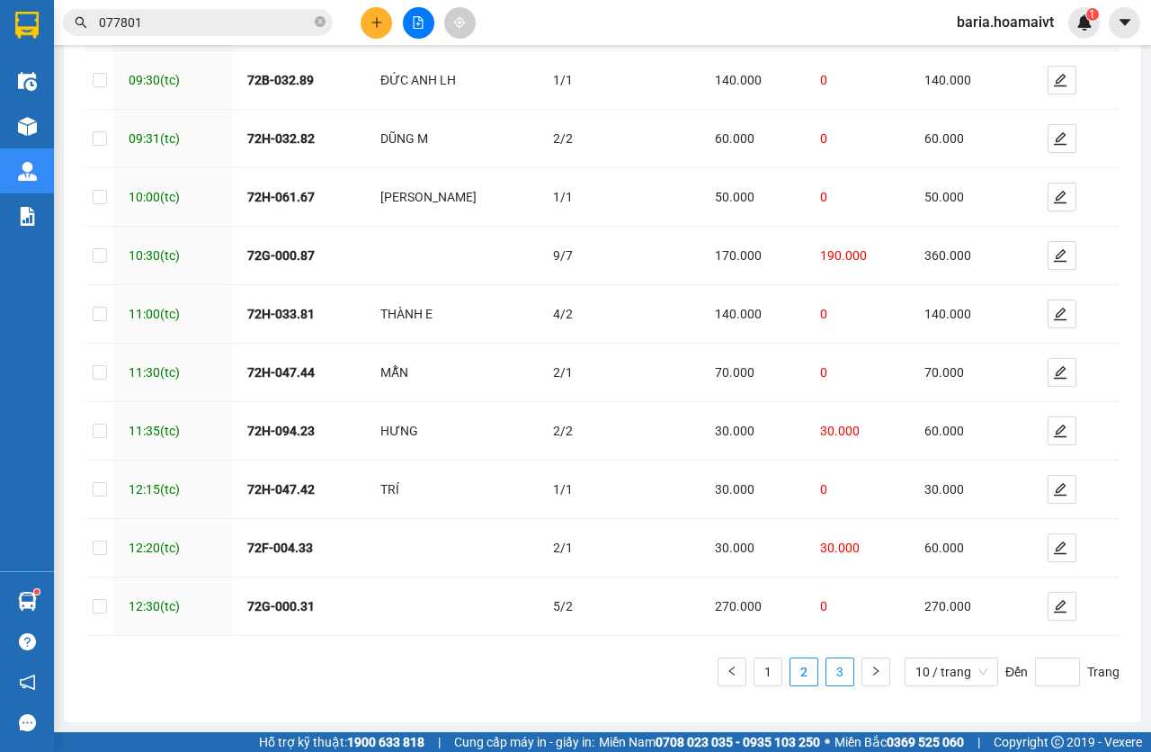
click at [827, 676] on link "3" at bounding box center [840, 671] width 27 height 27
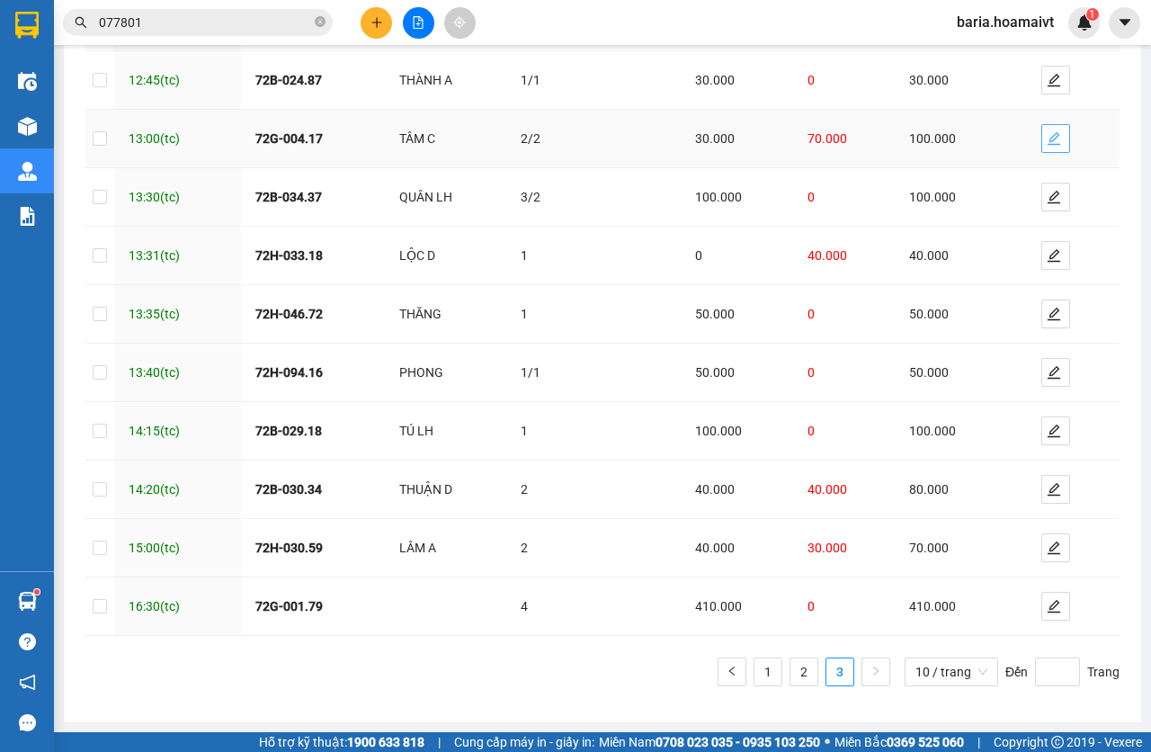
click at [1048, 136] on icon "edit" at bounding box center [1054, 138] width 13 height 13
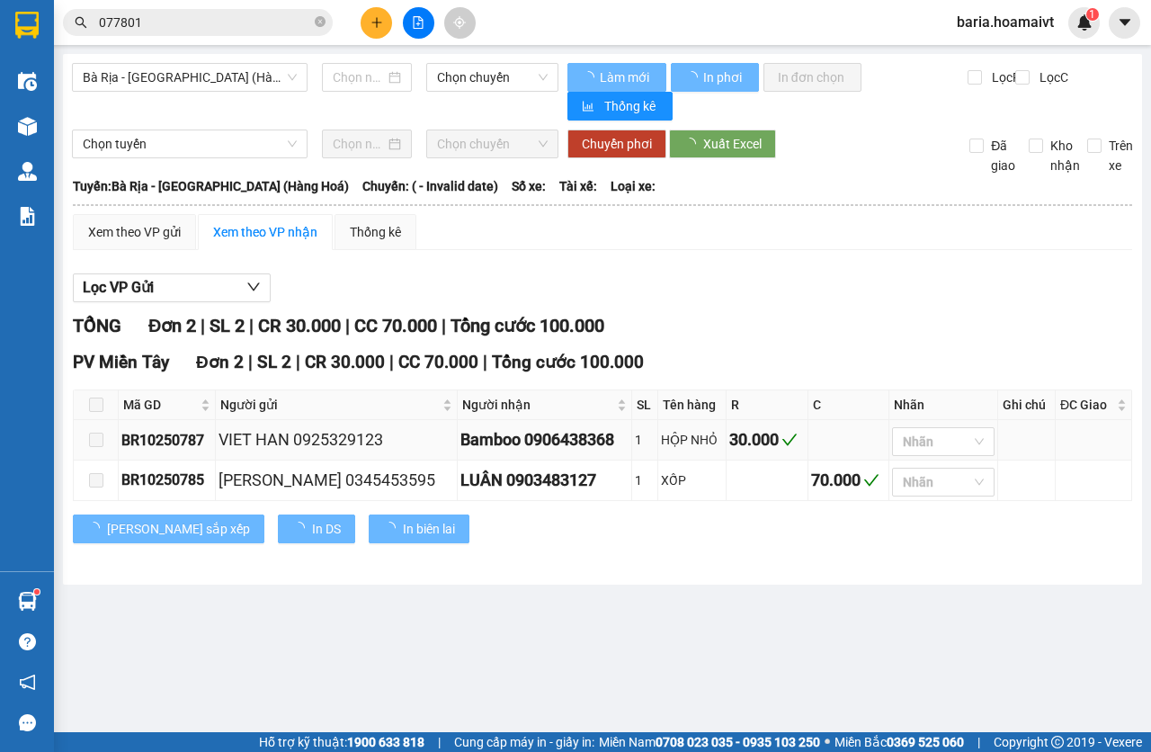
type input "[DATE]"
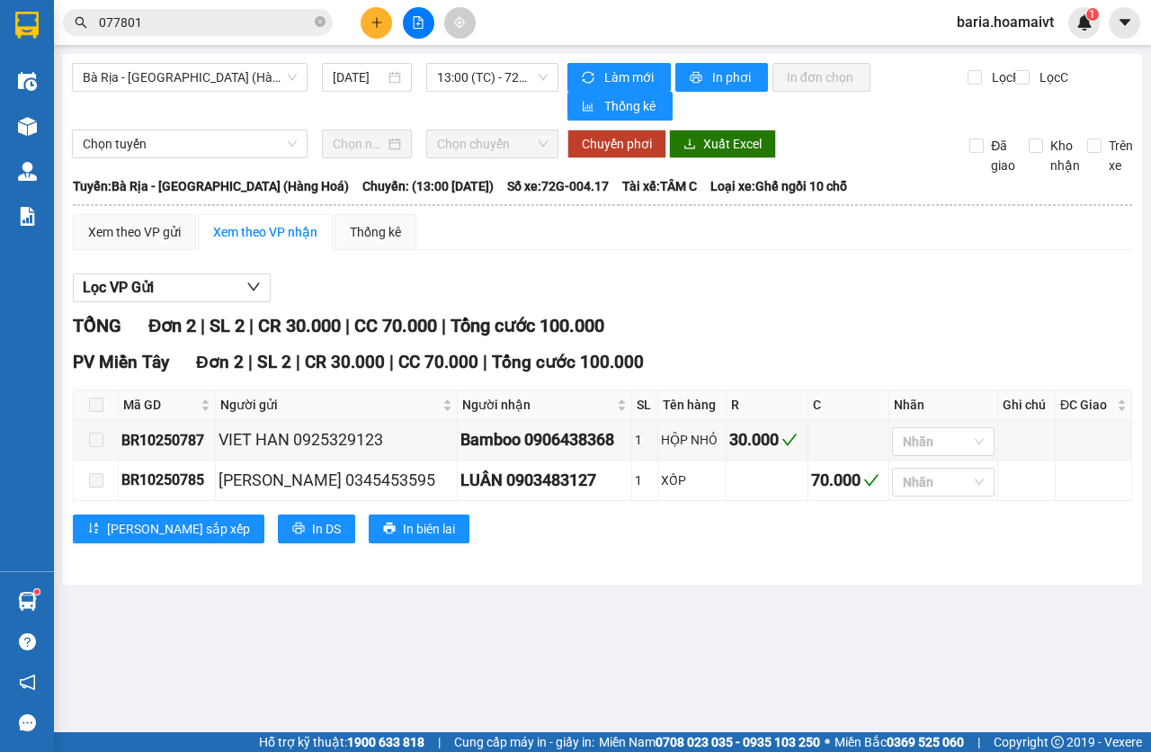
click at [175, 18] on input "077801" at bounding box center [205, 23] width 212 height 20
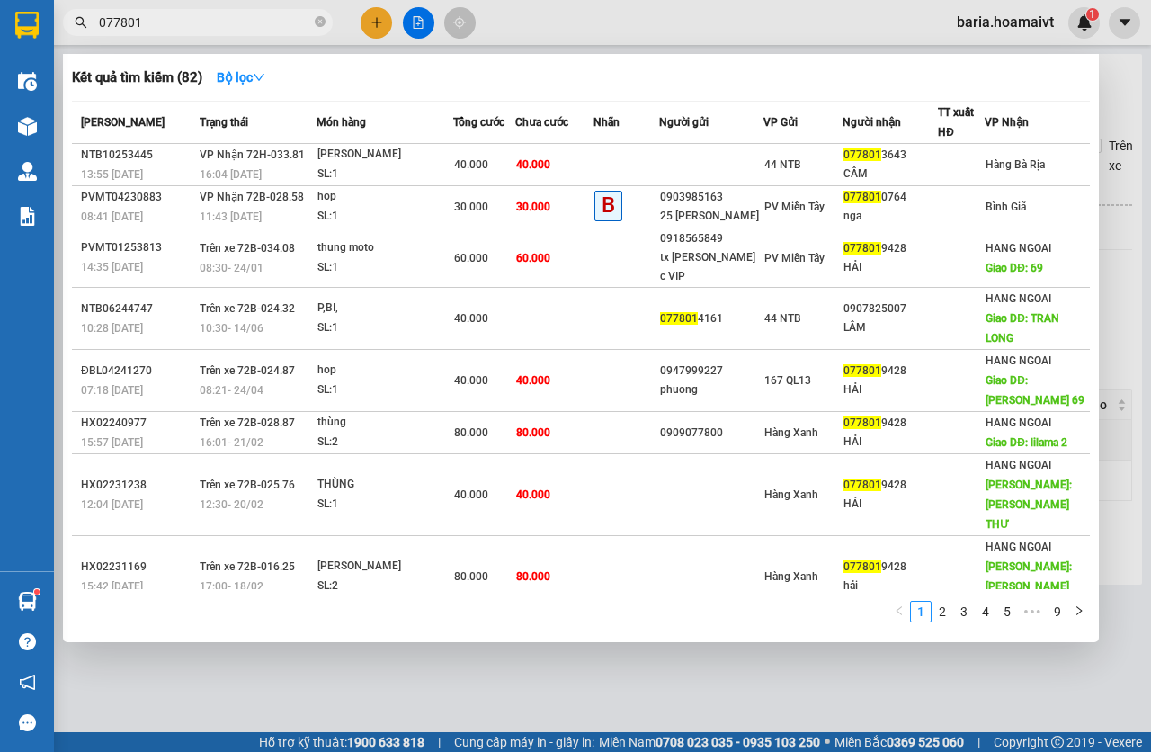
click at [175, 18] on input "077801" at bounding box center [205, 23] width 212 height 20
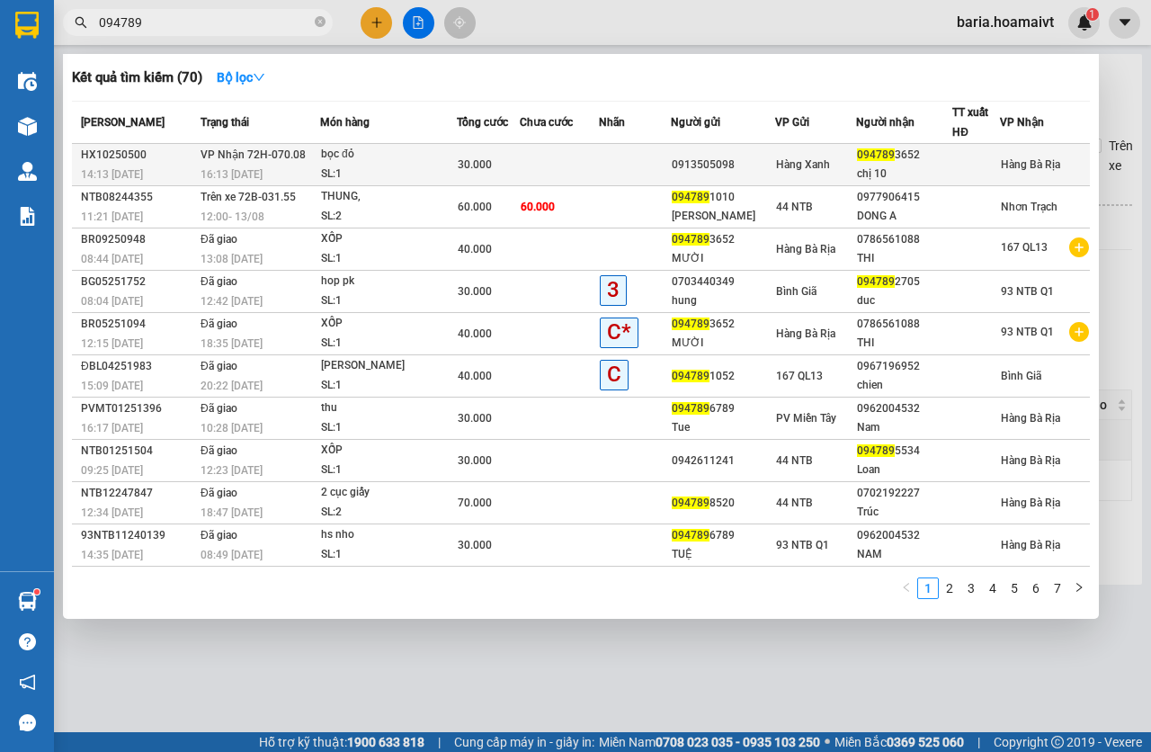
type input "094789"
click at [511, 166] on div "30.000" at bounding box center [488, 165] width 61 height 20
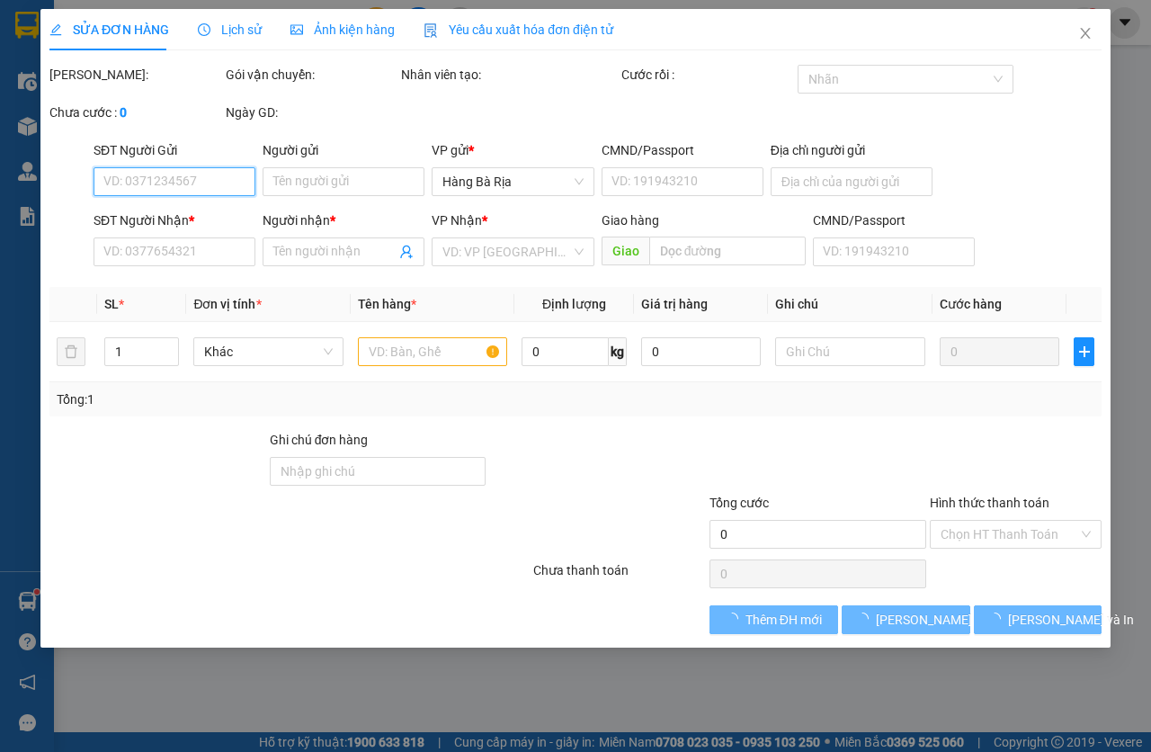
type input "0913505098"
type input "079077056225"
type input "0947893652"
type input "chị 10"
type input "30.000"
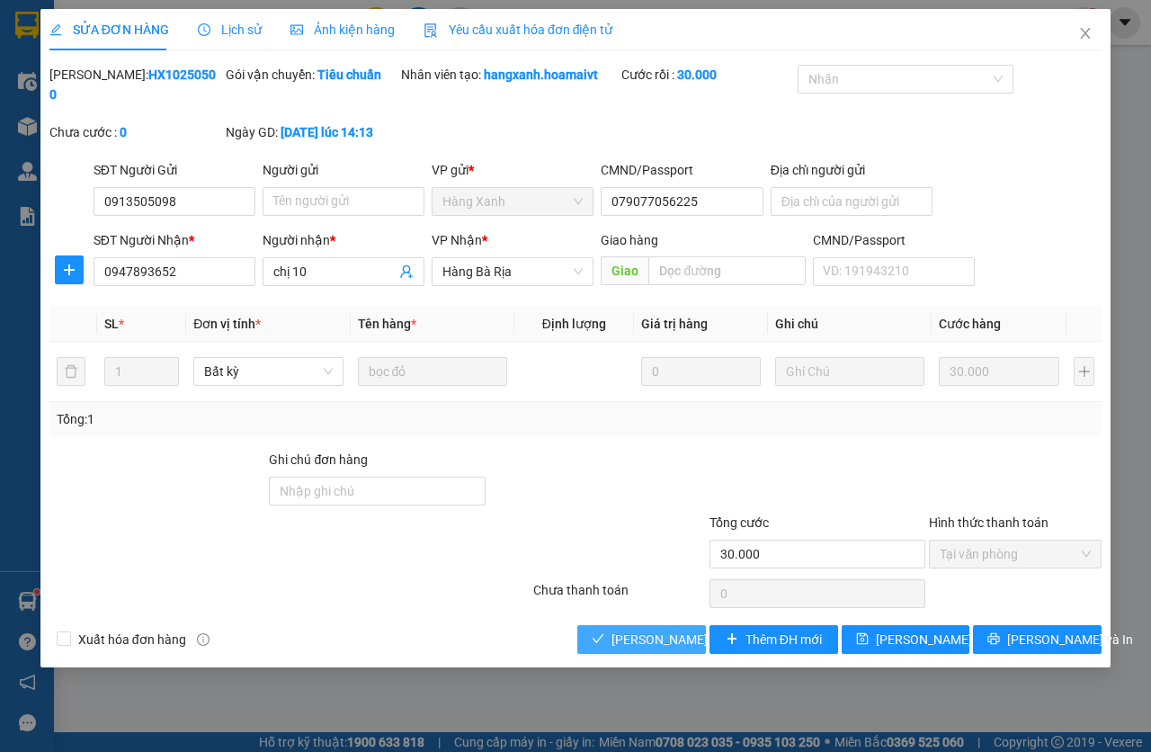
click at [638, 638] on span "[PERSON_NAME] và [PERSON_NAME] hàng" at bounding box center [733, 640] width 243 height 20
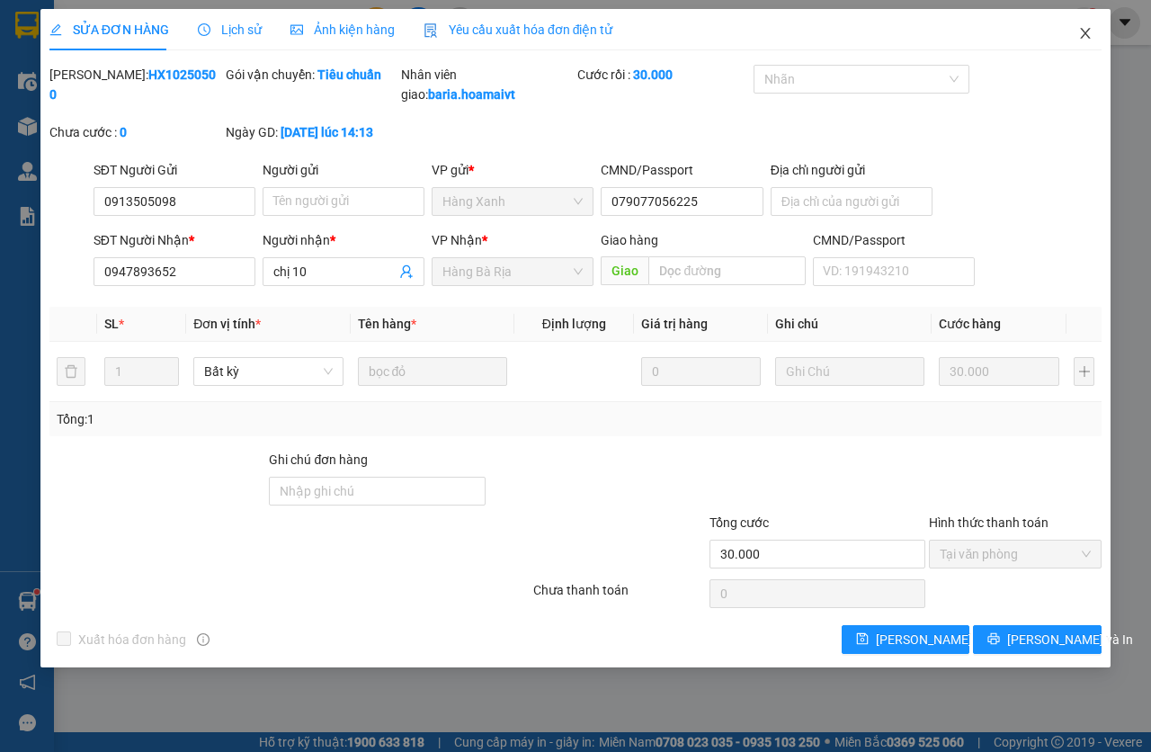
click at [1099, 45] on span "Close" at bounding box center [1085, 34] width 50 height 50
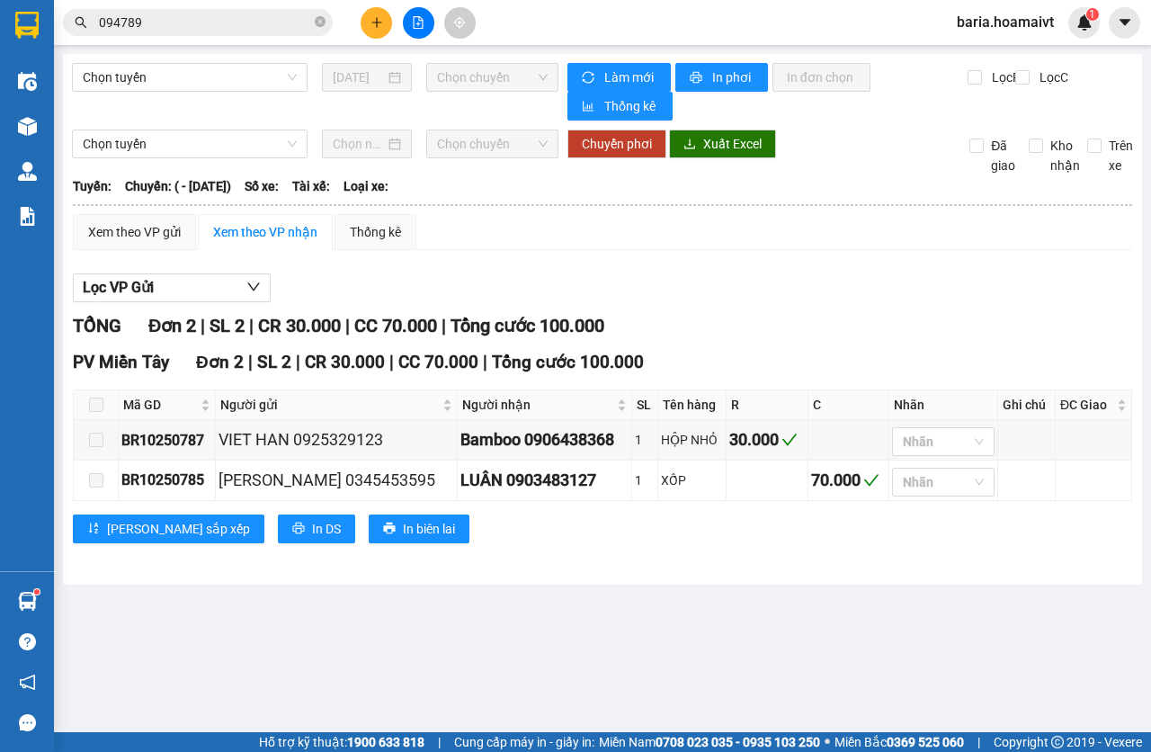
click at [189, 21] on input "094789" at bounding box center [205, 23] width 212 height 20
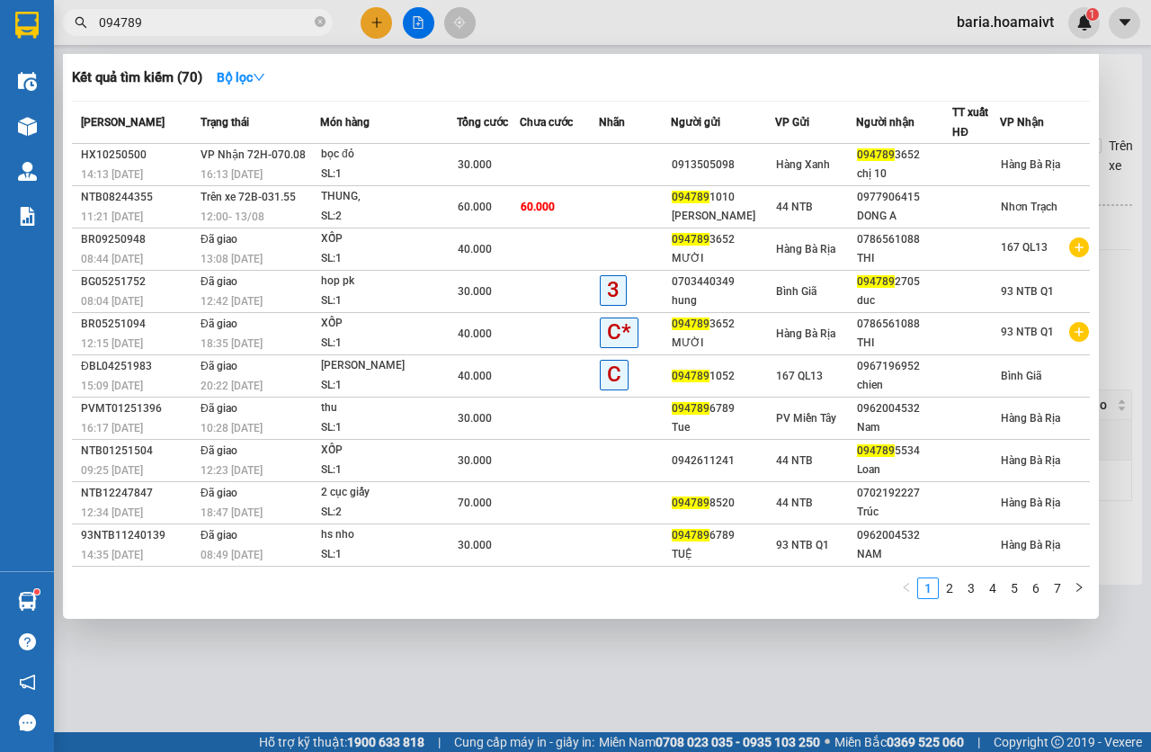
click at [153, 25] on input "094789" at bounding box center [205, 23] width 212 height 20
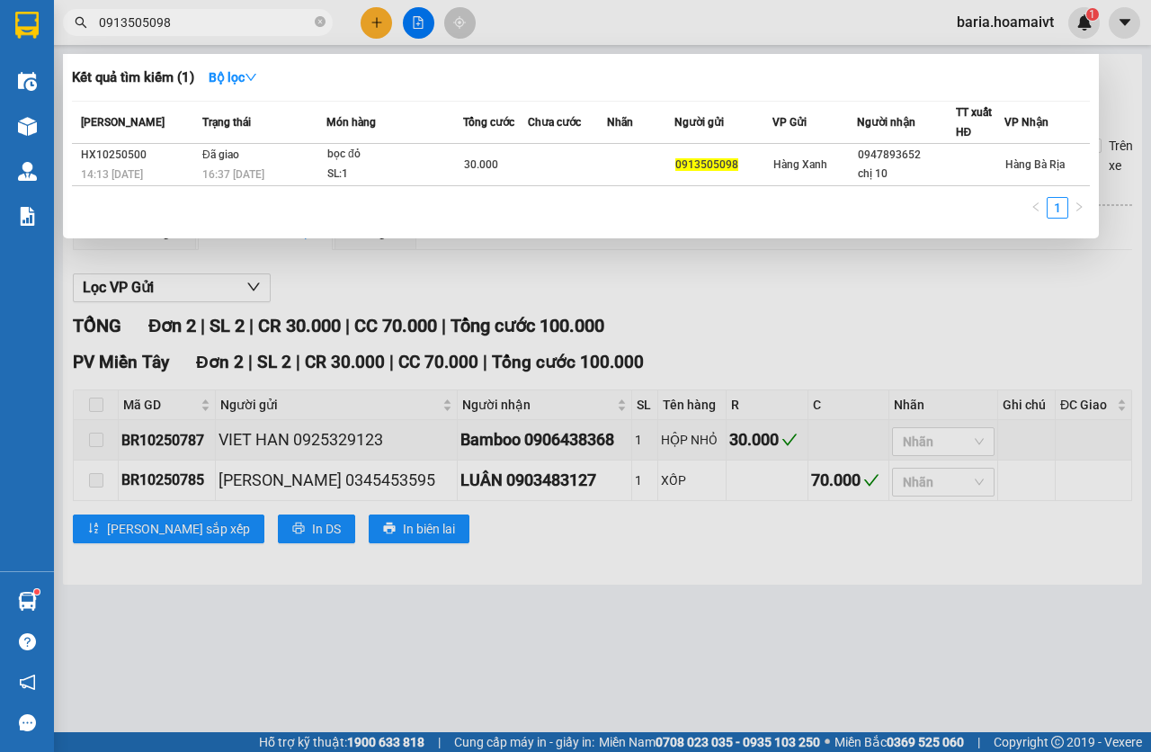
click at [729, 320] on div at bounding box center [575, 376] width 1151 height 752
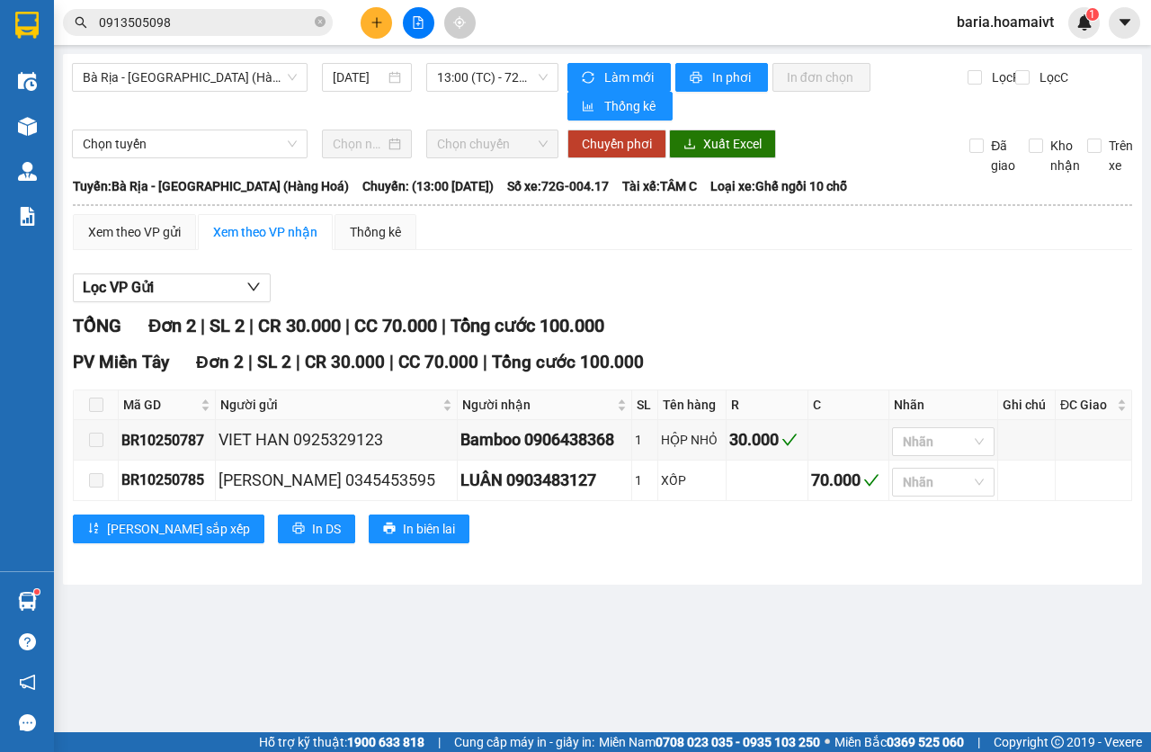
click at [231, 22] on input "0913505098" at bounding box center [205, 23] width 212 height 20
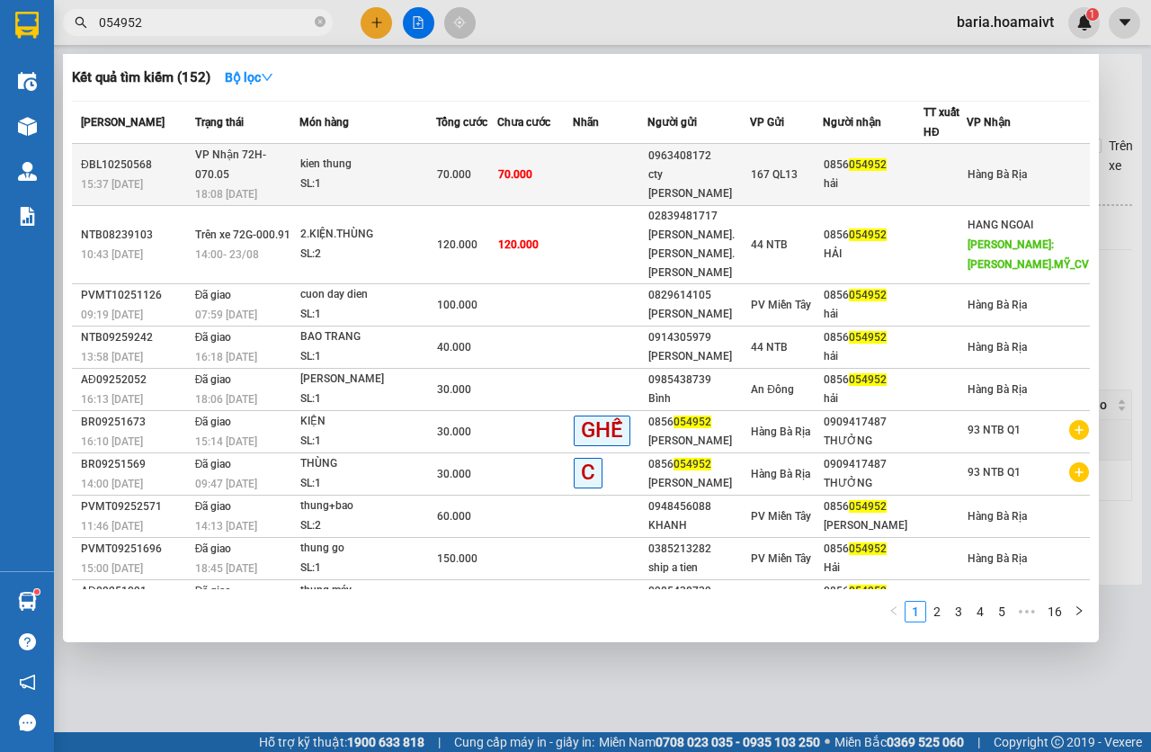
type input "054952"
click at [618, 161] on td at bounding box center [611, 175] width 76 height 62
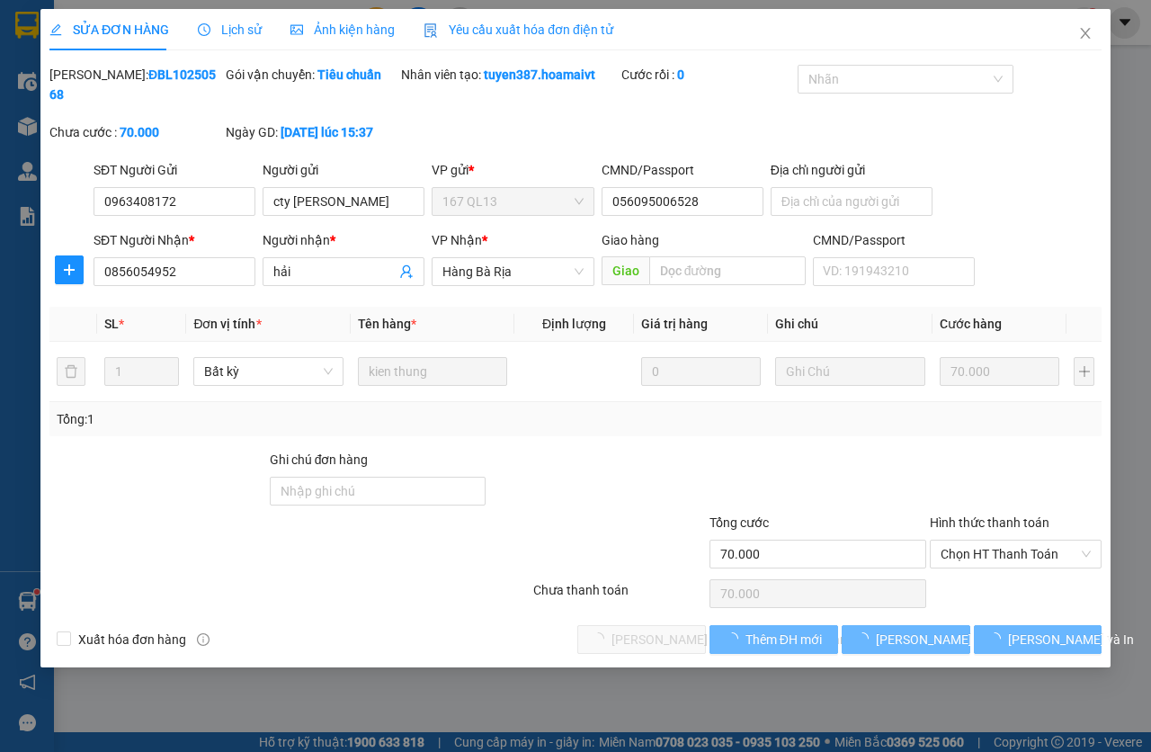
type input "0963408172"
type input "cty [PERSON_NAME]"
type input "056095006528"
type input "0856054952"
type input "hải"
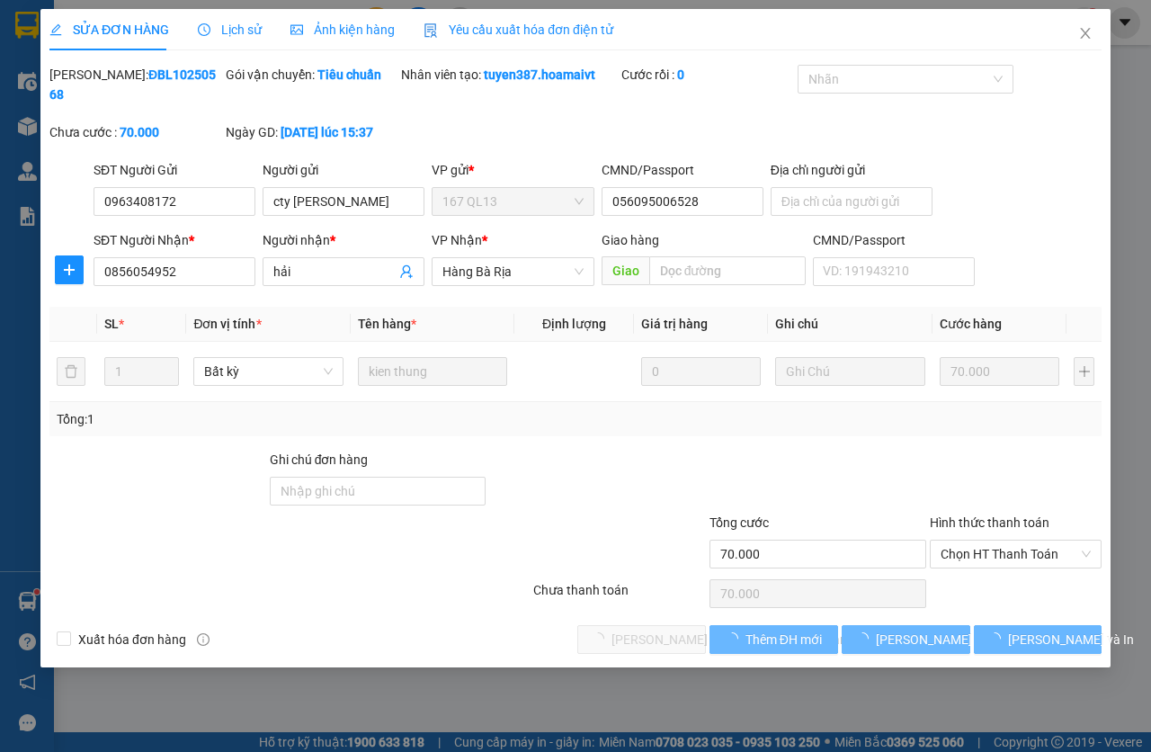
type input "70.000"
click at [1017, 553] on span "Chọn HT Thanh Toán" at bounding box center [1015, 554] width 151 height 27
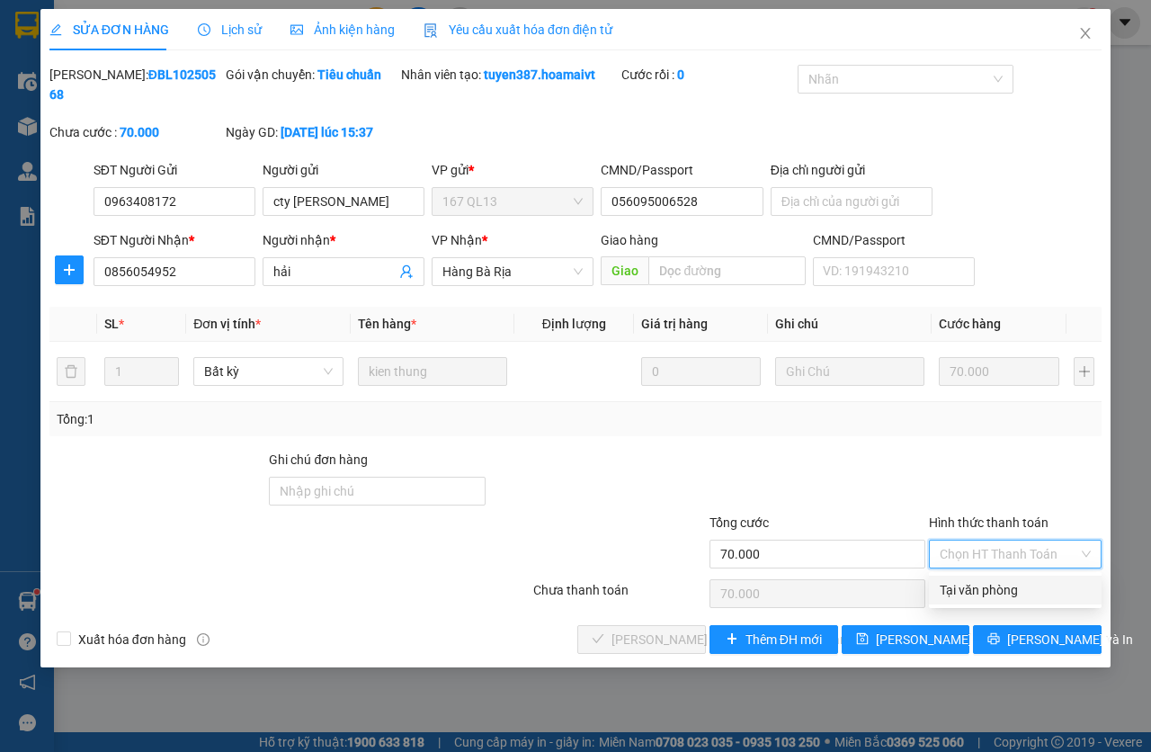
click at [993, 579] on div "Tại văn phòng" at bounding box center [1015, 590] width 173 height 29
type input "0"
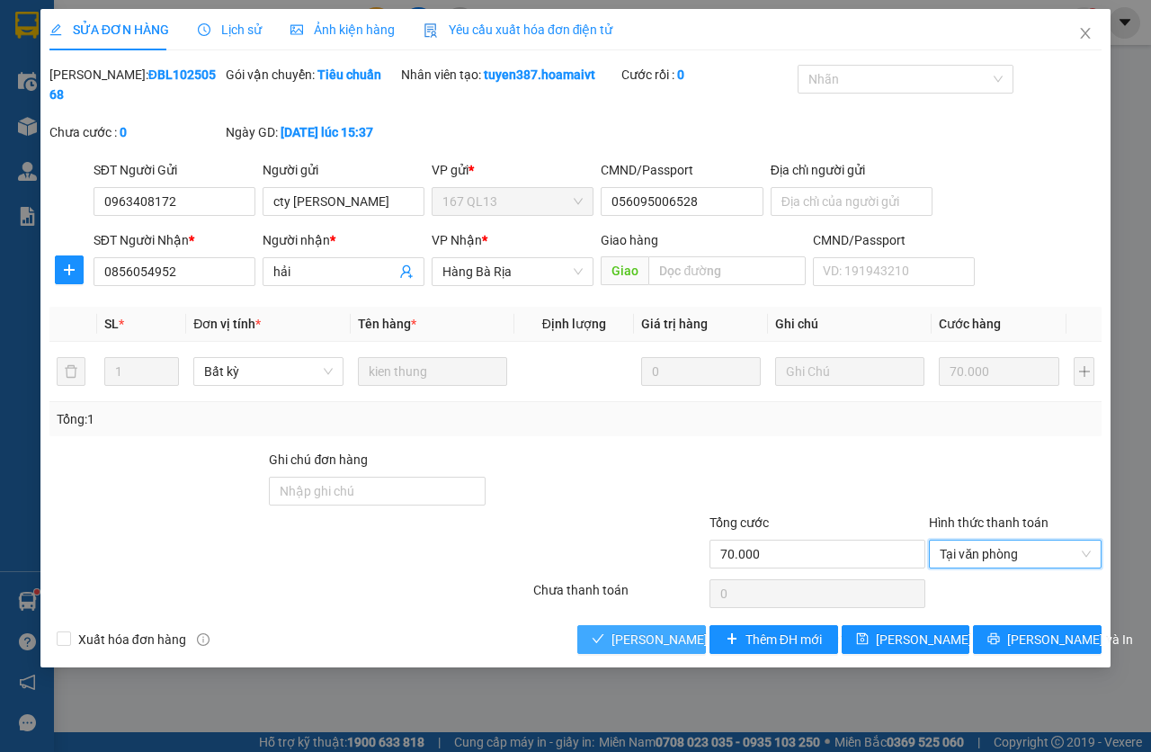
click at [601, 638] on icon "check" at bounding box center [599, 638] width 12 height 9
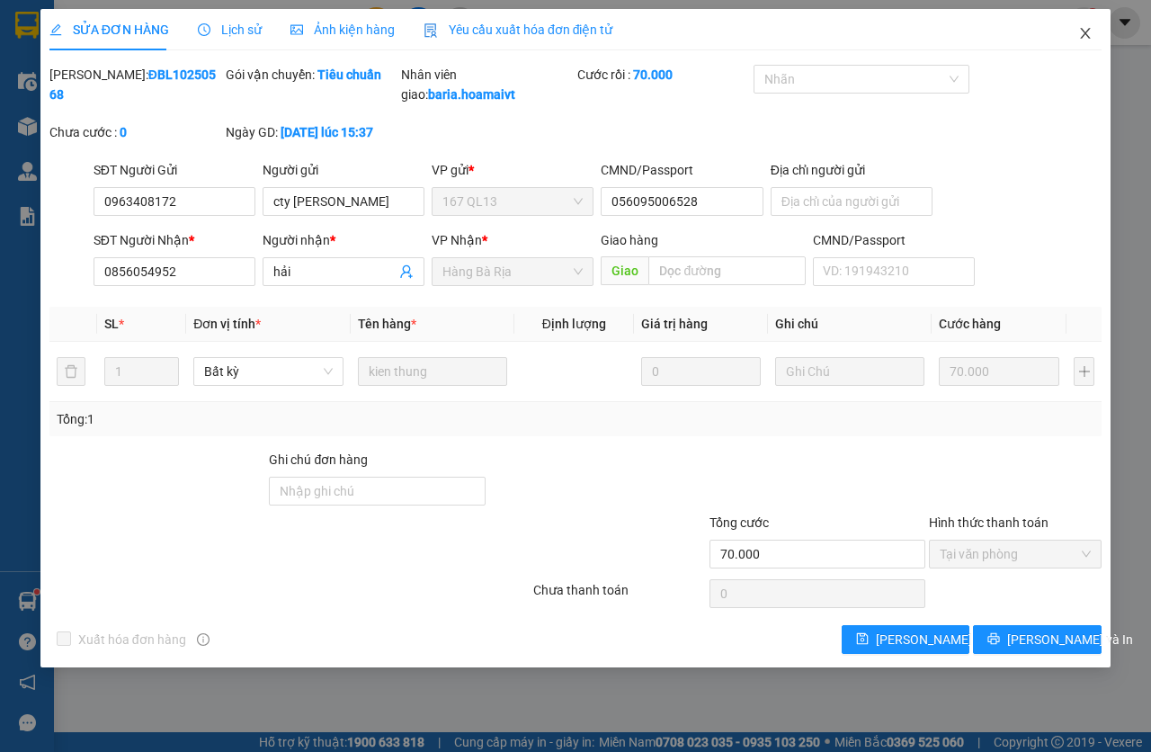
click at [1086, 25] on span "Close" at bounding box center [1085, 34] width 50 height 50
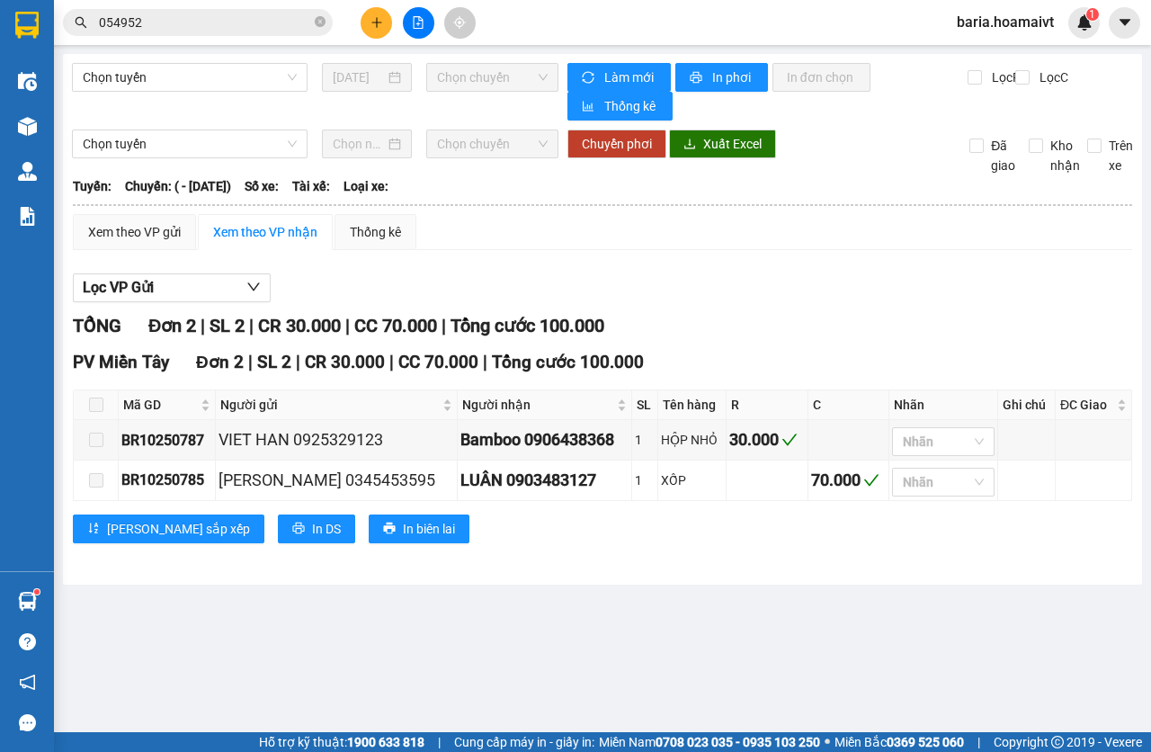
click at [224, 22] on input "054952" at bounding box center [205, 23] width 212 height 20
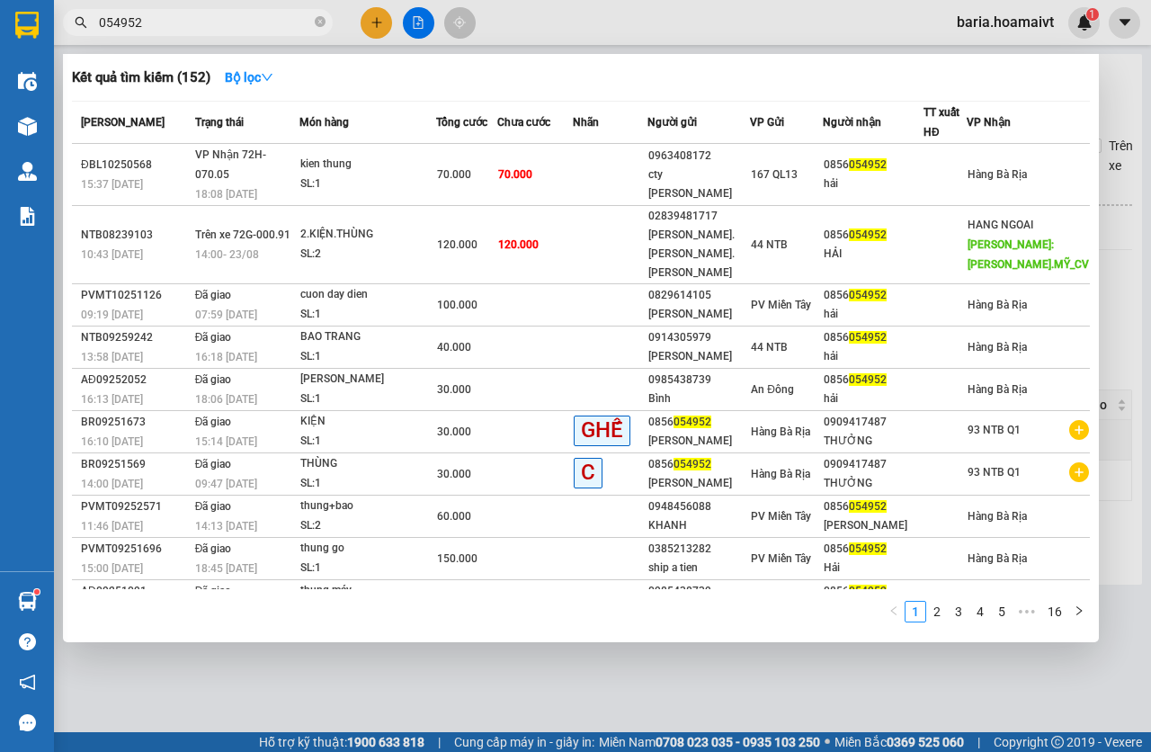
click at [224, 22] on input "054952" at bounding box center [205, 23] width 212 height 20
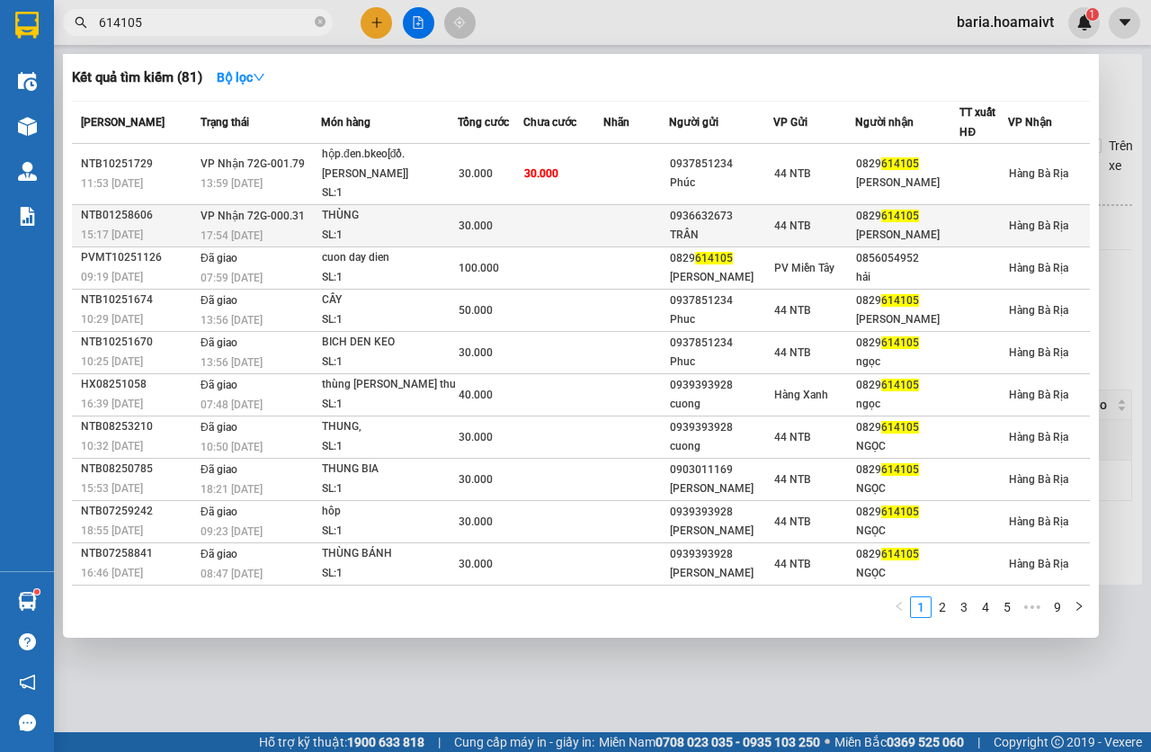
type input "614105"
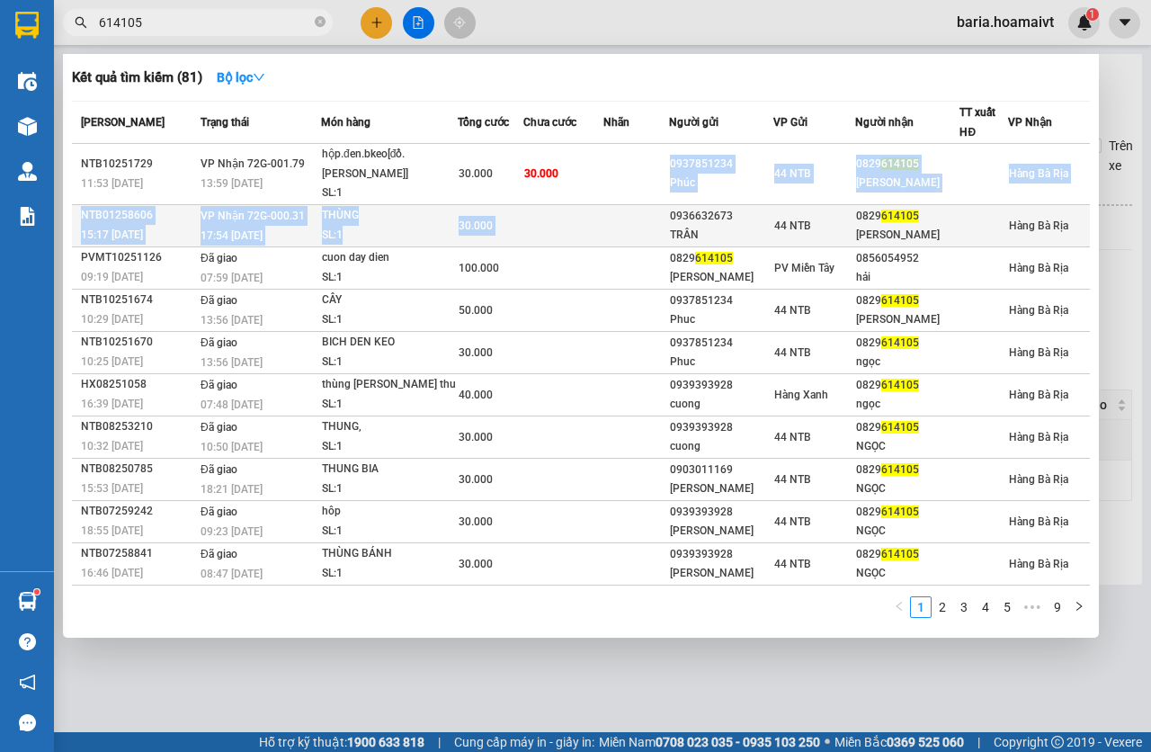
click at [672, 223] on tbody "NTB10251729 11:53 [DATE] [PERSON_NAME] 72G-001.79 13:59 [DATE] hộp.đen.bkeo[đồ.…" at bounding box center [581, 365] width 1018 height 442
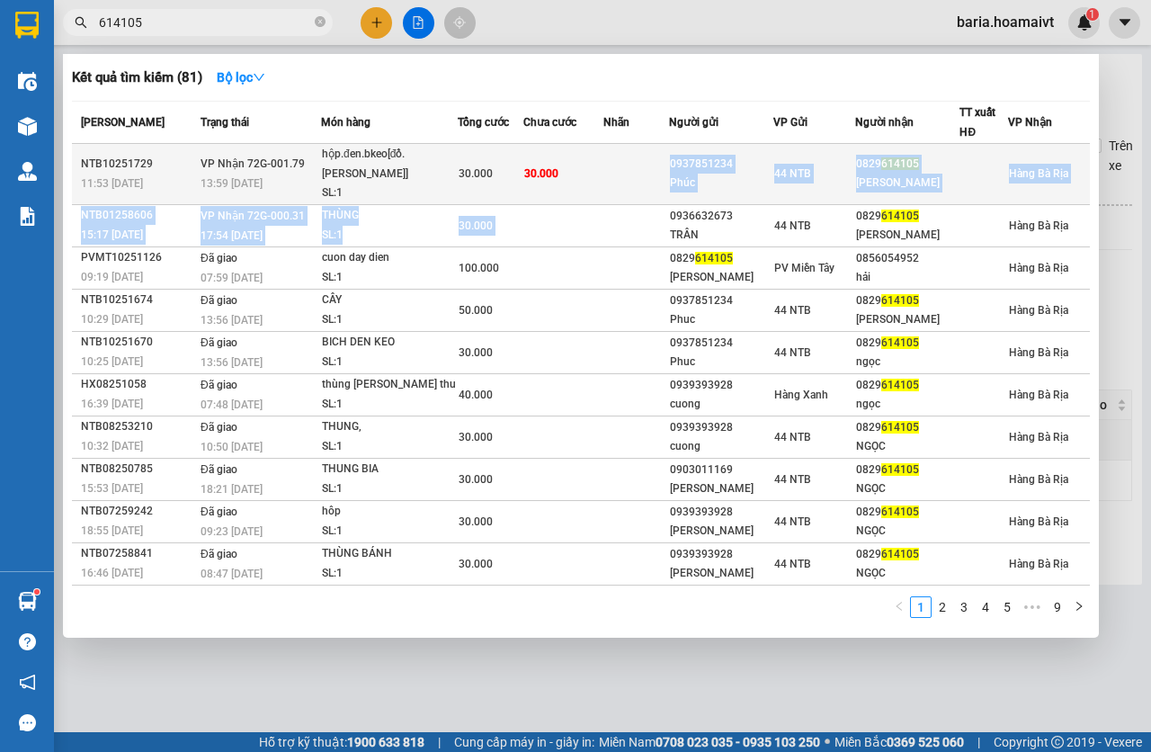
click at [600, 163] on td "30.000" at bounding box center [564, 174] width 80 height 61
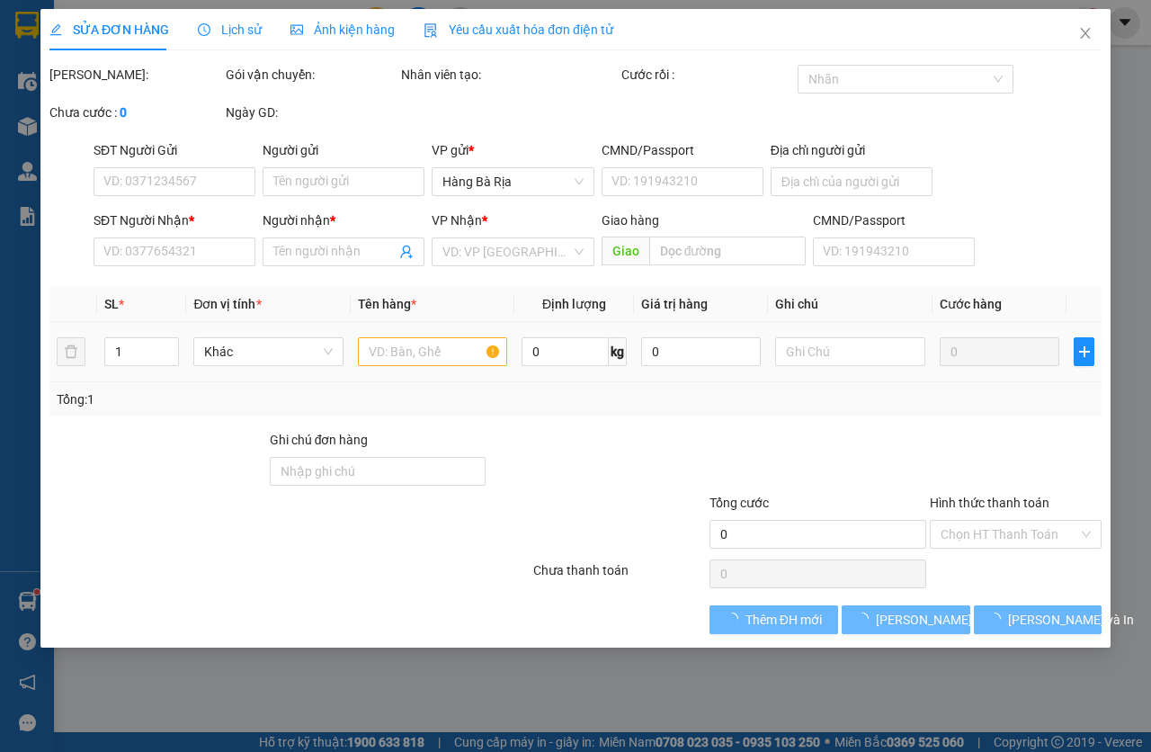
type input "0937851234"
type input "Phúc"
type input "6_P.V.Khỏe_Q5"
type input "0829614105"
type input "[PERSON_NAME]"
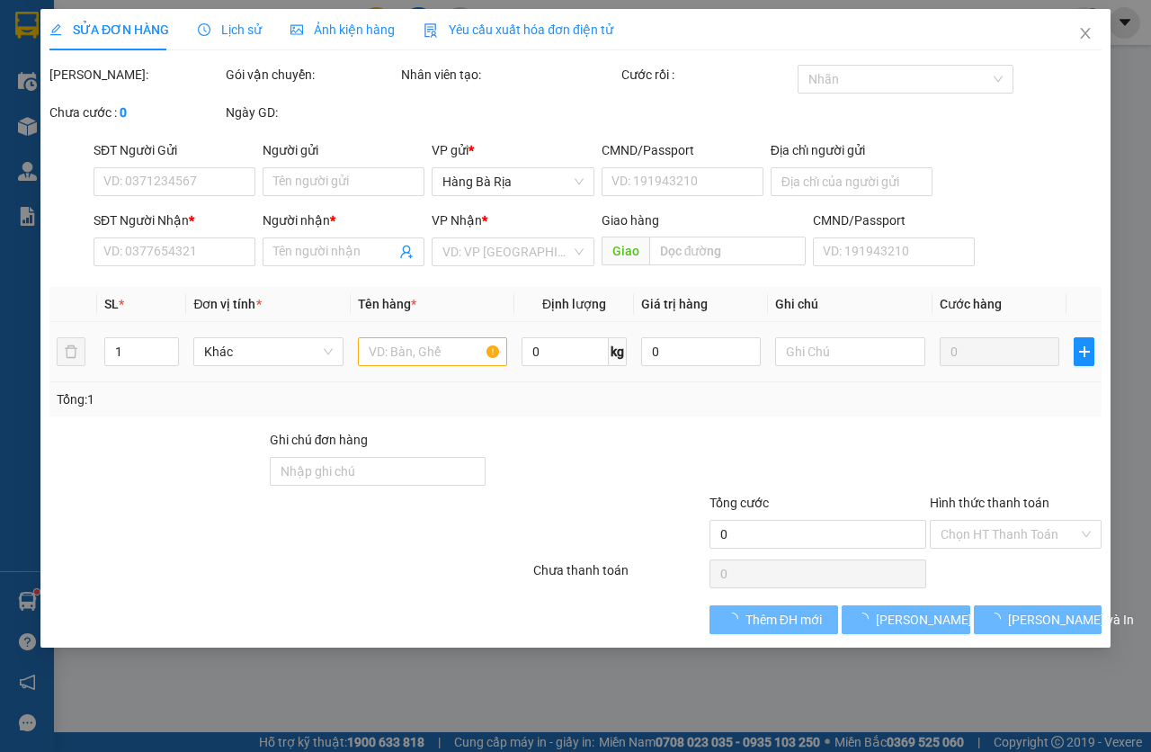
type input "30.000"
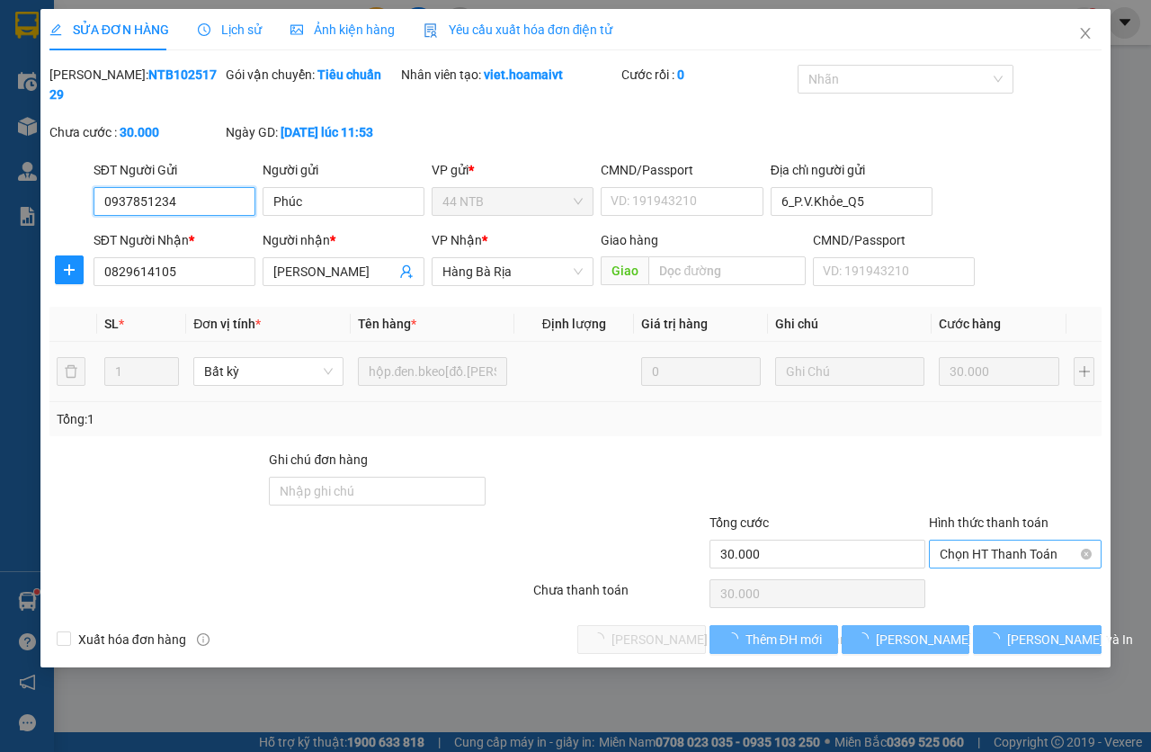
click at [989, 563] on span "Chọn HT Thanh Toán" at bounding box center [1015, 554] width 151 height 27
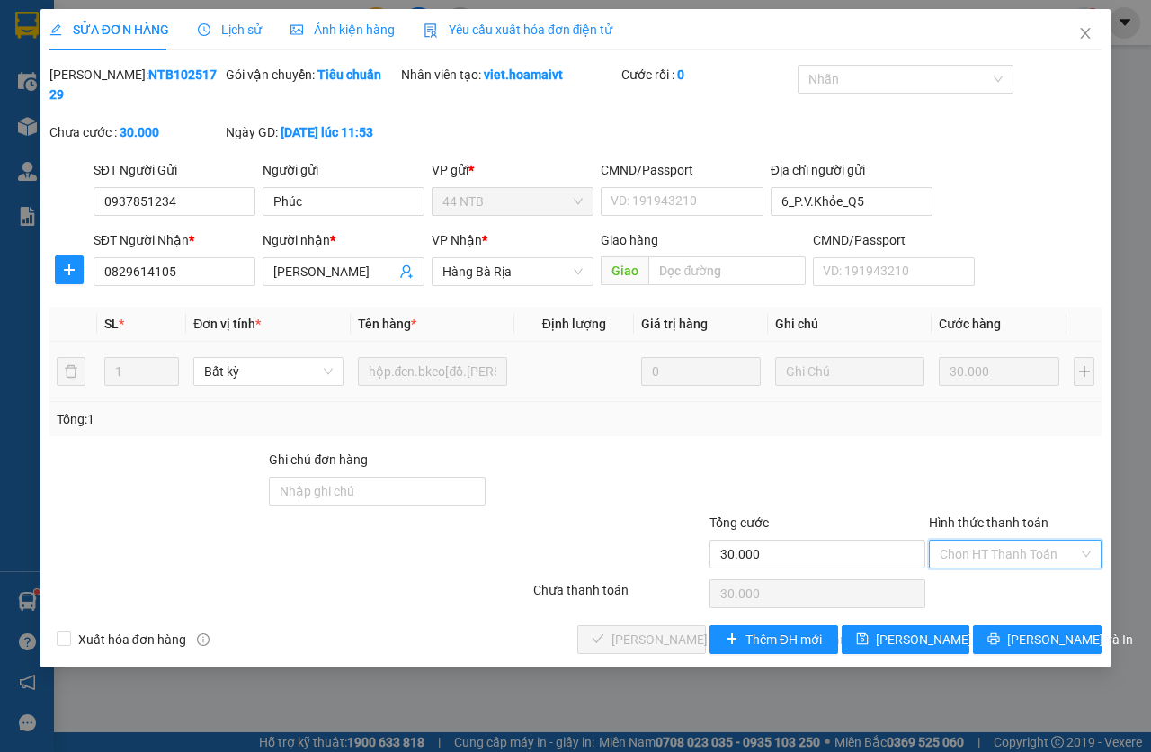
type input "0"
click at [665, 636] on span "[PERSON_NAME] và [PERSON_NAME] hàng" at bounding box center [733, 640] width 243 height 20
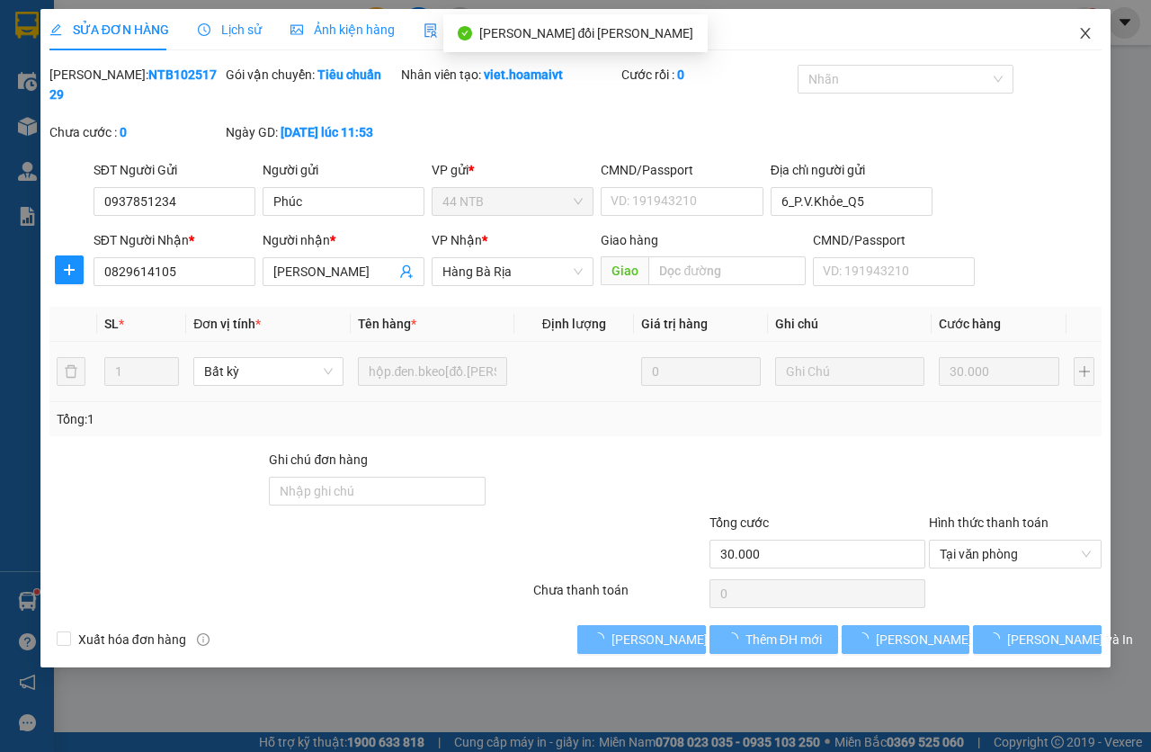
click at [1084, 51] on span "Close" at bounding box center [1085, 34] width 50 height 50
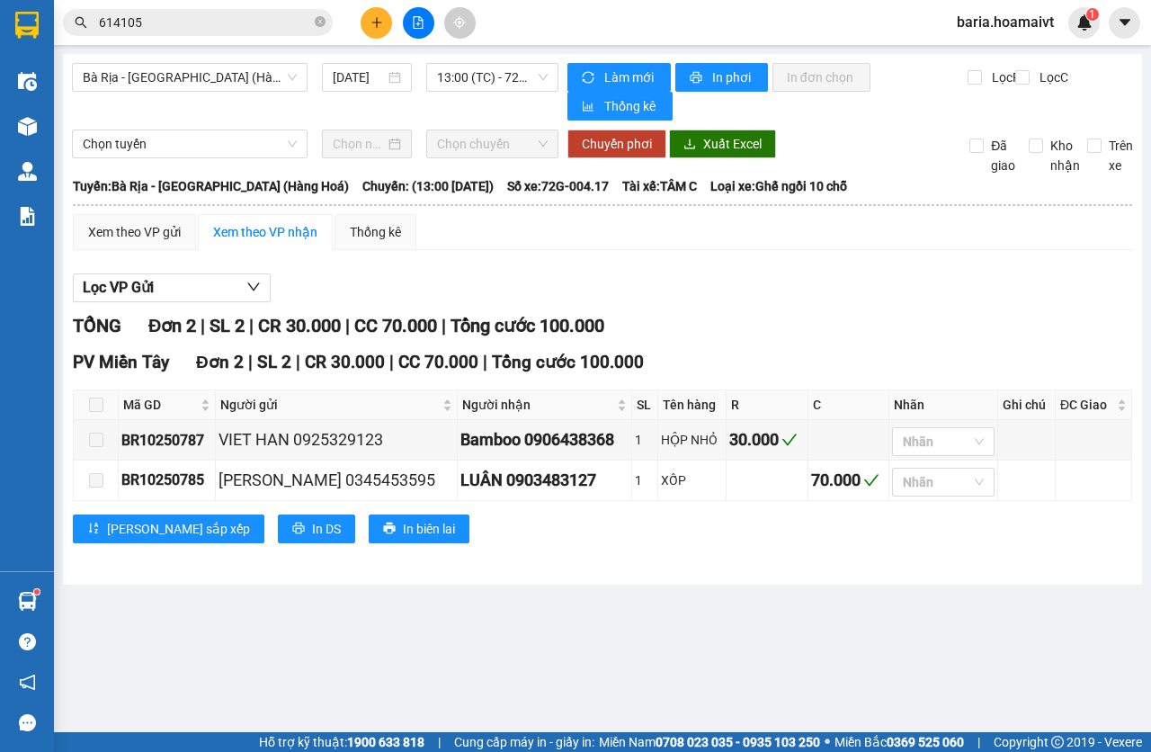
click at [185, 27] on input "614105" at bounding box center [205, 23] width 212 height 20
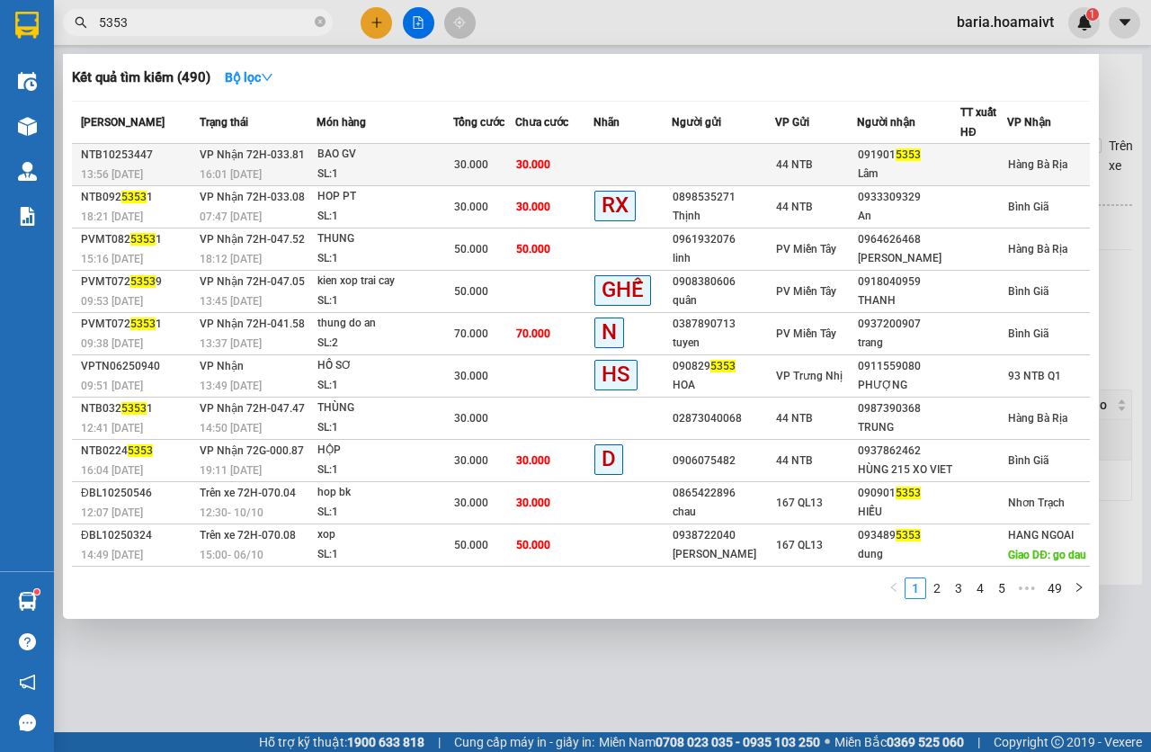
type input "5353"
click at [588, 169] on td "30.000" at bounding box center [554, 165] width 78 height 42
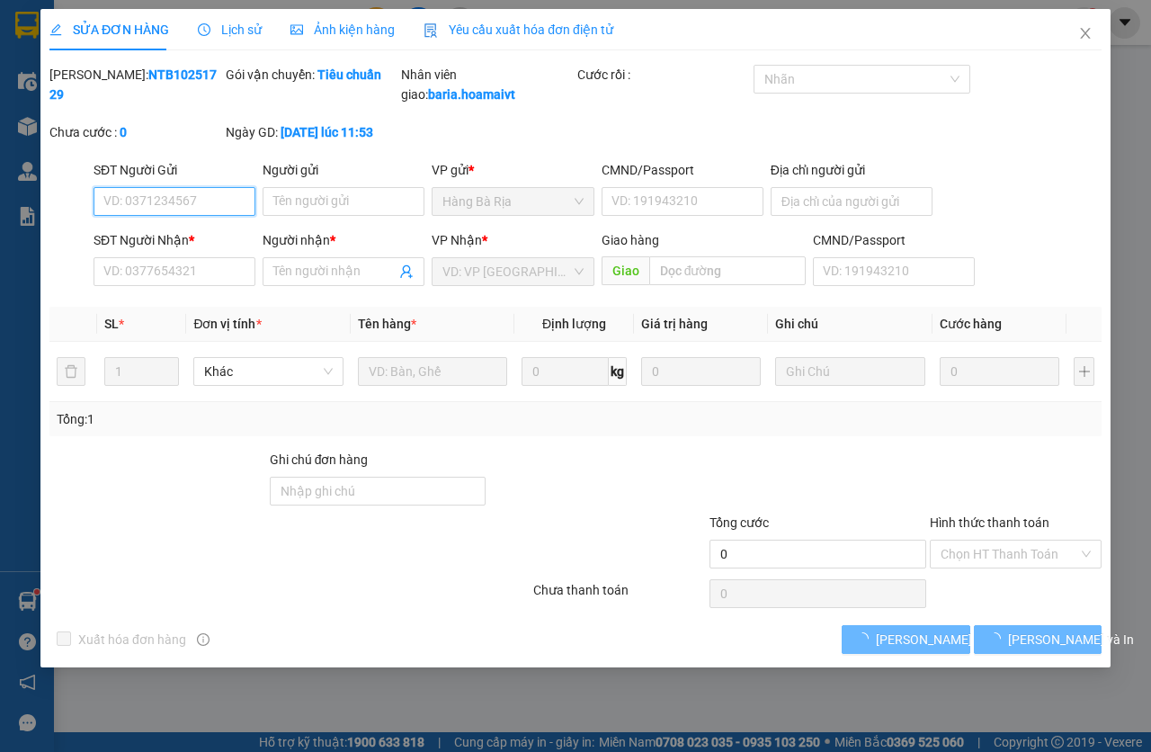
type input "18/18 [PERSON_NAME] F13 Q11 TP HCM"
type input "0919015353"
type input "Lâm"
type input "30.000"
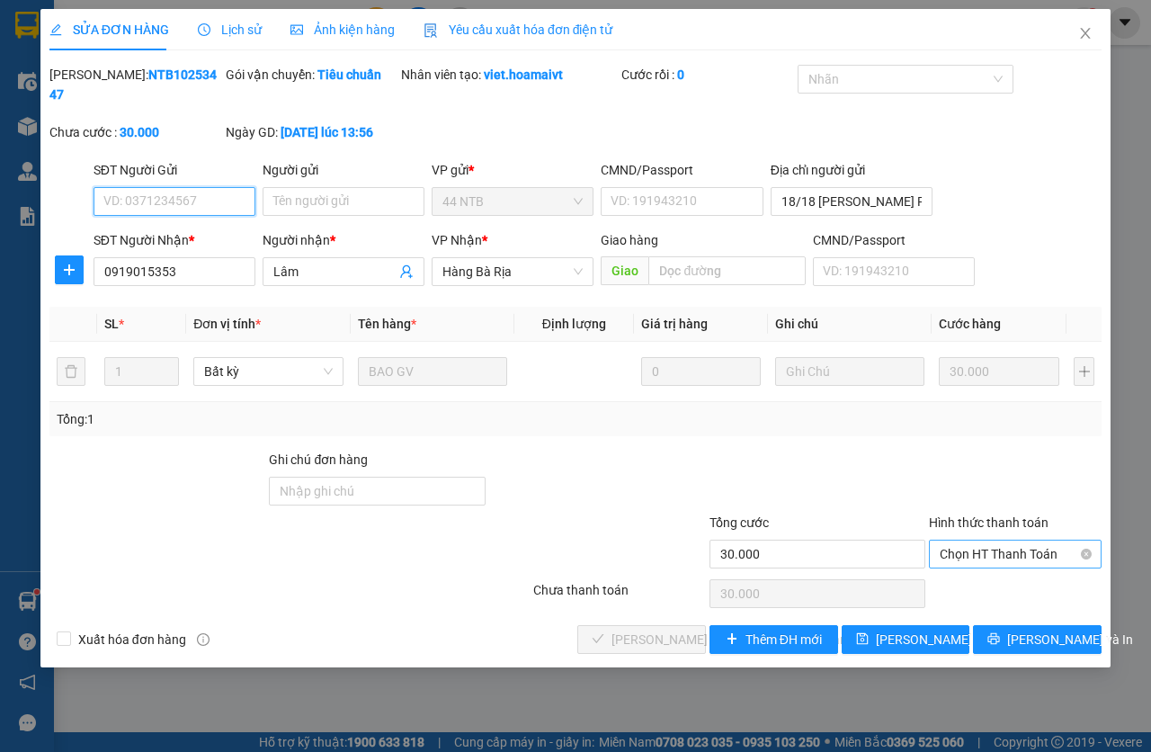
click at [975, 550] on span "Chọn HT Thanh Toán" at bounding box center [1015, 554] width 151 height 27
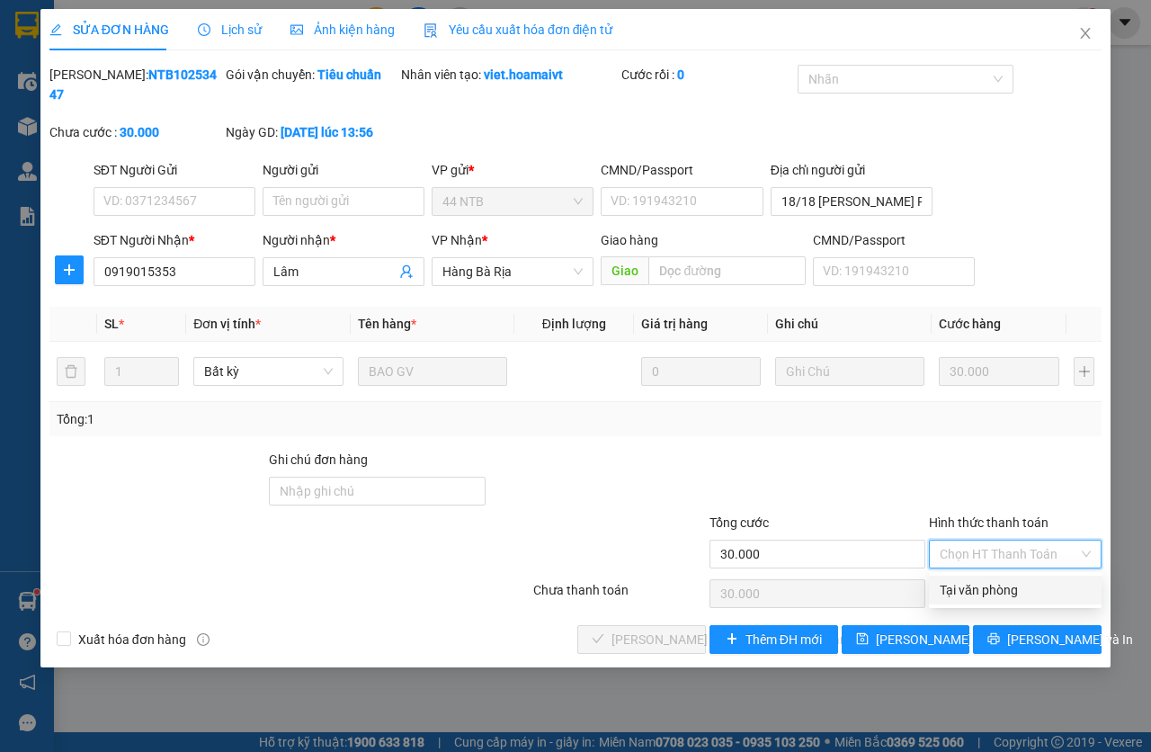
drag, startPoint x: 981, startPoint y: 580, endPoint x: 893, endPoint y: 577, distance: 88.2
click at [982, 580] on div "Tại văn phòng" at bounding box center [1015, 590] width 151 height 20
type input "0"
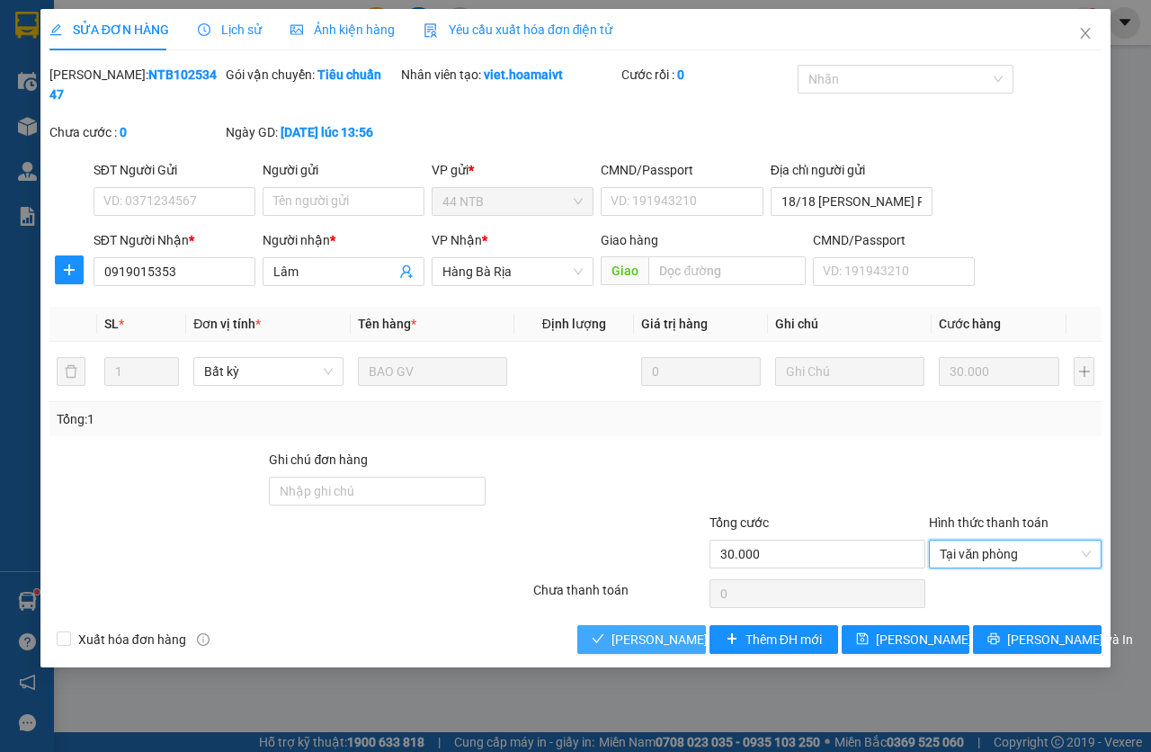
drag, startPoint x: 613, startPoint y: 636, endPoint x: 658, endPoint y: 562, distance: 85.9
click at [614, 632] on span "[PERSON_NAME] và [PERSON_NAME] hàng" at bounding box center [733, 640] width 243 height 20
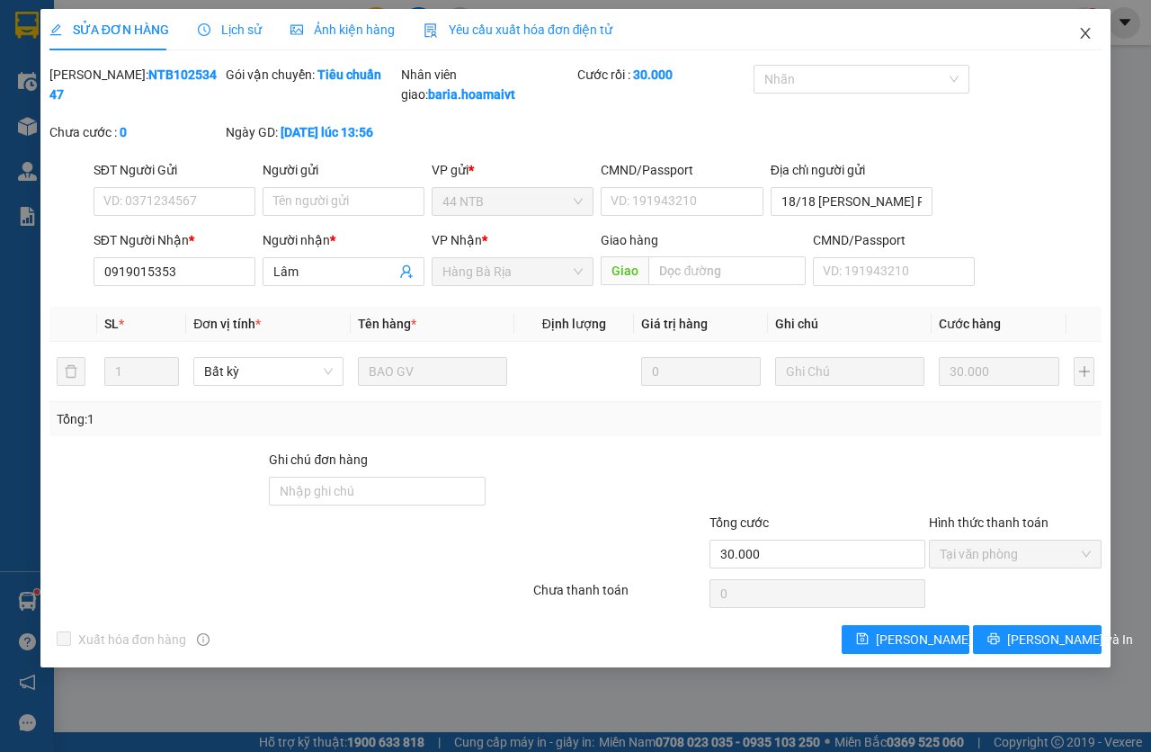
click at [1078, 41] on span "Close" at bounding box center [1085, 34] width 50 height 50
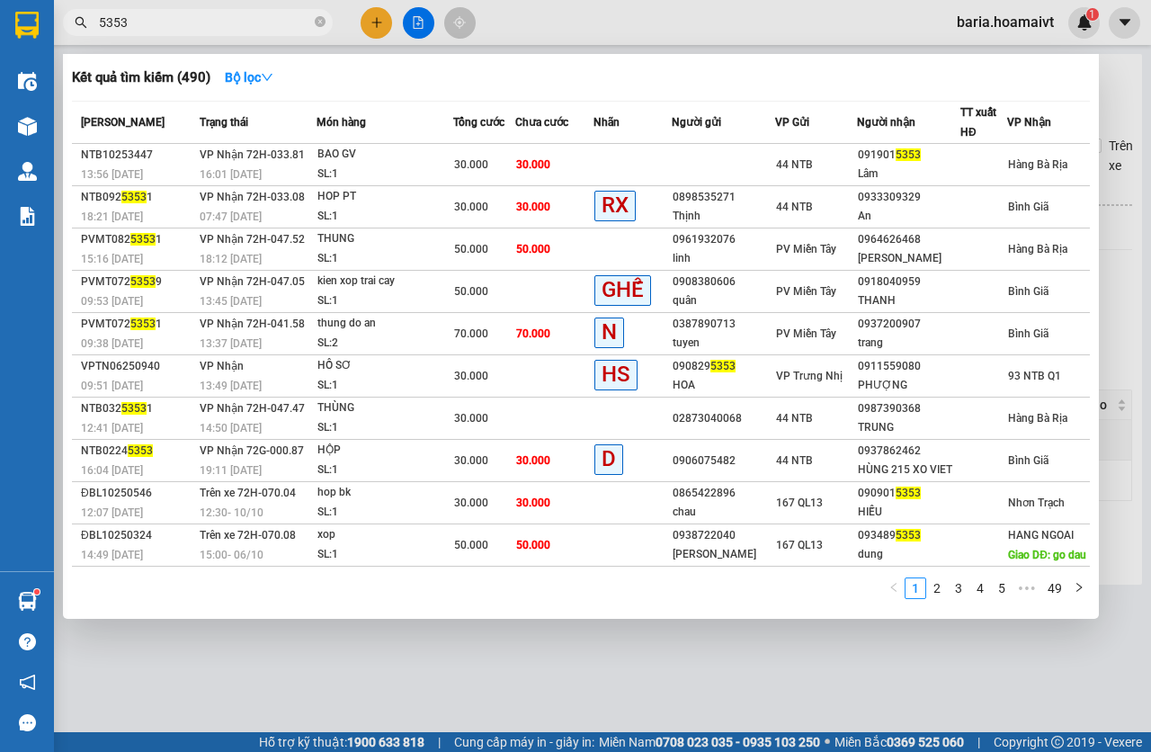
click at [151, 20] on input "5353" at bounding box center [205, 23] width 212 height 20
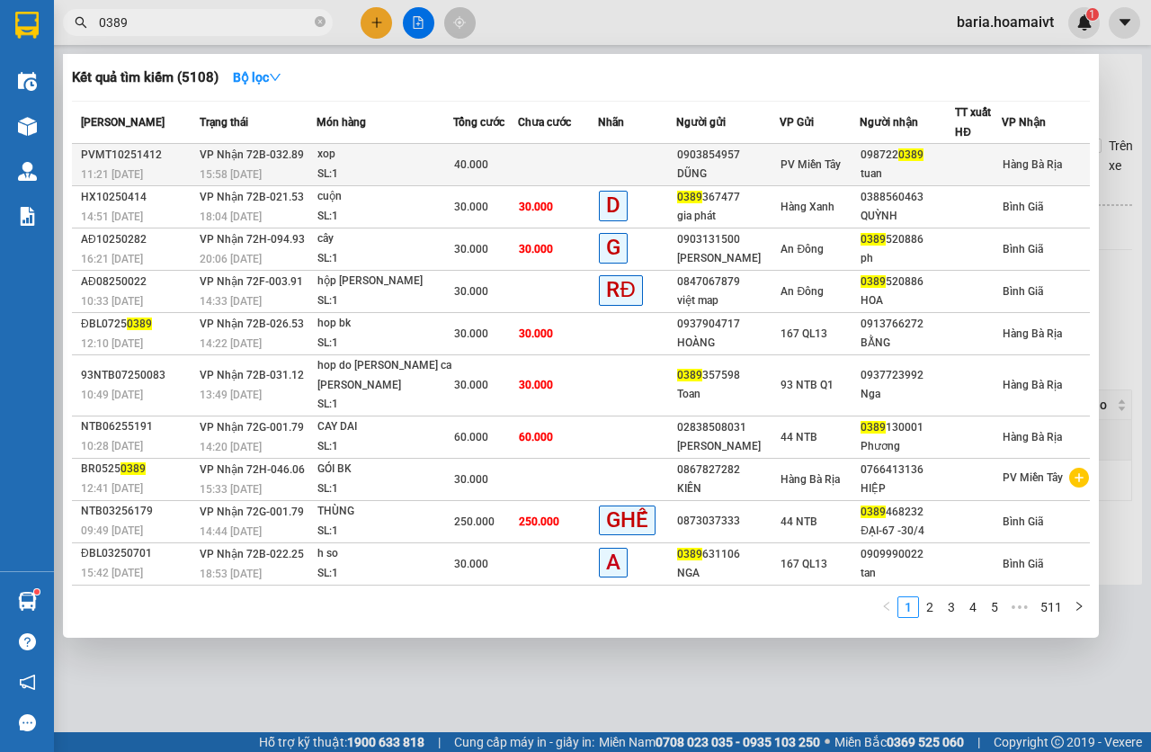
type input "0389"
click at [409, 165] on div "SL: 1" at bounding box center [385, 175] width 135 height 20
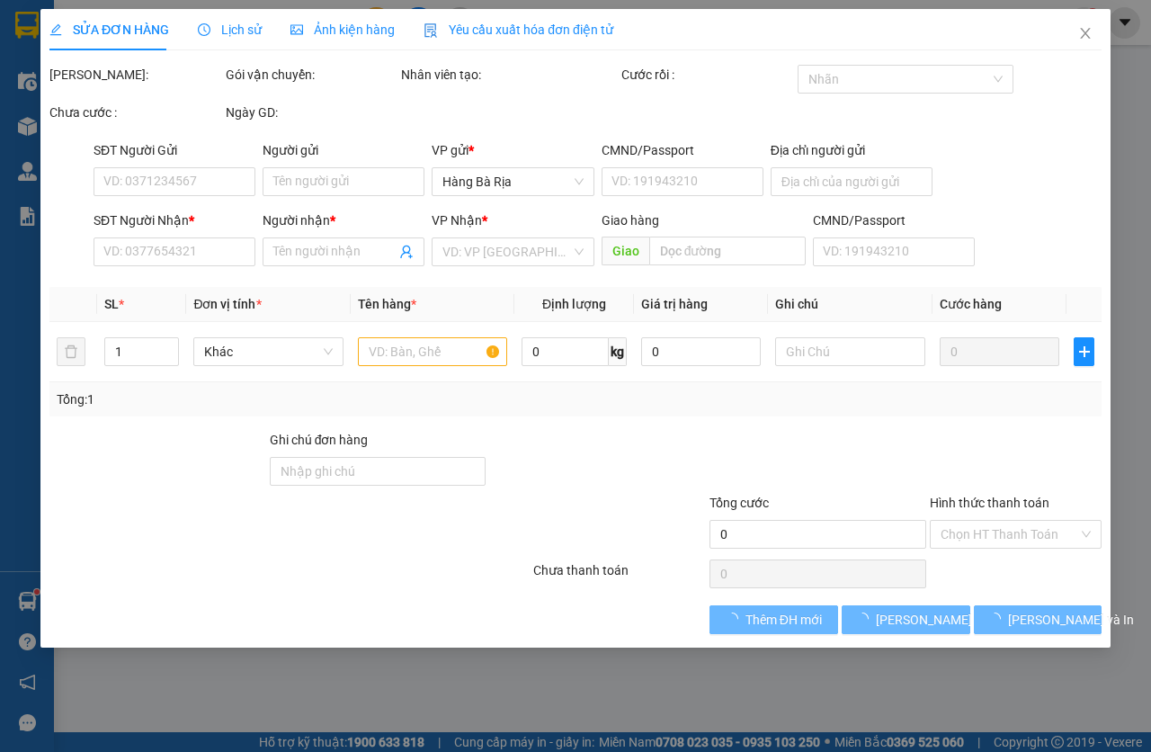
type input "0903854957"
type input "DŨNG"
type input "0987220389"
type input "tuan"
type input "40.000"
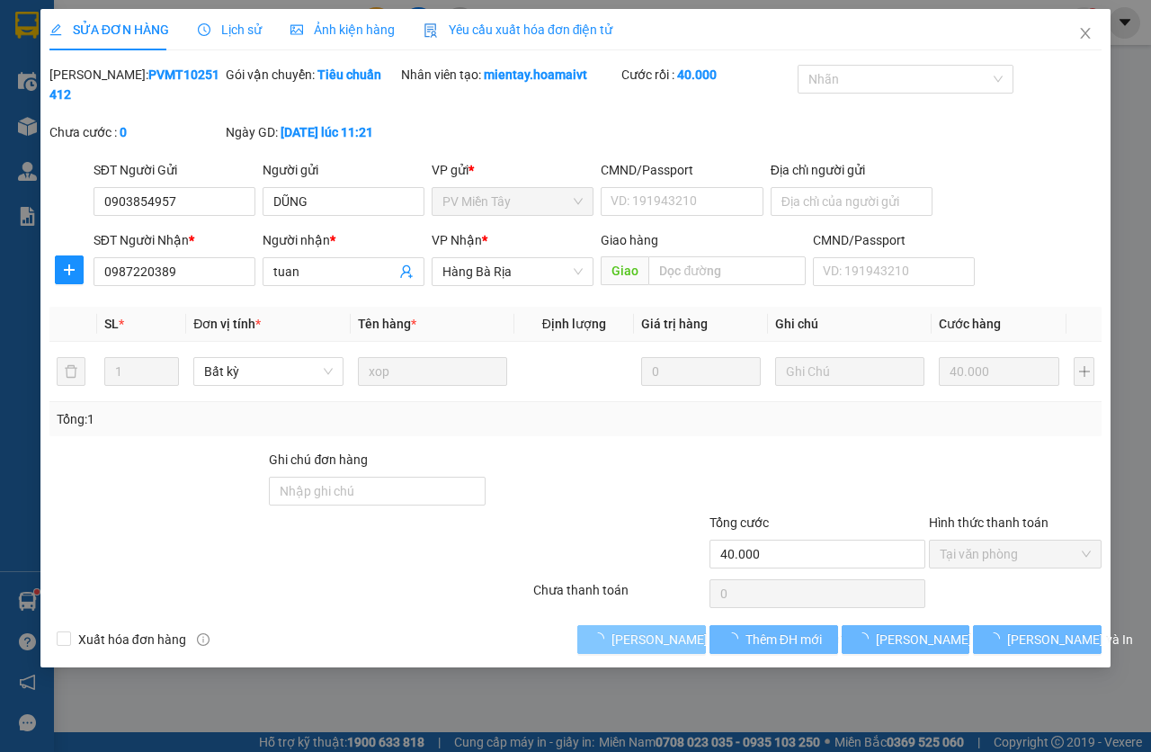
click at [652, 640] on span "[PERSON_NAME] và [PERSON_NAME] hàng" at bounding box center [733, 640] width 243 height 20
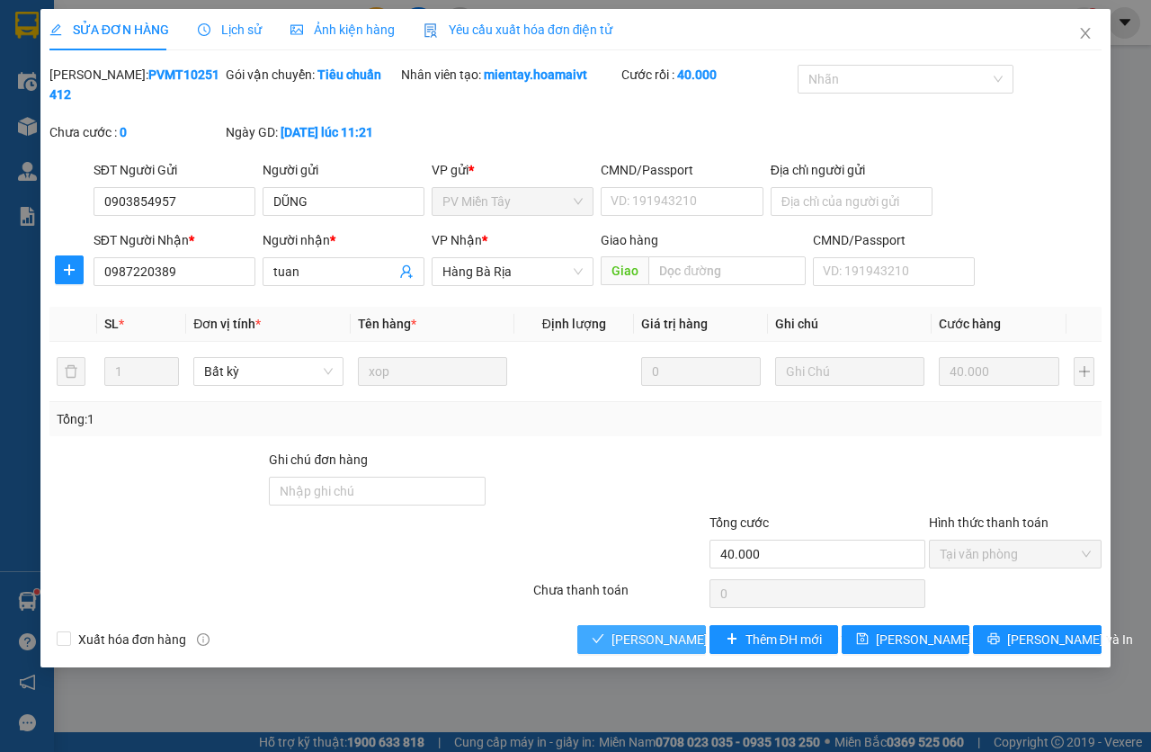
click at [645, 640] on span "[PERSON_NAME] và [PERSON_NAME] hàng" at bounding box center [733, 640] width 243 height 20
click at [644, 642] on span "[PERSON_NAME] và [PERSON_NAME] hàng" at bounding box center [733, 640] width 243 height 20
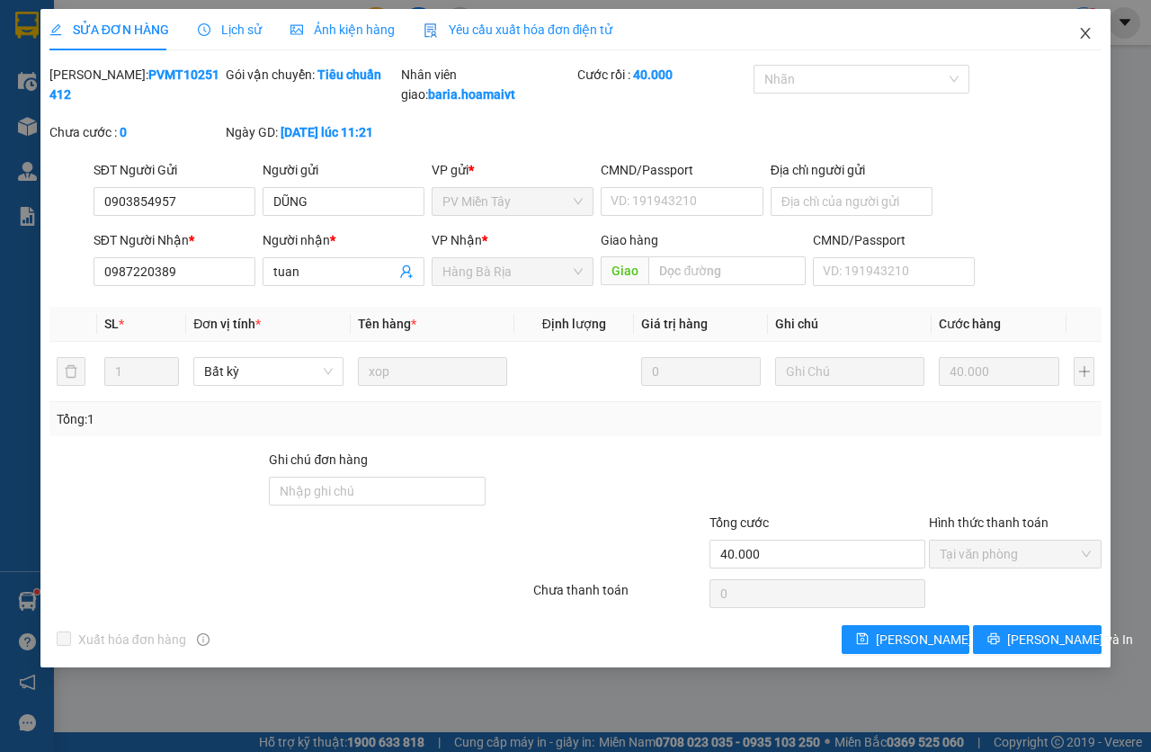
click at [1085, 38] on icon "close" at bounding box center [1085, 33] width 14 height 14
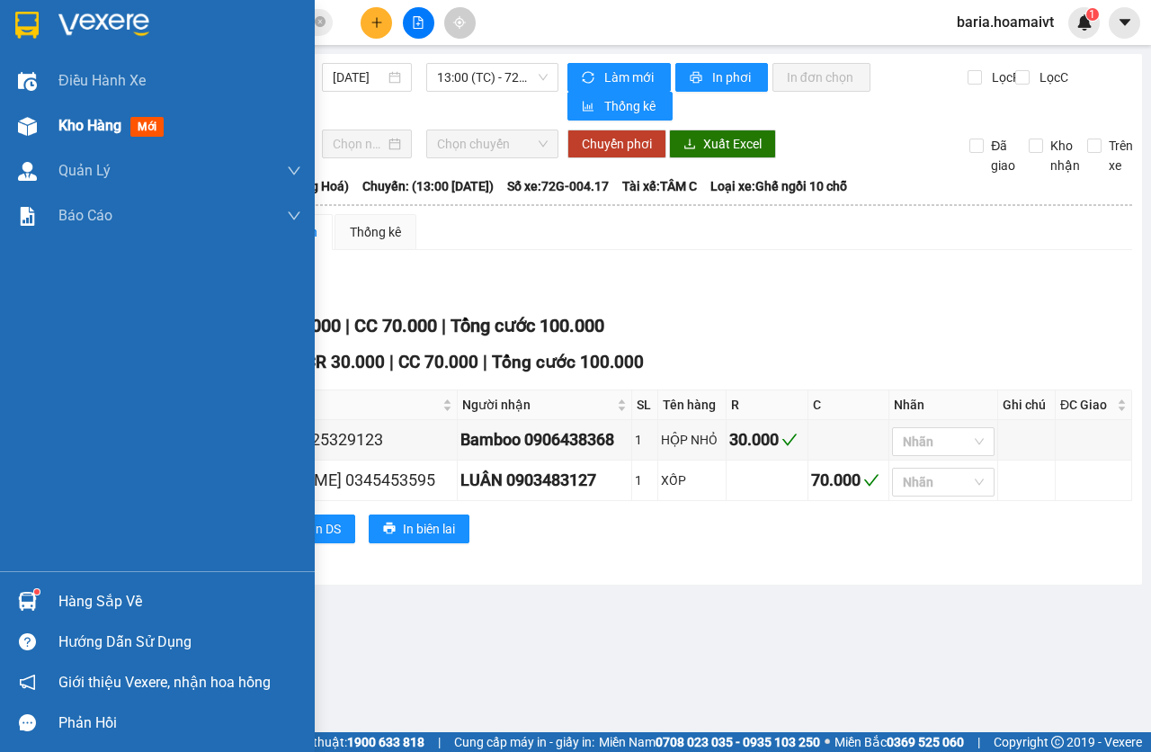
click at [106, 124] on span "Kho hàng" at bounding box center [89, 125] width 63 height 17
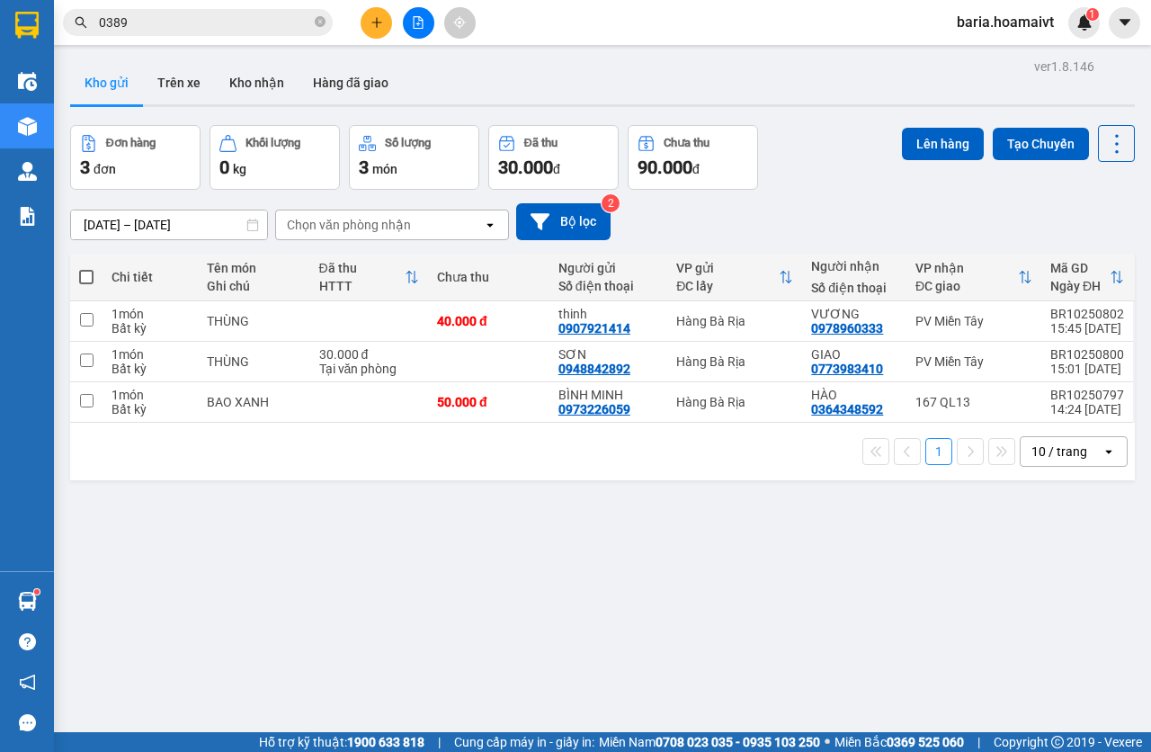
click at [371, 15] on button at bounding box center [376, 22] width 31 height 31
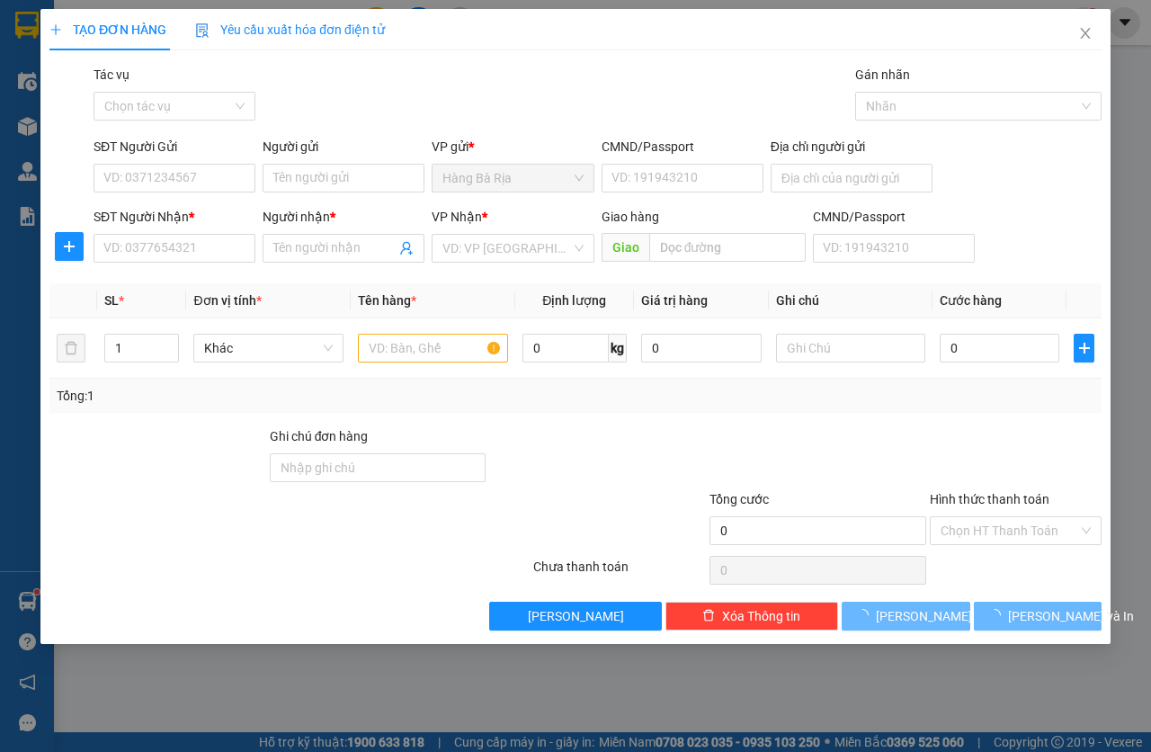
click at [152, 255] on div "TẠO ĐƠN HÀNG Yêu cầu xuất [PERSON_NAME] điện tử Transit Pickup Surcharge Ids Tr…" at bounding box center [575, 376] width 1151 height 752
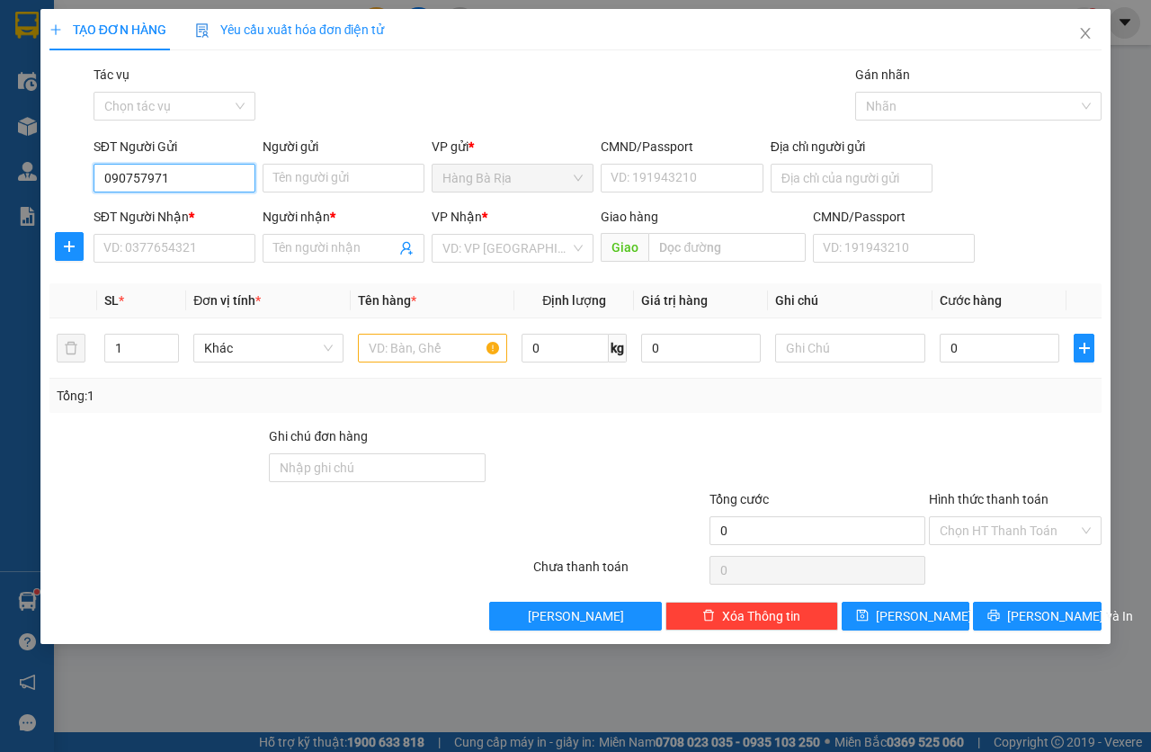
type input "0907579717"
click at [155, 173] on input "0907579717" at bounding box center [175, 178] width 162 height 29
drag, startPoint x: 155, startPoint y: 173, endPoint x: 163, endPoint y: 245, distance: 72.4
click at [163, 245] on form "SĐT Người Gửi 0907579717 0907579717 Người gửi Tên người gửi VP gửi * Hàng Bà …" at bounding box center [575, 203] width 1052 height 133
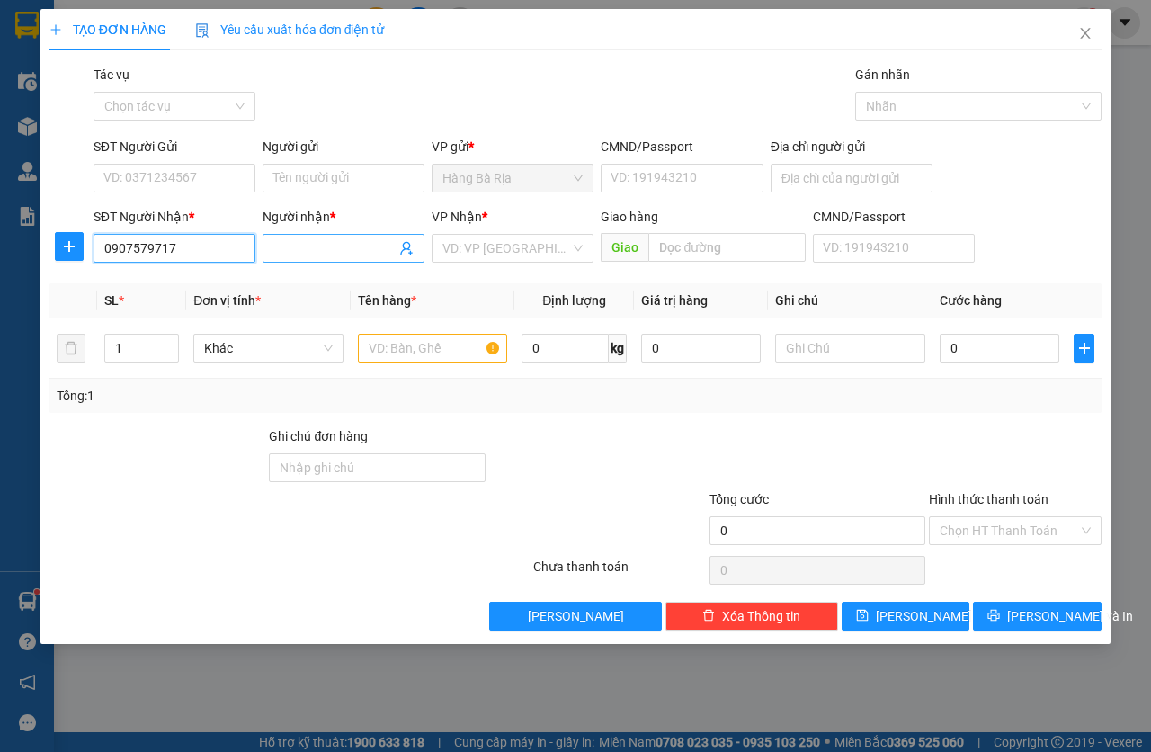
type input "0907579717"
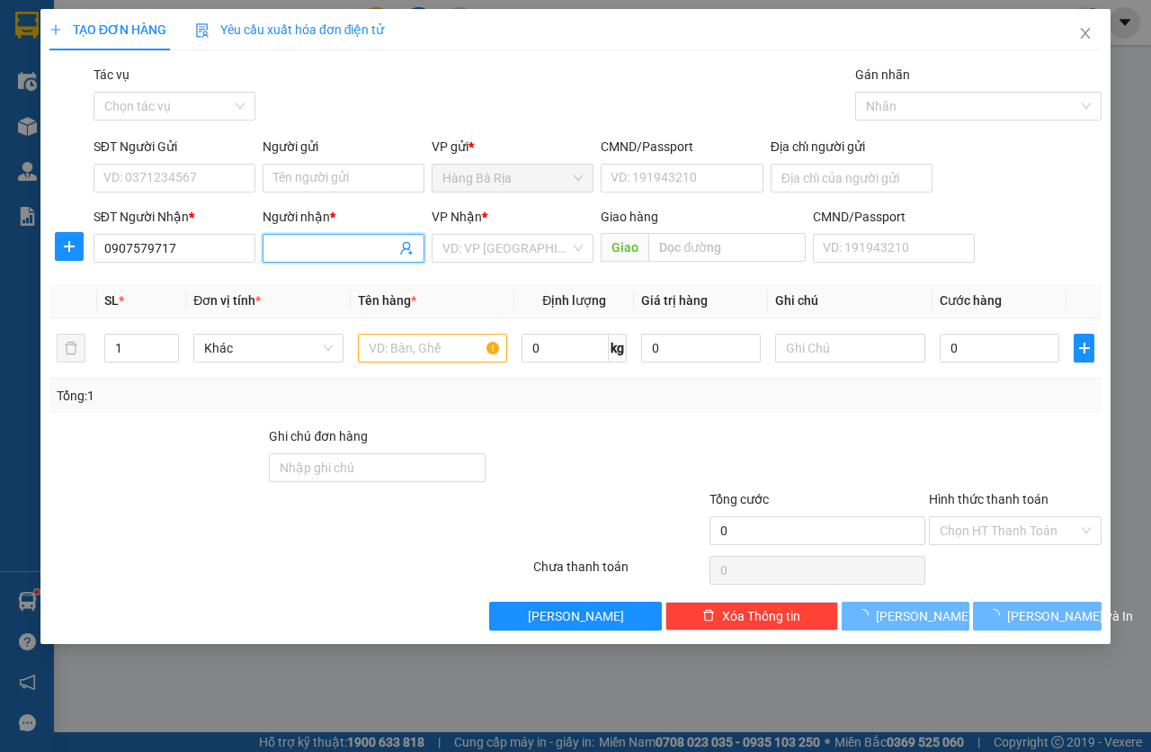
click at [320, 247] on input "Người nhận *" at bounding box center [334, 248] width 122 height 20
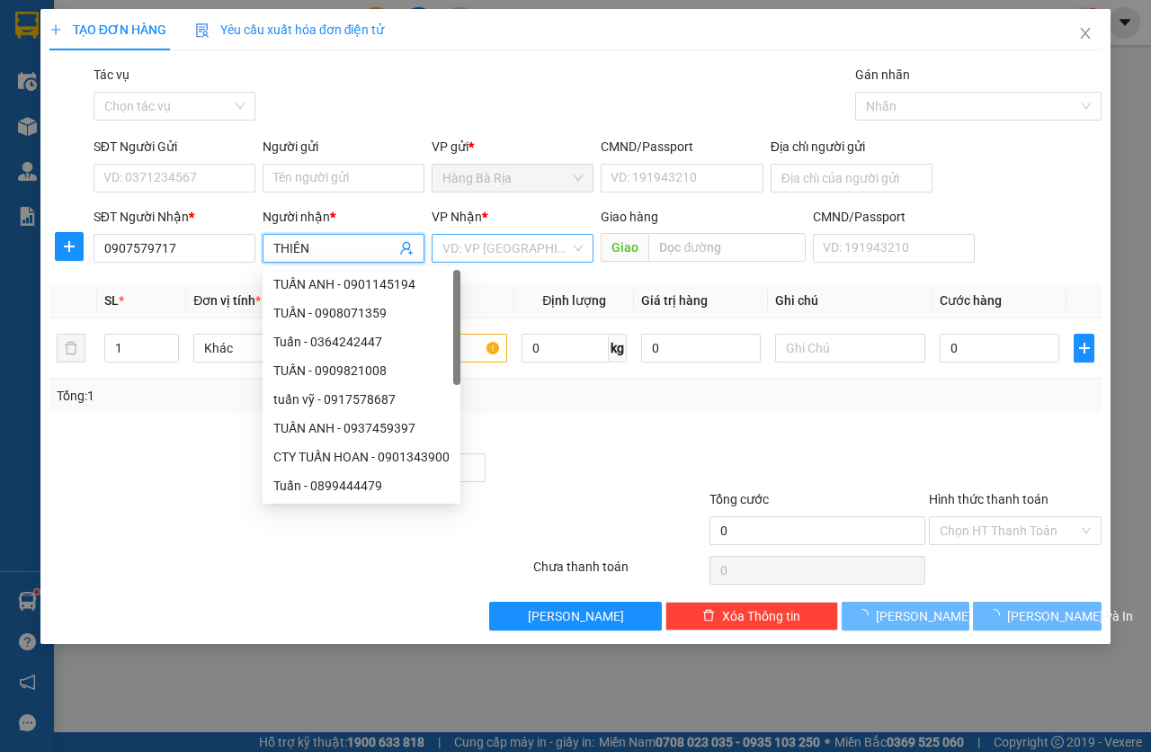
type input "THIÊN"
click at [516, 237] on input "search" at bounding box center [507, 248] width 128 height 27
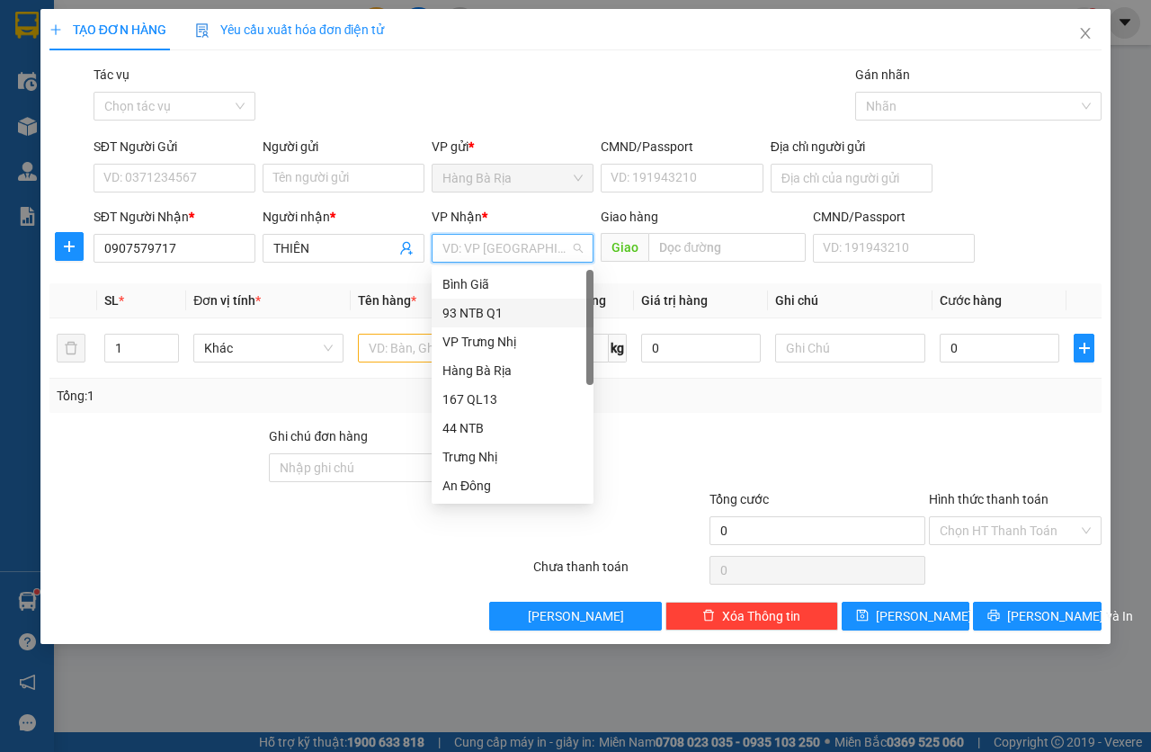
click at [502, 302] on div "93 NTB Q1" at bounding box center [513, 313] width 162 height 29
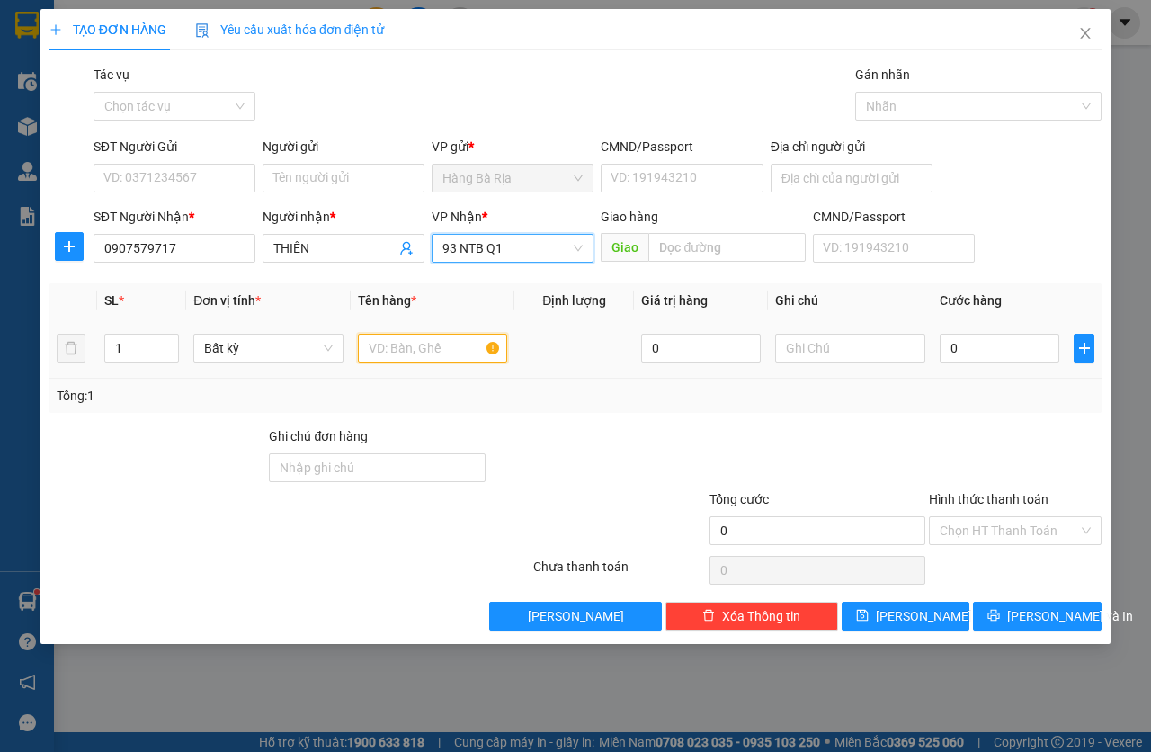
click at [405, 347] on input "text" at bounding box center [433, 348] width 150 height 29
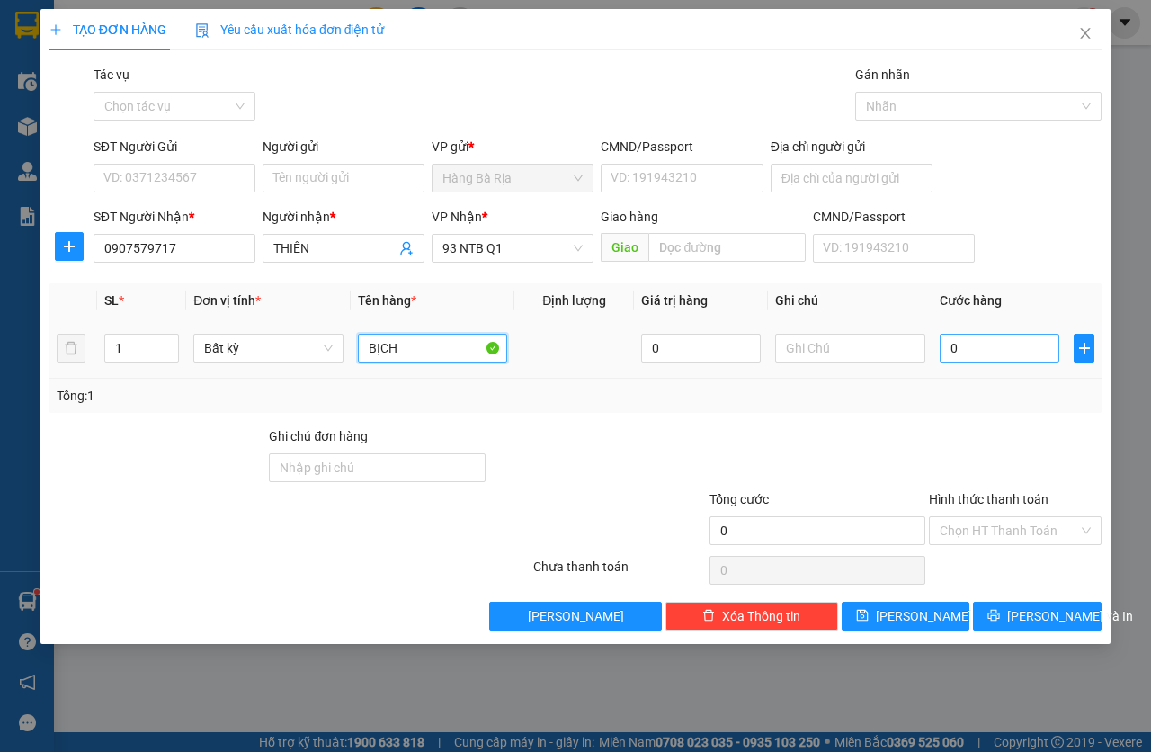
type input "BỊCH"
click at [1008, 353] on input "0" at bounding box center [1000, 348] width 120 height 29
type input "3"
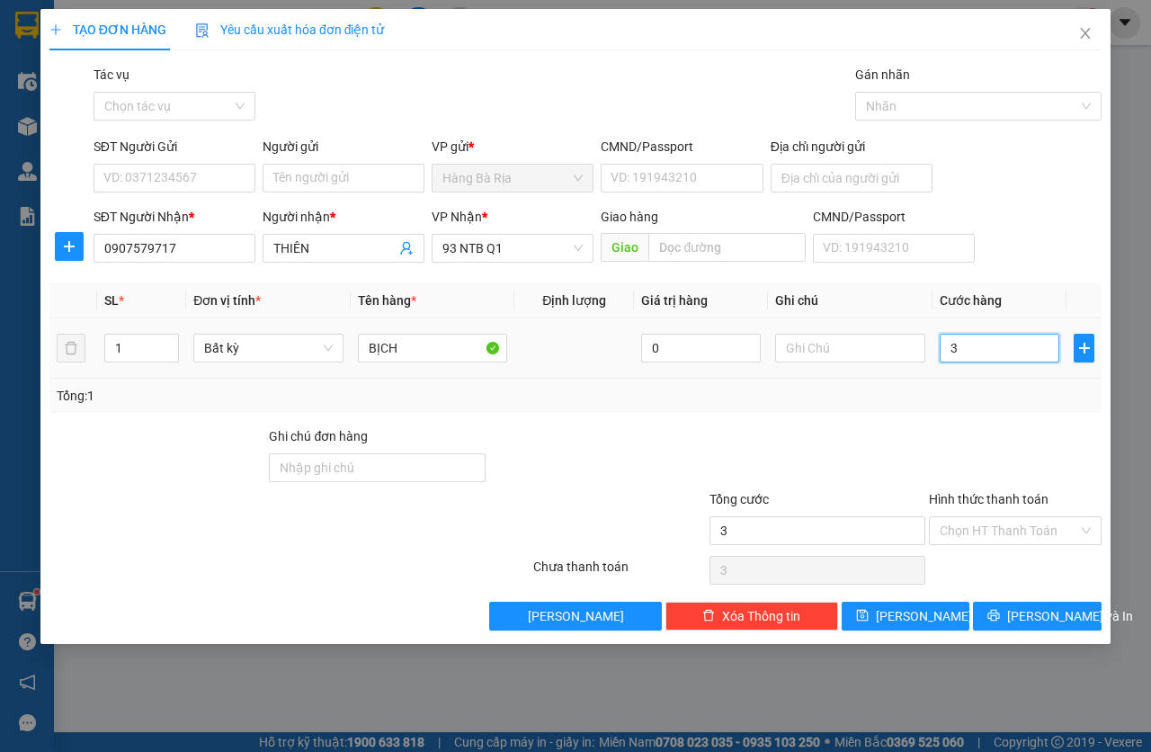
type input "30"
type input "30.000"
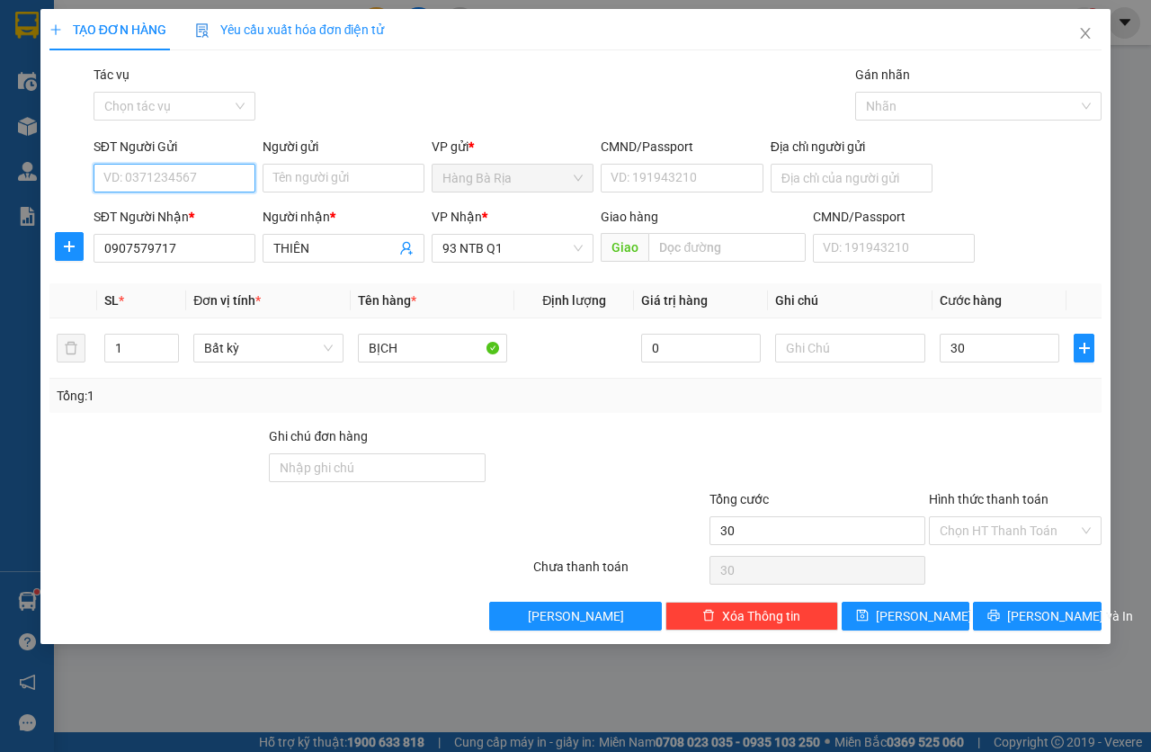
type input "30.000"
click at [163, 183] on input "SĐT Người Gửi" at bounding box center [175, 178] width 162 height 29
type input "0937002984"
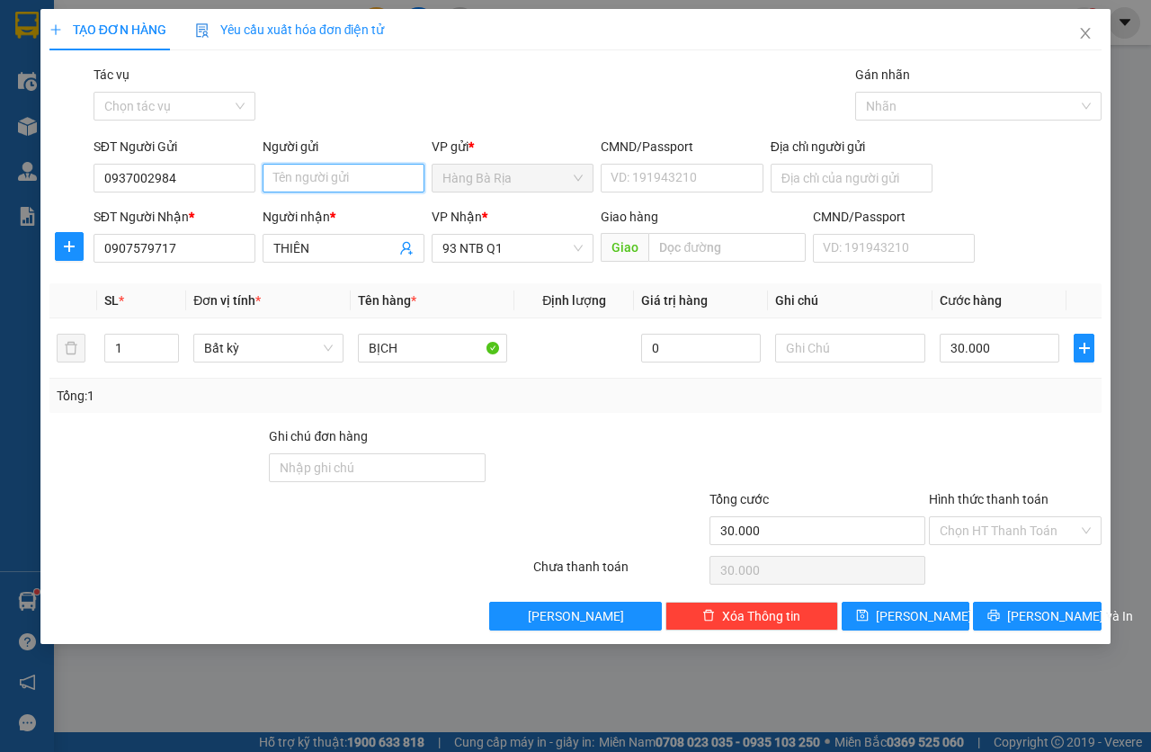
click at [322, 181] on input "Người gửi" at bounding box center [344, 178] width 162 height 29
click at [362, 188] on input "PHUSC" at bounding box center [344, 178] width 162 height 29
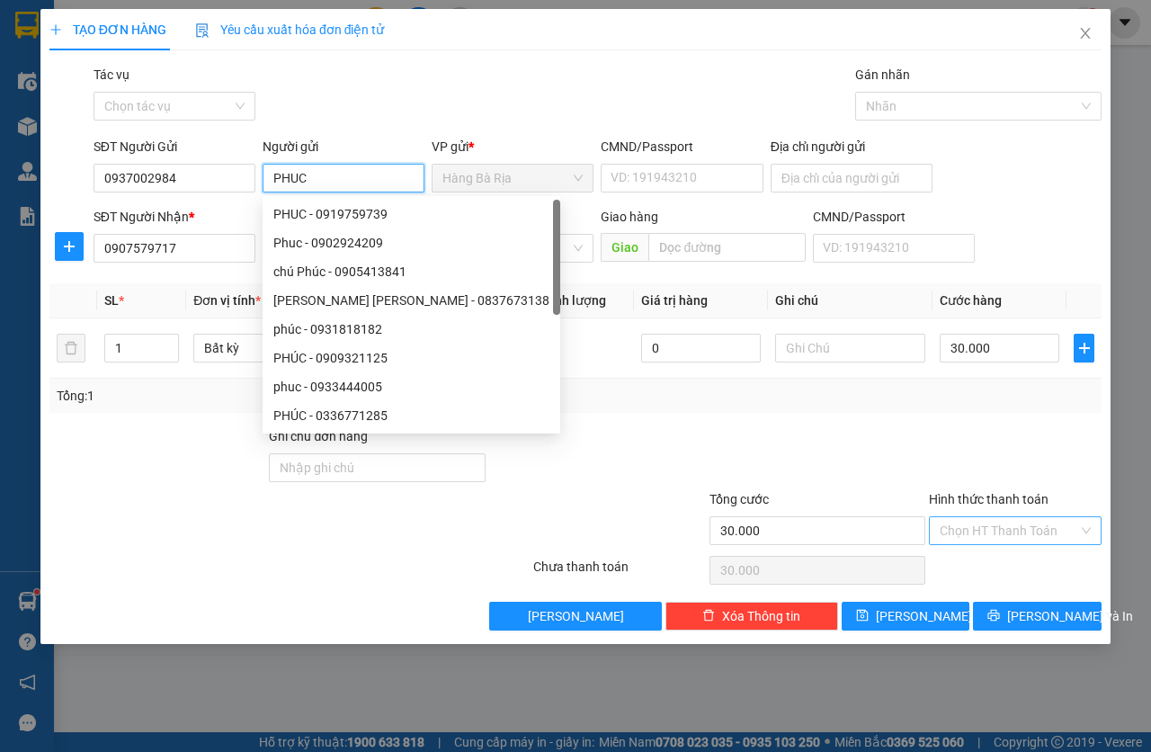
type input "PHUC"
click at [999, 532] on input "Hình thức thanh toán" at bounding box center [1009, 530] width 139 height 27
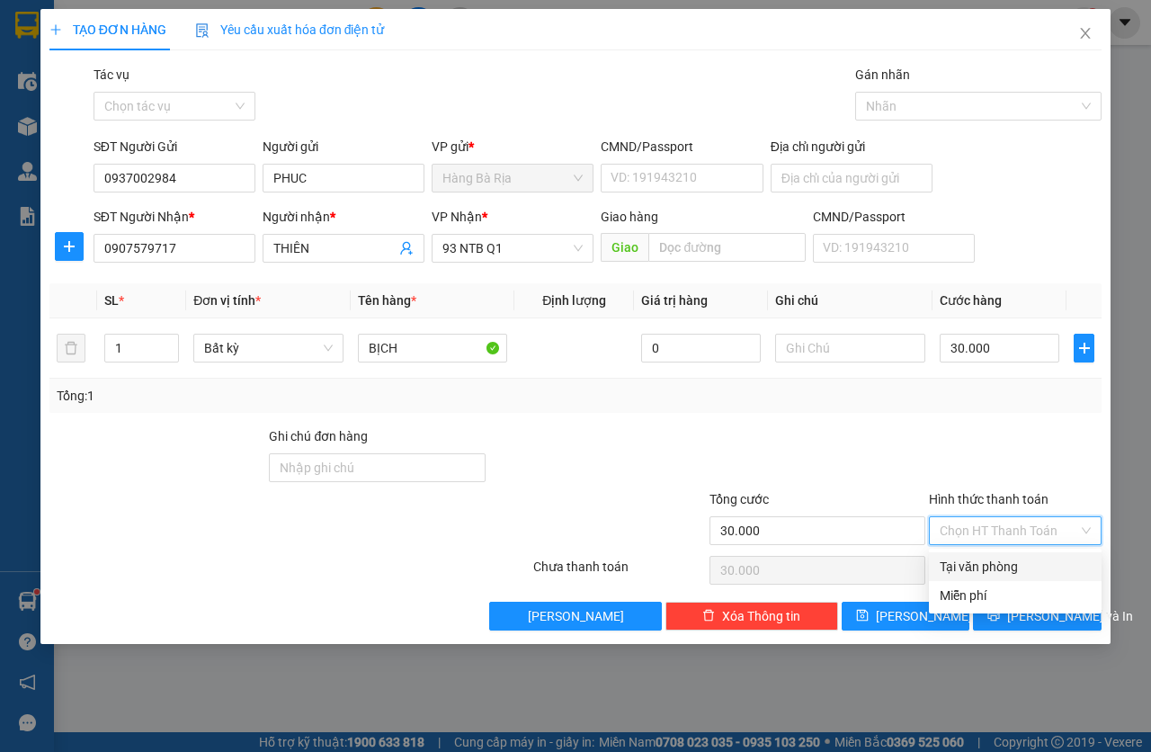
click at [1000, 552] on div "Tại văn phòng" at bounding box center [1015, 566] width 173 height 29
type input "0"
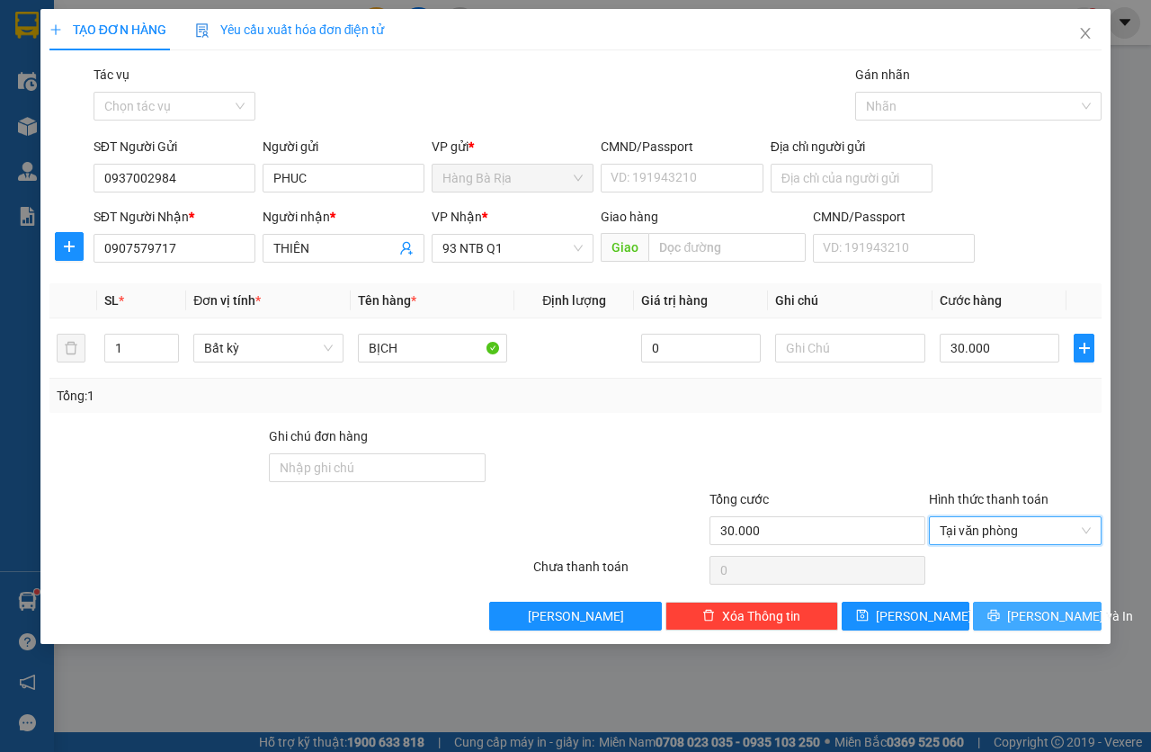
click at [1044, 611] on span "[PERSON_NAME] và In" at bounding box center [1070, 616] width 126 height 20
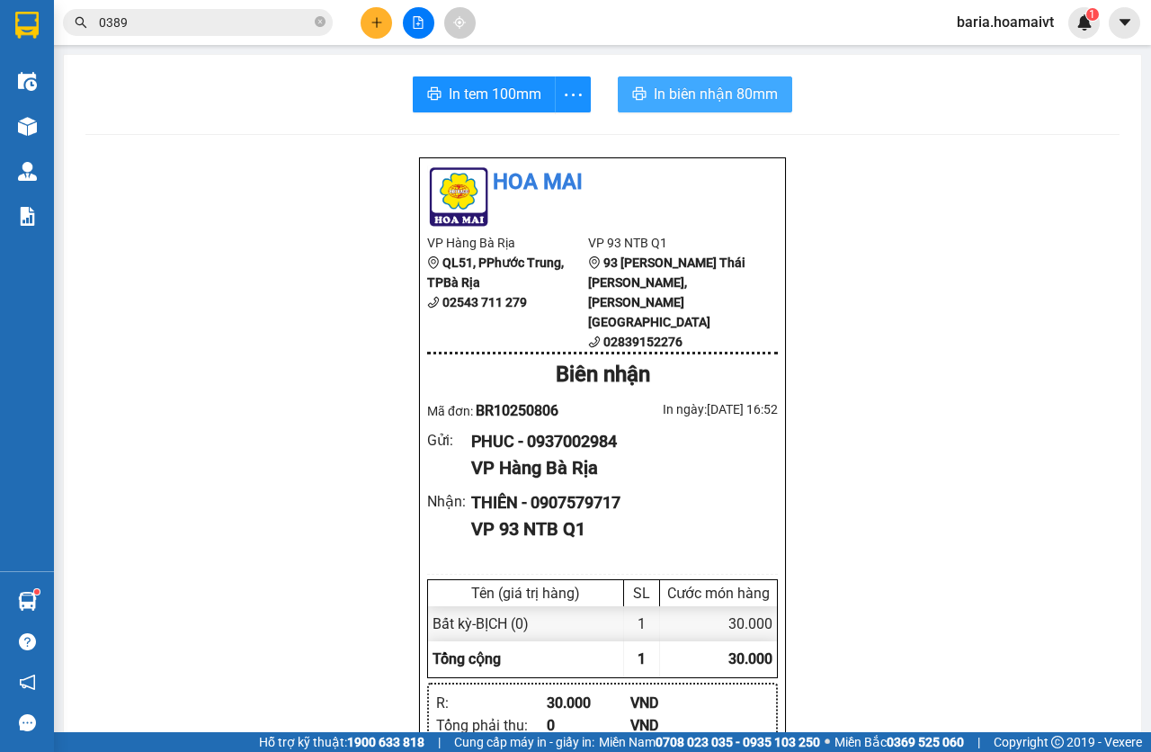
click at [644, 82] on button "In biên nhận 80mm" at bounding box center [705, 94] width 175 height 36
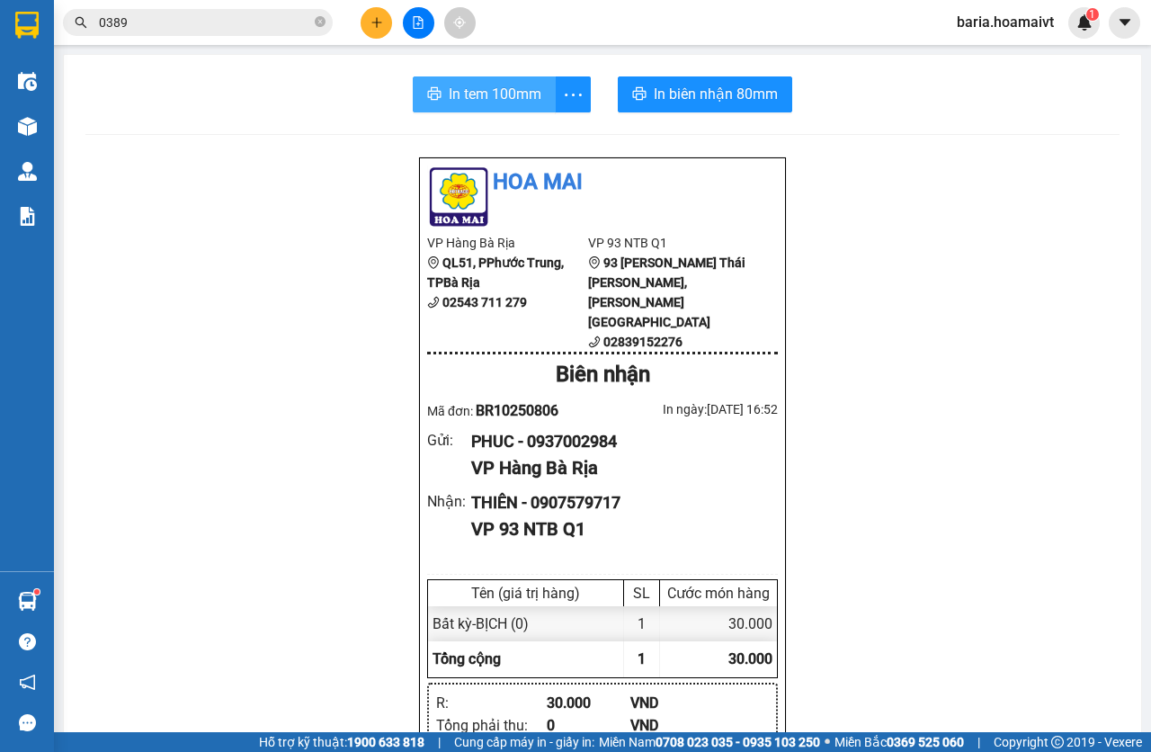
click at [484, 83] on span "In tem 100mm" at bounding box center [495, 94] width 93 height 22
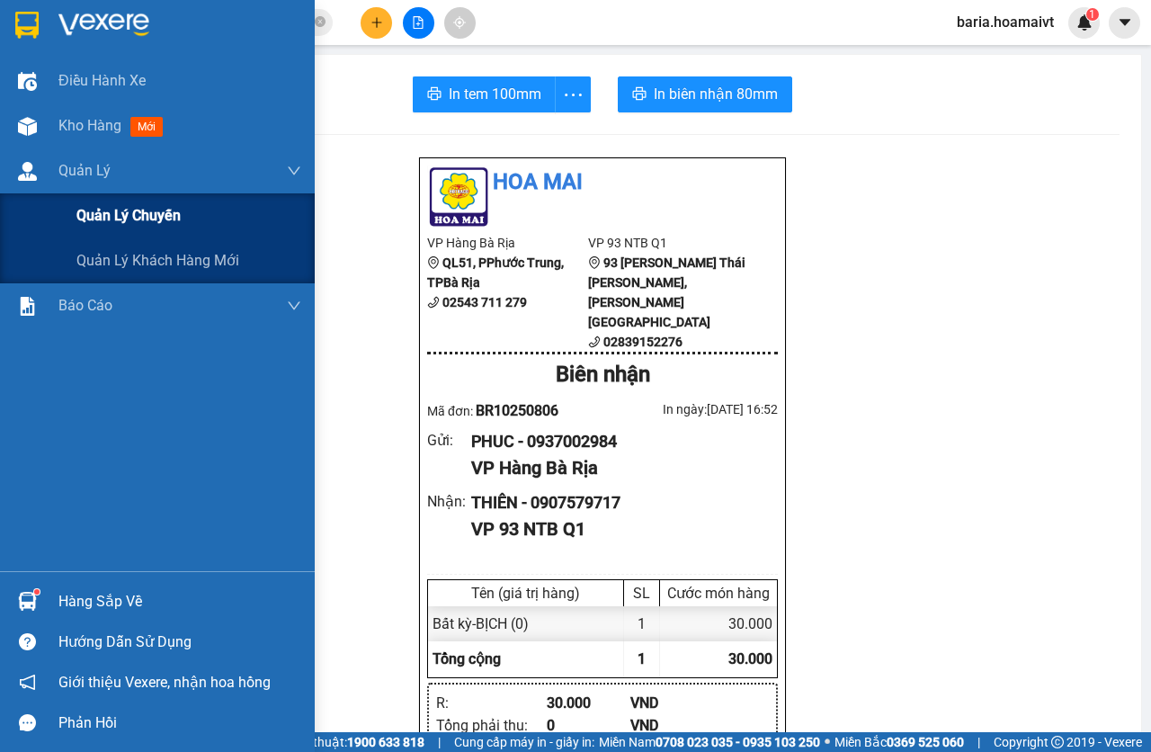
click at [80, 212] on span "Quản lý chuyến" at bounding box center [128, 215] width 104 height 22
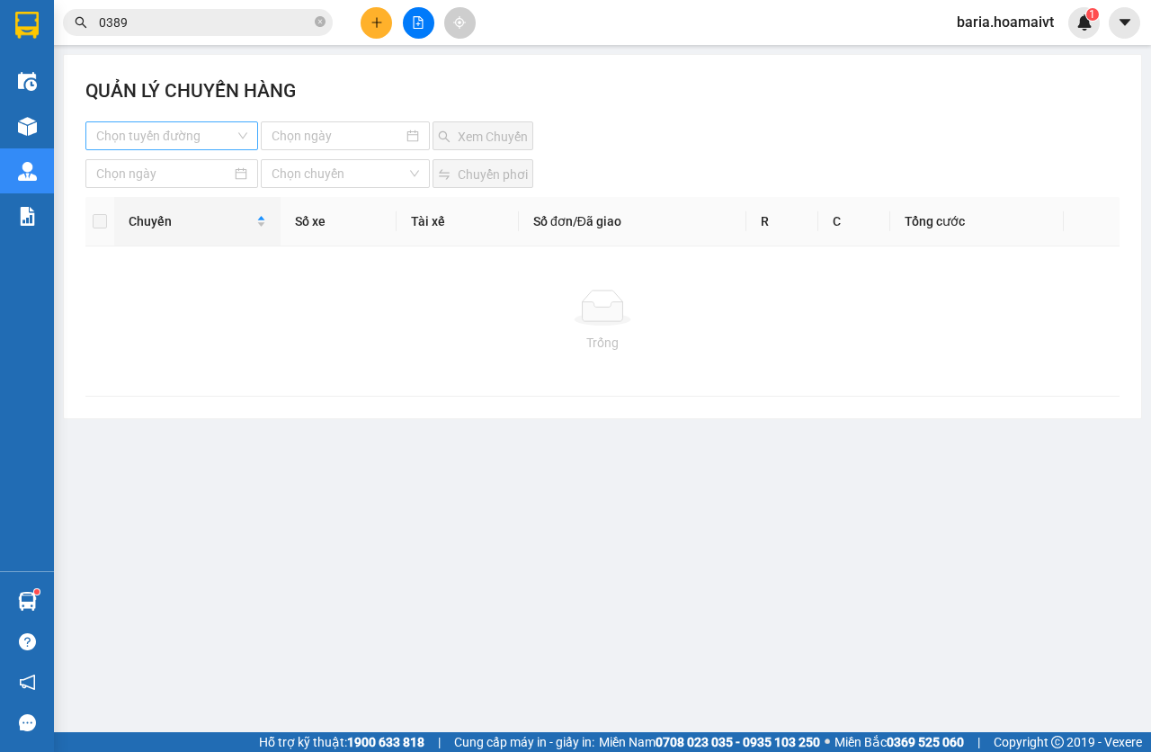
click at [233, 131] on input "search" at bounding box center [165, 135] width 139 height 27
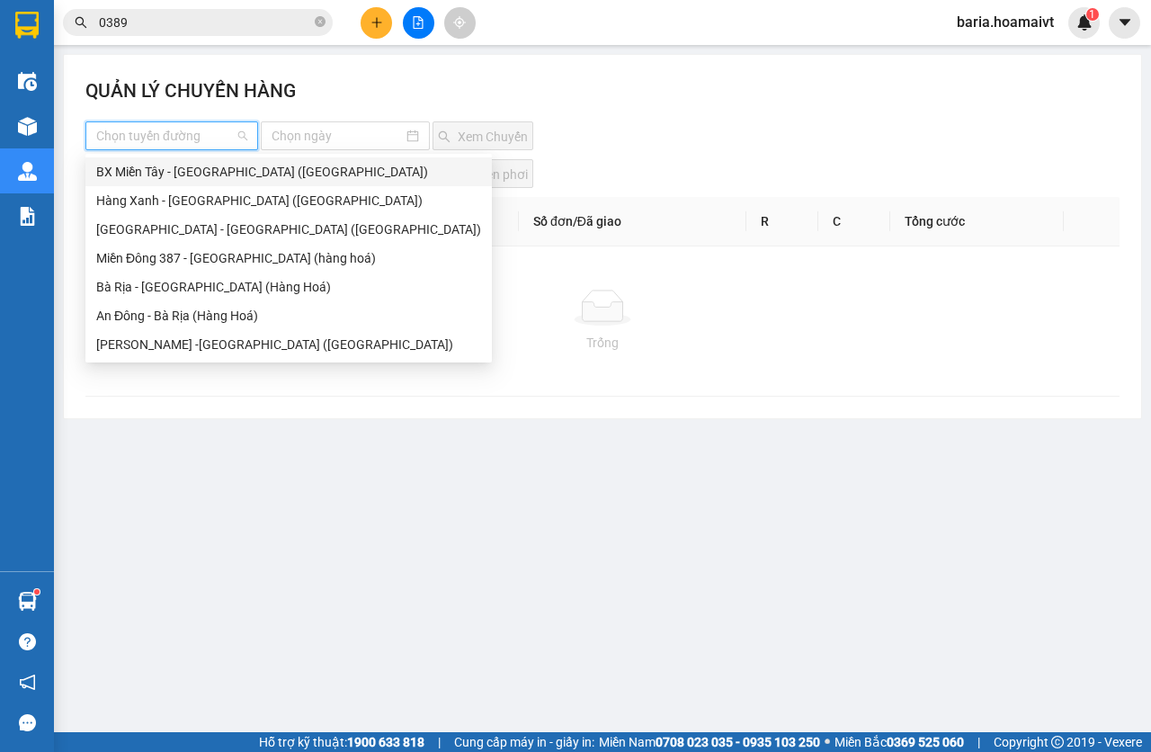
click at [208, 174] on div "BX Miền Tây - [GEOGRAPHIC_DATA] ([GEOGRAPHIC_DATA])" at bounding box center [288, 172] width 385 height 20
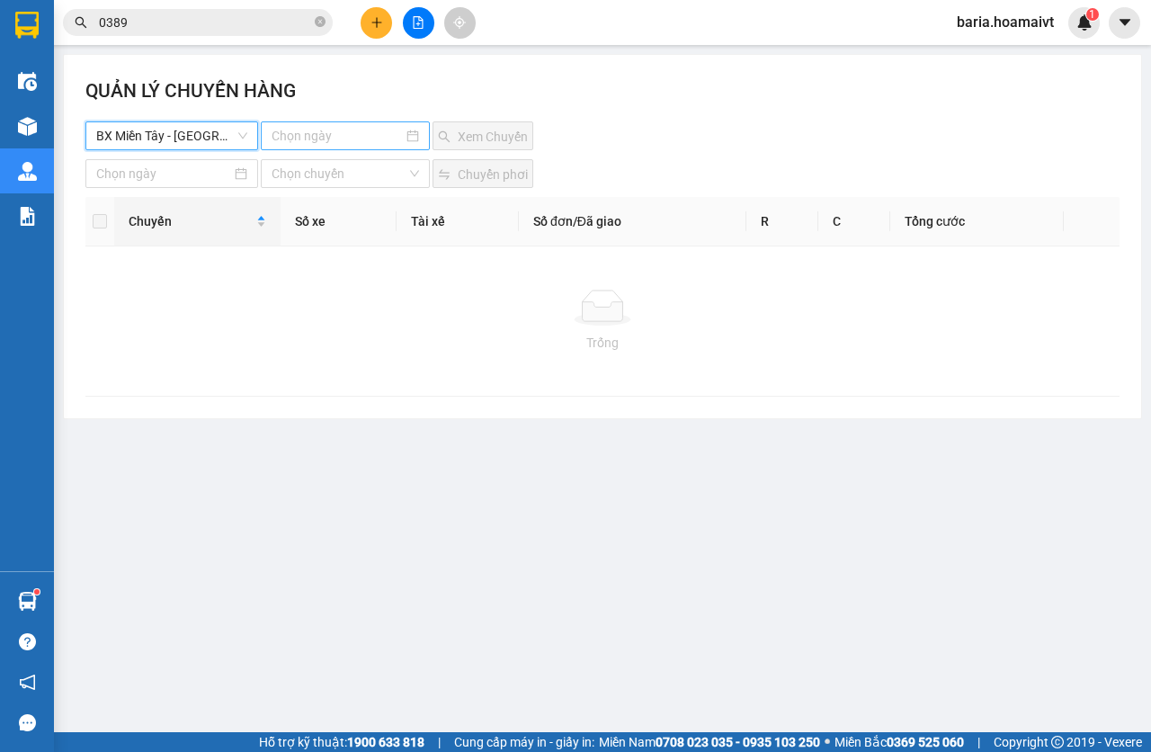
click at [346, 131] on input at bounding box center [338, 136] width 132 height 20
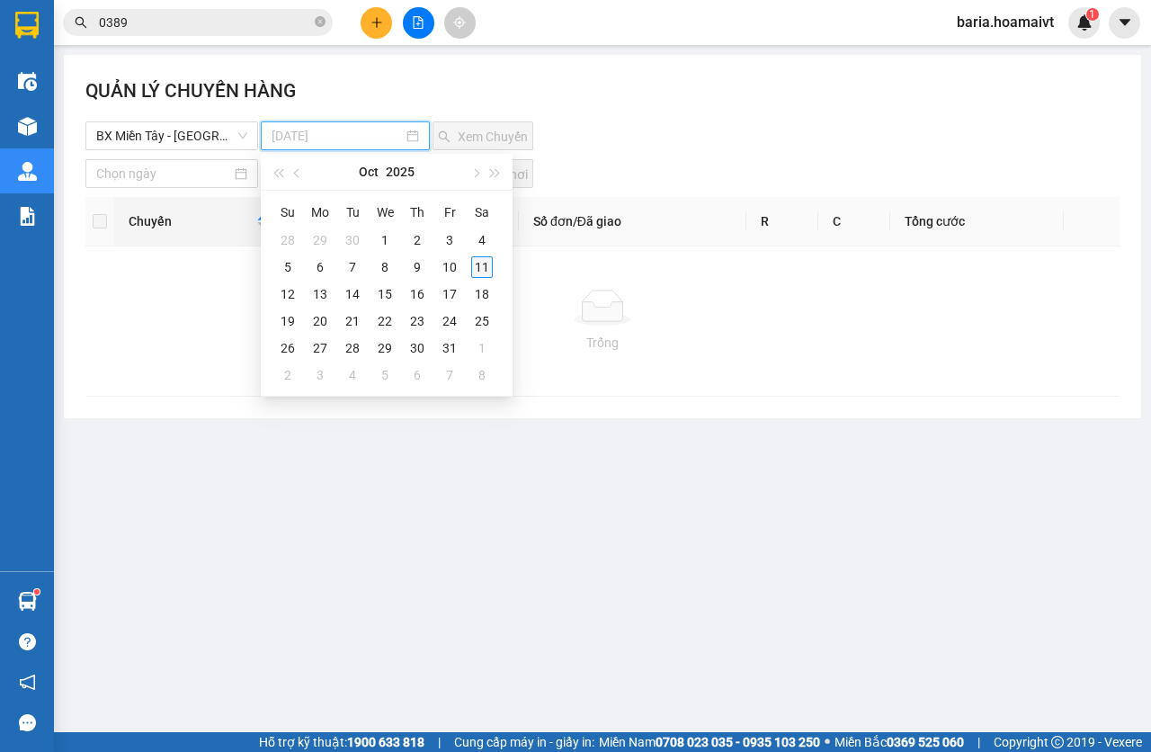
type input "[DATE]"
click at [491, 266] on div "11" at bounding box center [482, 267] width 22 height 22
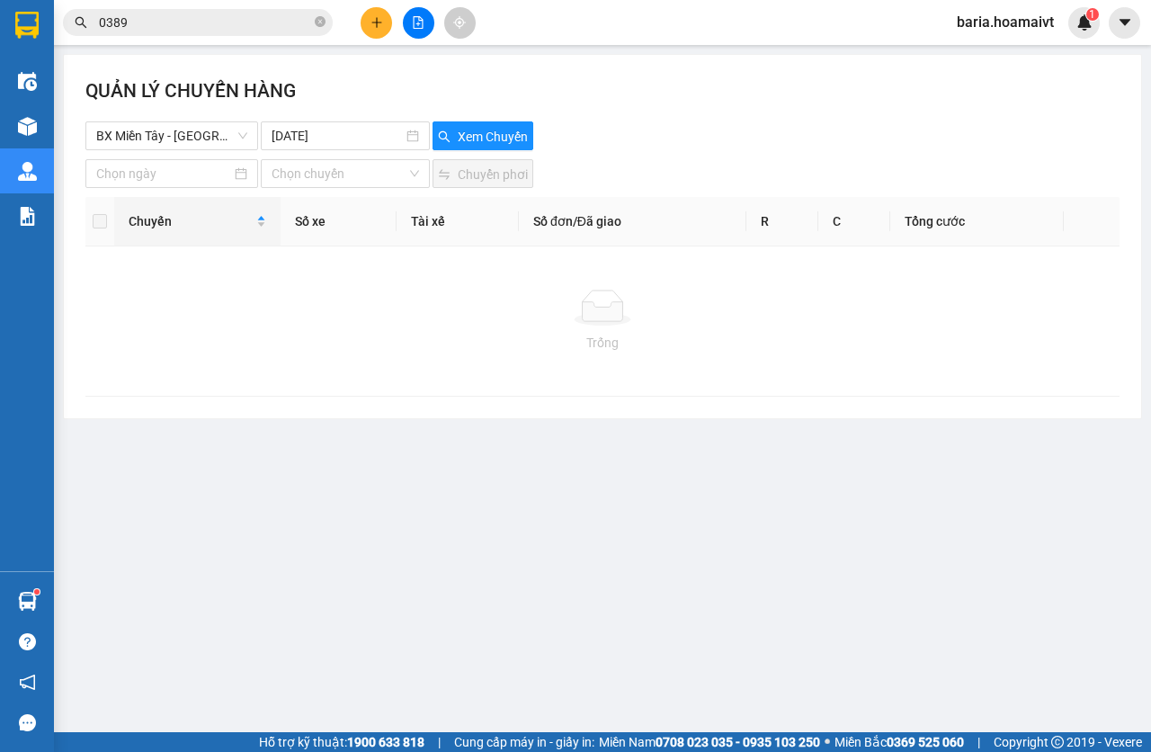
click at [501, 115] on div "QUẢN LÝ CHUYẾN HÀNG" at bounding box center [602, 98] width 1034 height 45
click at [501, 123] on button "Xem Chuyến" at bounding box center [483, 135] width 101 height 29
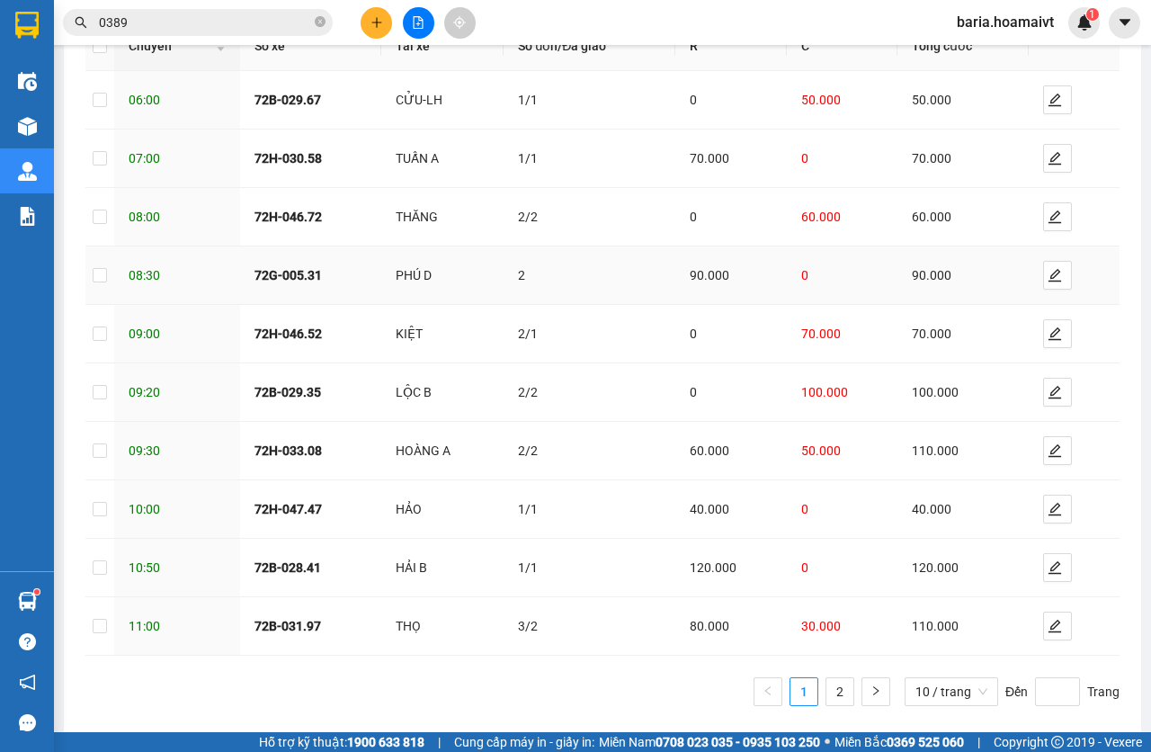
scroll to position [215, 0]
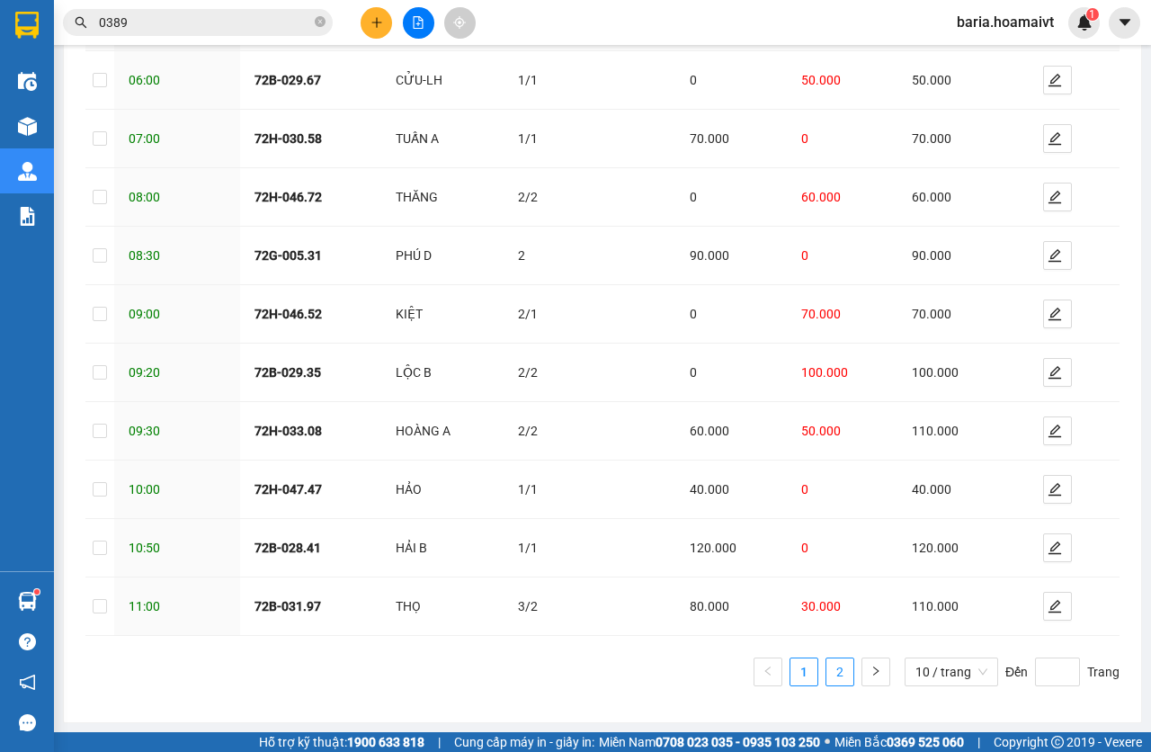
click at [827, 675] on link "2" at bounding box center [840, 671] width 27 height 27
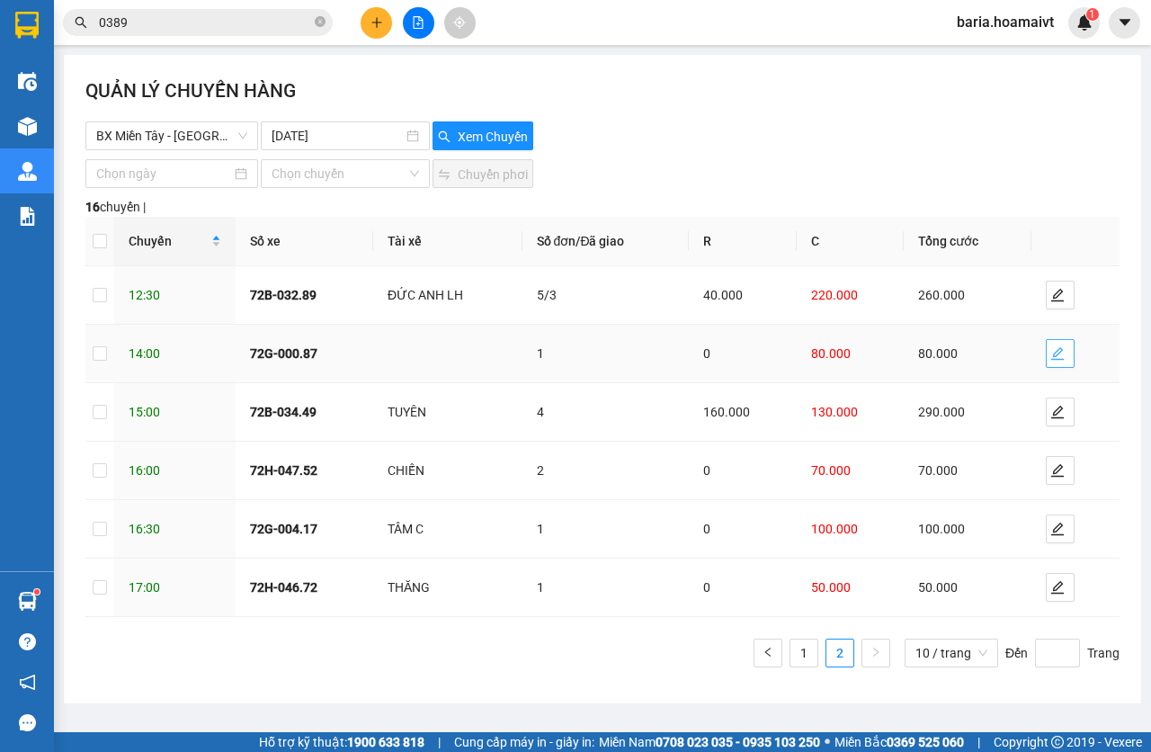
click at [1062, 358] on icon "edit" at bounding box center [1058, 353] width 14 height 14
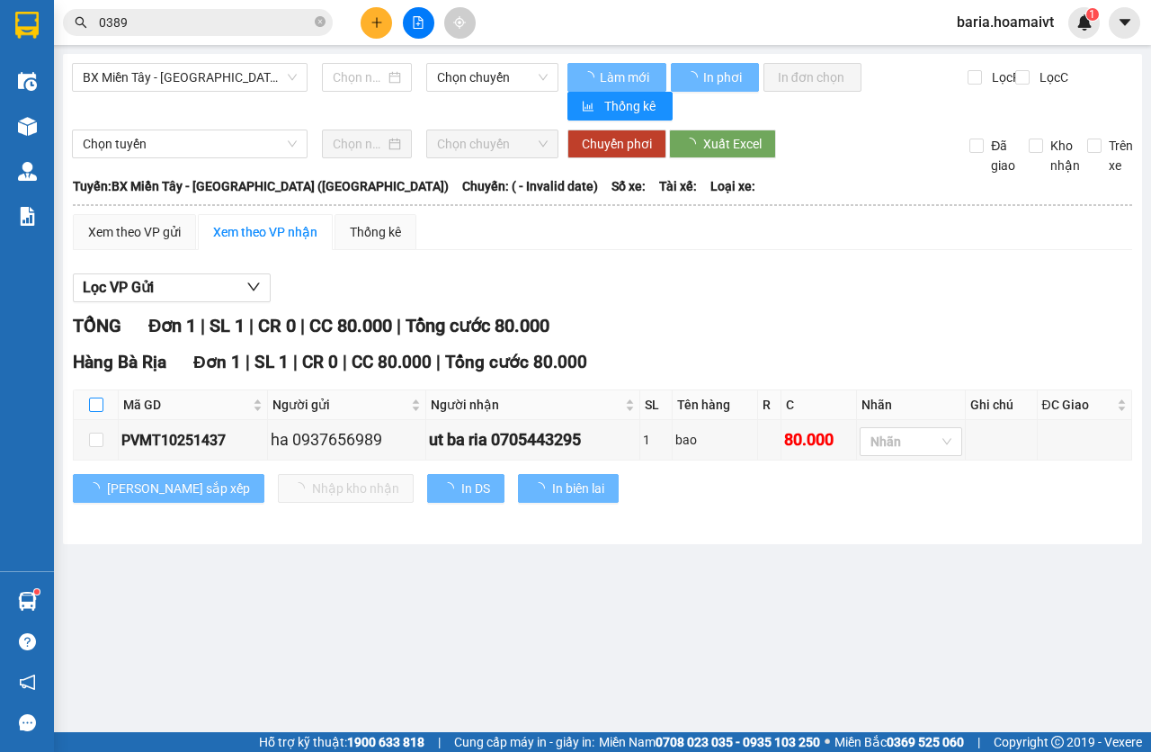
click at [99, 410] on input "checkbox" at bounding box center [96, 405] width 14 height 14
checkbox input "true"
type input "[DATE]"
checkbox input "true"
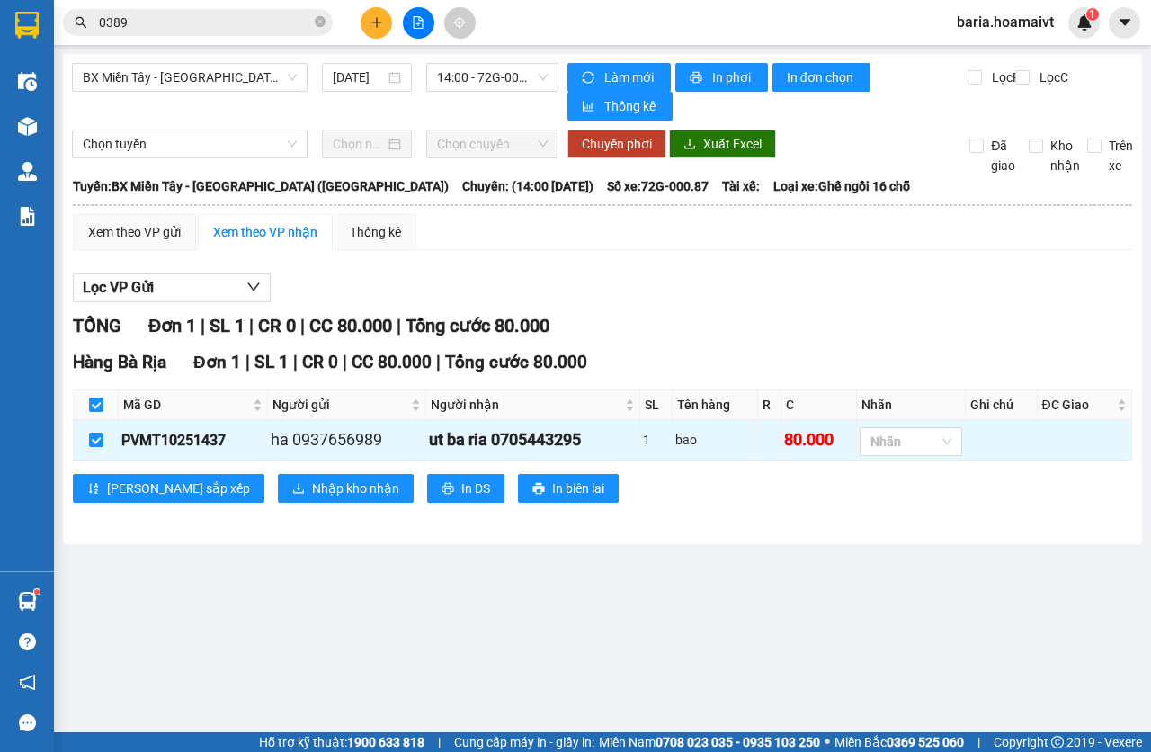
click at [291, 506] on div "Hàng Bà Rịa Đơn 1 | SL 1 | CR 0 | CC 80.000 | [PERSON_NAME] 80.000 Mã GD Ngư…" at bounding box center [603, 432] width 1060 height 167
click at [312, 496] on span "Nhập kho nhận" at bounding box center [355, 489] width 87 height 20
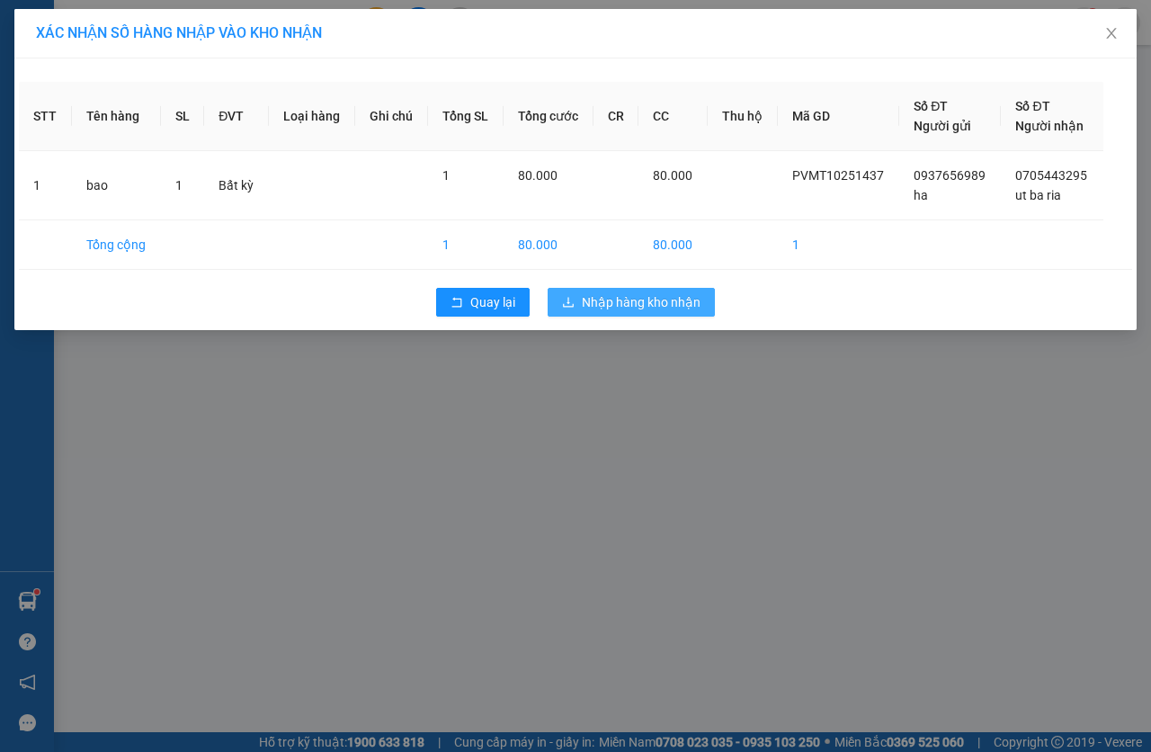
click at [592, 310] on span "Nhập hàng kho nhận" at bounding box center [641, 302] width 119 height 20
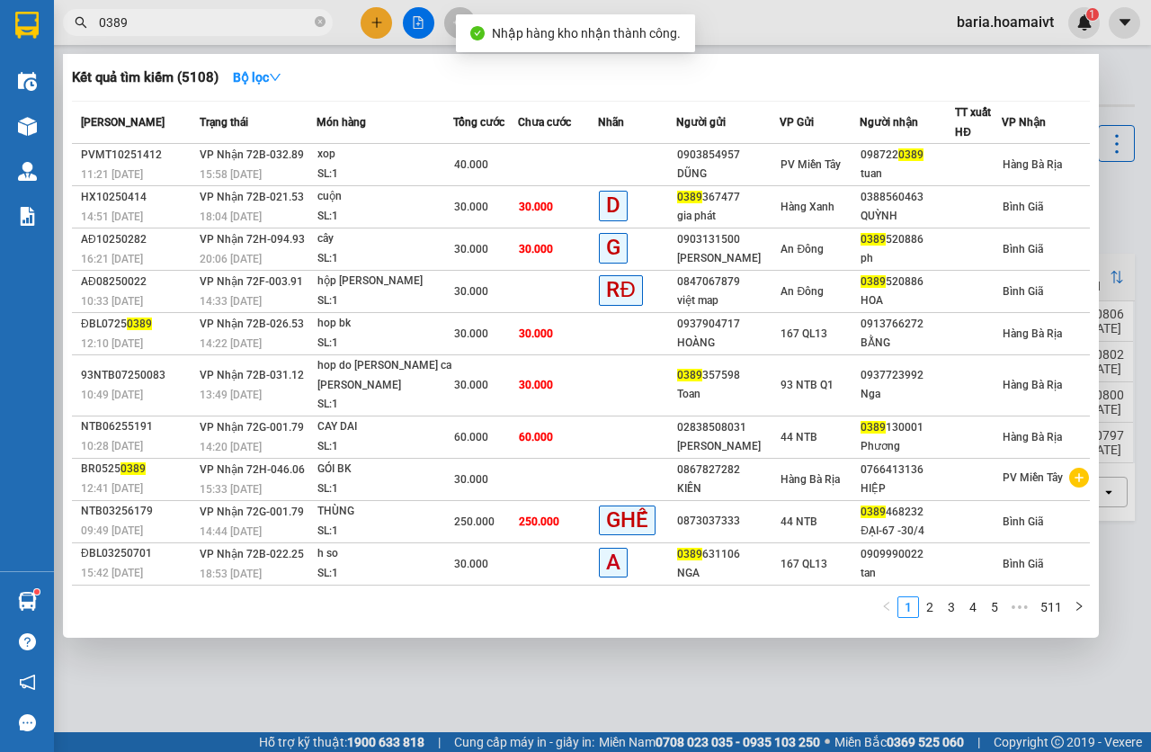
click at [179, 31] on input "0389" at bounding box center [205, 23] width 212 height 20
click at [179, 30] on input "0389" at bounding box center [205, 23] width 212 height 20
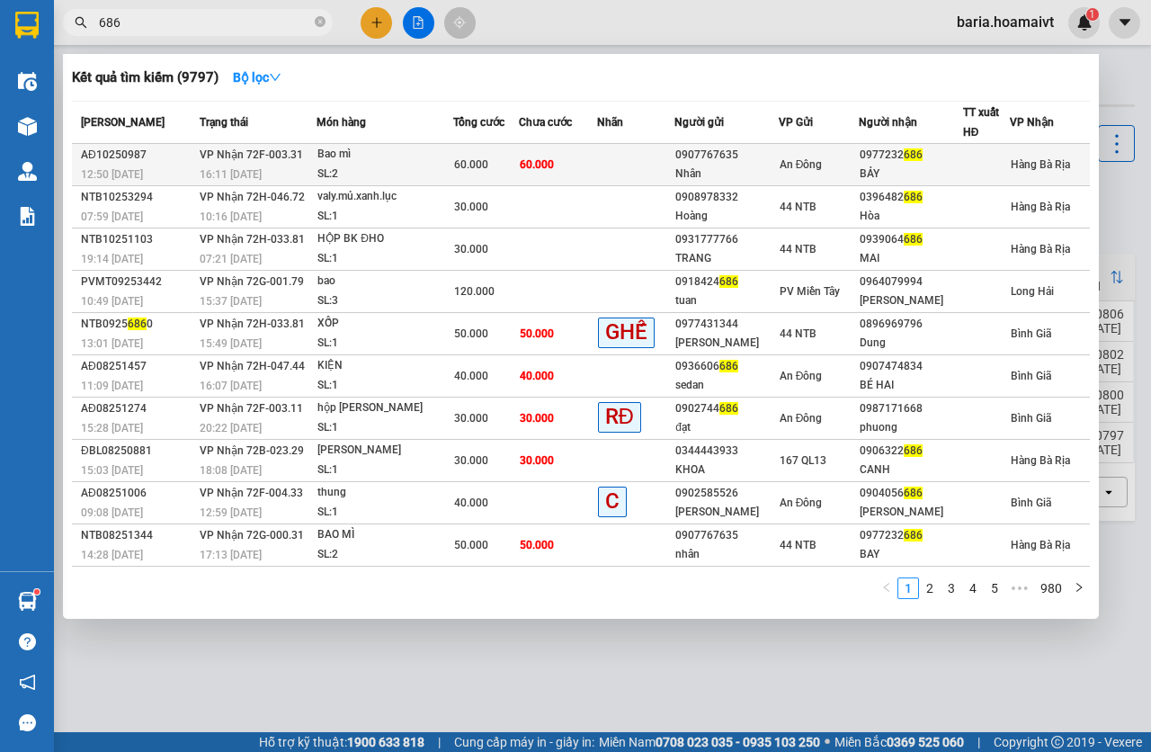
type input "686"
click at [526, 175] on td "60.000" at bounding box center [558, 165] width 78 height 42
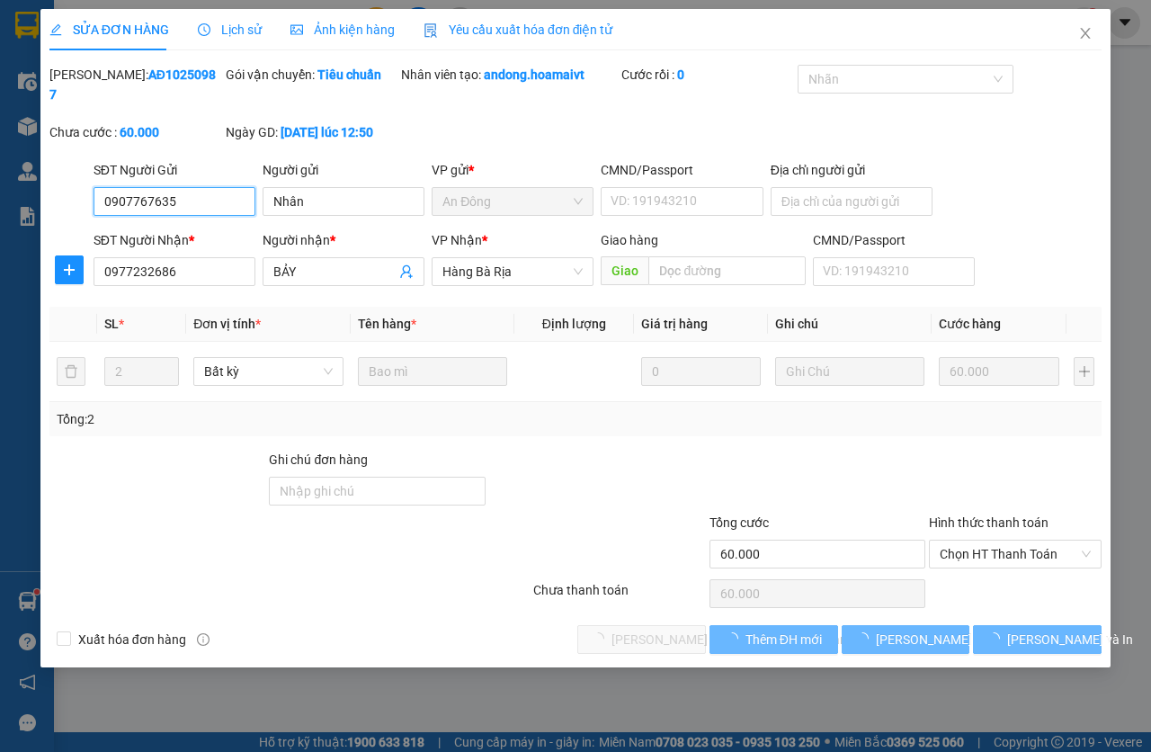
type input "0907767635"
type input "Nhân"
type input "0977232686"
type input "BẢY"
type input "60.000"
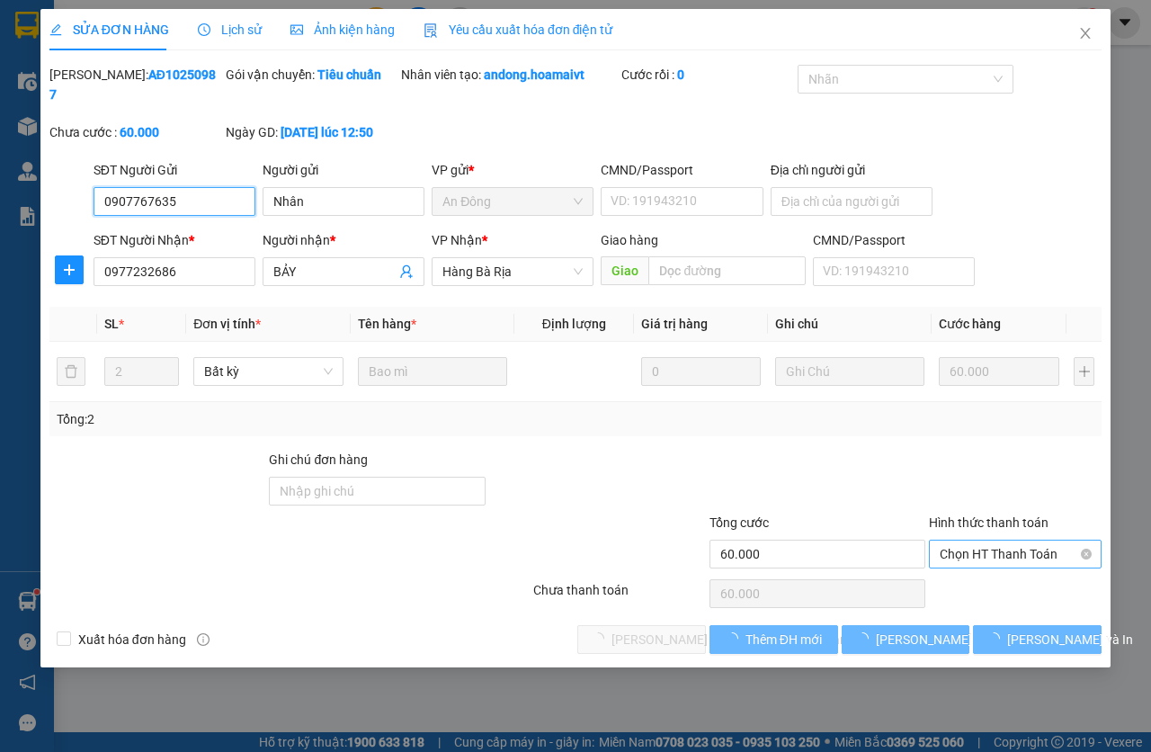
click at [989, 558] on span "Chọn HT Thanh Toán" at bounding box center [1015, 554] width 151 height 27
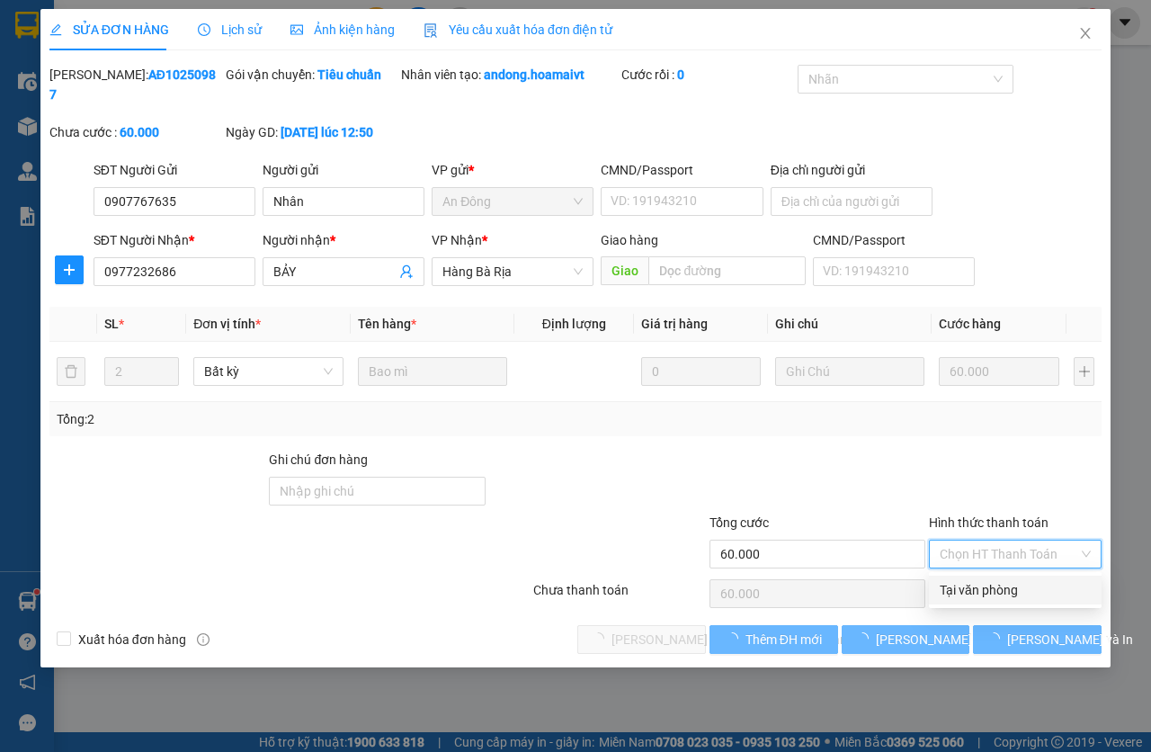
click at [992, 592] on div "Tại văn phòng" at bounding box center [1015, 590] width 151 height 20
type input "0"
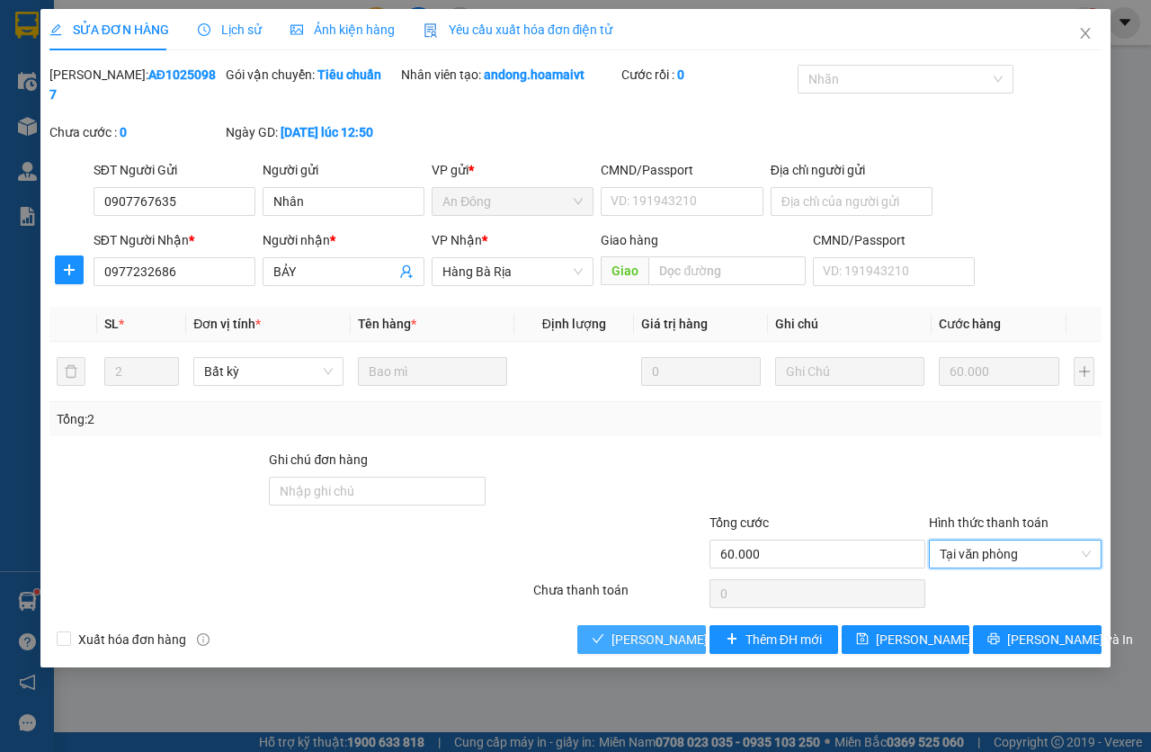
click at [616, 630] on span "[PERSON_NAME] và [PERSON_NAME] hàng" at bounding box center [733, 640] width 243 height 20
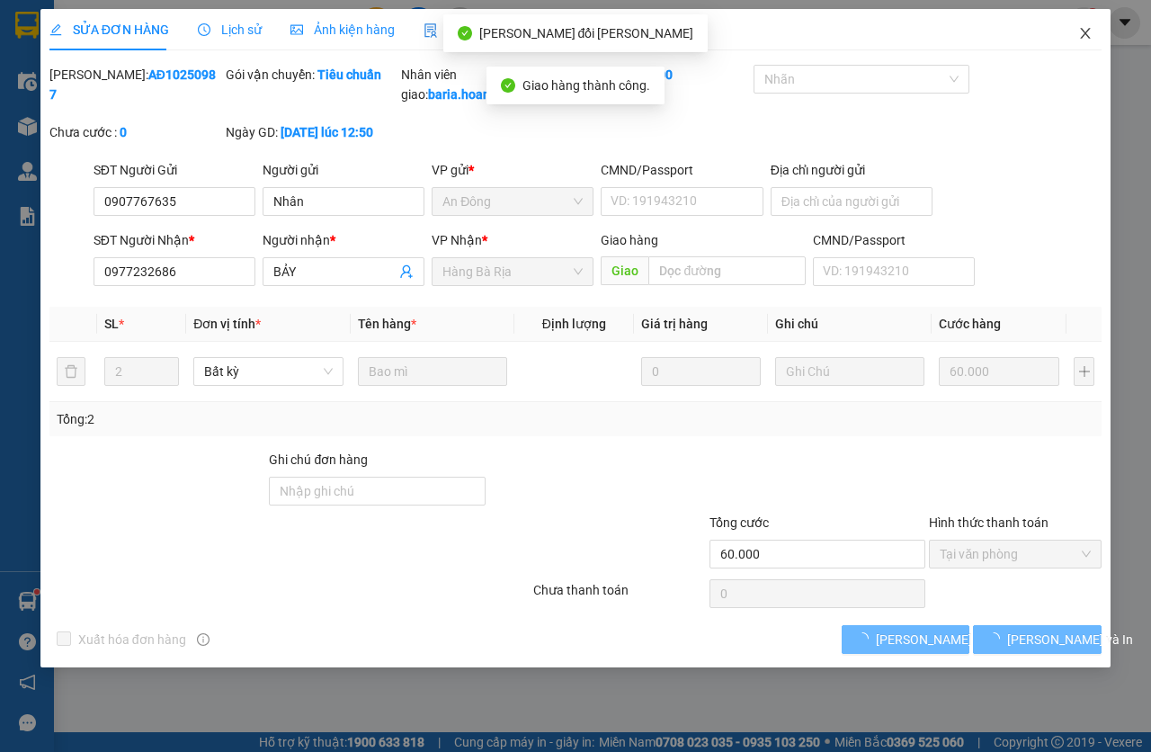
click at [1077, 34] on span "Close" at bounding box center [1085, 34] width 50 height 50
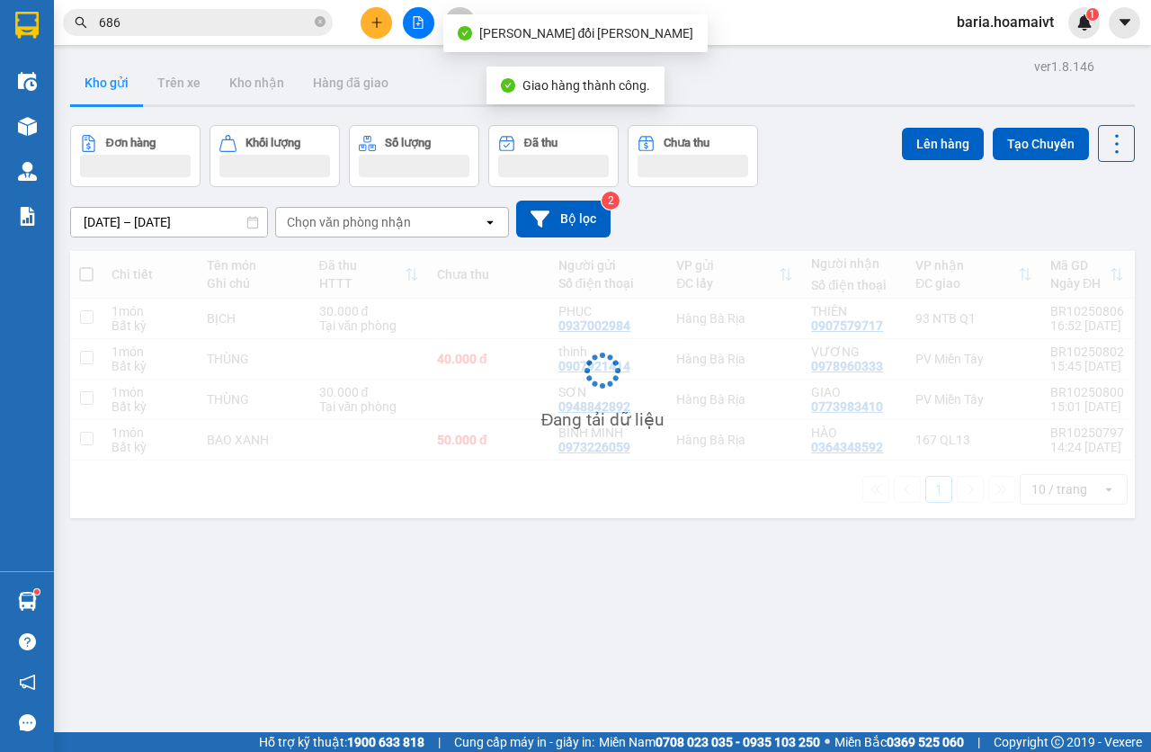
click at [185, 17] on input "686" at bounding box center [205, 23] width 212 height 20
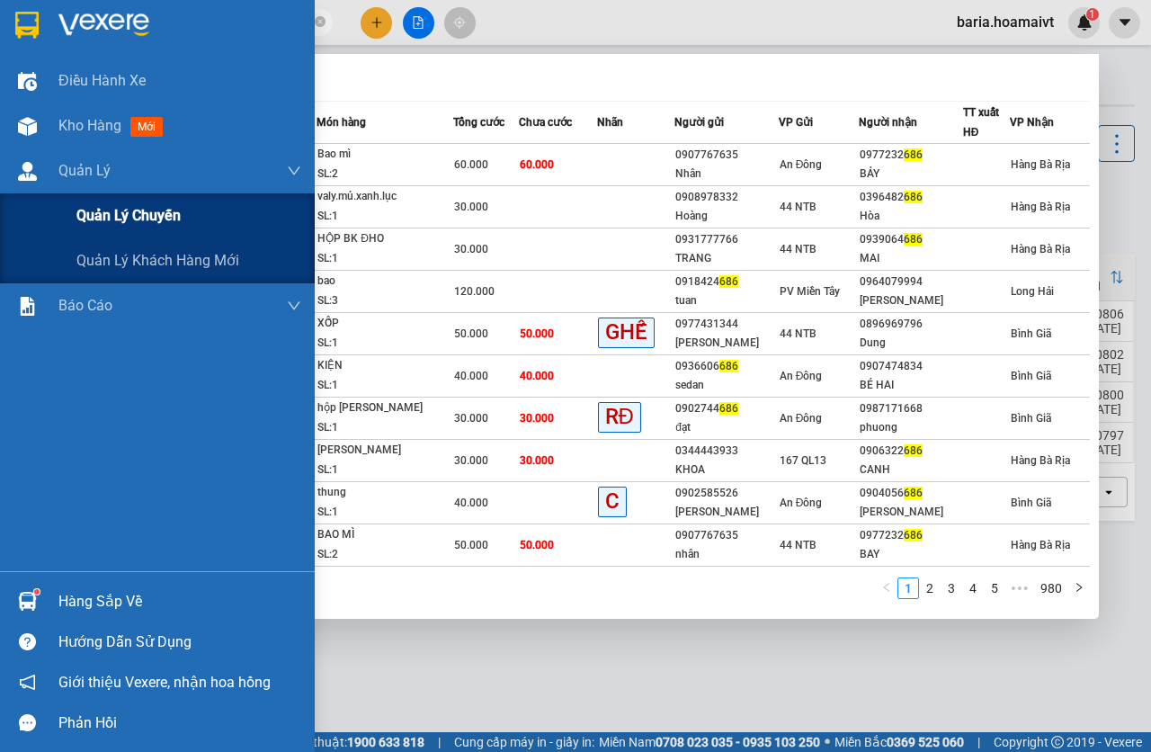
click at [136, 201] on div "Quản lý chuyến" at bounding box center [188, 215] width 225 height 45
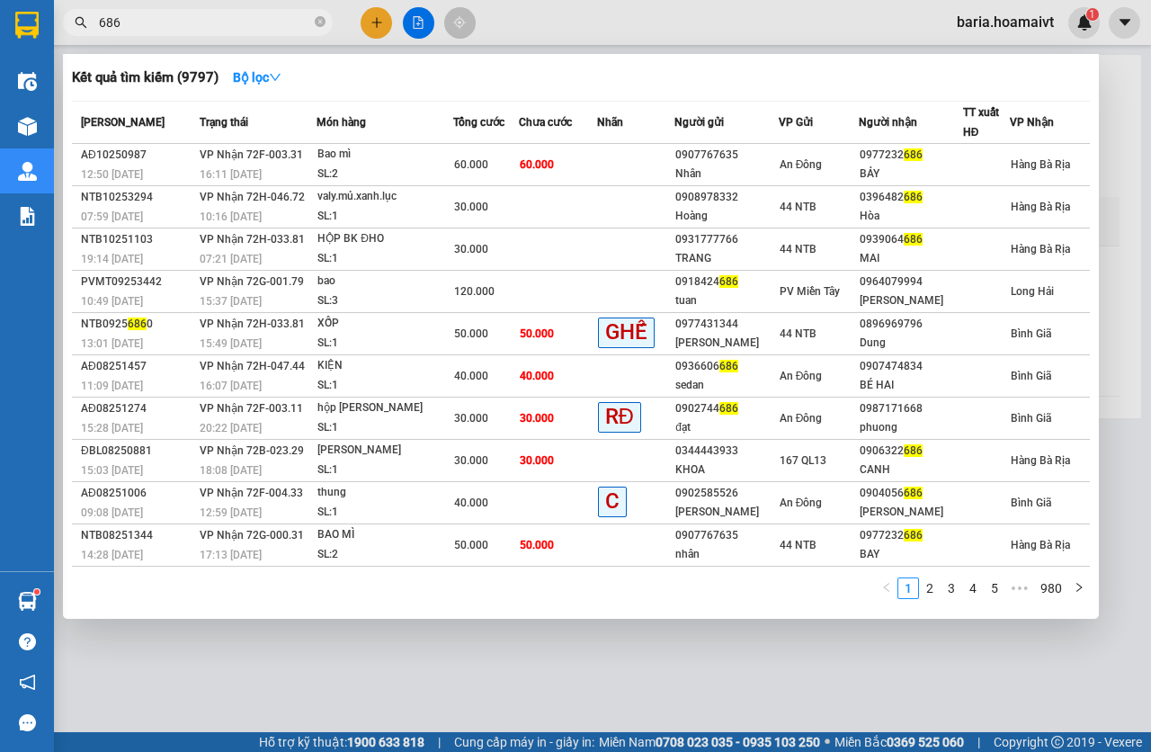
drag, startPoint x: 558, startPoint y: 682, endPoint x: 357, endPoint y: 465, distance: 295.3
click at [561, 678] on div at bounding box center [575, 376] width 1151 height 752
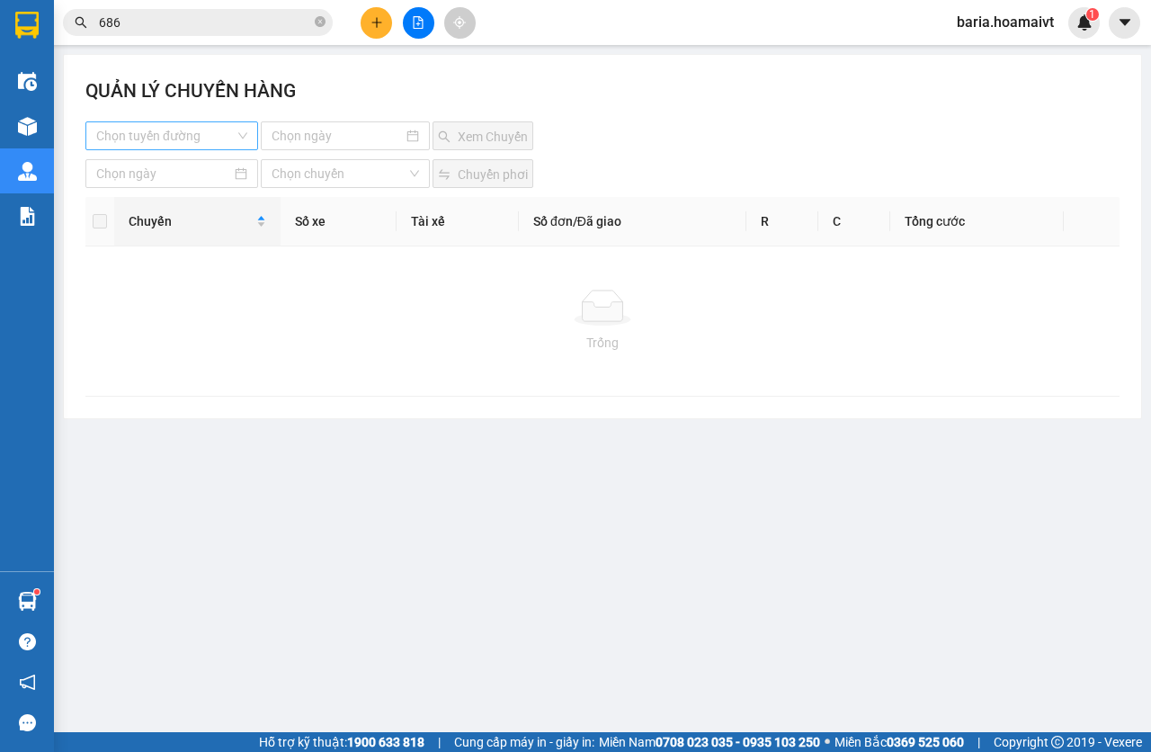
click at [191, 129] on input "search" at bounding box center [165, 135] width 139 height 27
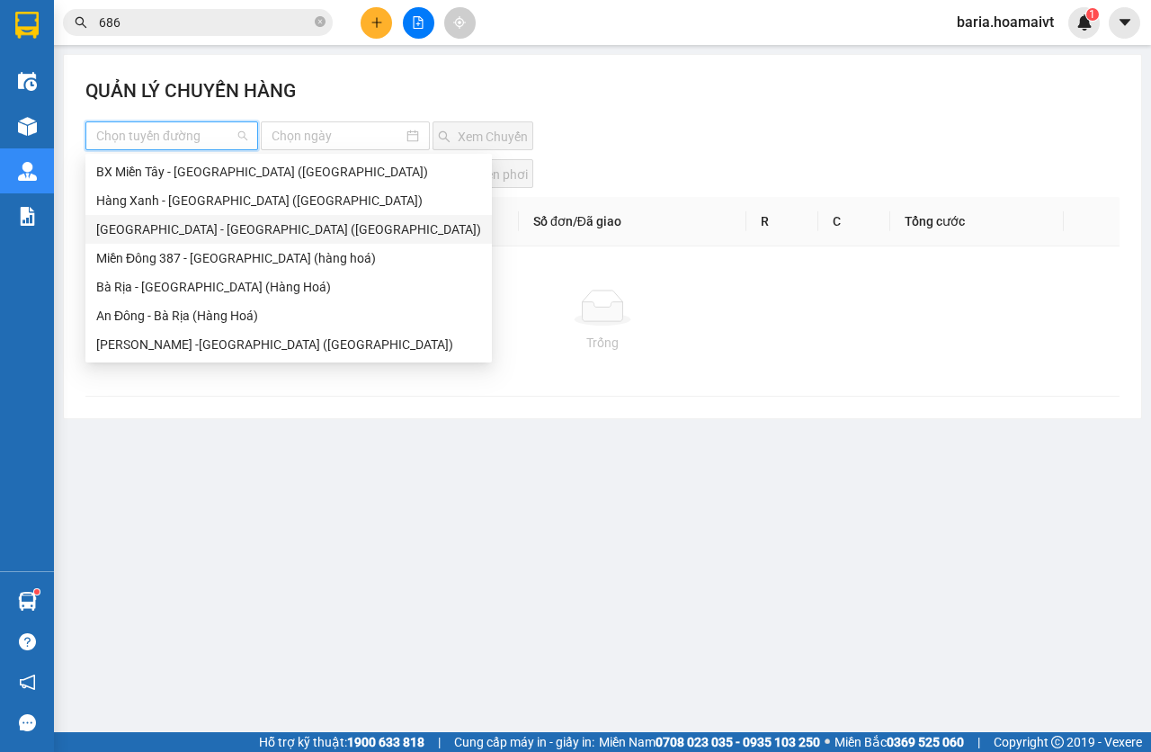
click at [251, 216] on div "[GEOGRAPHIC_DATA] - [GEOGRAPHIC_DATA] ([GEOGRAPHIC_DATA])" at bounding box center [288, 229] width 407 height 29
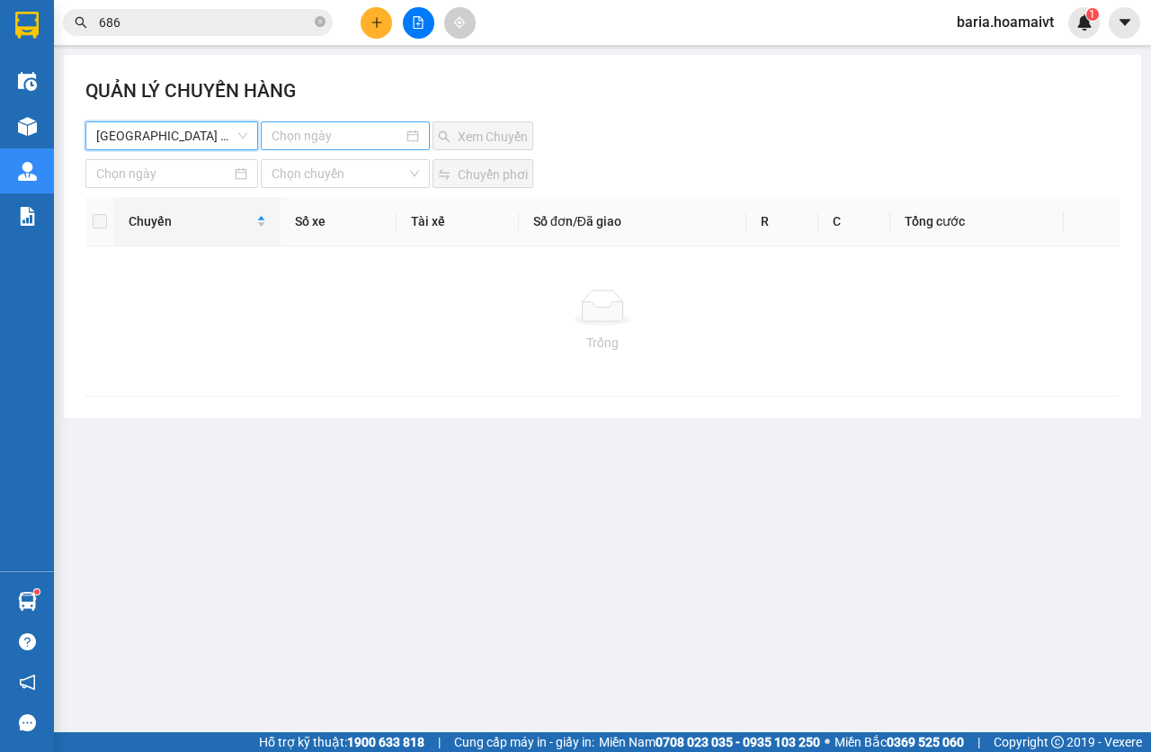
click at [333, 147] on div at bounding box center [346, 135] width 170 height 29
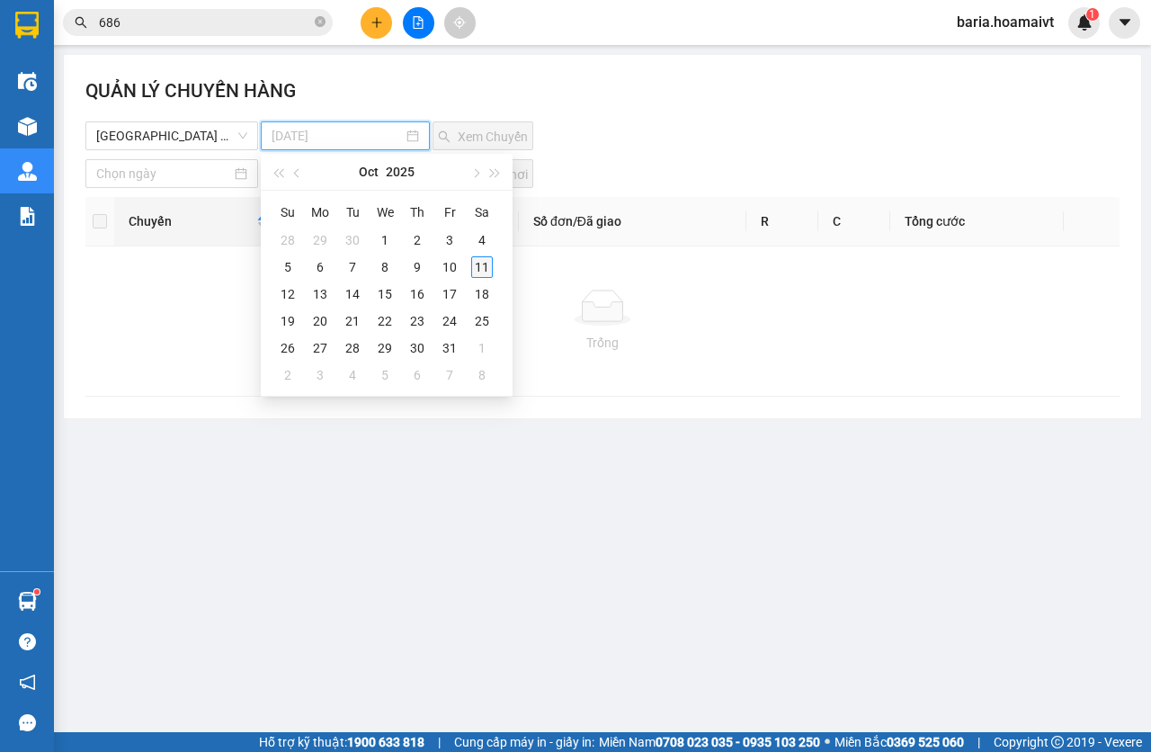
type input "[DATE]"
click at [480, 266] on div "11" at bounding box center [482, 267] width 22 height 22
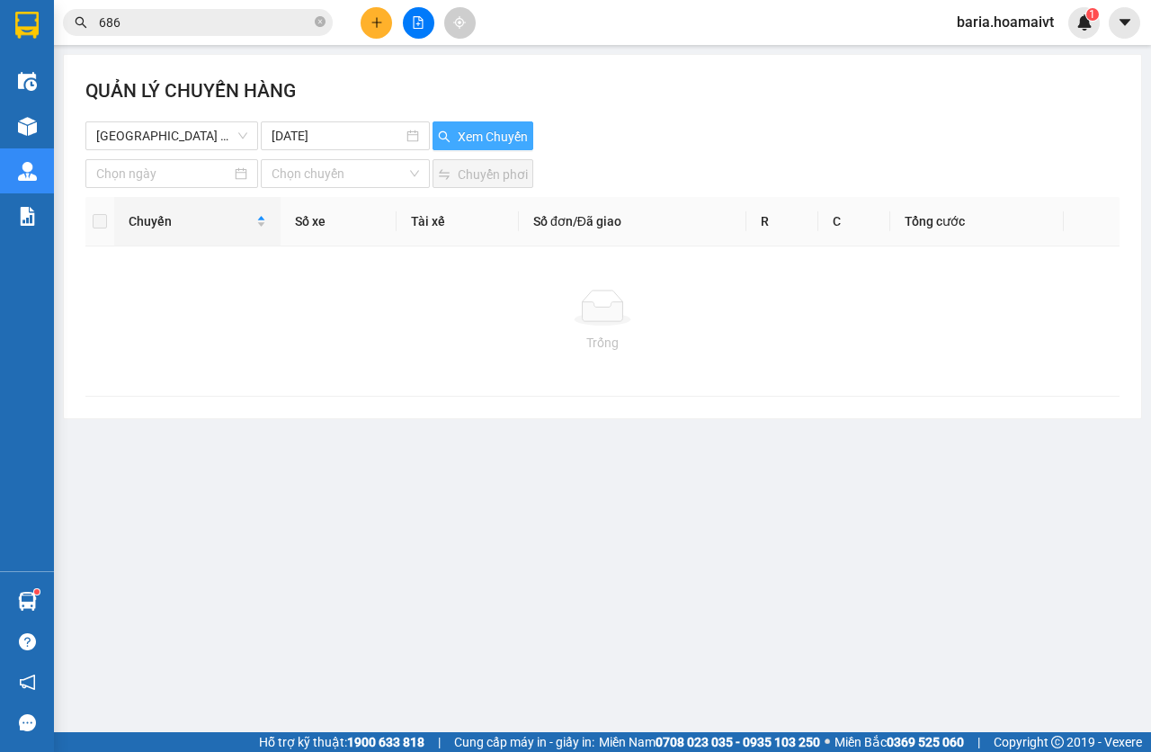
click at [501, 146] on span "Xem Chuyến" at bounding box center [493, 137] width 70 height 20
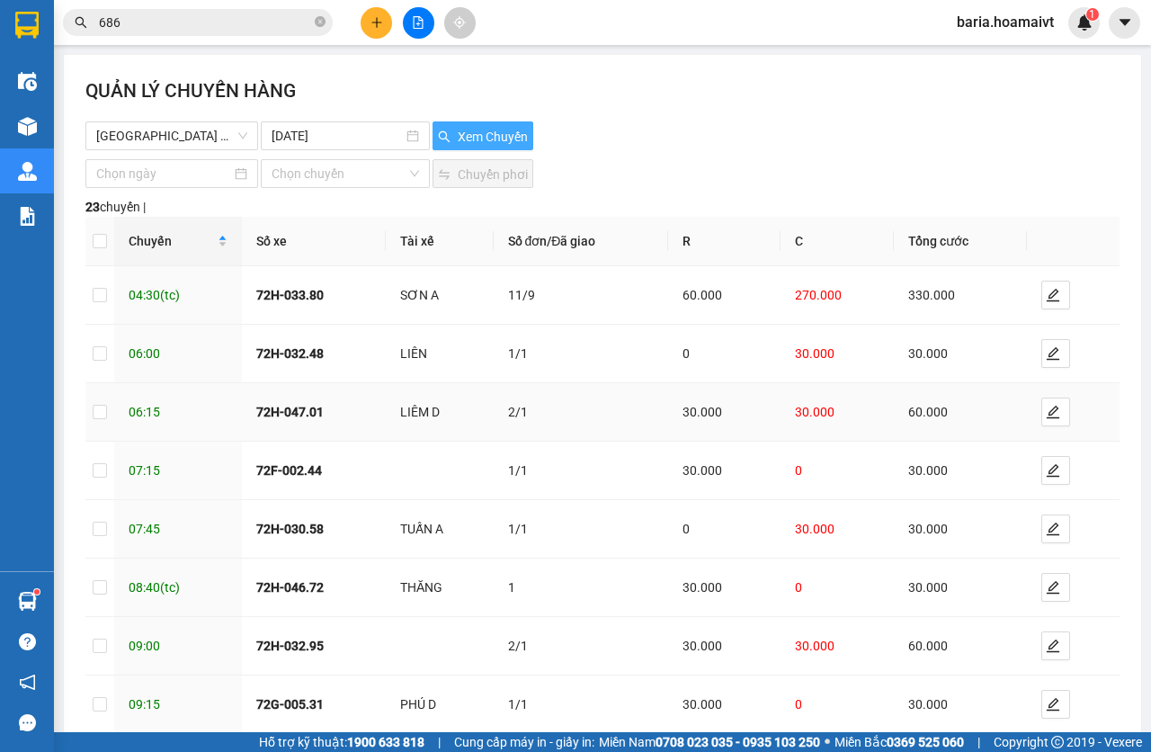
scroll to position [215, 0]
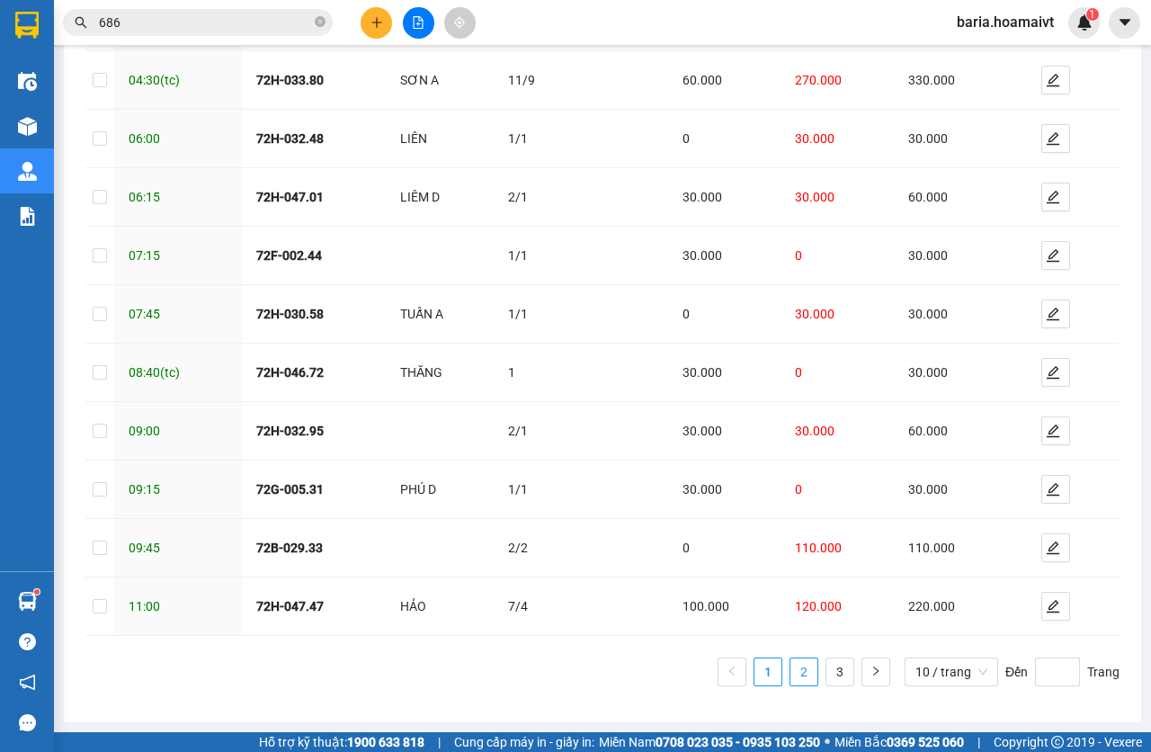
click at [797, 670] on link "2" at bounding box center [804, 671] width 27 height 27
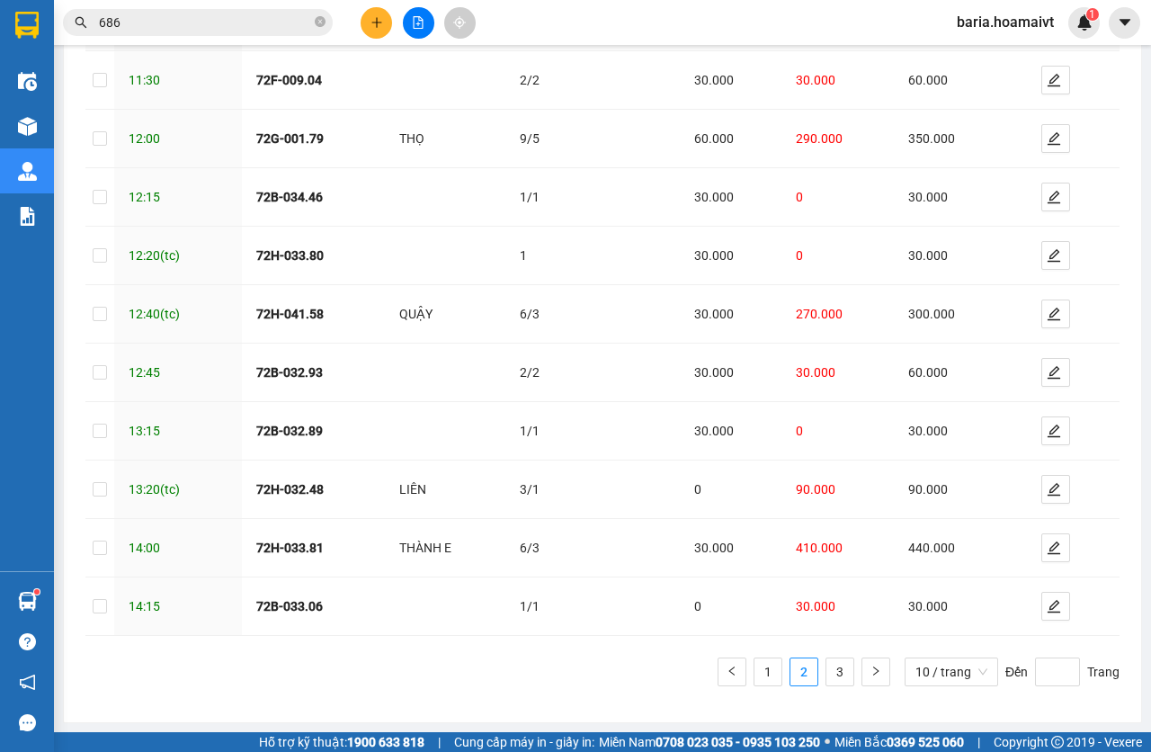
click at [829, 676] on link "3" at bounding box center [840, 671] width 27 height 27
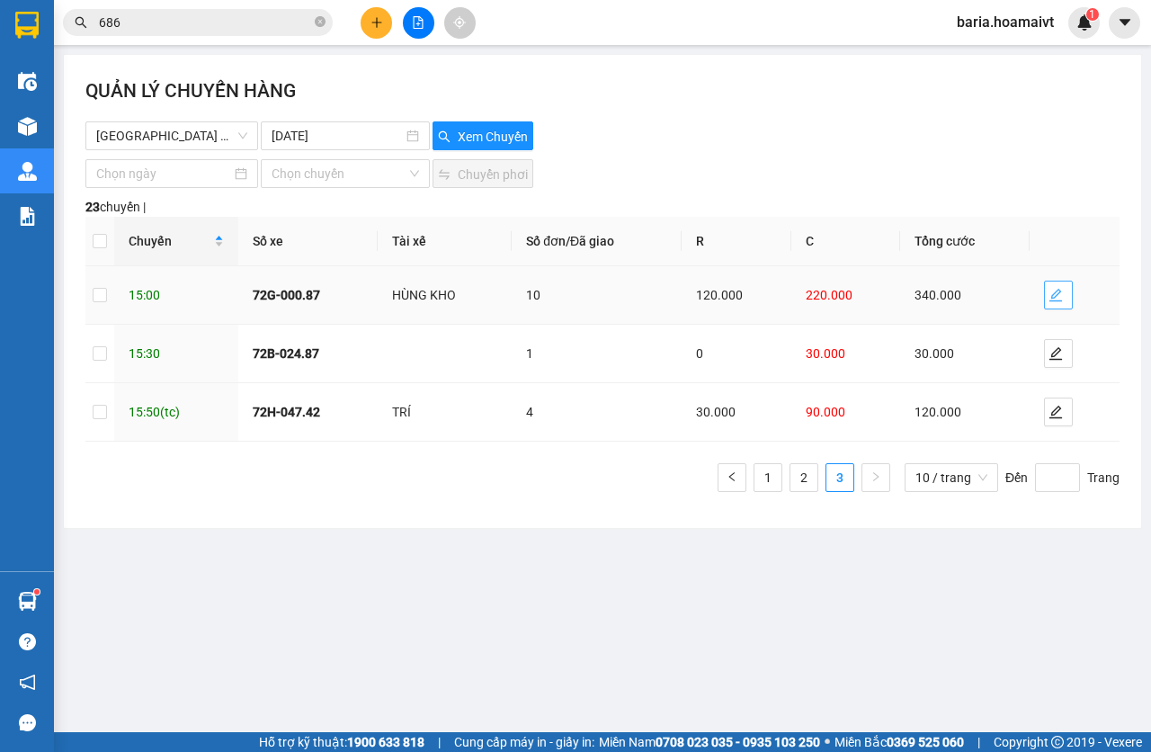
click at [1060, 300] on icon "edit" at bounding box center [1056, 295] width 14 height 14
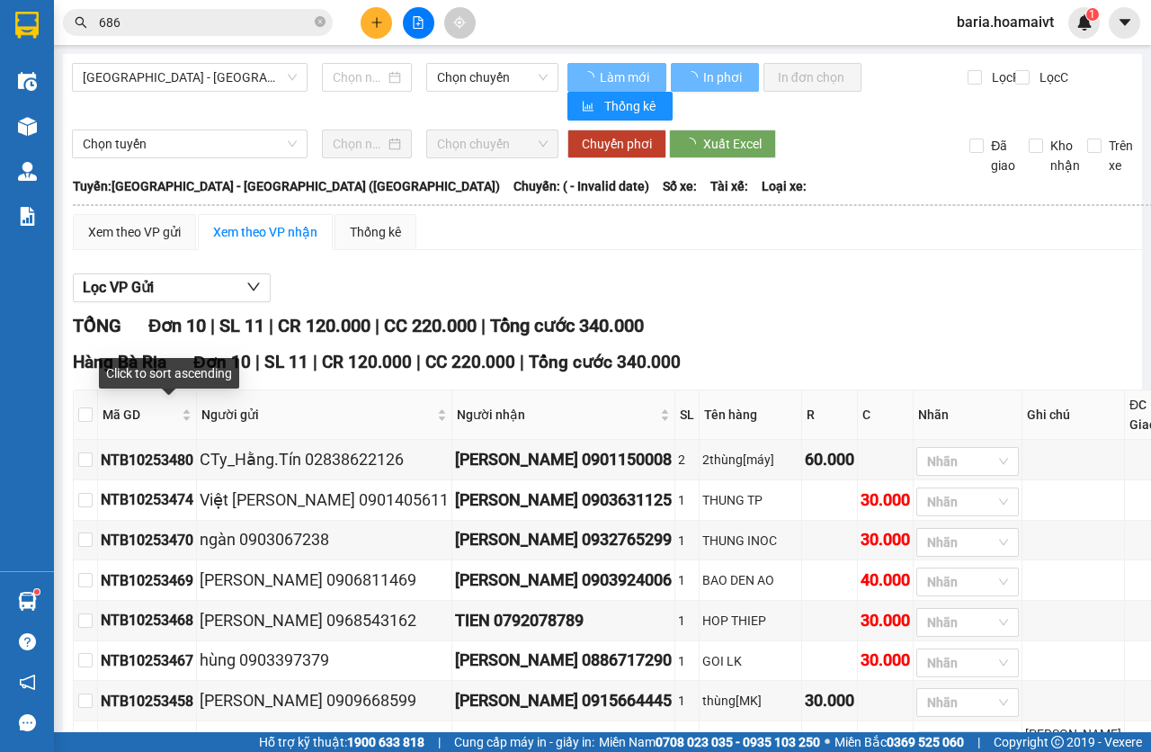
type input "[DATE]"
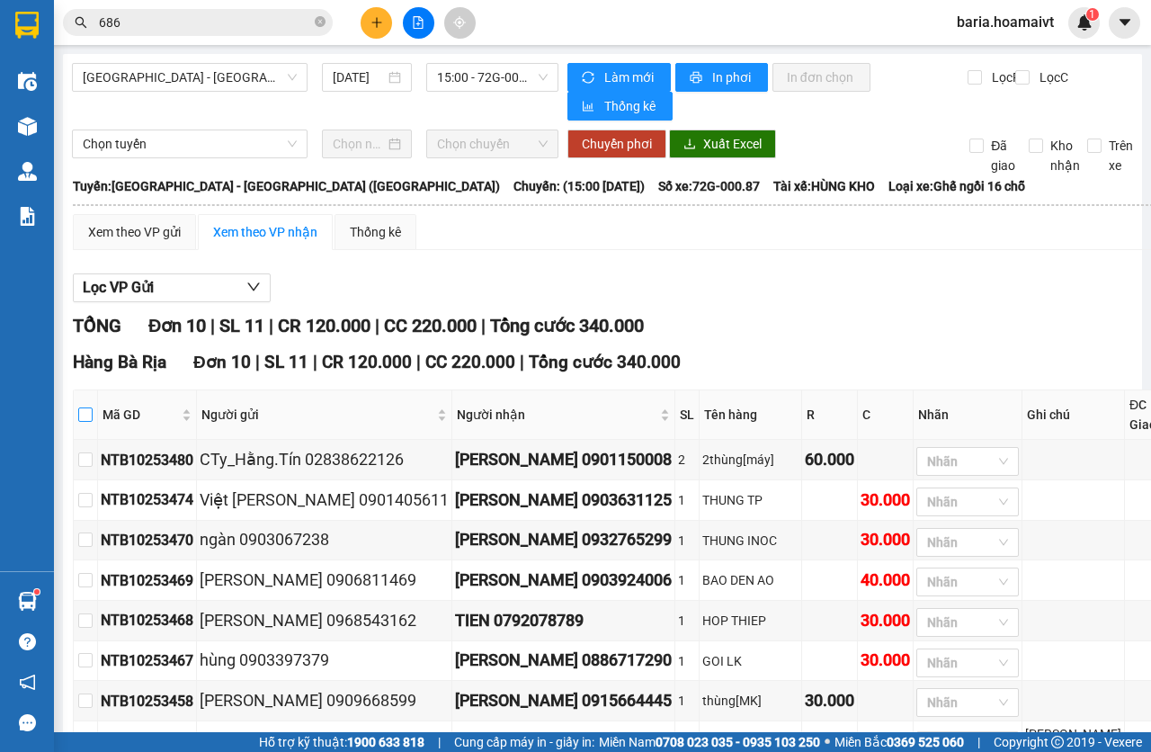
click at [93, 413] on input "checkbox" at bounding box center [85, 414] width 14 height 14
checkbox input "true"
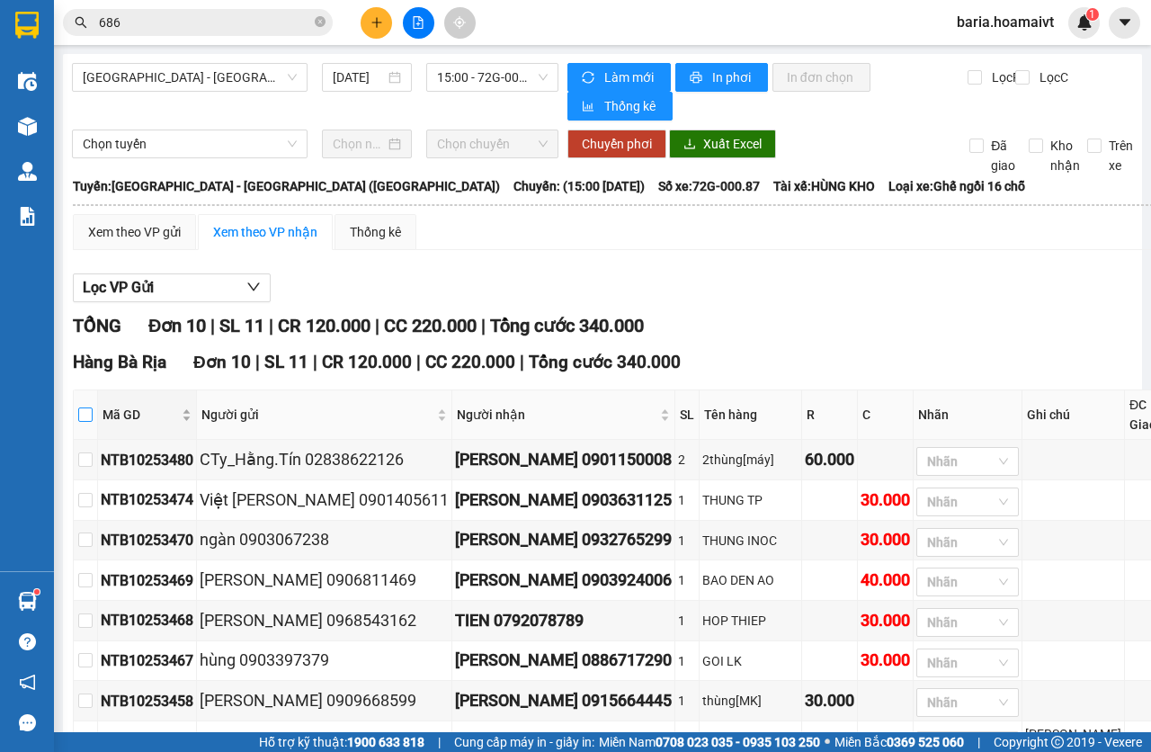
checkbox input "true"
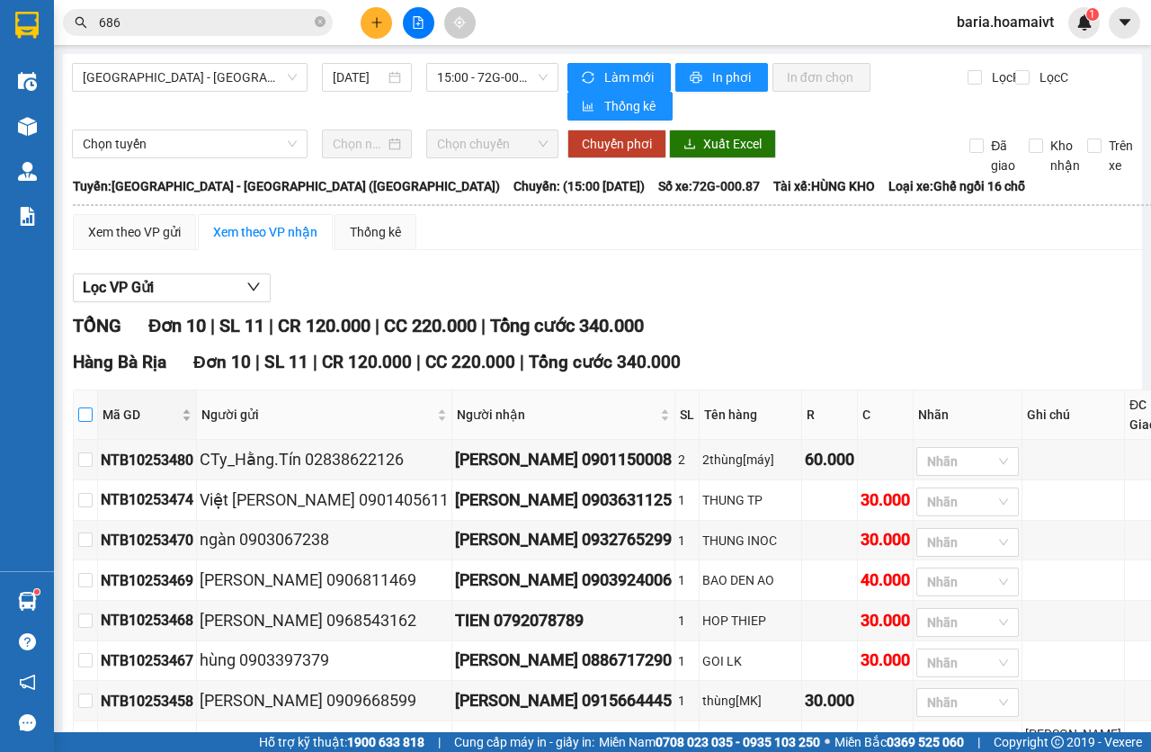
checkbox input "true"
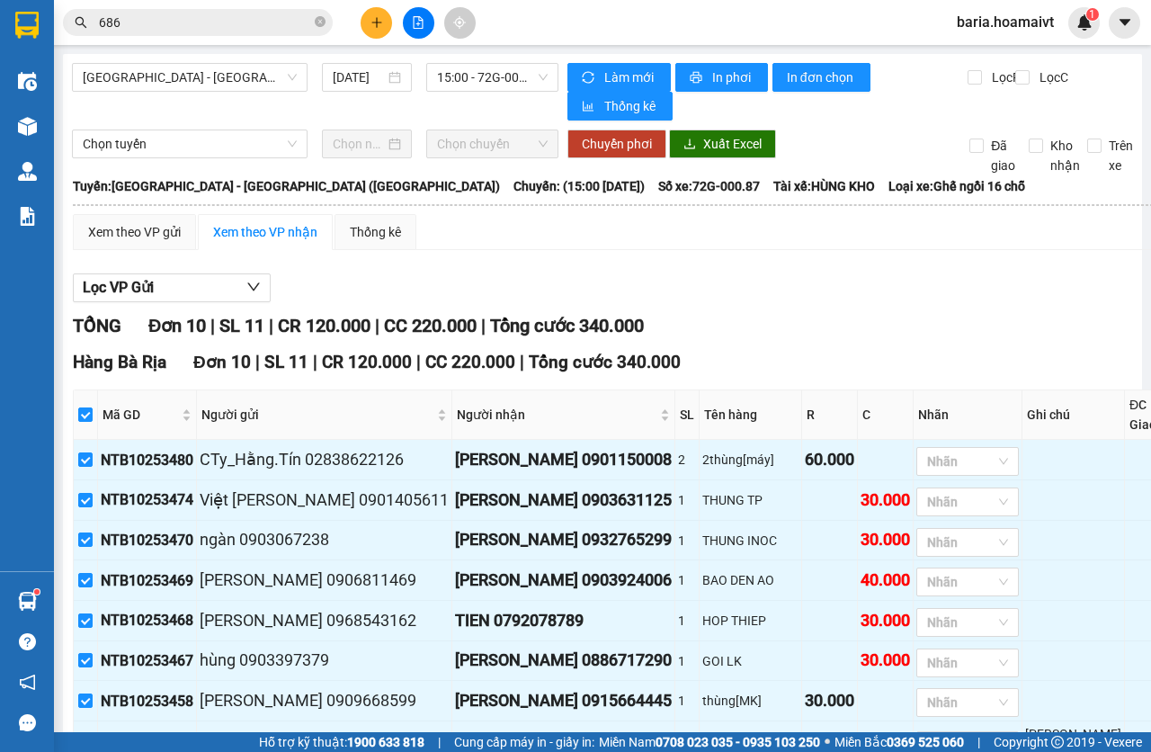
scroll to position [223, 0]
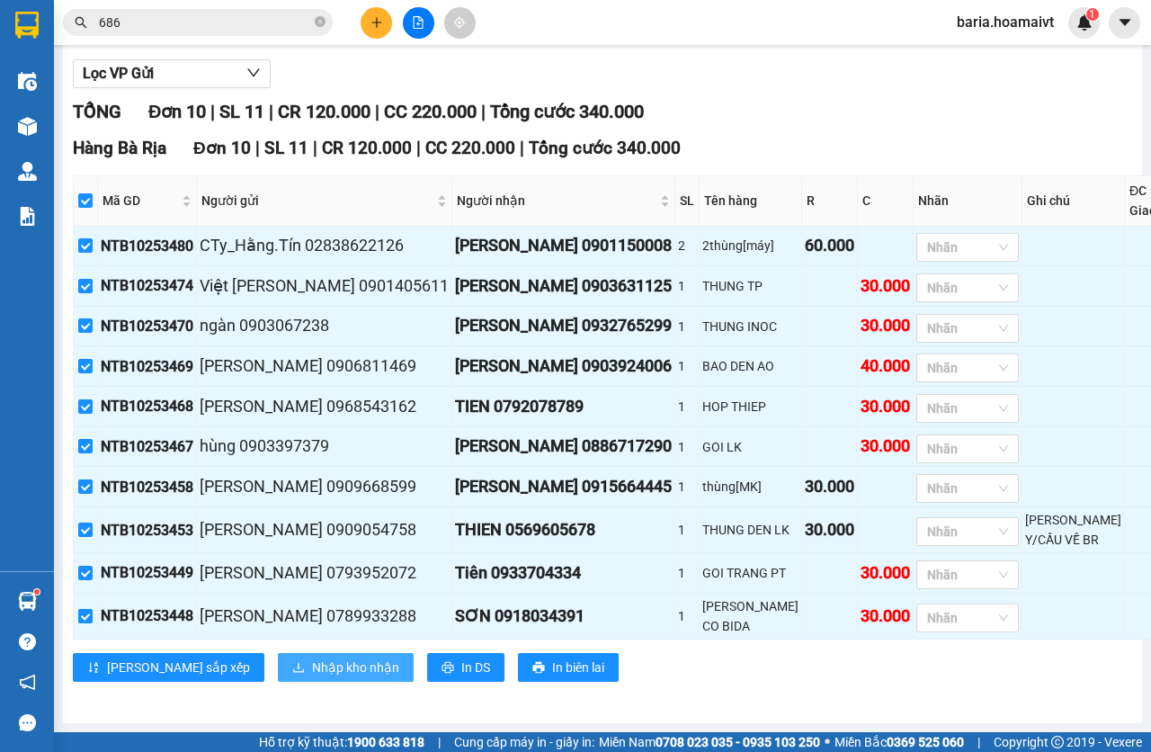
click at [312, 673] on span "Nhập kho nhận" at bounding box center [355, 668] width 87 height 20
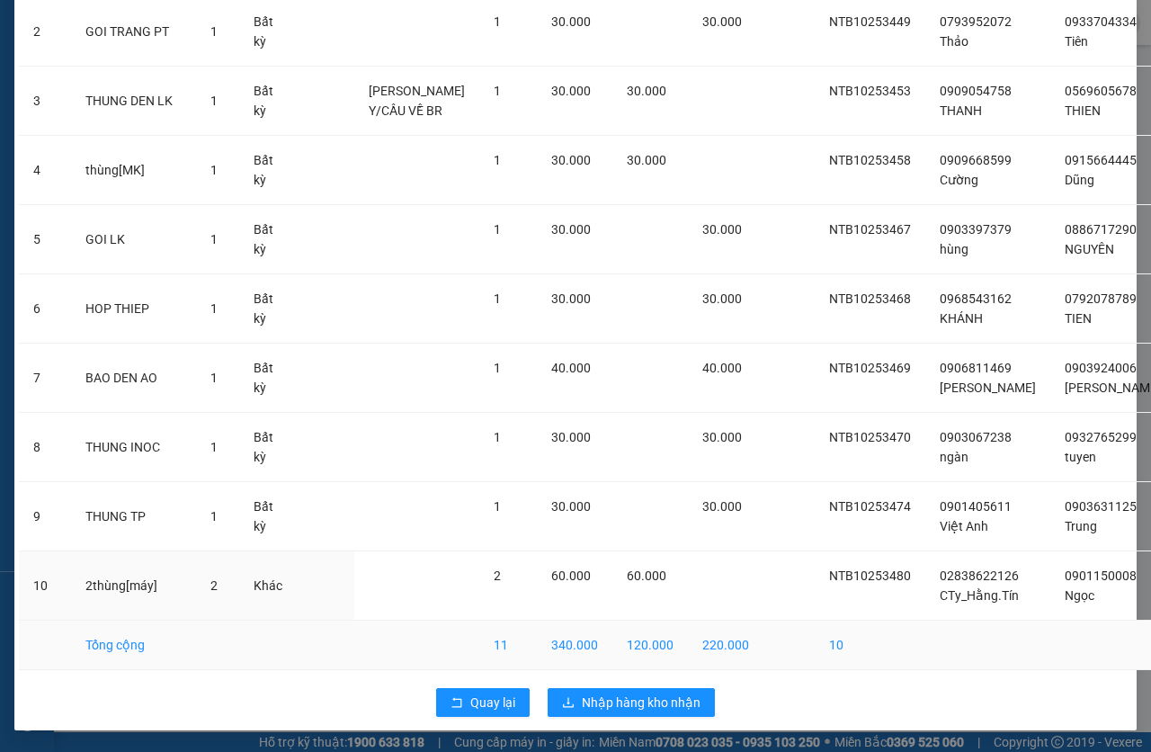
scroll to position [302, 0]
click at [623, 696] on span "Nhập hàng kho nhận" at bounding box center [641, 703] width 119 height 20
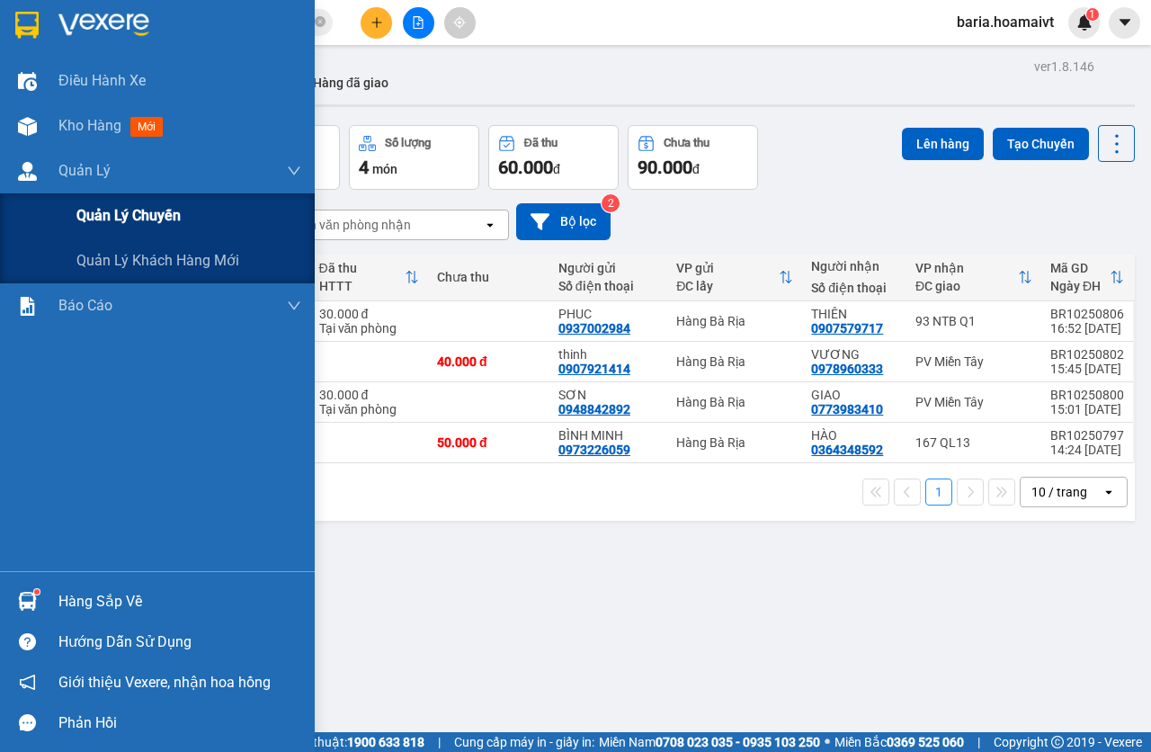
click at [127, 221] on span "Quản lý chuyến" at bounding box center [128, 215] width 104 height 22
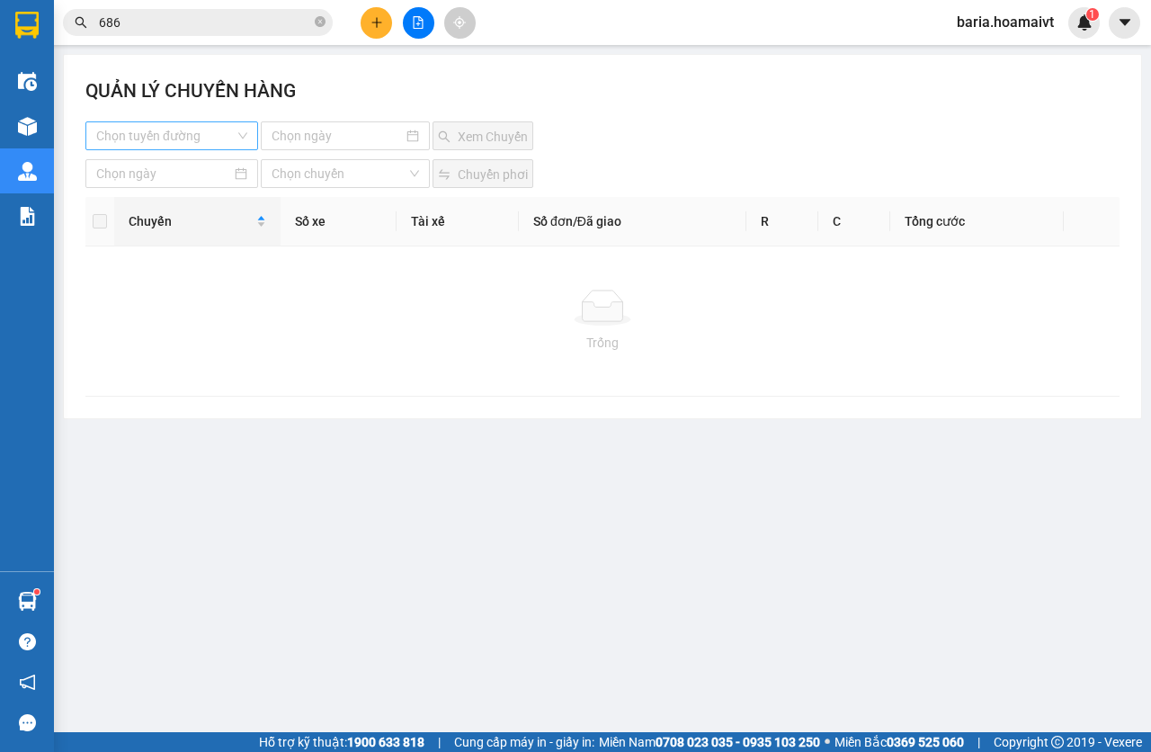
click at [213, 134] on input "search" at bounding box center [165, 135] width 139 height 27
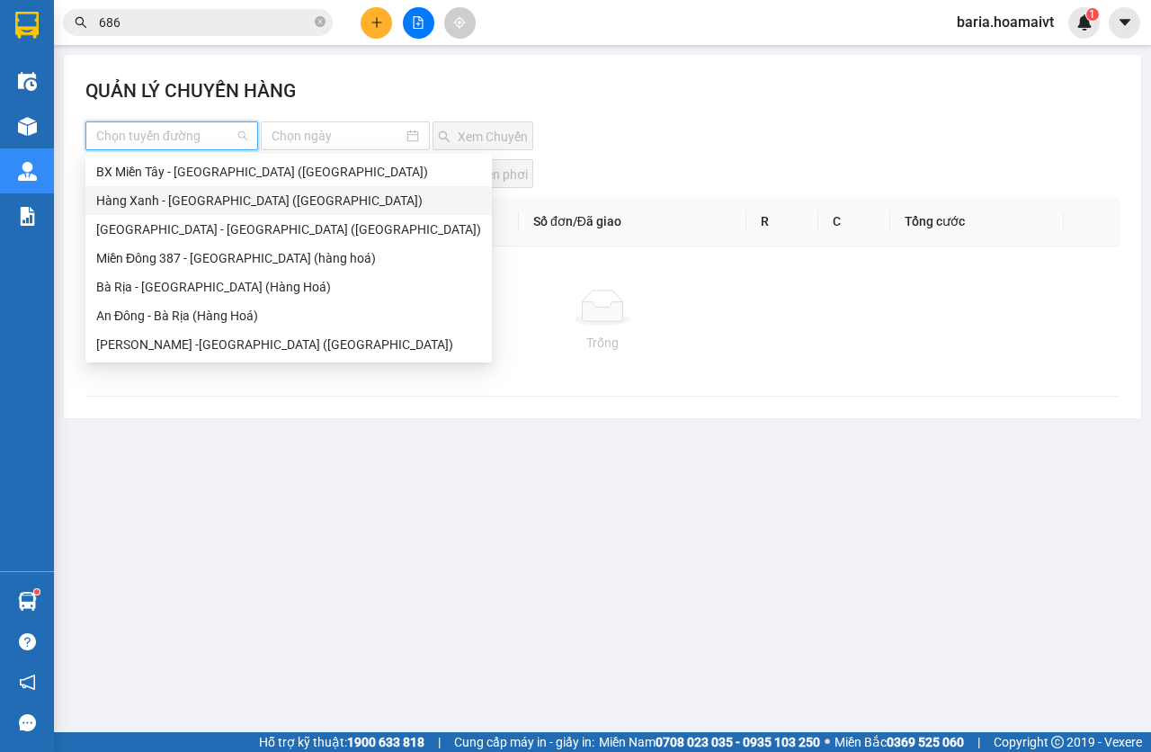
click at [191, 190] on div "Hàng Xanh - [GEOGRAPHIC_DATA] ([GEOGRAPHIC_DATA])" at bounding box center [288, 200] width 407 height 29
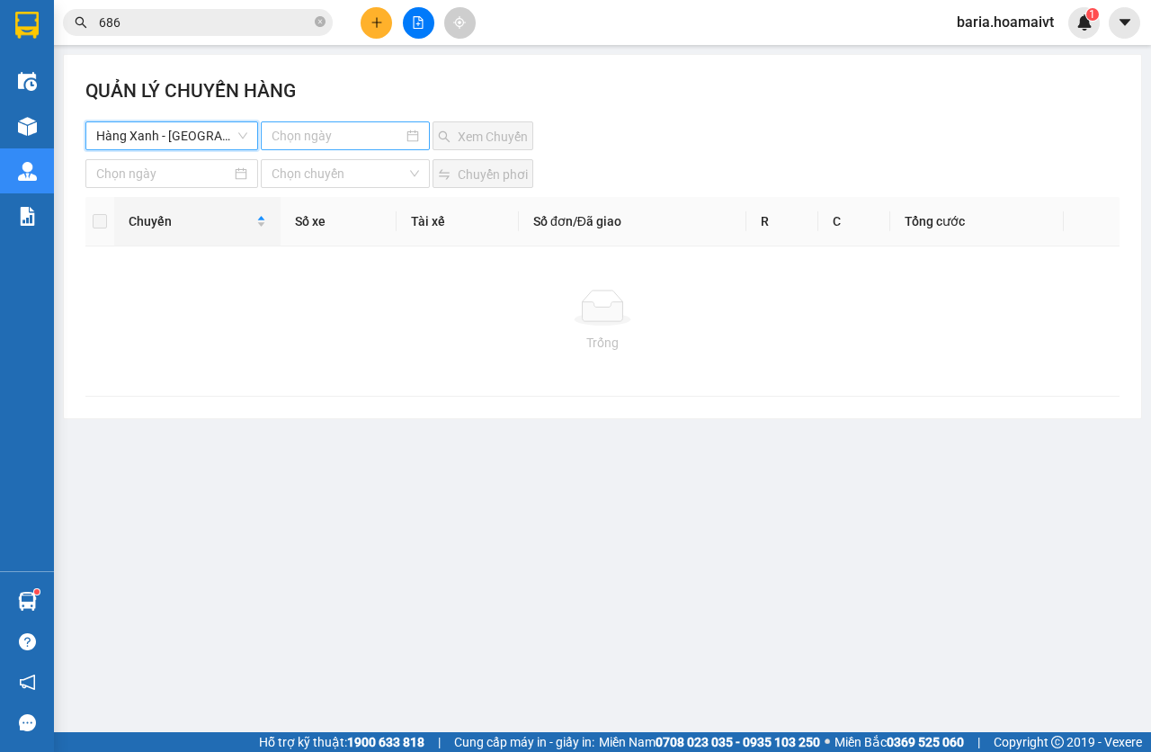
click at [344, 133] on input at bounding box center [338, 136] width 132 height 20
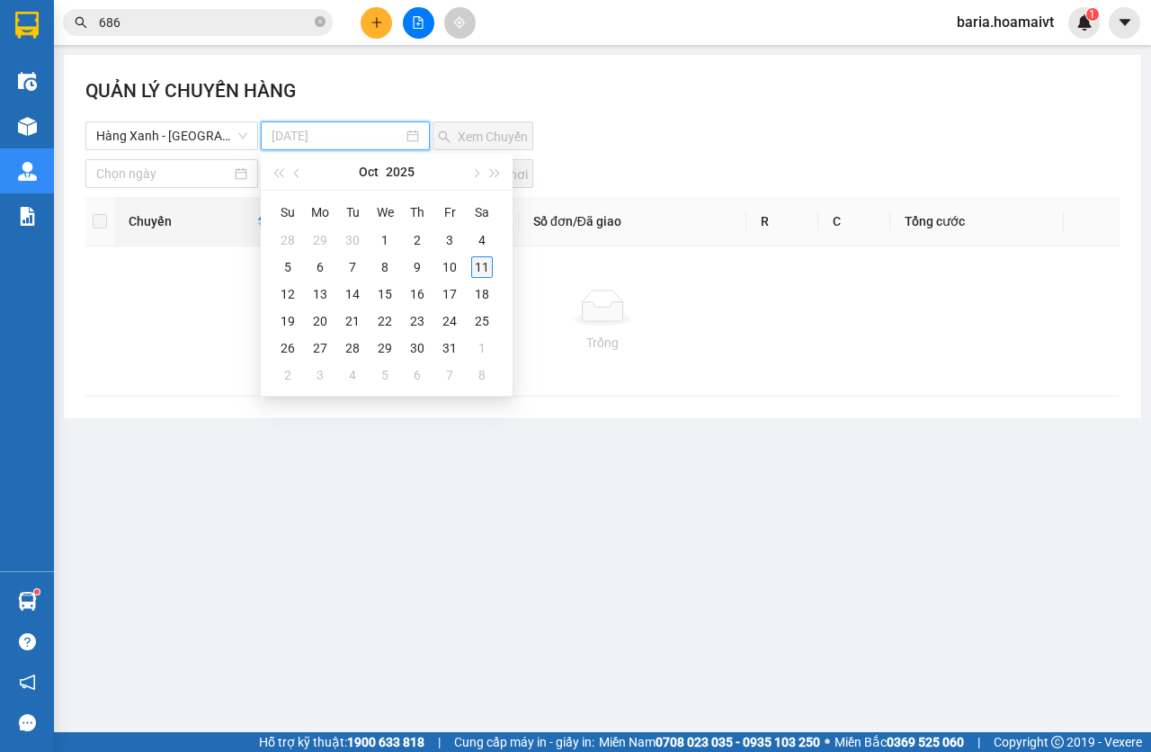
type input "[DATE]"
click at [479, 269] on div "11" at bounding box center [482, 267] width 22 height 22
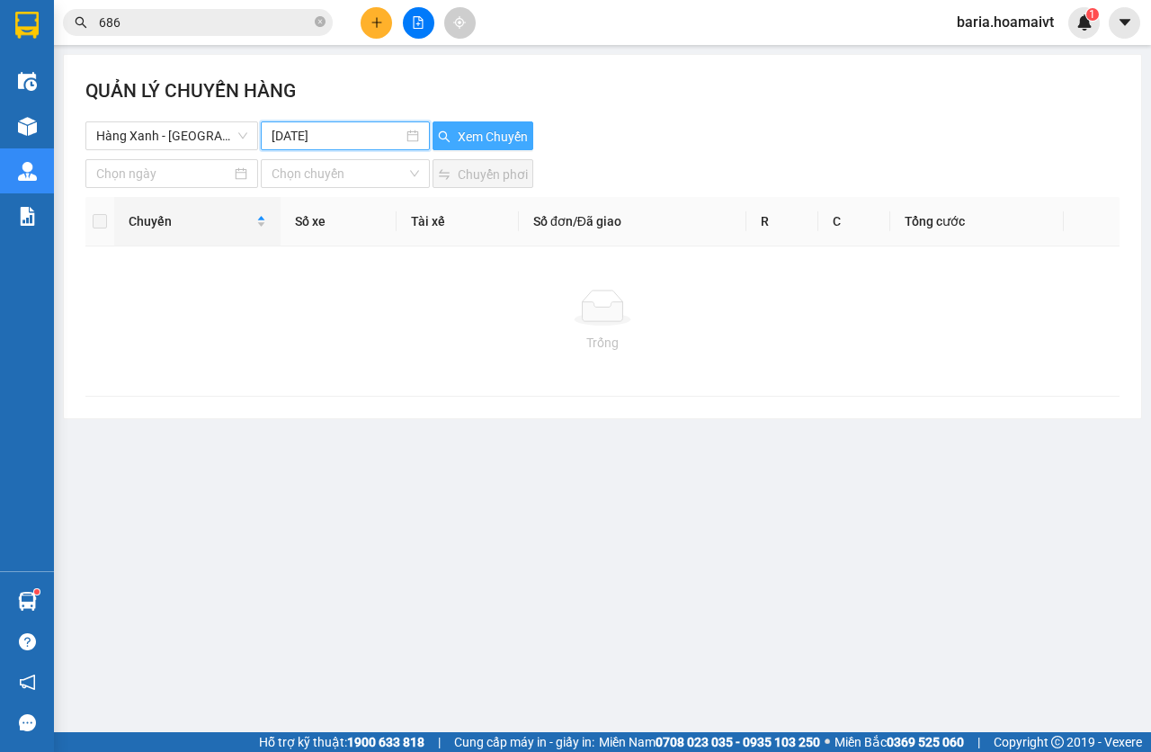
click at [497, 129] on span "Xem Chuyến" at bounding box center [493, 137] width 70 height 20
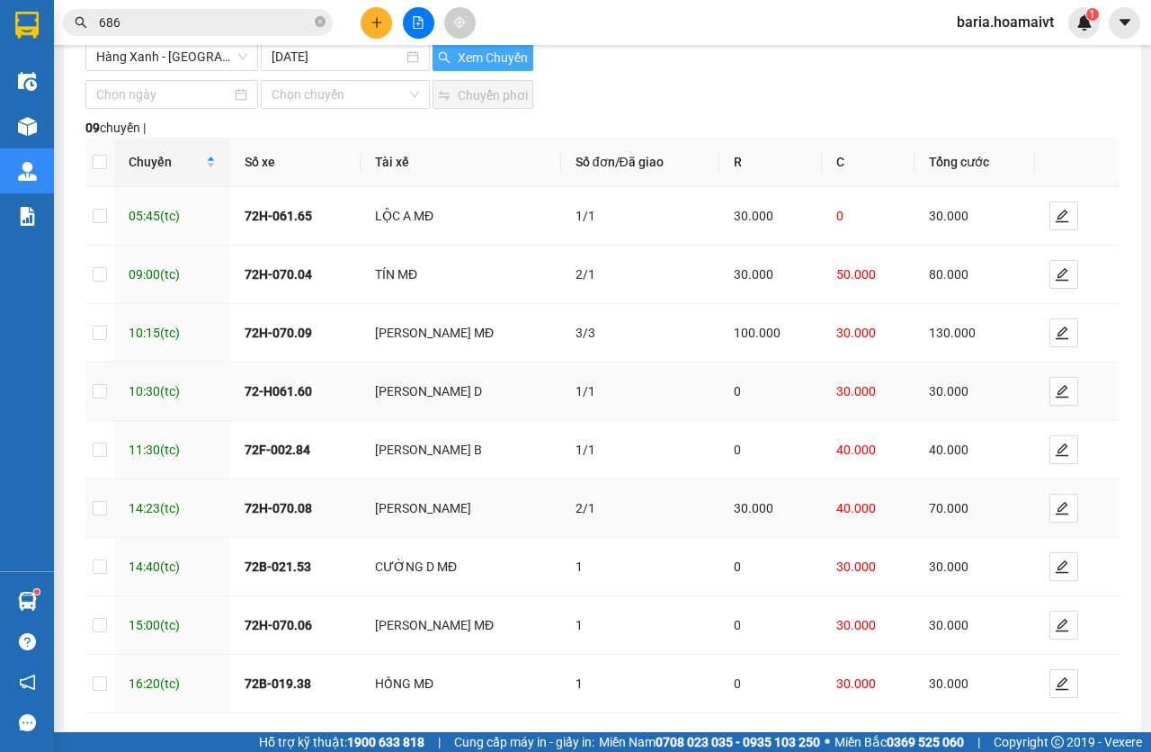
scroll to position [157, 0]
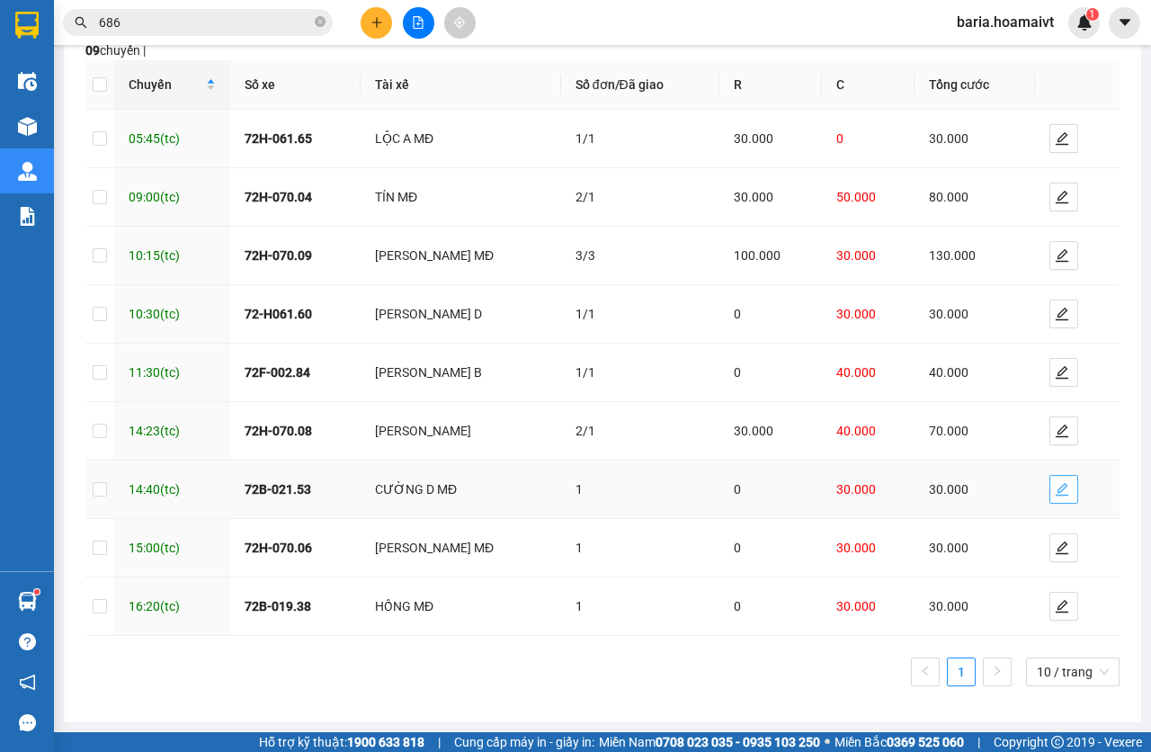
click at [1055, 488] on icon "edit" at bounding box center [1062, 489] width 14 height 14
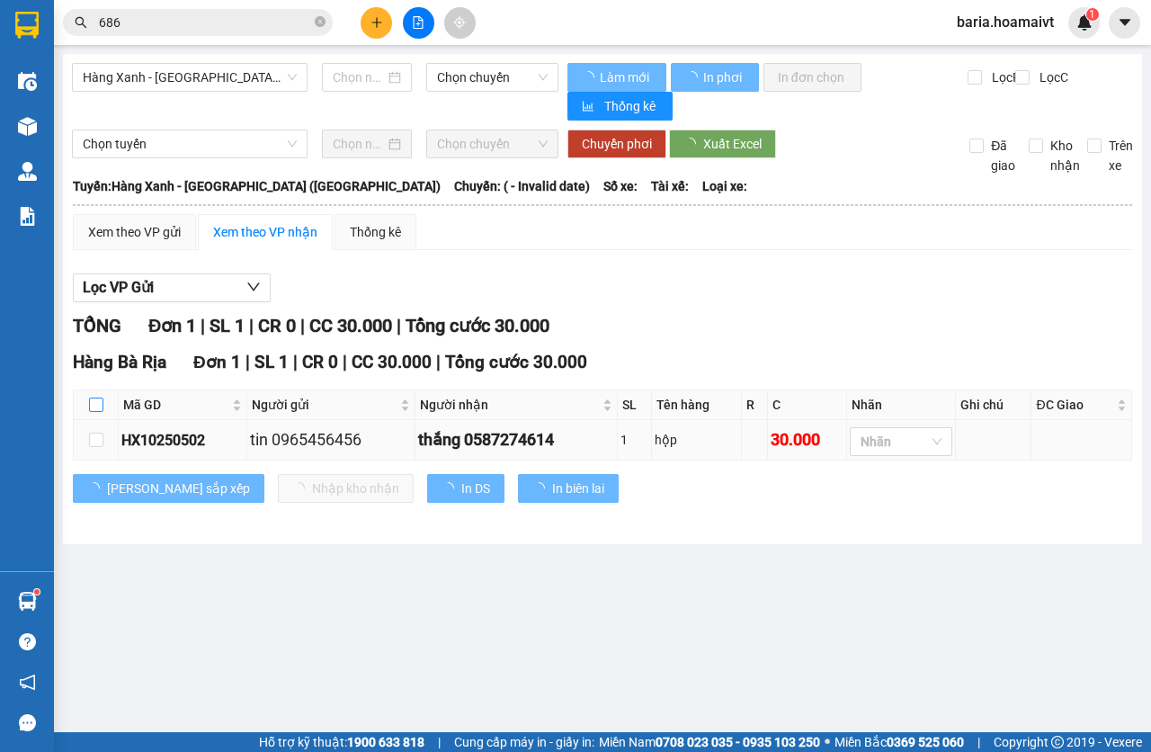
click at [96, 404] on input "checkbox" at bounding box center [96, 405] width 14 height 14
checkbox input "true"
type input "[DATE]"
checkbox input "true"
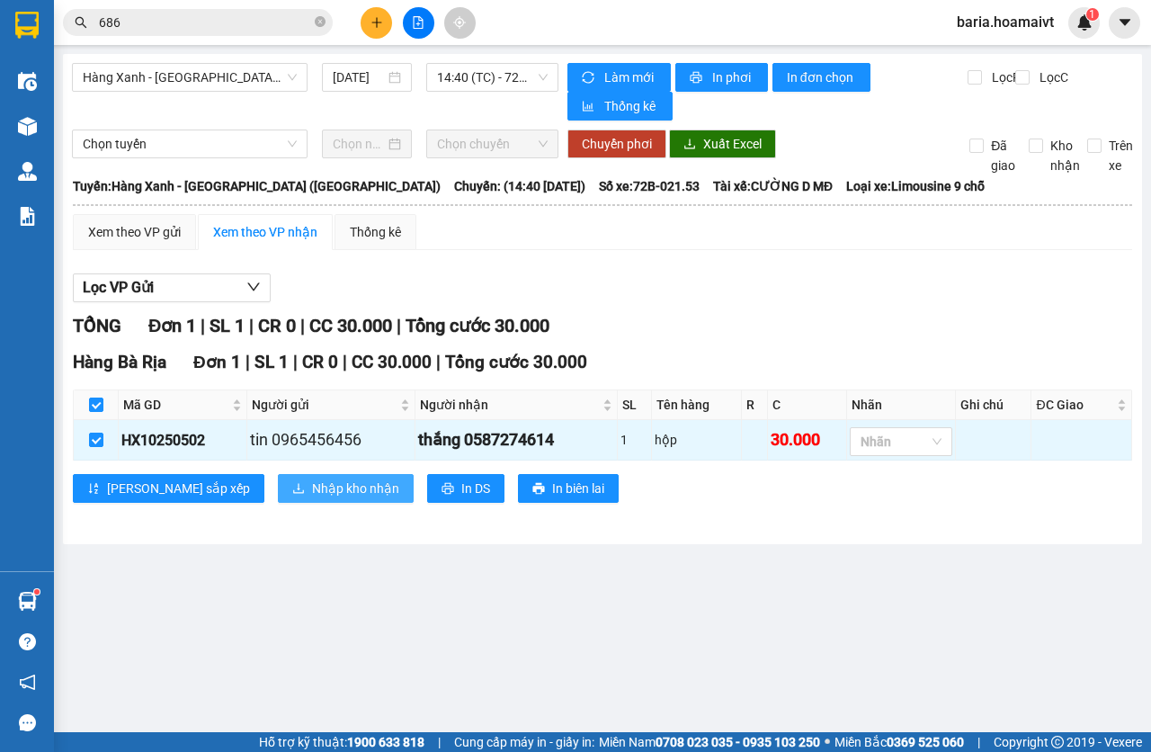
click at [312, 481] on span "Nhập kho nhận" at bounding box center [355, 489] width 87 height 20
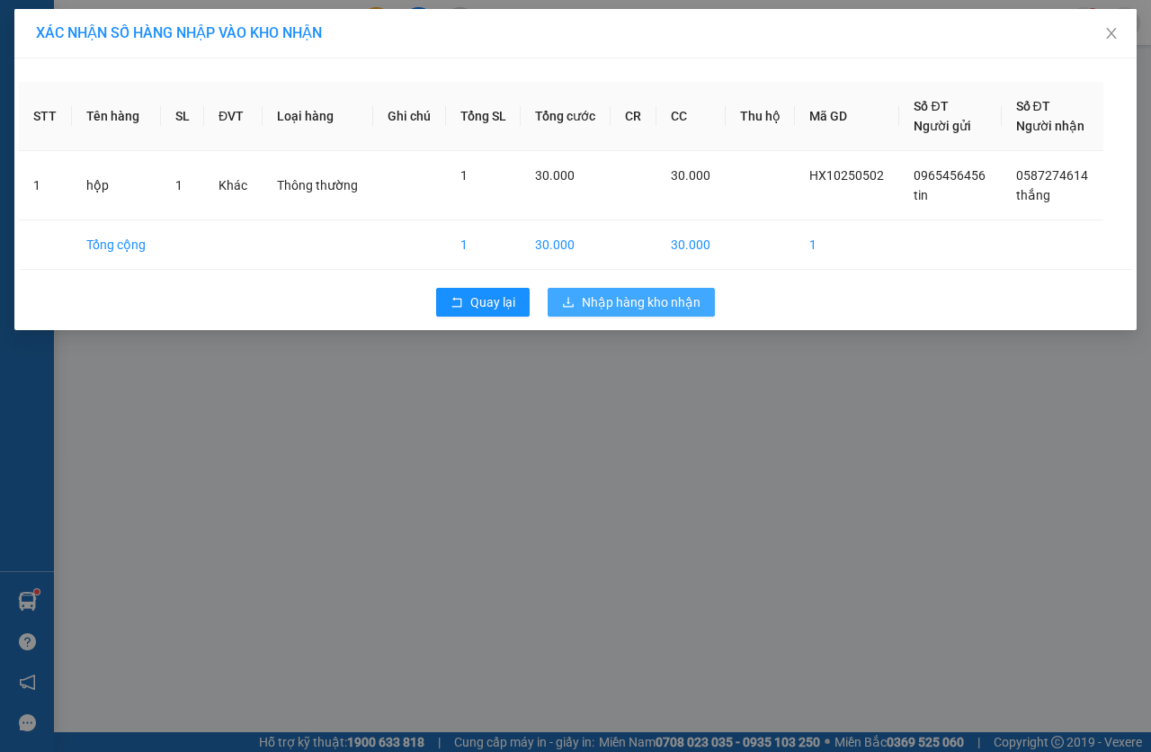
click at [604, 304] on span "Nhập hàng kho nhận" at bounding box center [641, 302] width 119 height 20
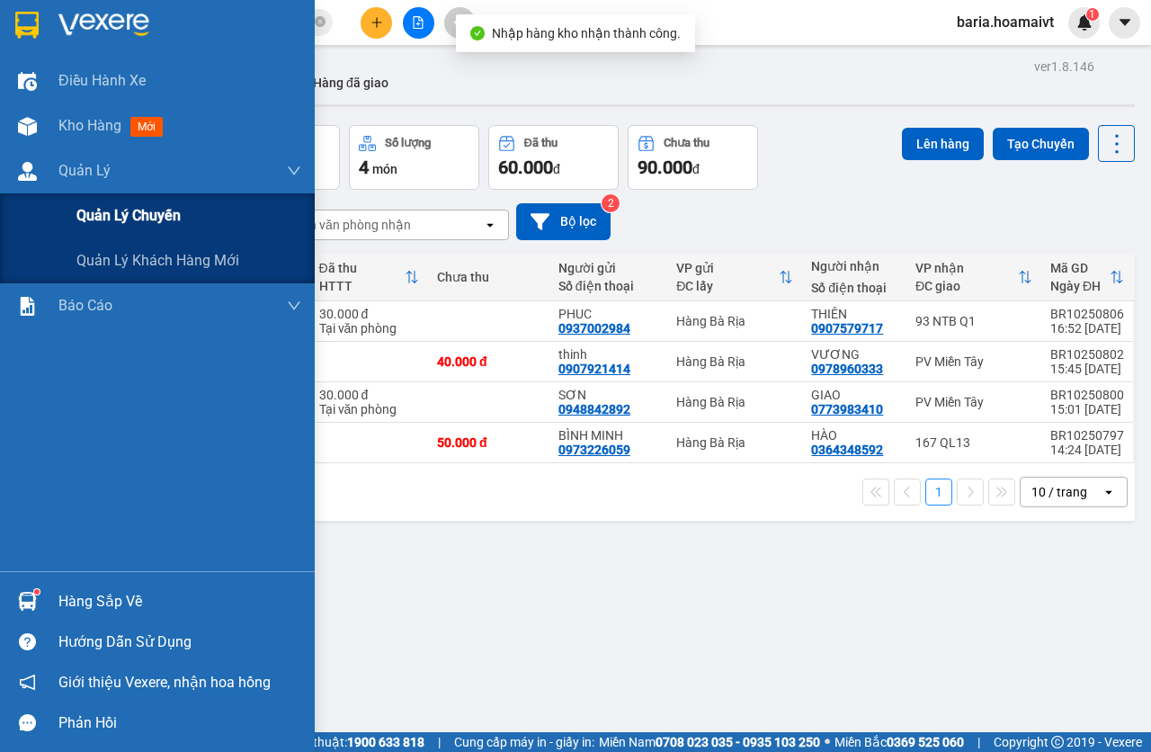
click at [137, 195] on div "Quản lý chuyến" at bounding box center [188, 215] width 225 height 45
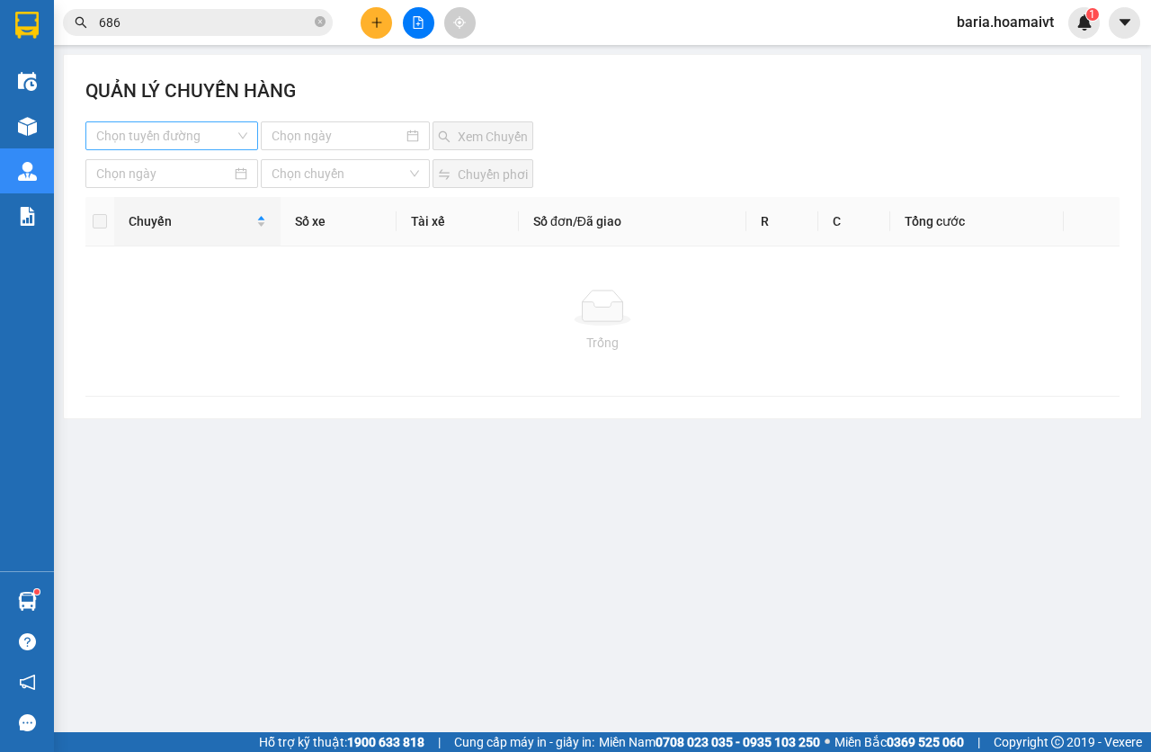
click at [219, 142] on input "search" at bounding box center [165, 135] width 139 height 27
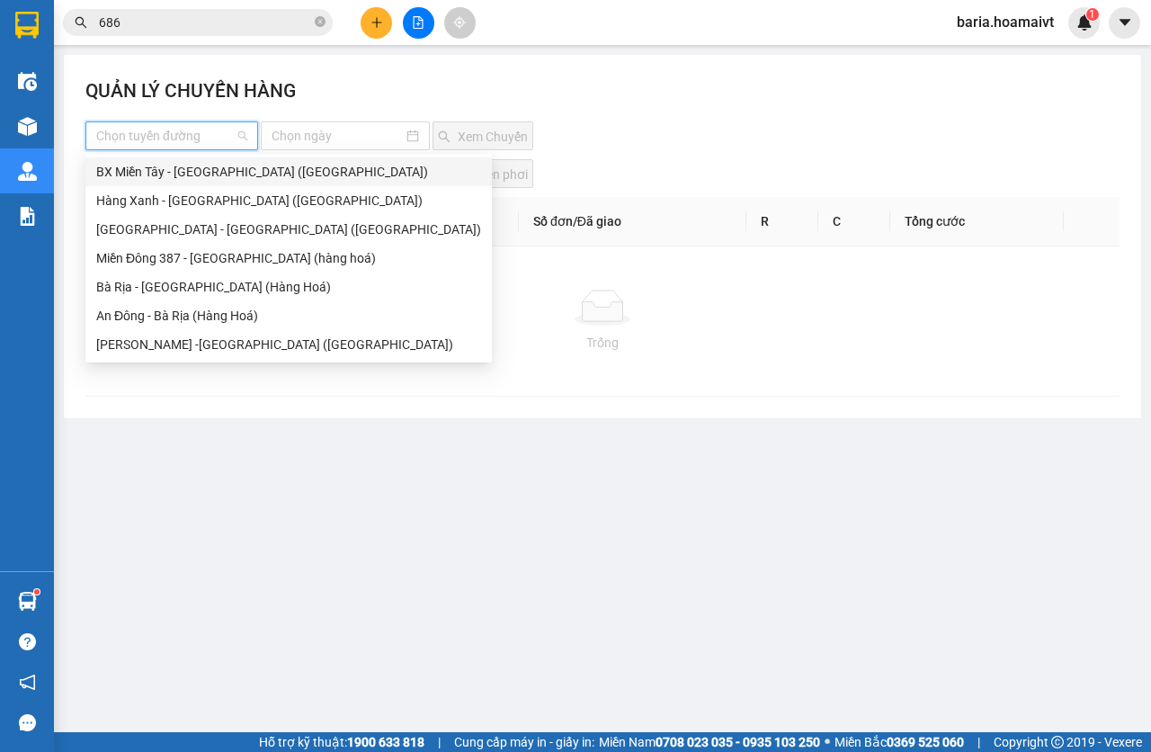
click at [214, 179] on div "BX Miền Tây - [GEOGRAPHIC_DATA] ([GEOGRAPHIC_DATA])" at bounding box center [288, 172] width 385 height 20
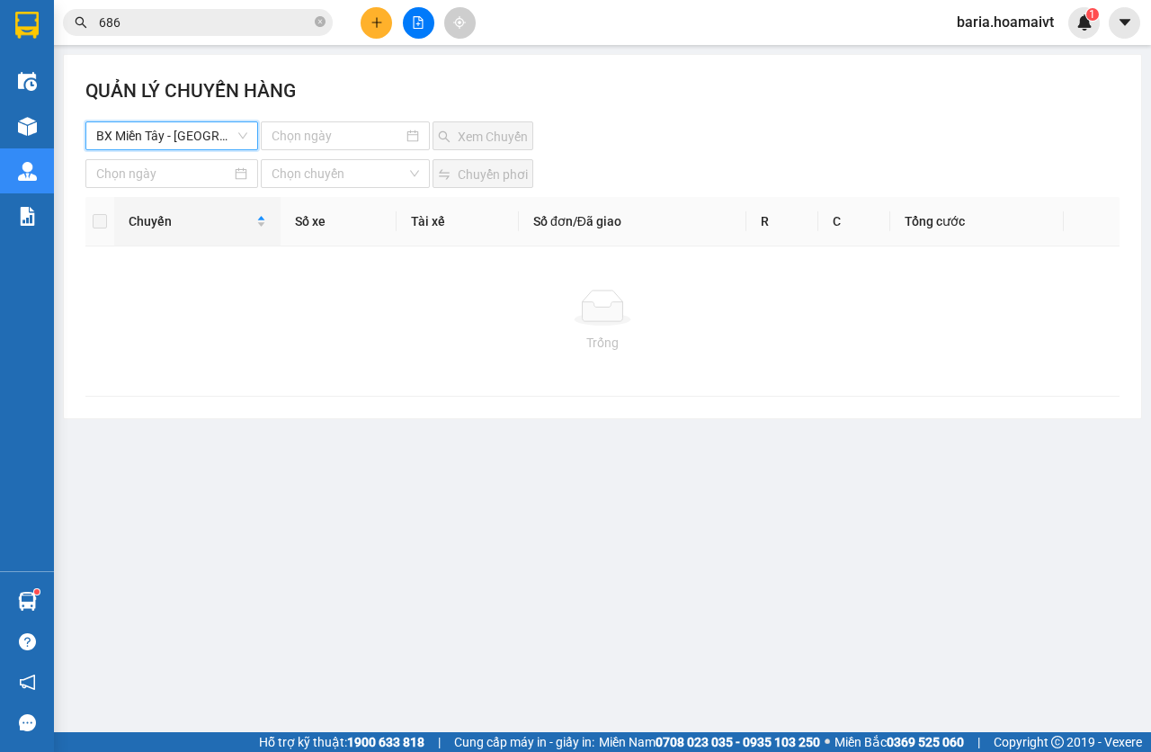
click at [213, 142] on span "BX Miền Tây - [GEOGRAPHIC_DATA] ([GEOGRAPHIC_DATA])" at bounding box center [171, 135] width 151 height 27
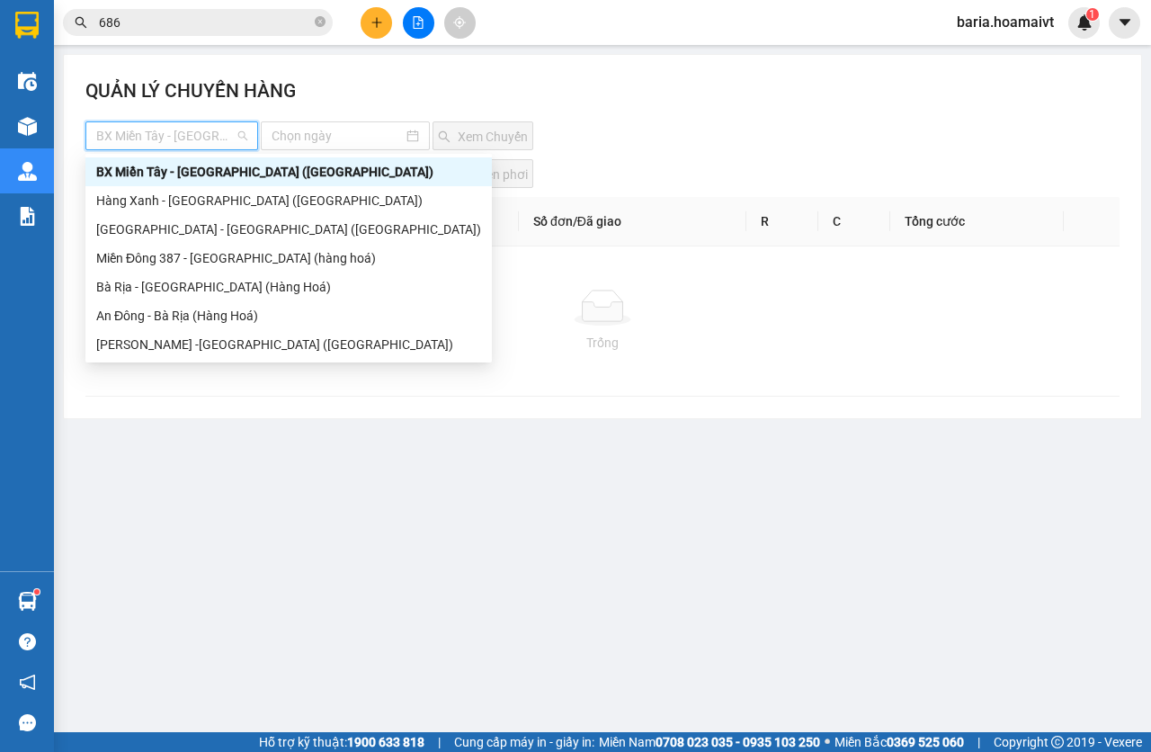
click at [195, 193] on div "Hàng Xanh - [GEOGRAPHIC_DATA] ([GEOGRAPHIC_DATA])" at bounding box center [288, 201] width 385 height 20
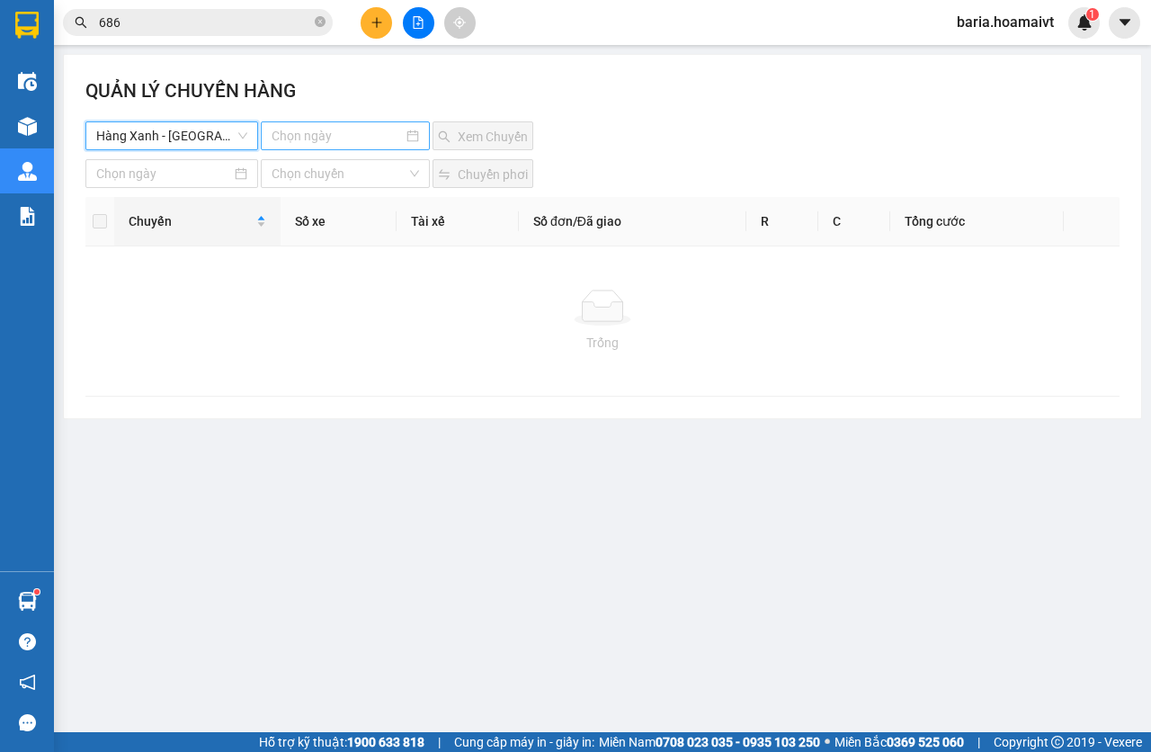
click at [326, 140] on input at bounding box center [338, 136] width 132 height 20
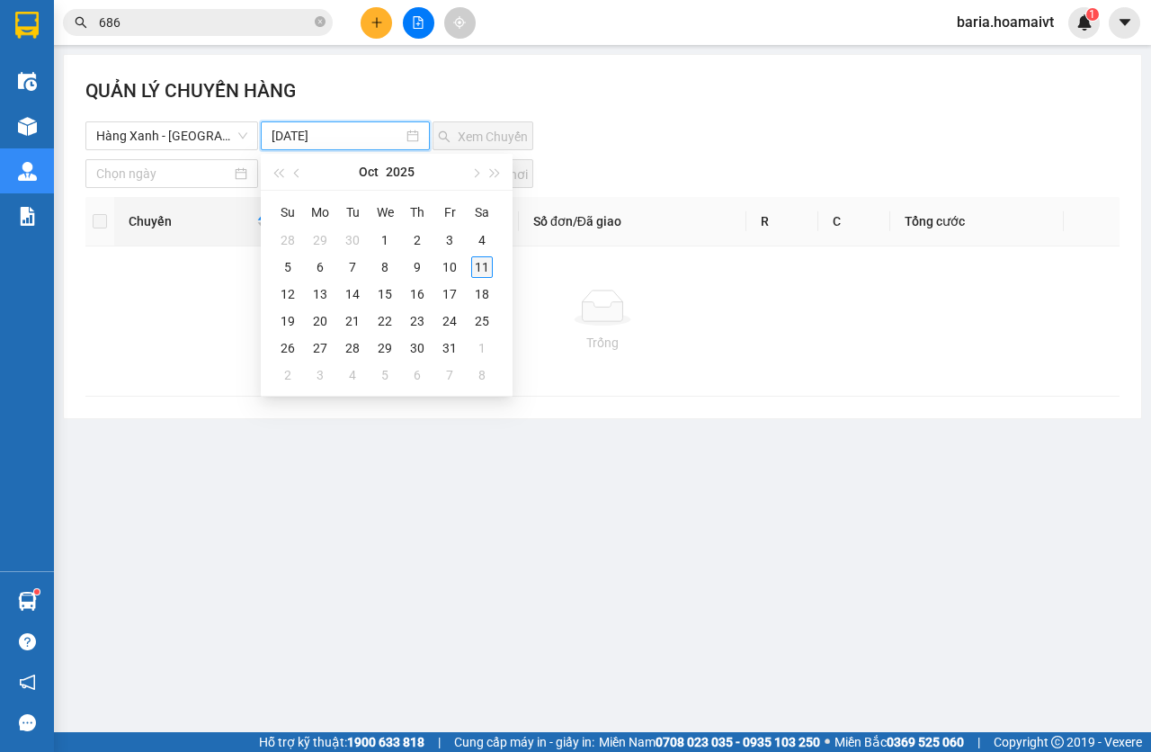
type input "[DATE]"
click at [491, 265] on div "11" at bounding box center [482, 267] width 22 height 22
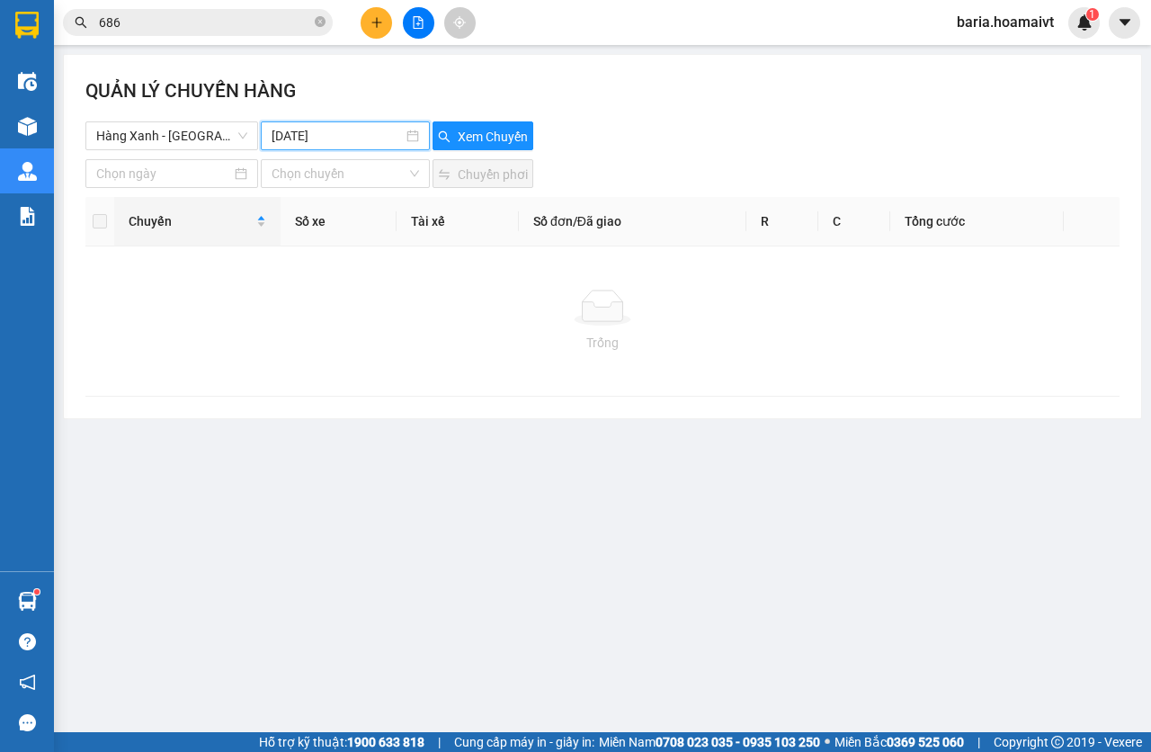
click at [485, 156] on div "[PERSON_NAME] CHUYẾN HÀNG Hàng Xanh - [GEOGRAPHIC_DATA] ([GEOGRAPHIC_DATA]) [DA…" at bounding box center [603, 236] width 1078 height 363
click at [508, 134] on span "Xem Chuyến" at bounding box center [493, 137] width 70 height 20
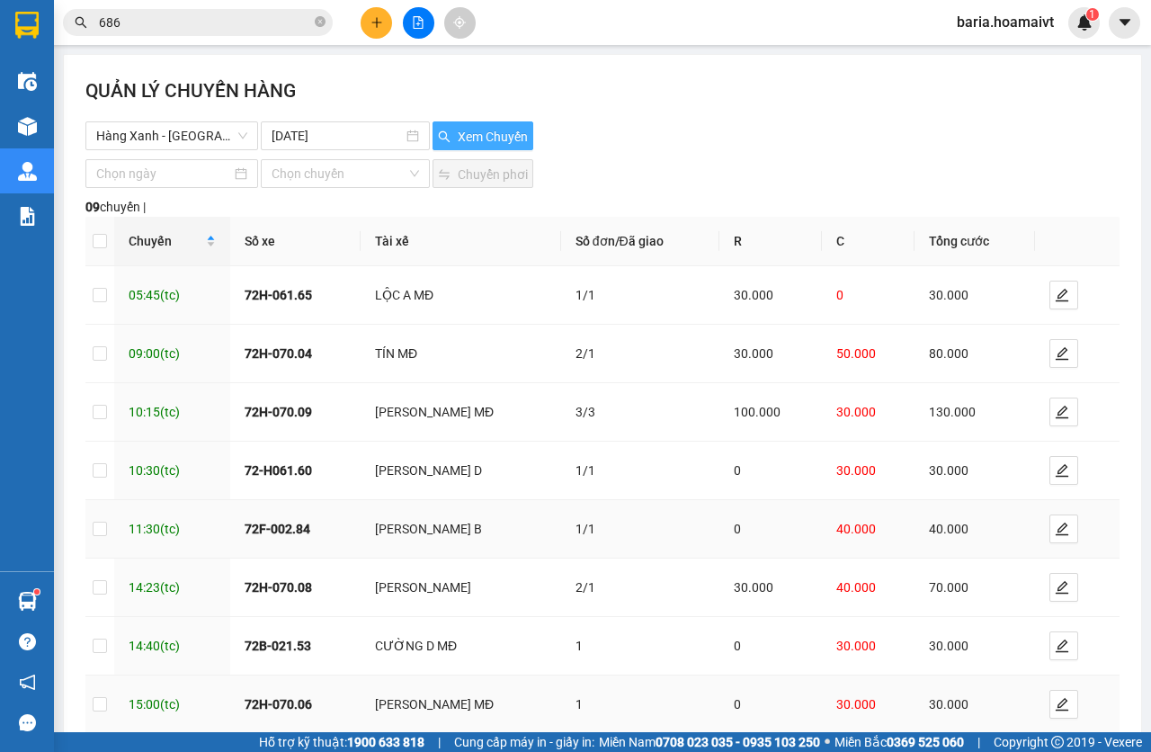
scroll to position [157, 0]
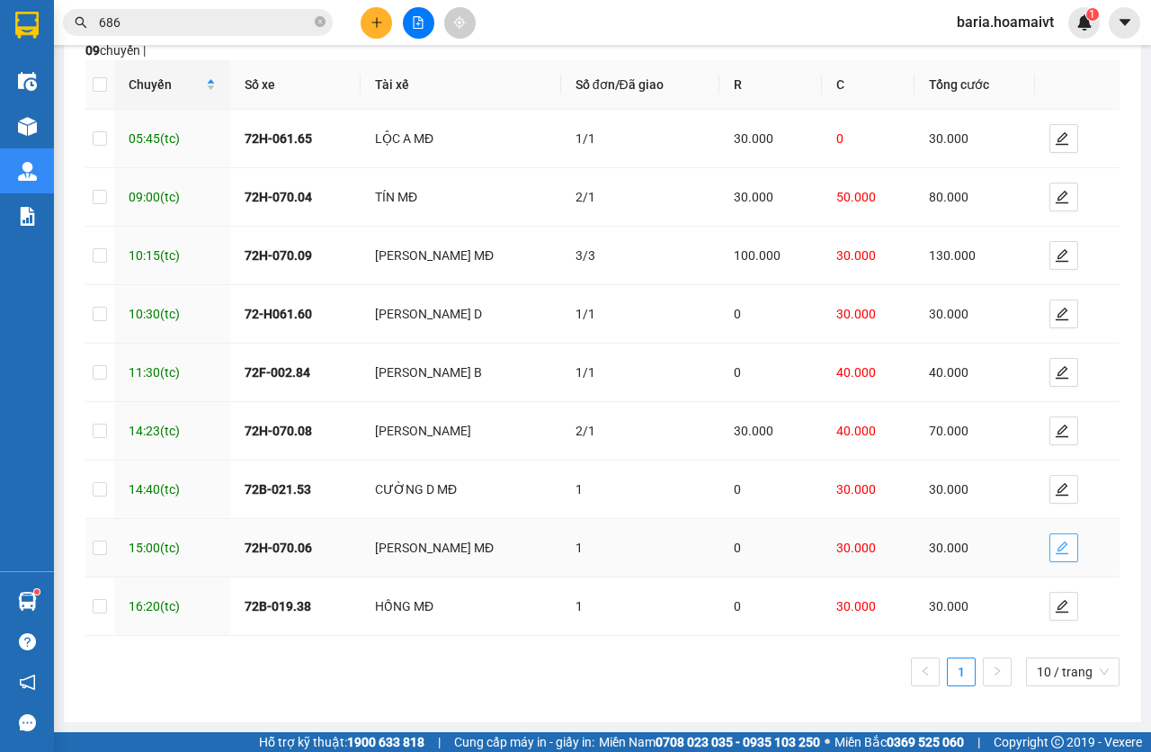
click at [1056, 547] on icon "edit" at bounding box center [1062, 547] width 13 height 13
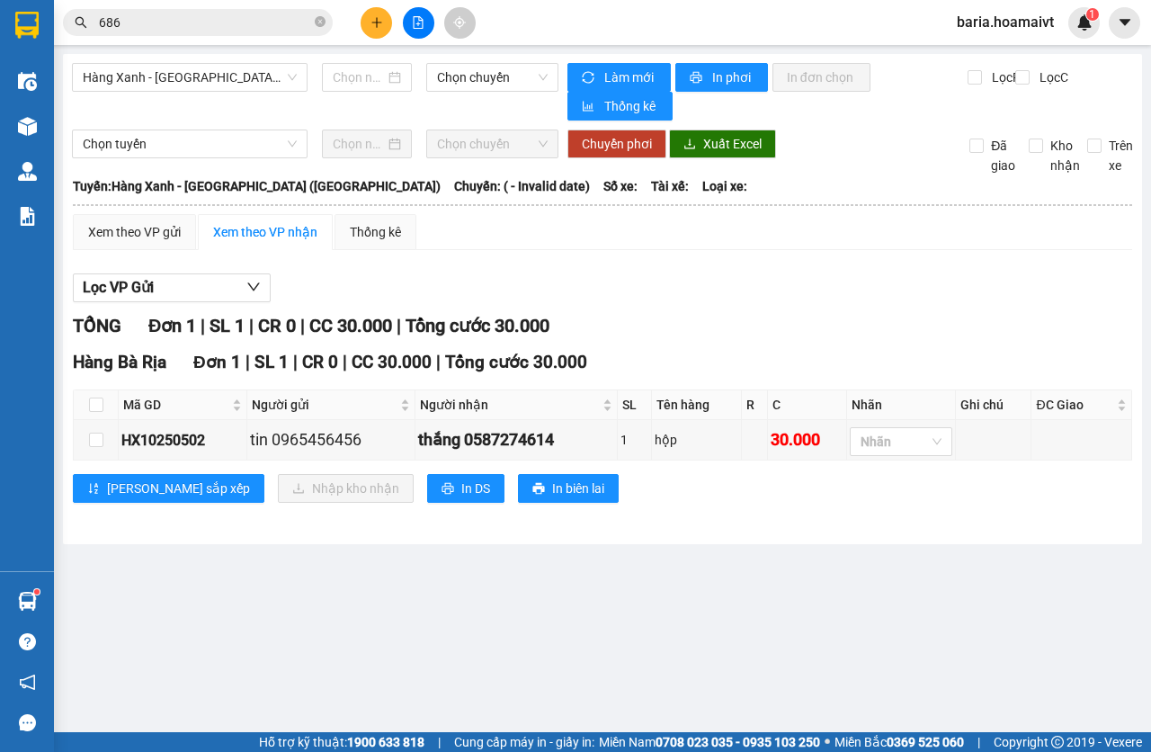
type input "[DATE]"
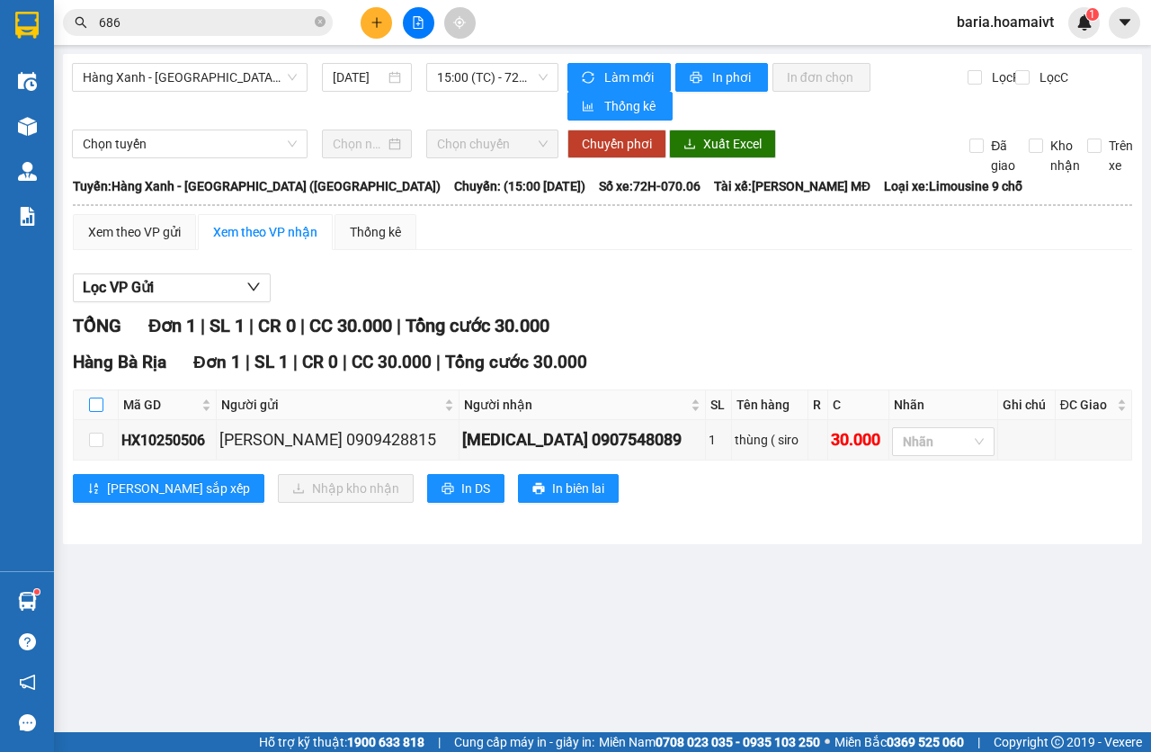
click at [99, 407] on input "checkbox" at bounding box center [96, 405] width 14 height 14
checkbox input "true"
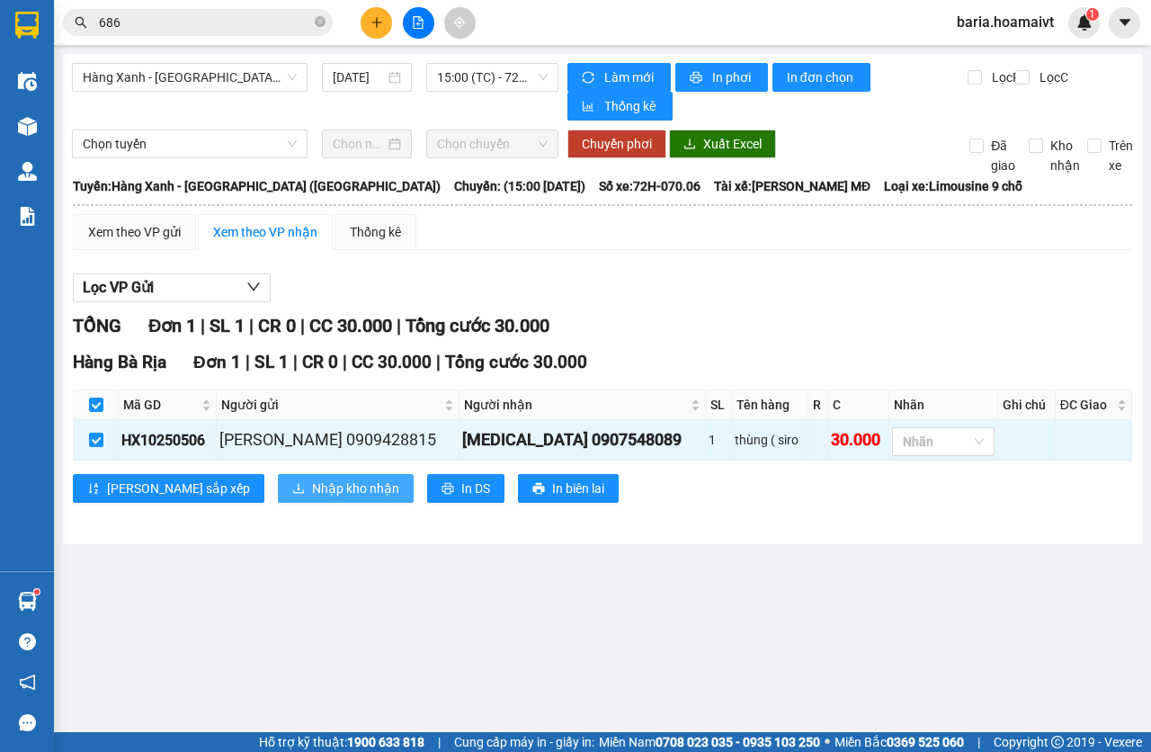
click at [312, 497] on span "Nhập kho nhận" at bounding box center [355, 489] width 87 height 20
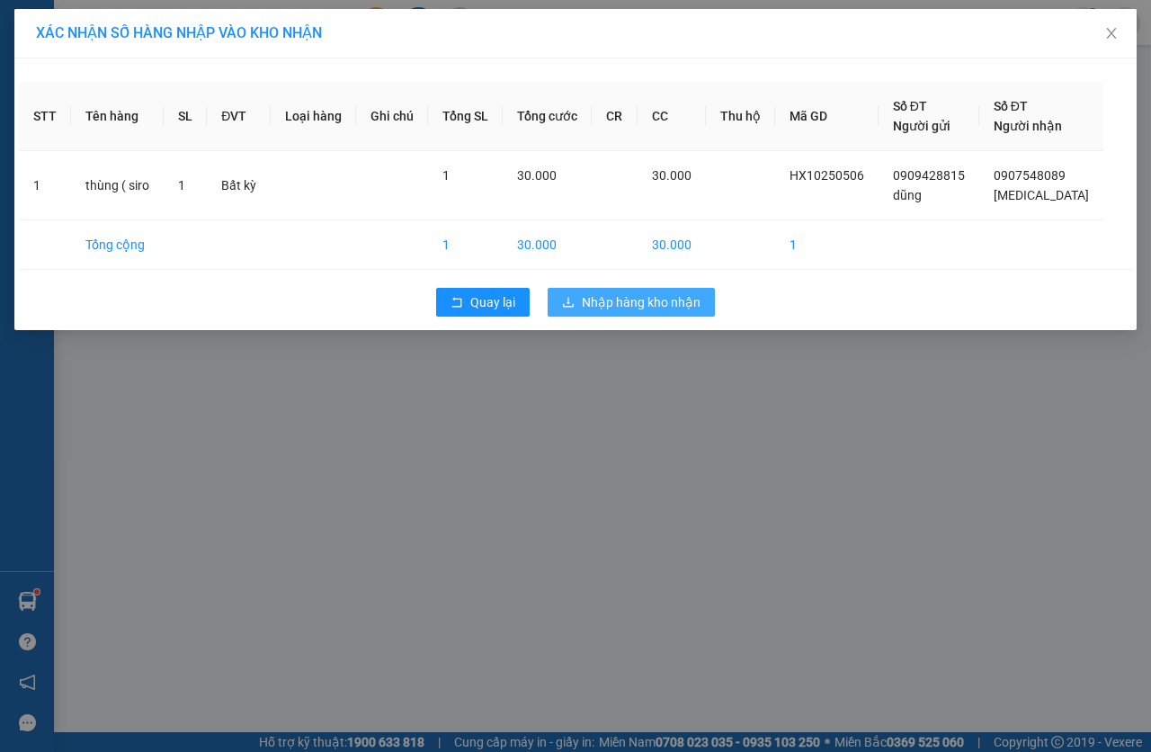
click at [607, 304] on span "Nhập hàng kho nhận" at bounding box center [641, 302] width 119 height 20
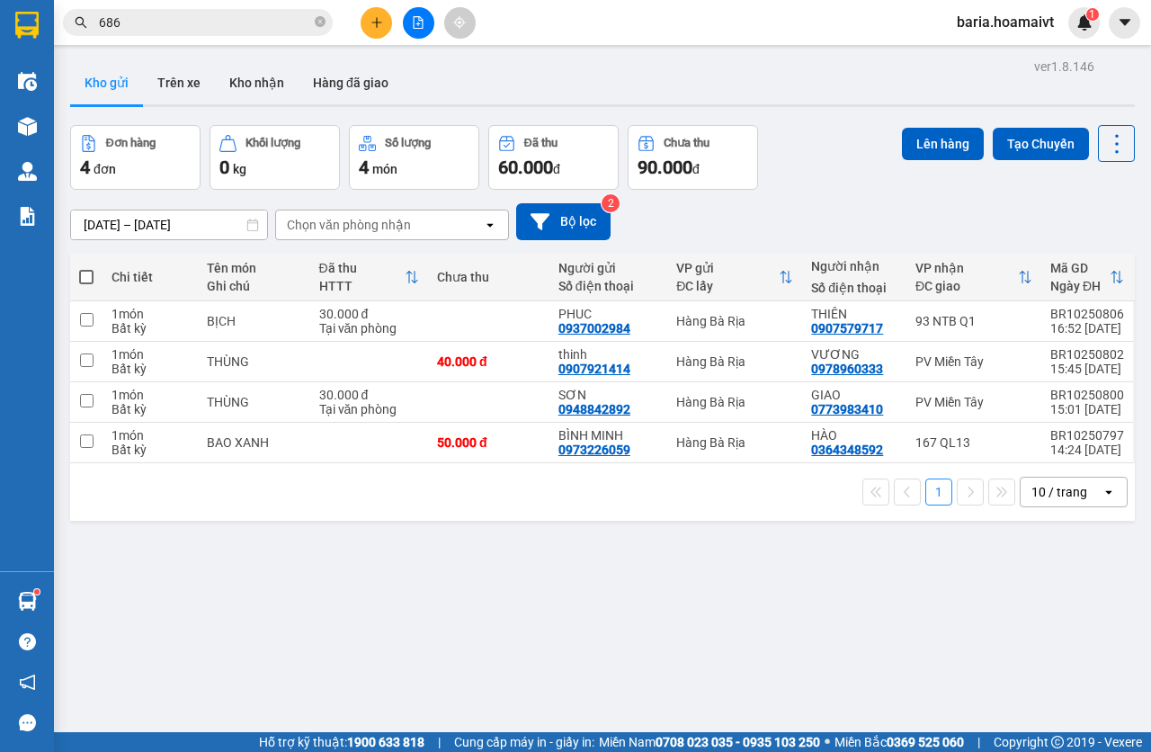
click at [237, 26] on input "686" at bounding box center [205, 23] width 212 height 20
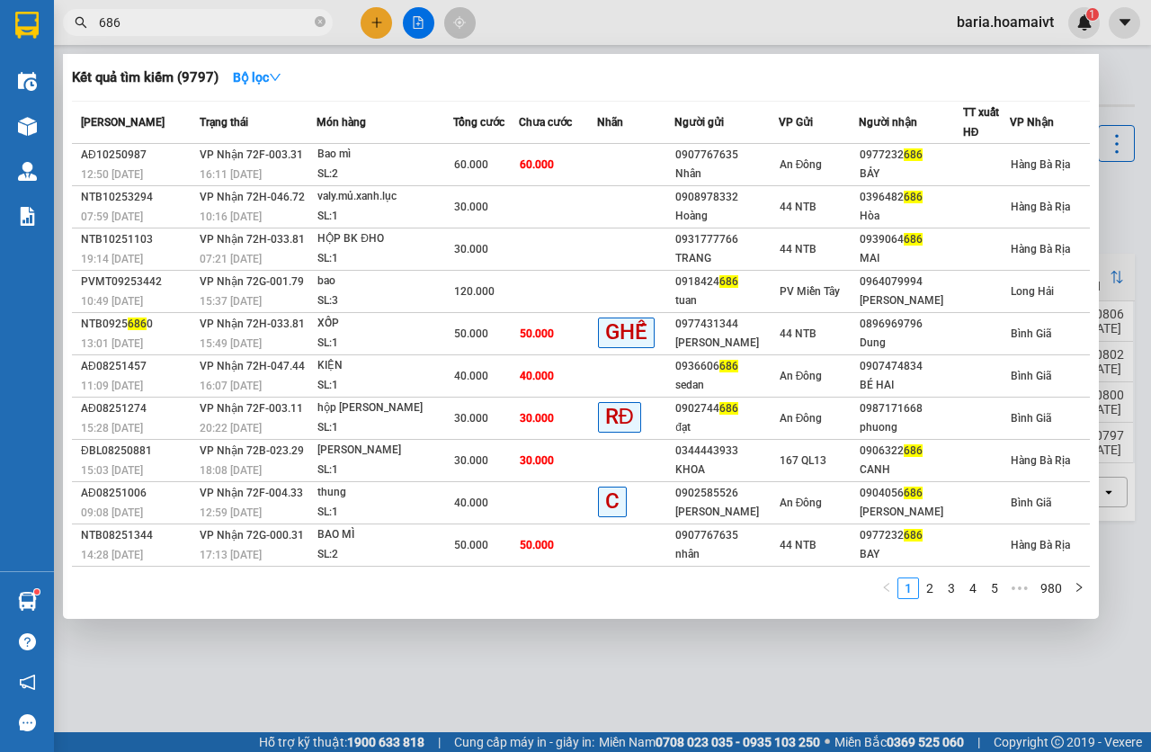
click at [237, 26] on input "686" at bounding box center [205, 23] width 212 height 20
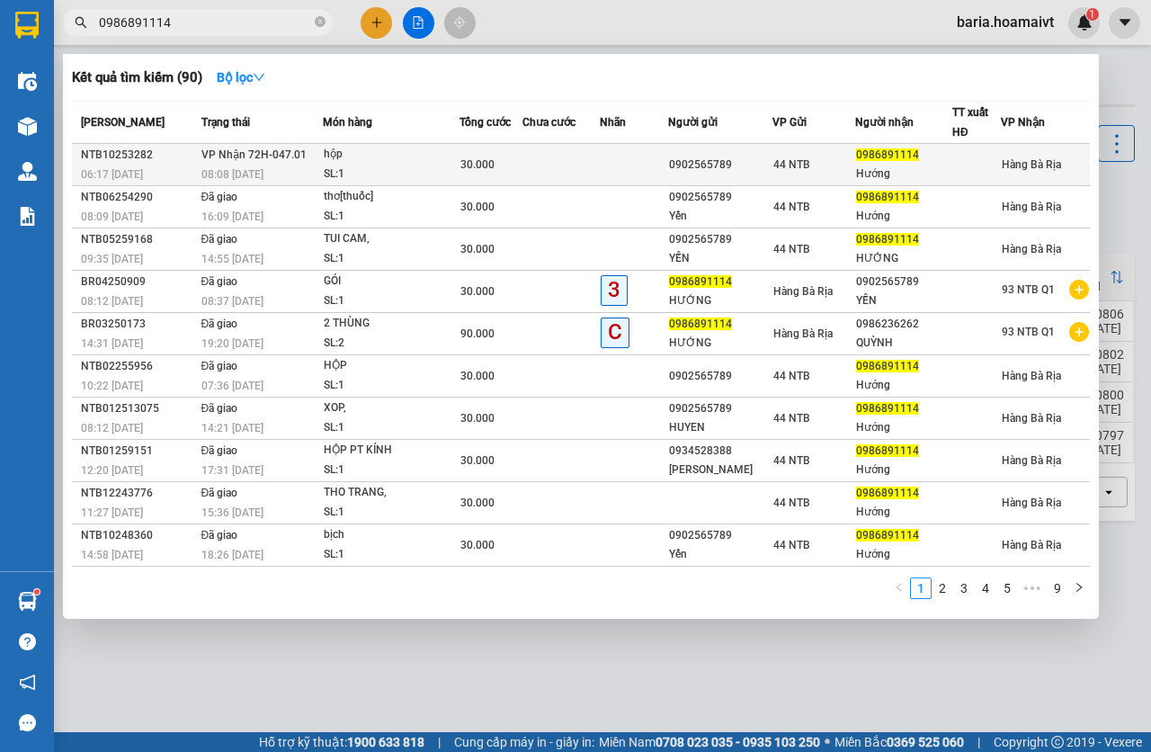
type input "0986891114"
click at [475, 166] on span "30.000" at bounding box center [478, 164] width 34 height 13
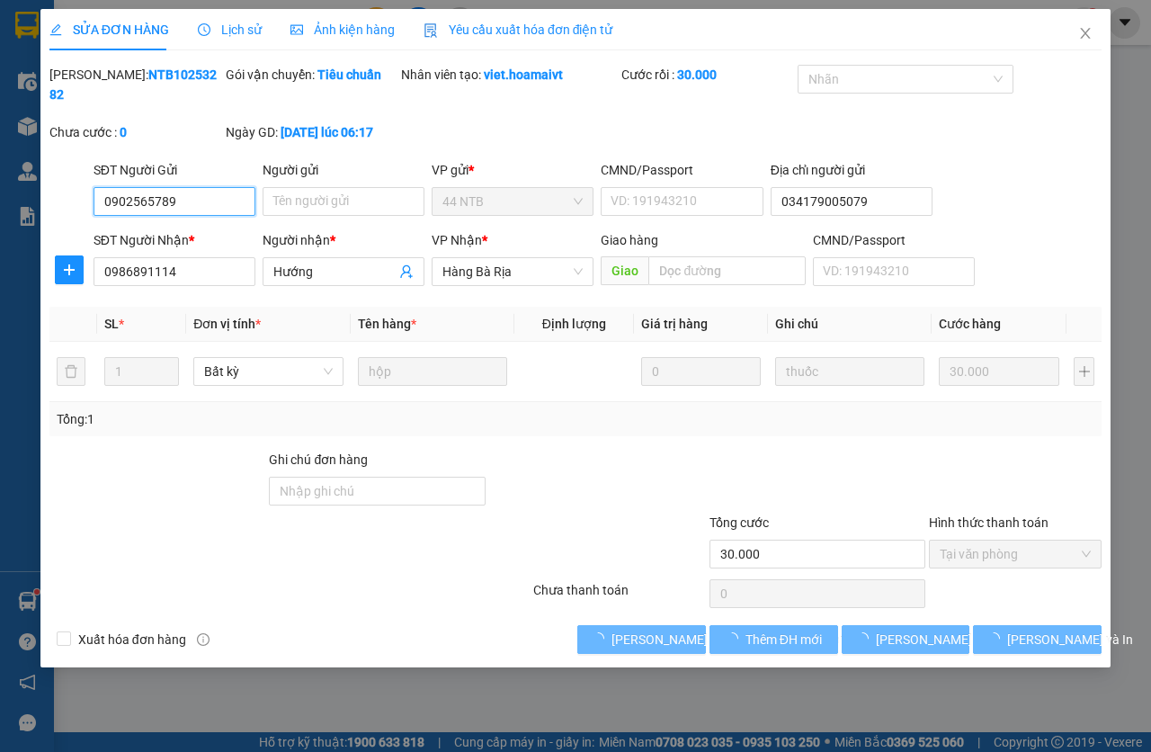
type input "0902565789"
type input "034179005079"
type input "0986891114"
type input "Hướng"
type input "30.000"
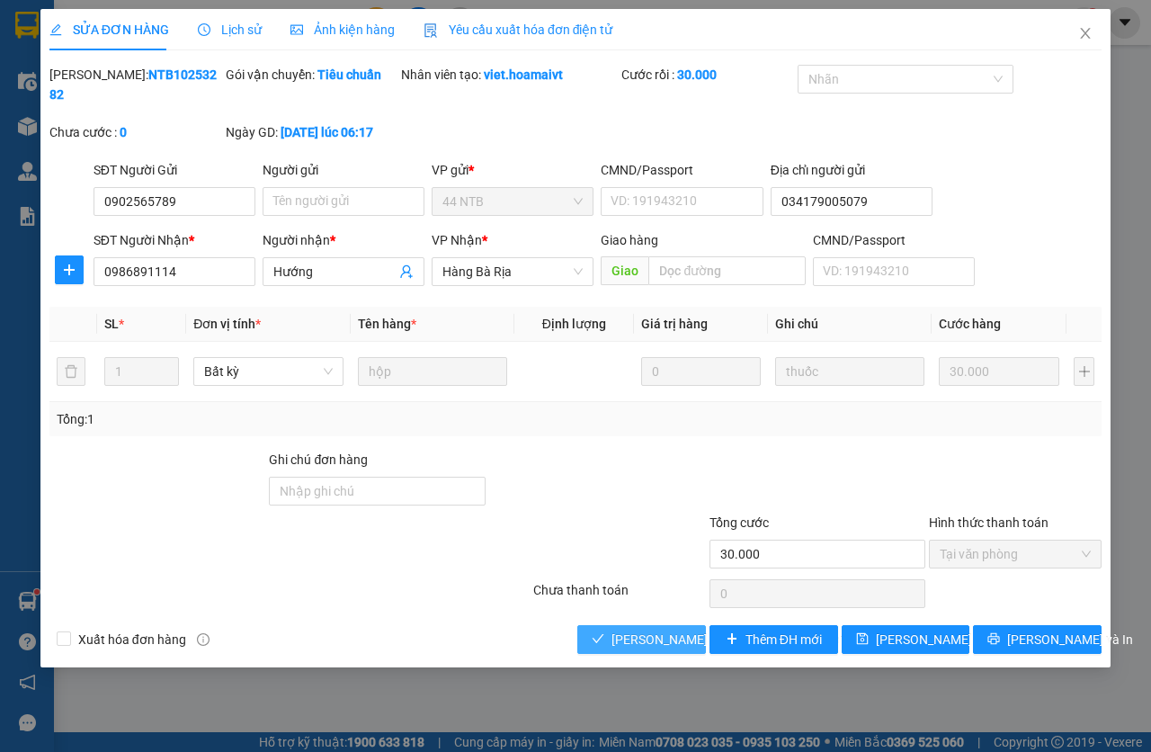
click at [619, 643] on span "[PERSON_NAME] và [PERSON_NAME] hàng" at bounding box center [733, 640] width 243 height 20
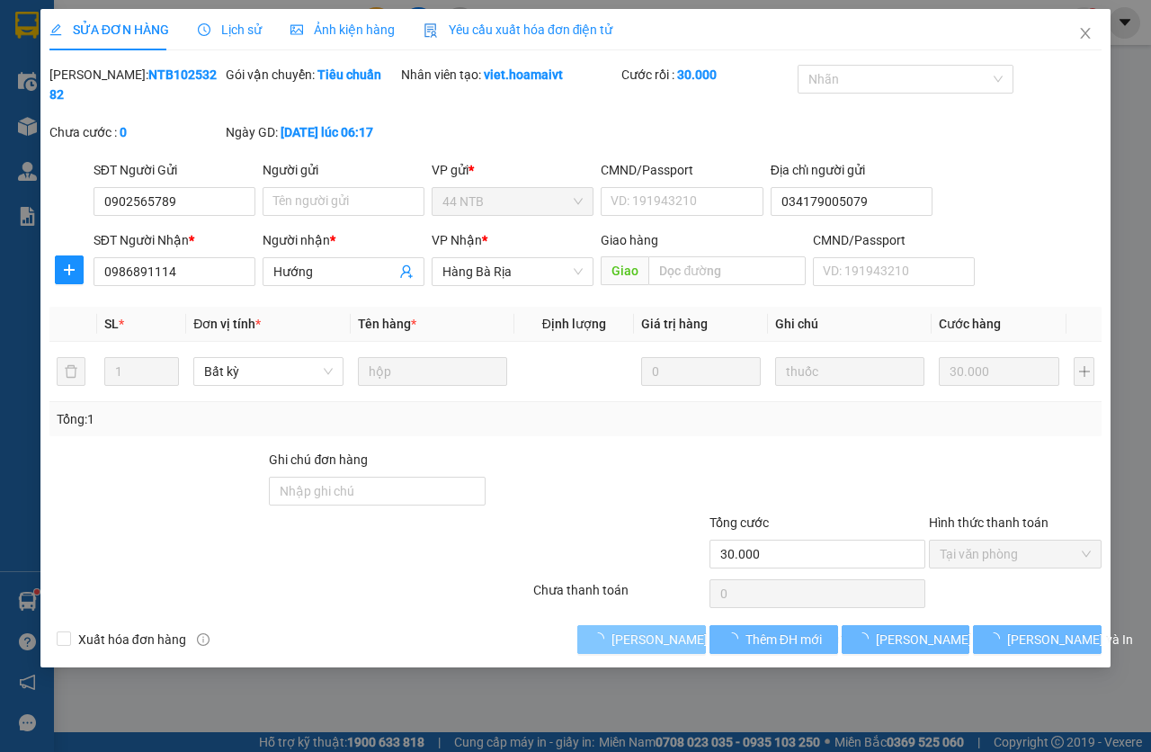
click at [619, 643] on span "[PERSON_NAME] và [PERSON_NAME] hàng" at bounding box center [733, 640] width 243 height 20
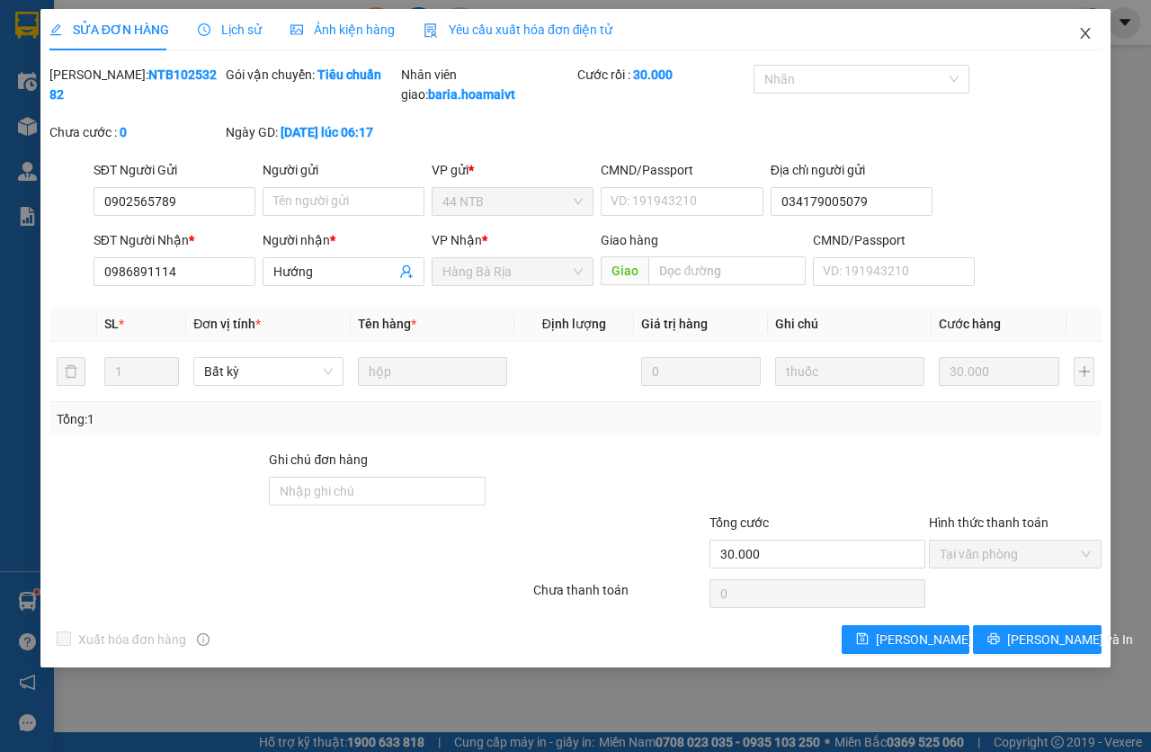
click at [1084, 16] on span "Close" at bounding box center [1085, 34] width 50 height 50
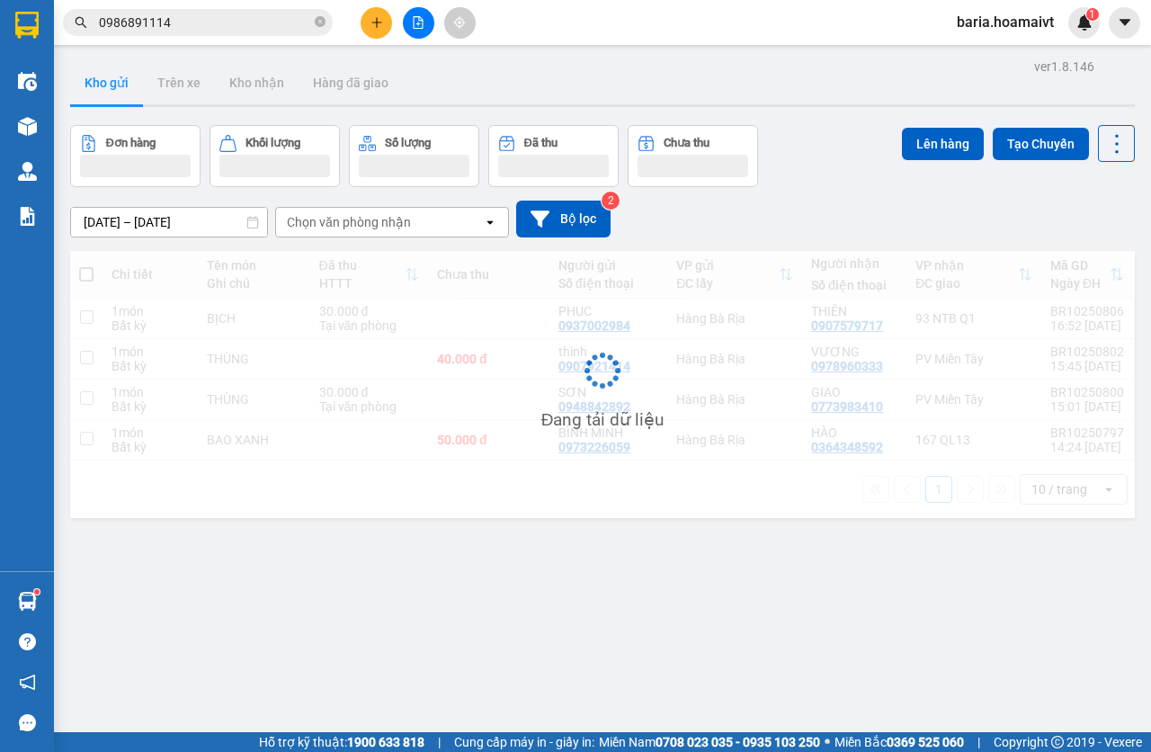
click at [172, 20] on input "0986891114" at bounding box center [205, 23] width 212 height 20
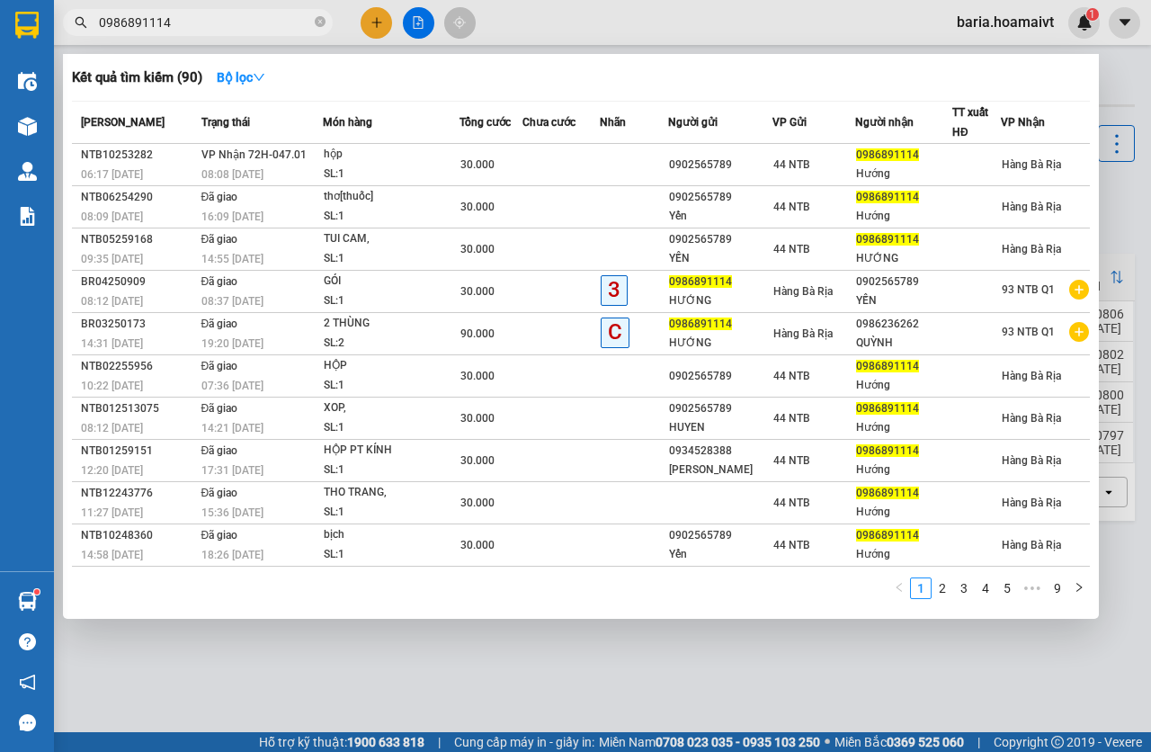
click at [172, 20] on input "0986891114" at bounding box center [205, 23] width 212 height 20
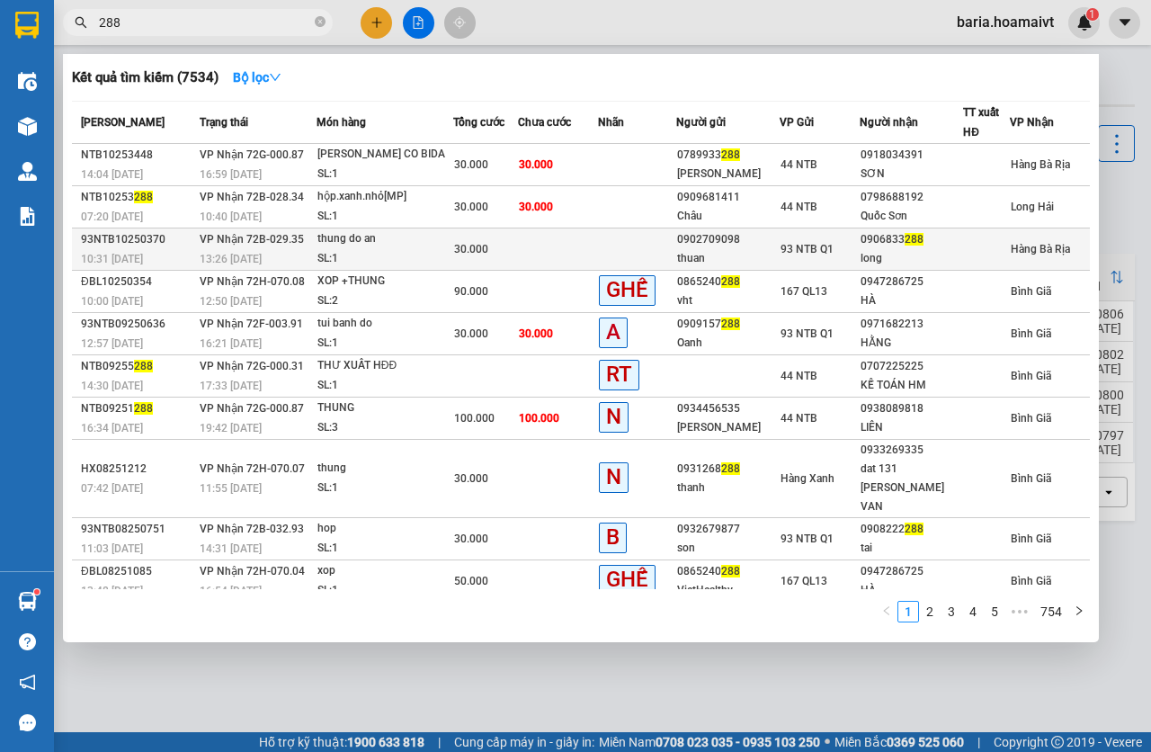
type input "288"
click at [504, 257] on div "30.000" at bounding box center [485, 249] width 63 height 20
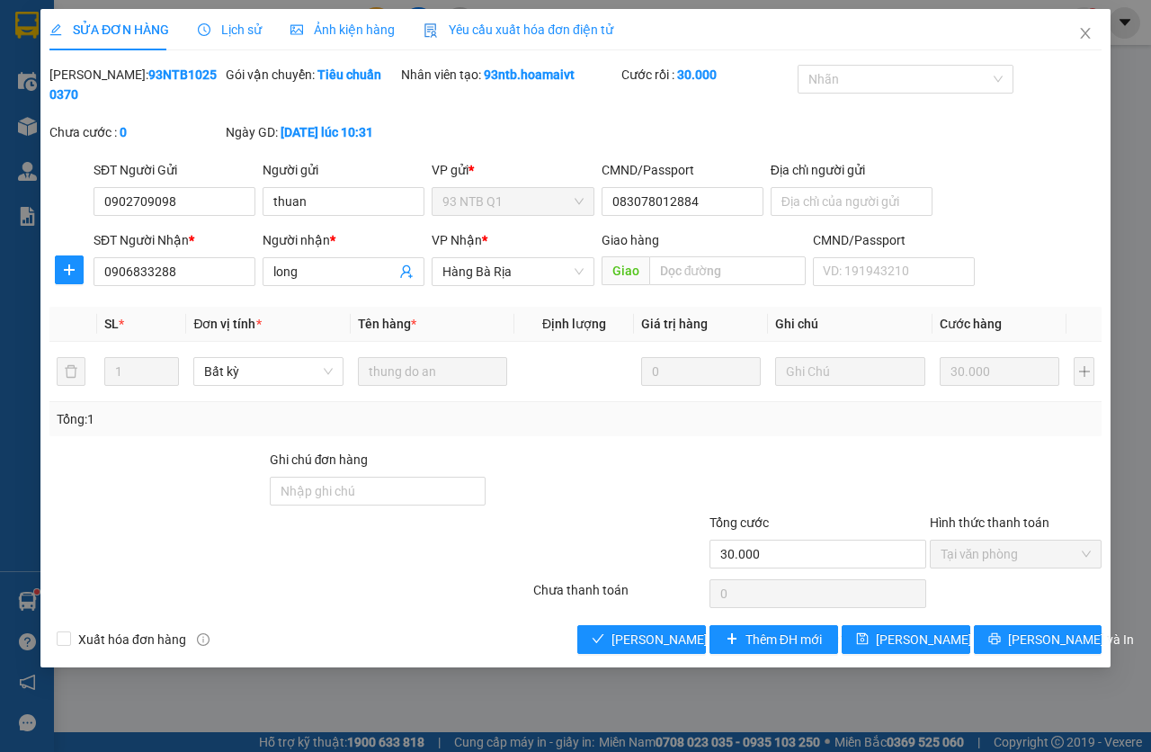
type input "0902709098"
type input "thuan"
type input "083078012884"
type input "0906833288"
type input "long"
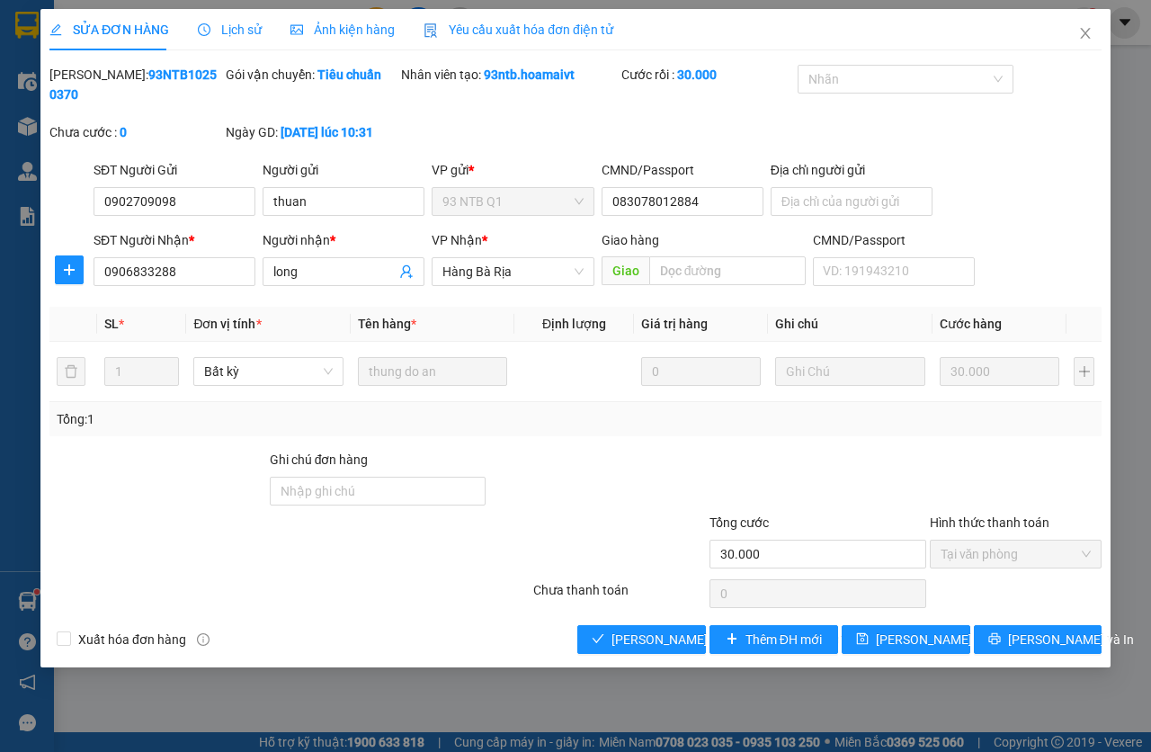
type input "30.000"
click at [664, 640] on span "[PERSON_NAME] và [PERSON_NAME] hàng" at bounding box center [733, 640] width 243 height 20
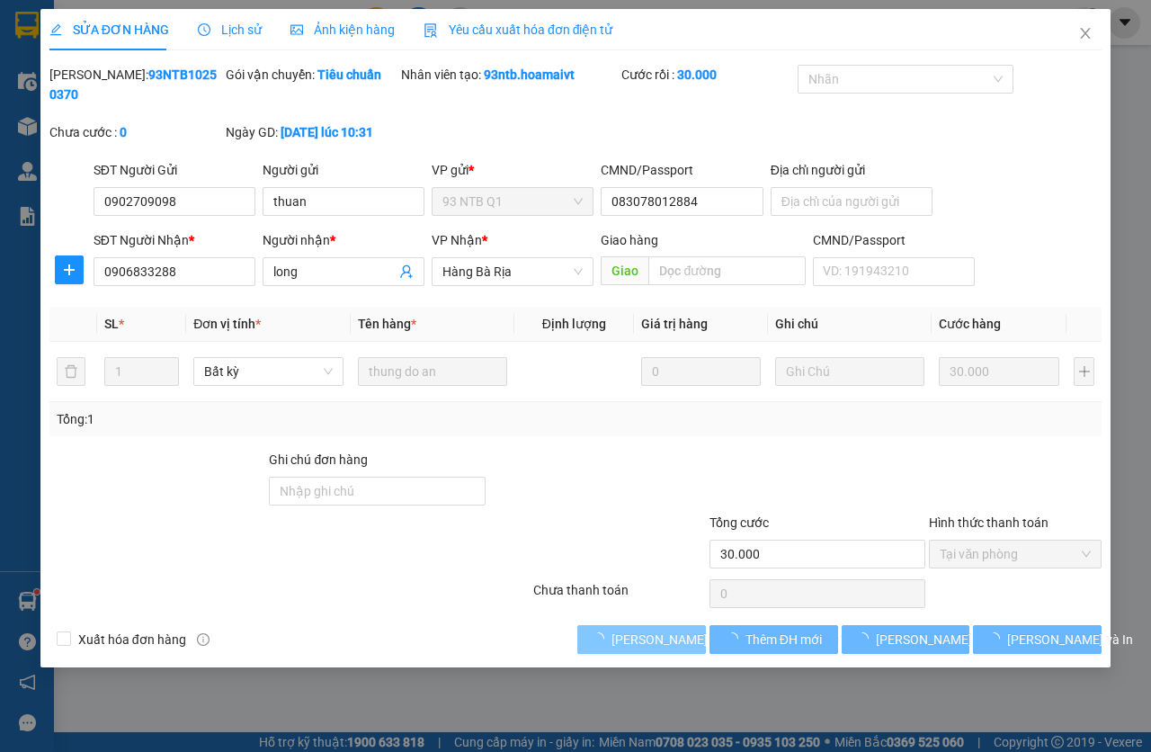
click at [664, 640] on span "[PERSON_NAME] và [PERSON_NAME] hàng" at bounding box center [733, 640] width 243 height 20
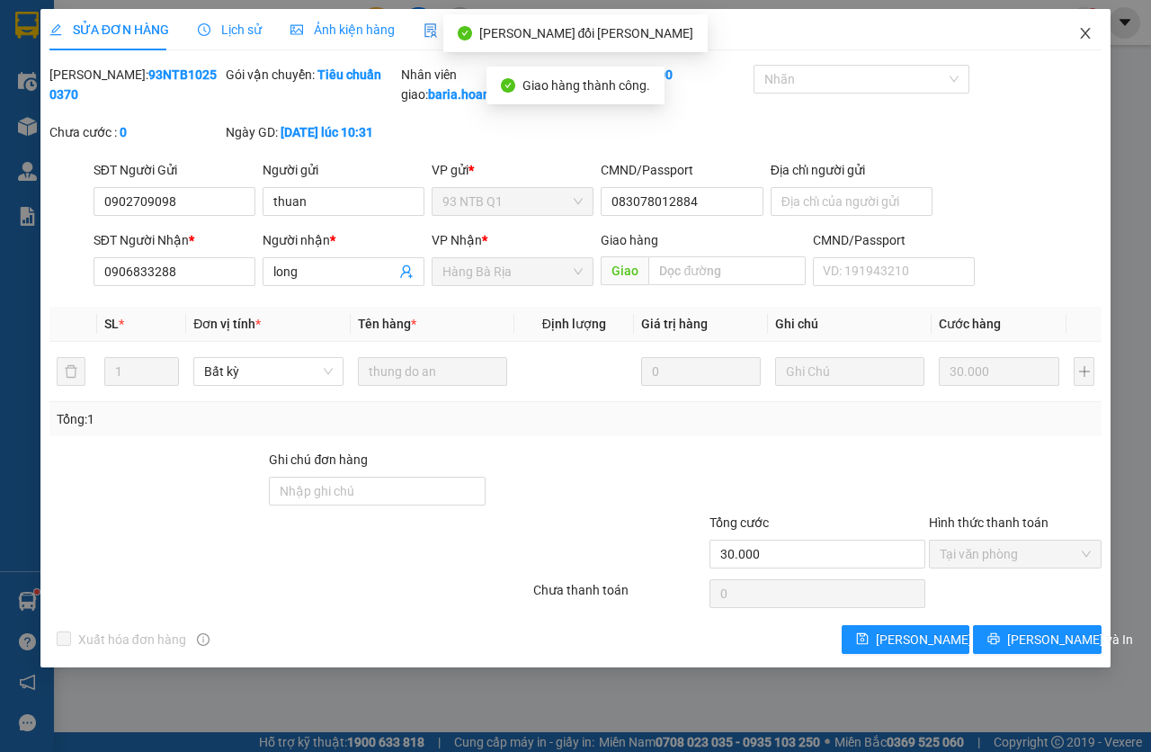
click at [1080, 28] on icon "close" at bounding box center [1085, 33] width 14 height 14
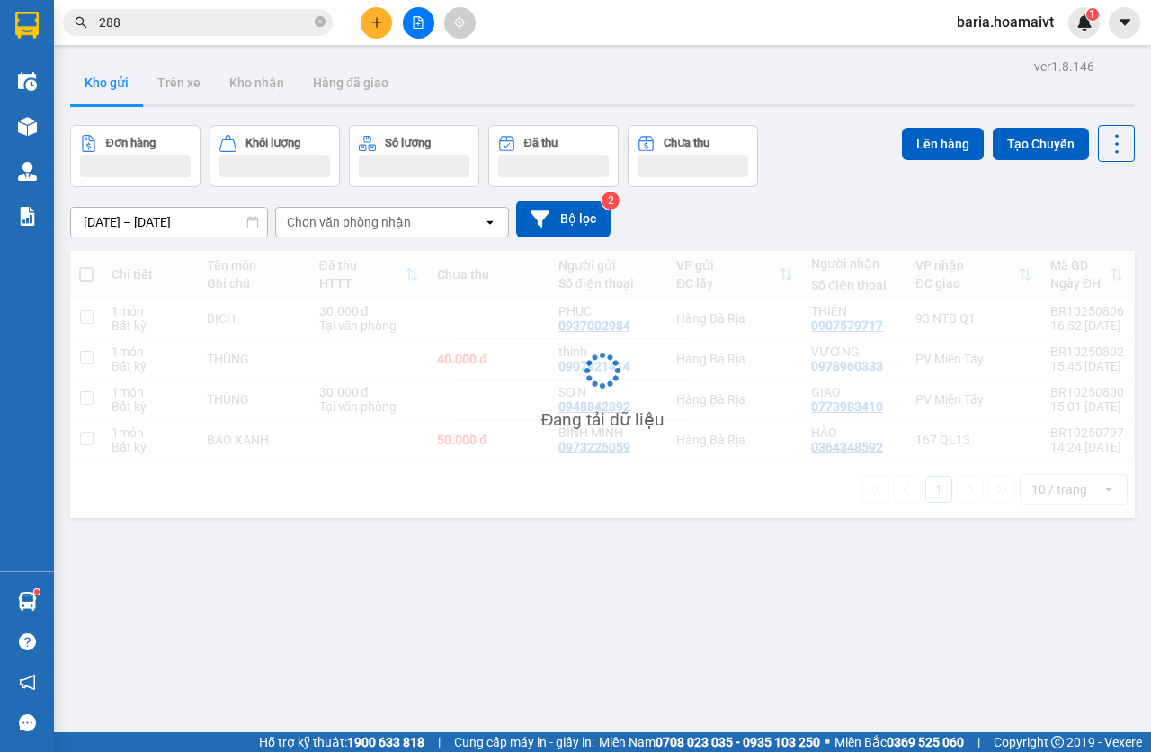
click at [192, 18] on input "288" at bounding box center [205, 23] width 212 height 20
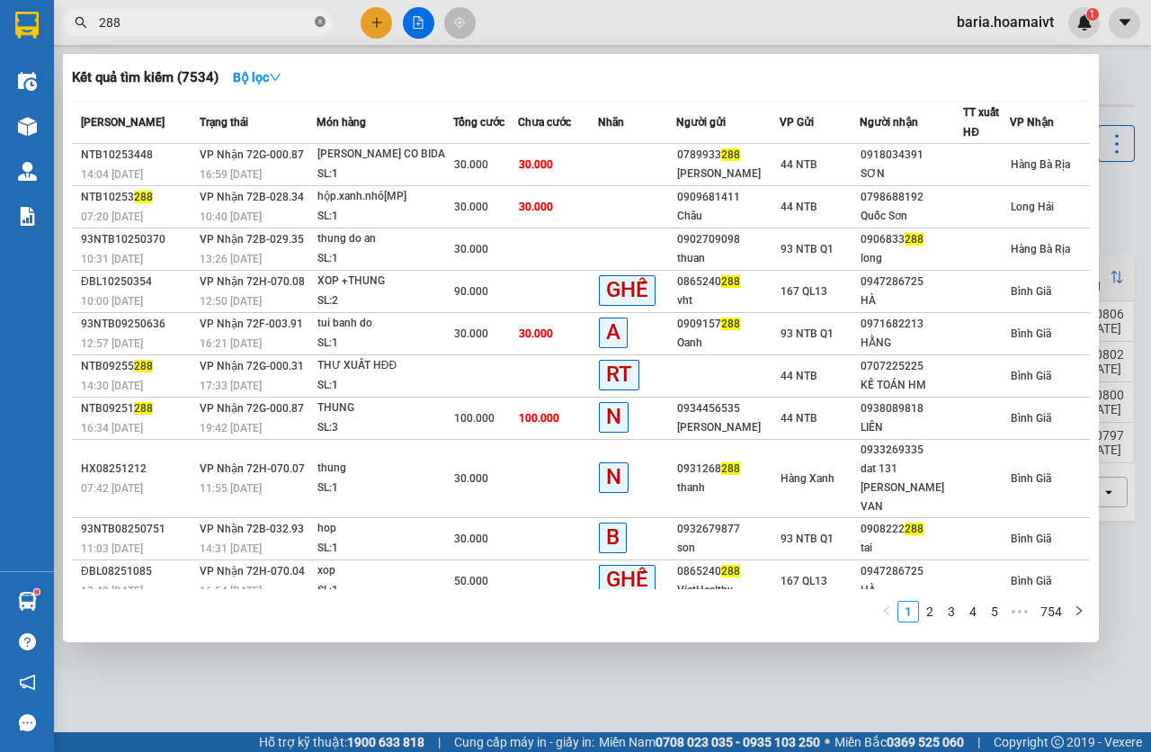
click at [315, 25] on icon "close-circle" at bounding box center [320, 21] width 11 height 11
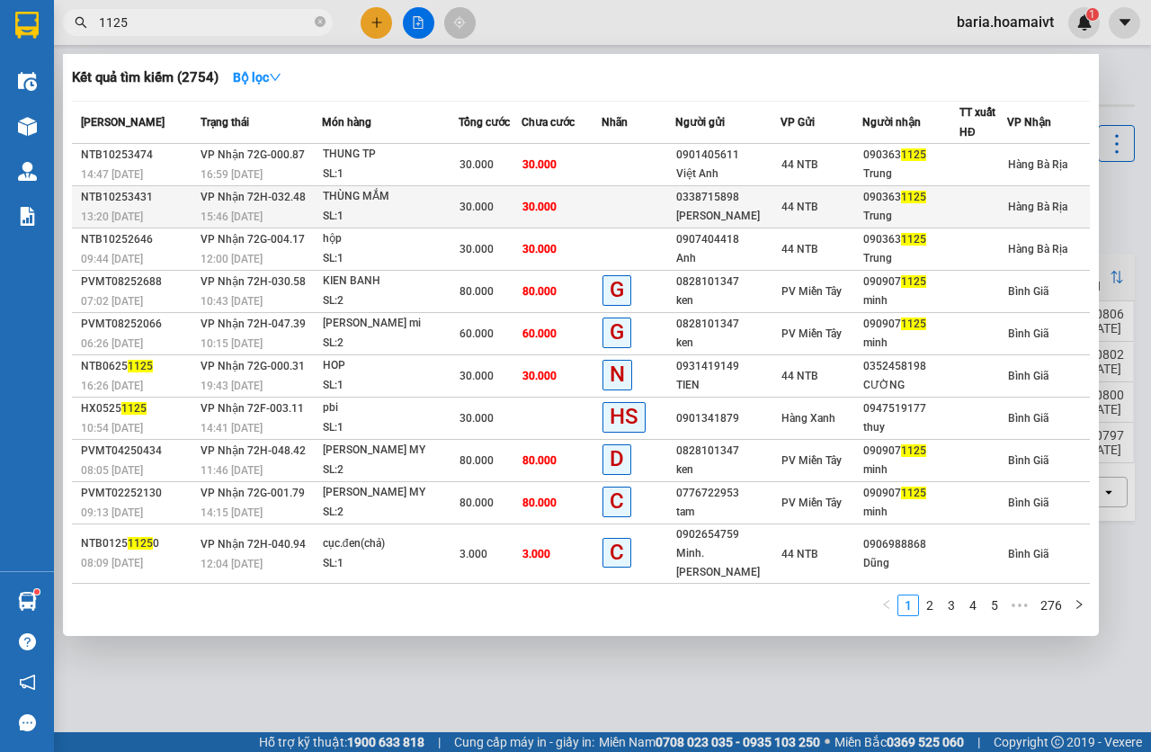
click at [804, 215] on div "44 NTB" at bounding box center [822, 207] width 81 height 20
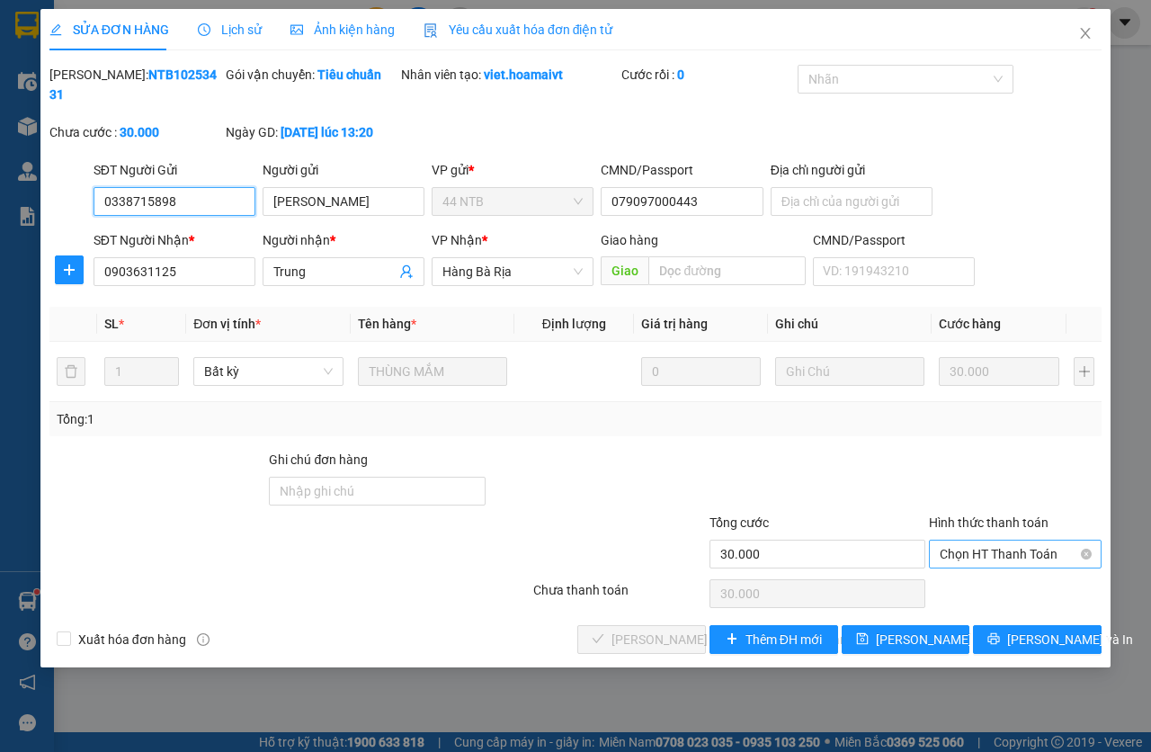
click at [989, 553] on span "Chọn HT Thanh Toán" at bounding box center [1015, 554] width 151 height 27
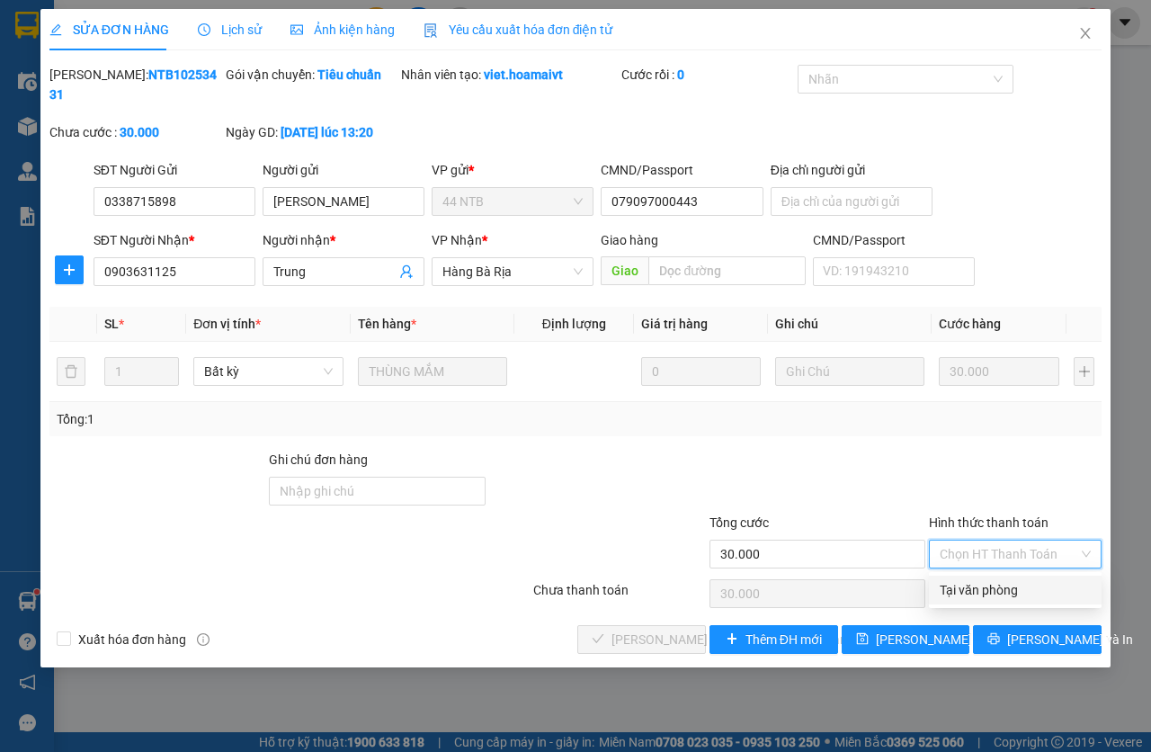
drag, startPoint x: 989, startPoint y: 593, endPoint x: 721, endPoint y: 620, distance: 268.5
click at [947, 604] on div "Tại văn phòng" at bounding box center [1015, 590] width 173 height 29
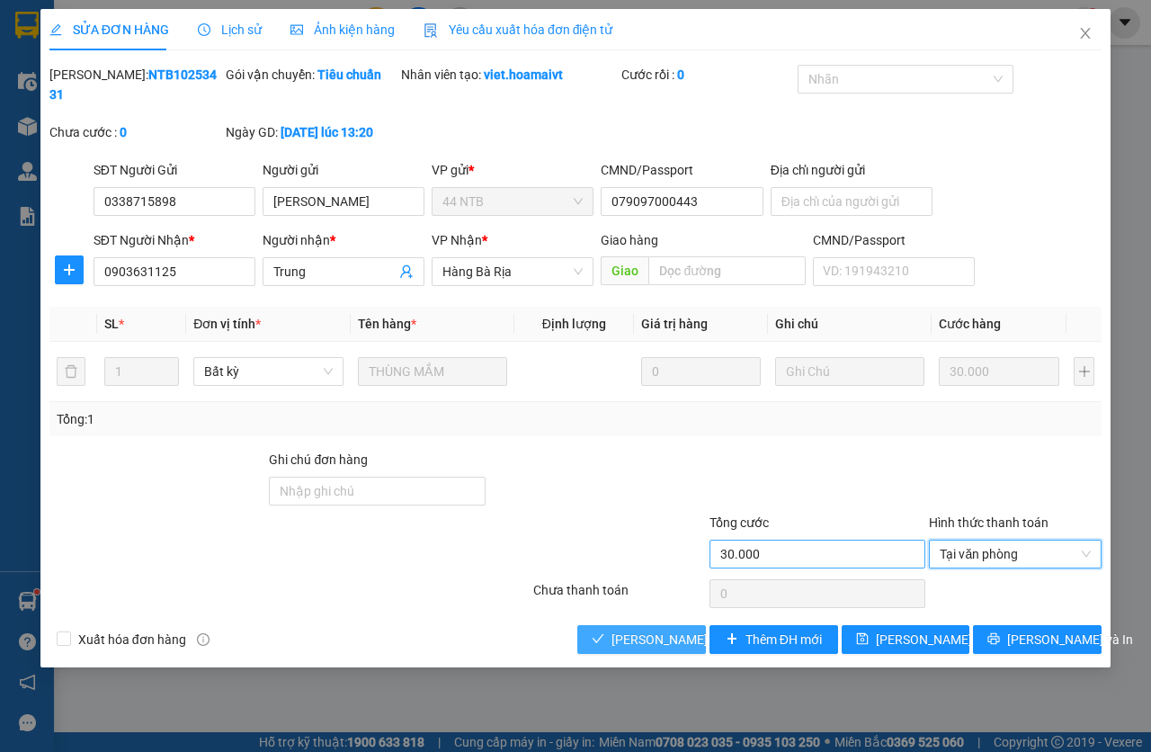
click at [683, 626] on button "[PERSON_NAME] và [PERSON_NAME] hàng" at bounding box center [641, 639] width 129 height 29
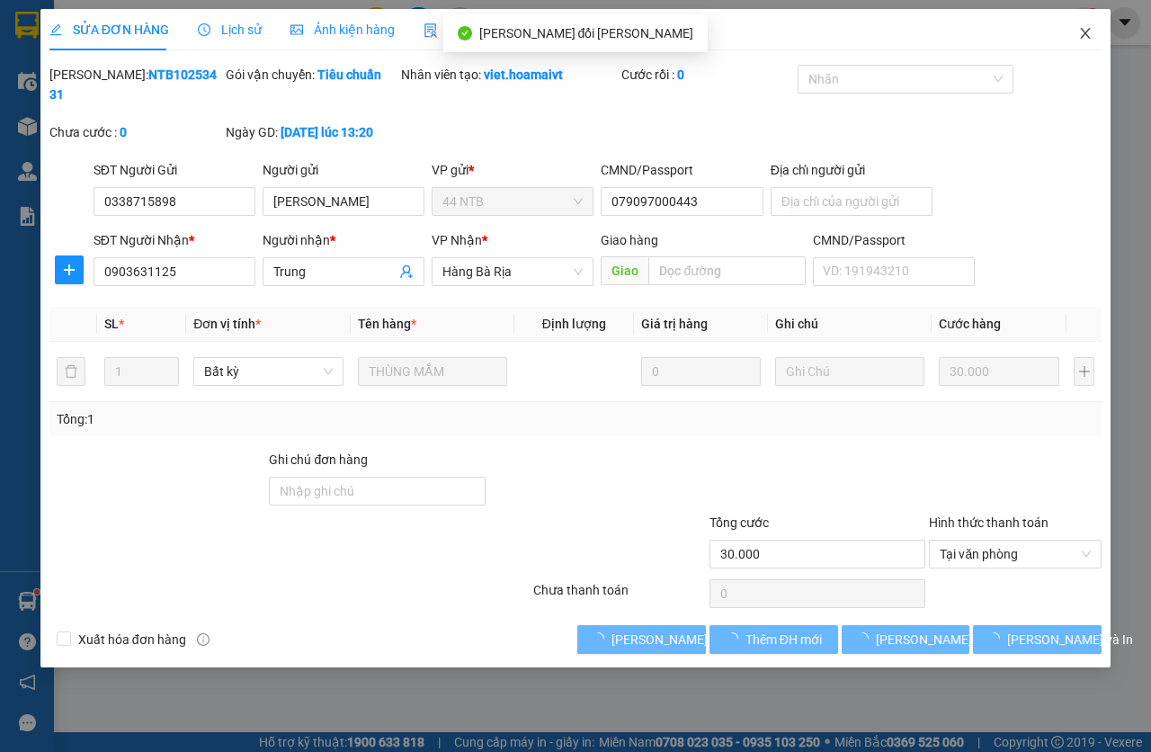
click at [1083, 34] on icon "close" at bounding box center [1085, 33] width 14 height 14
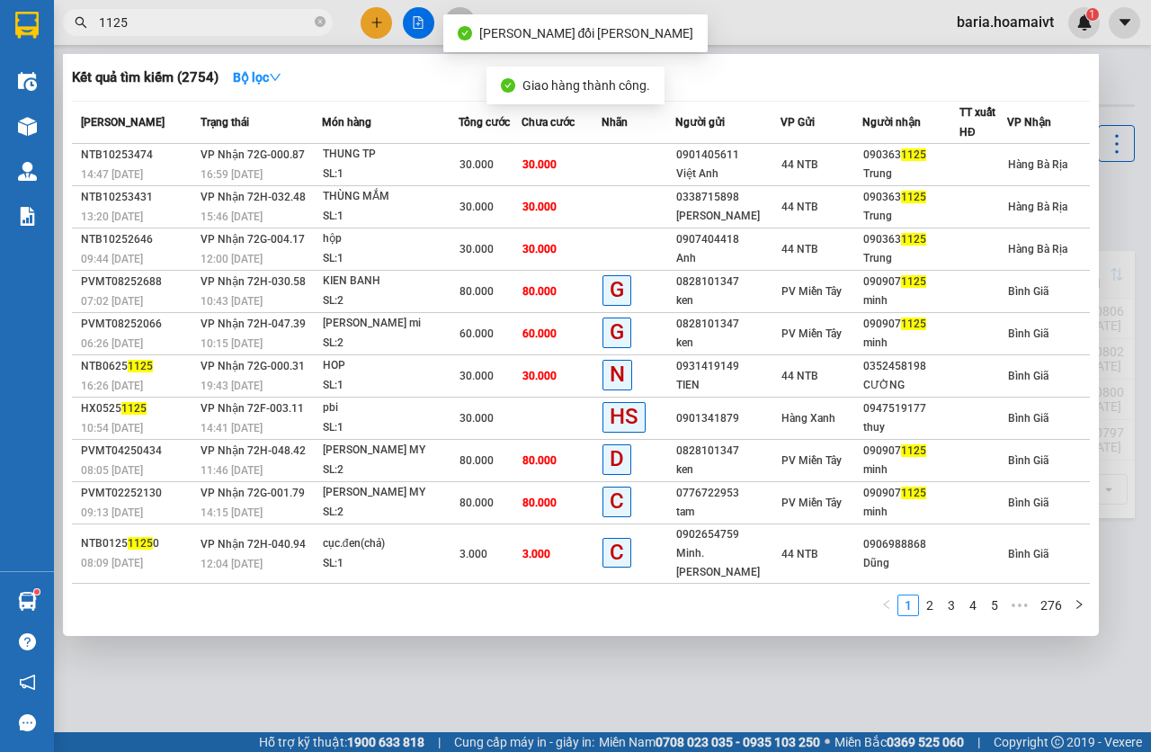
click at [214, 21] on input "1125" at bounding box center [205, 23] width 212 height 20
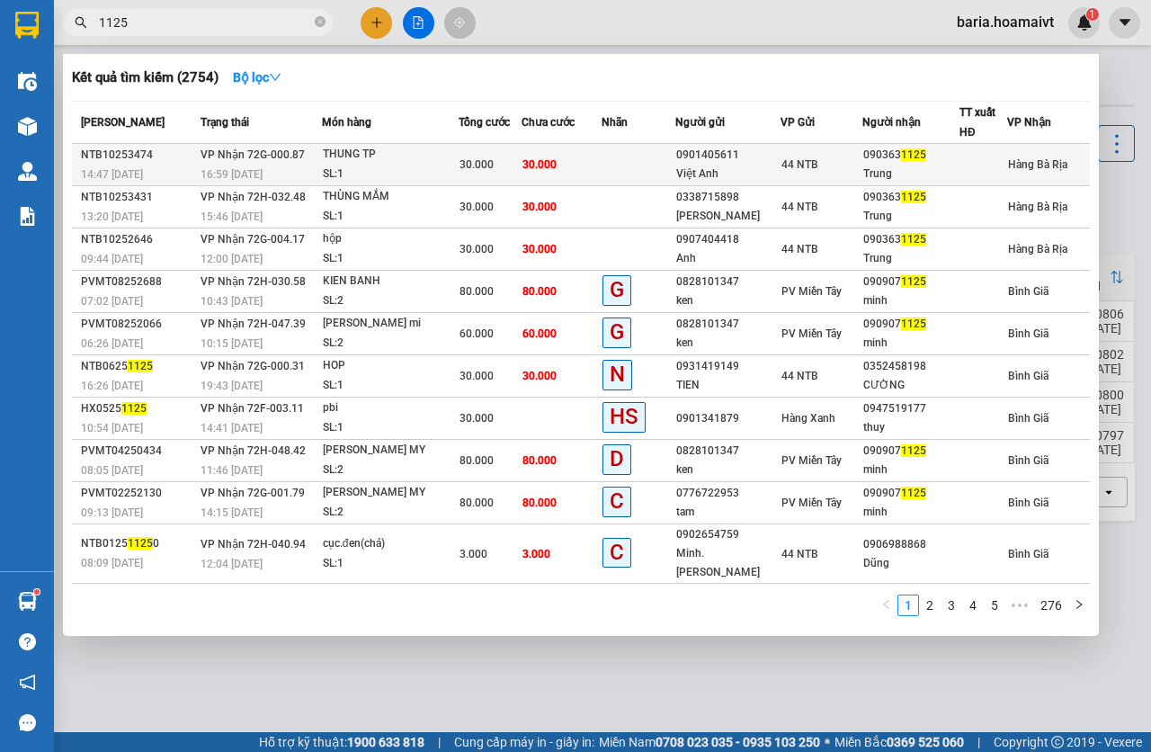
click at [883, 161] on div "090363 1125" at bounding box center [911, 155] width 95 height 19
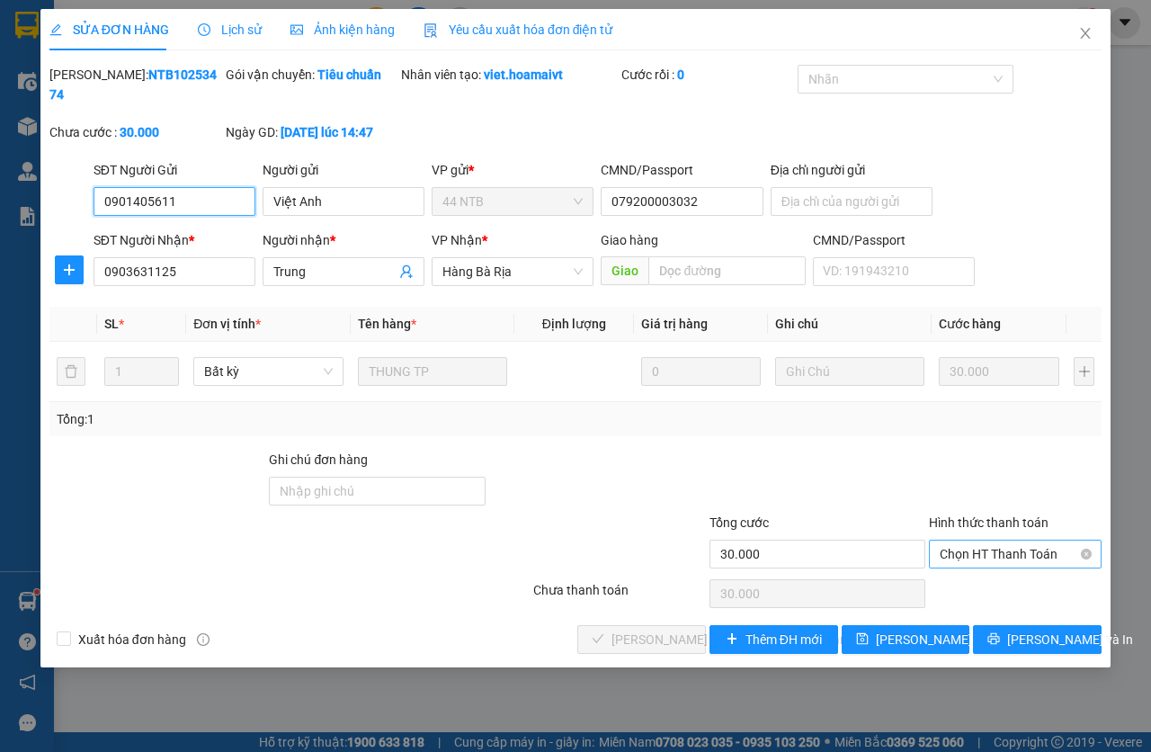
click at [960, 559] on span "Chọn HT Thanh Toán" at bounding box center [1015, 554] width 151 height 27
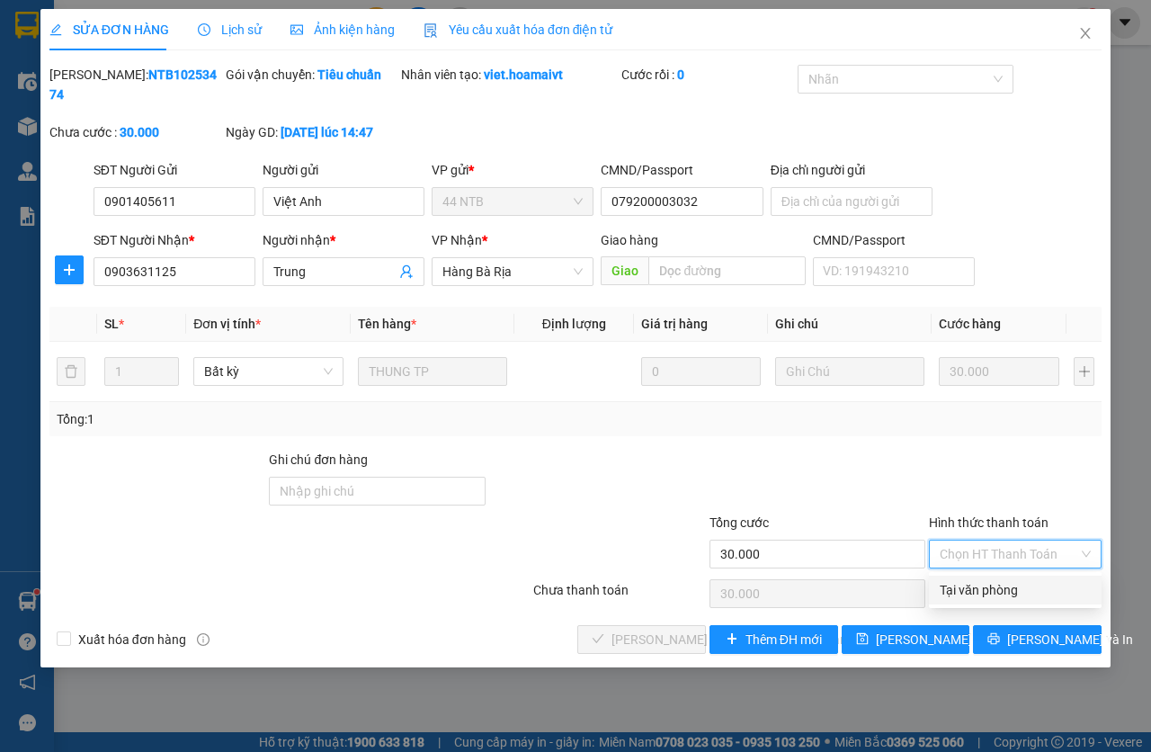
drag, startPoint x: 960, startPoint y: 583, endPoint x: 811, endPoint y: 602, distance: 149.6
click at [937, 586] on div "Tại văn phòng" at bounding box center [1015, 590] width 173 height 29
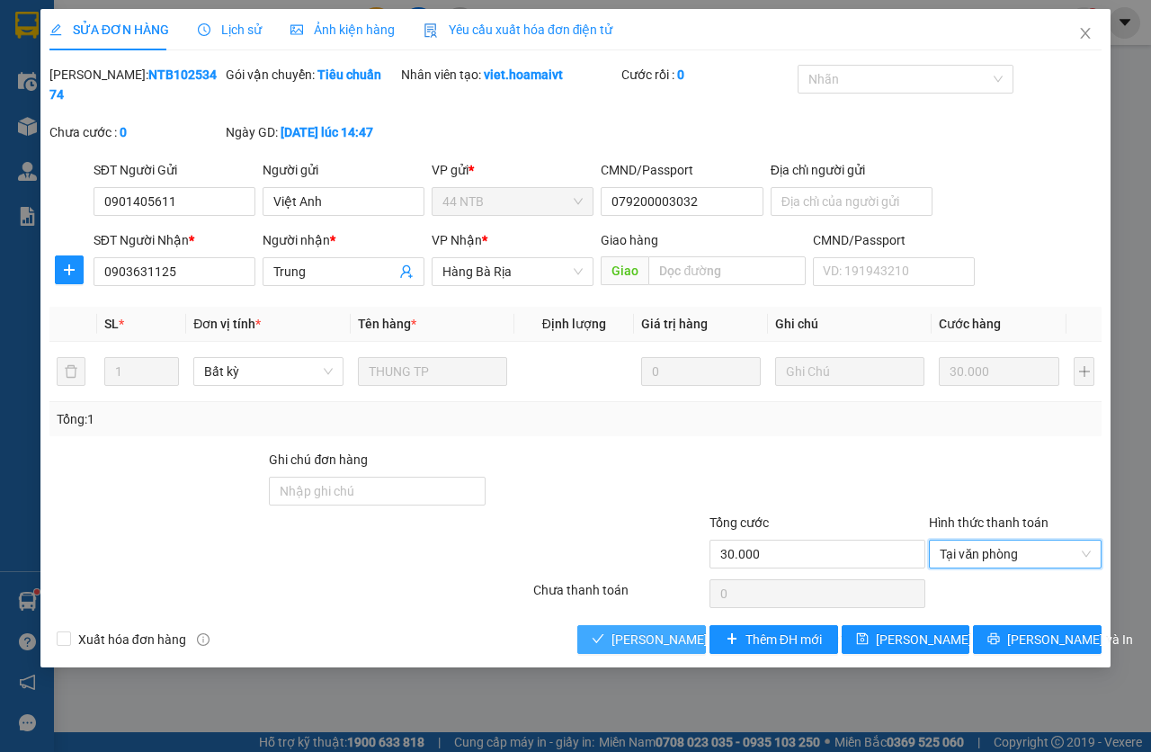
click at [669, 631] on span "[PERSON_NAME] và [PERSON_NAME] hàng" at bounding box center [733, 640] width 243 height 20
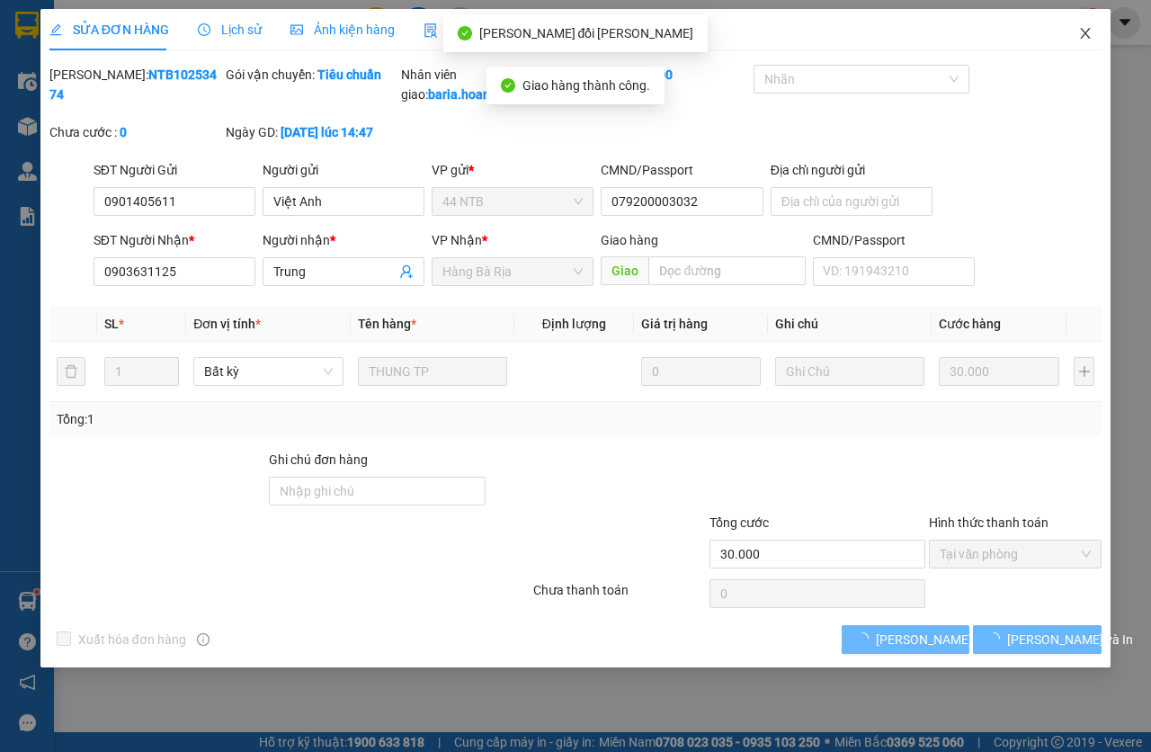
click at [1080, 34] on icon "close" at bounding box center [1085, 33] width 14 height 14
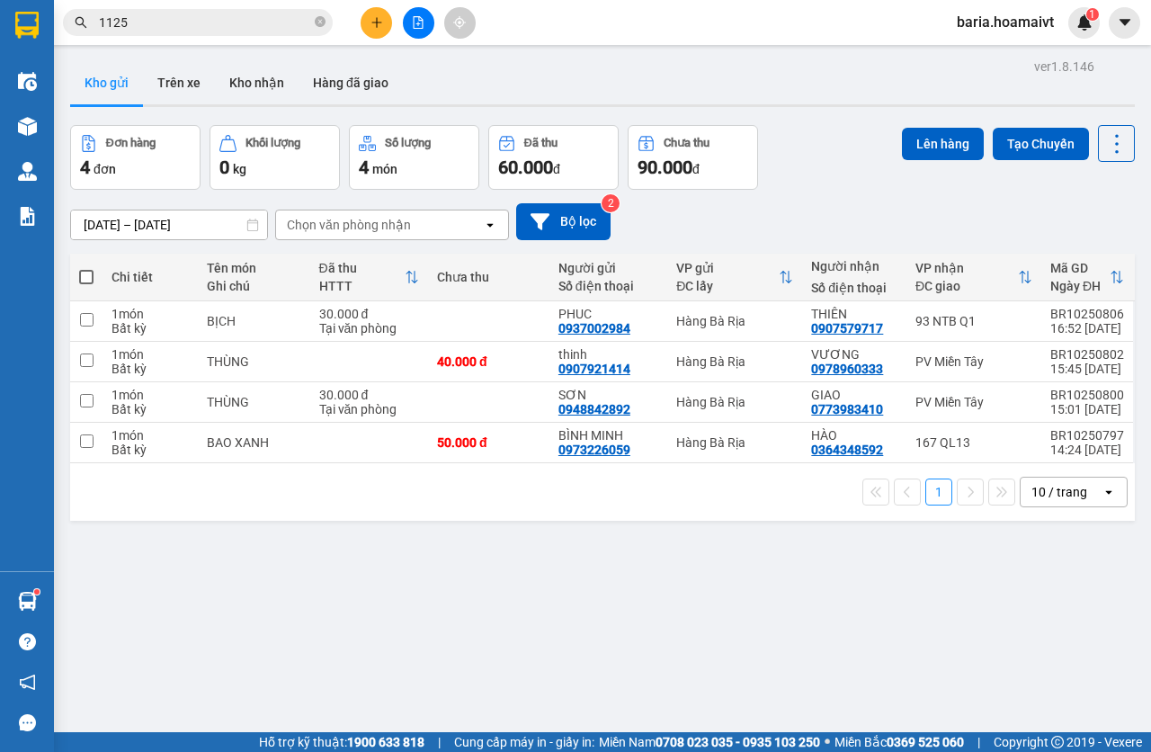
click at [174, 24] on input "1125" at bounding box center [205, 23] width 212 height 20
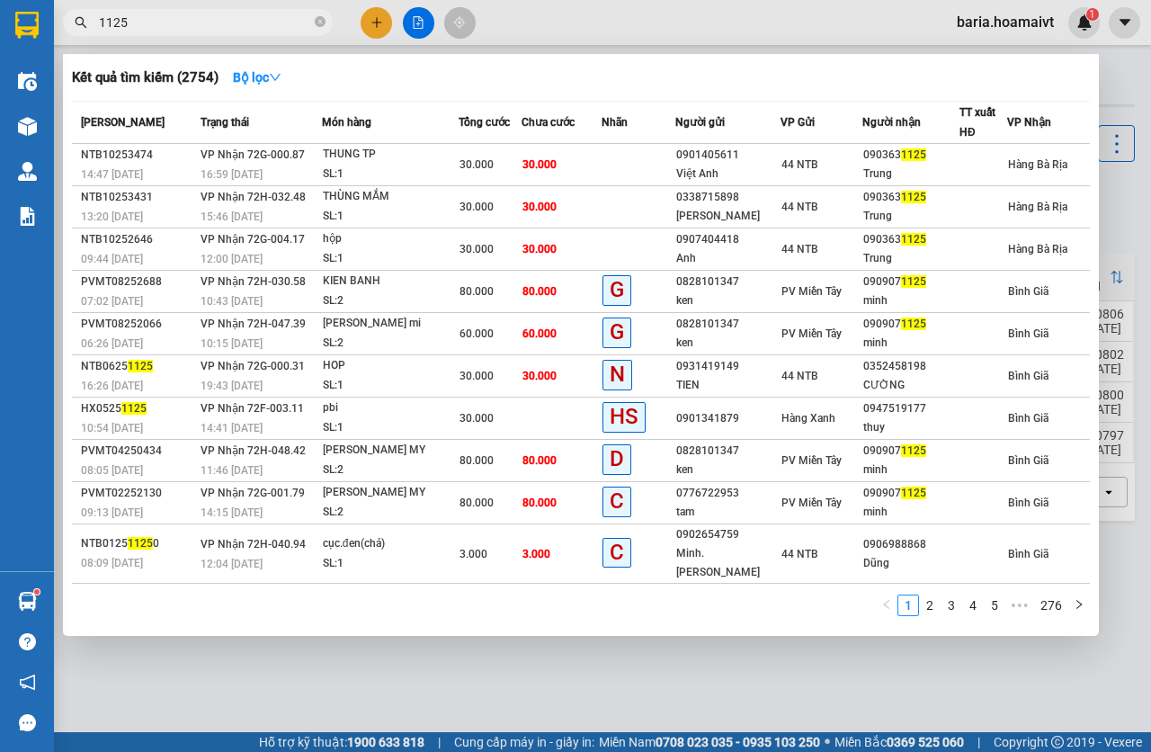
click at [174, 24] on input "1125" at bounding box center [205, 23] width 212 height 20
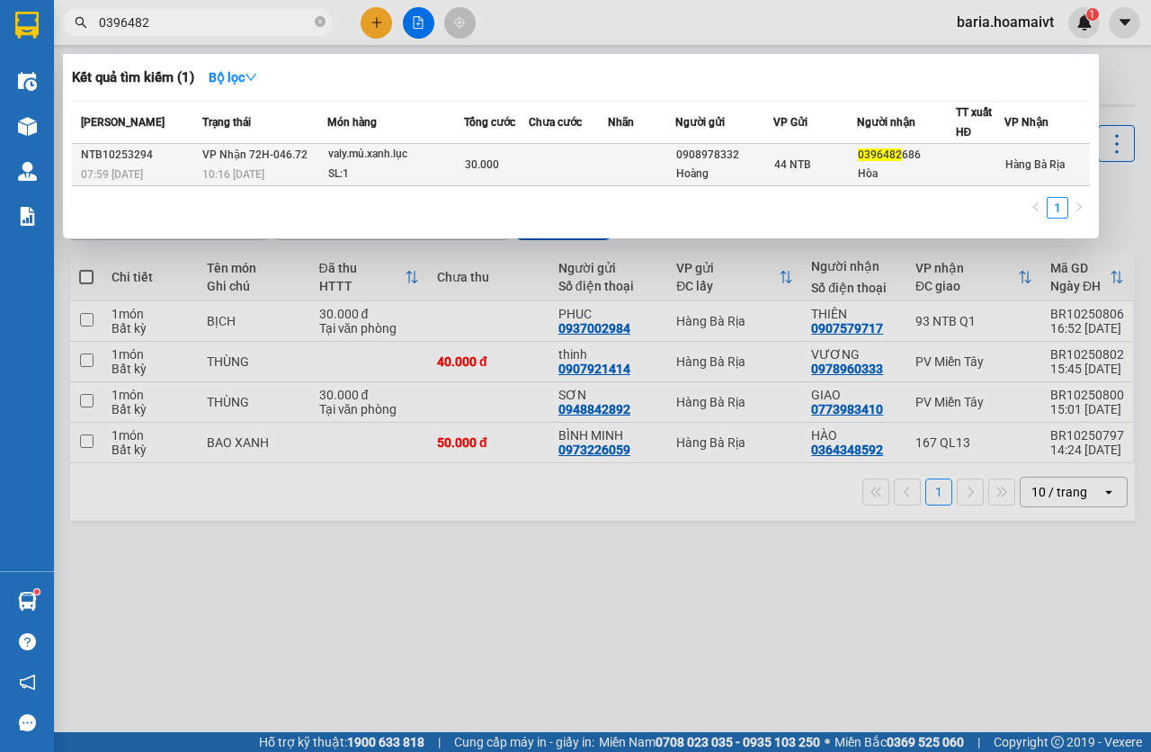
click at [570, 170] on td at bounding box center [568, 165] width 79 height 42
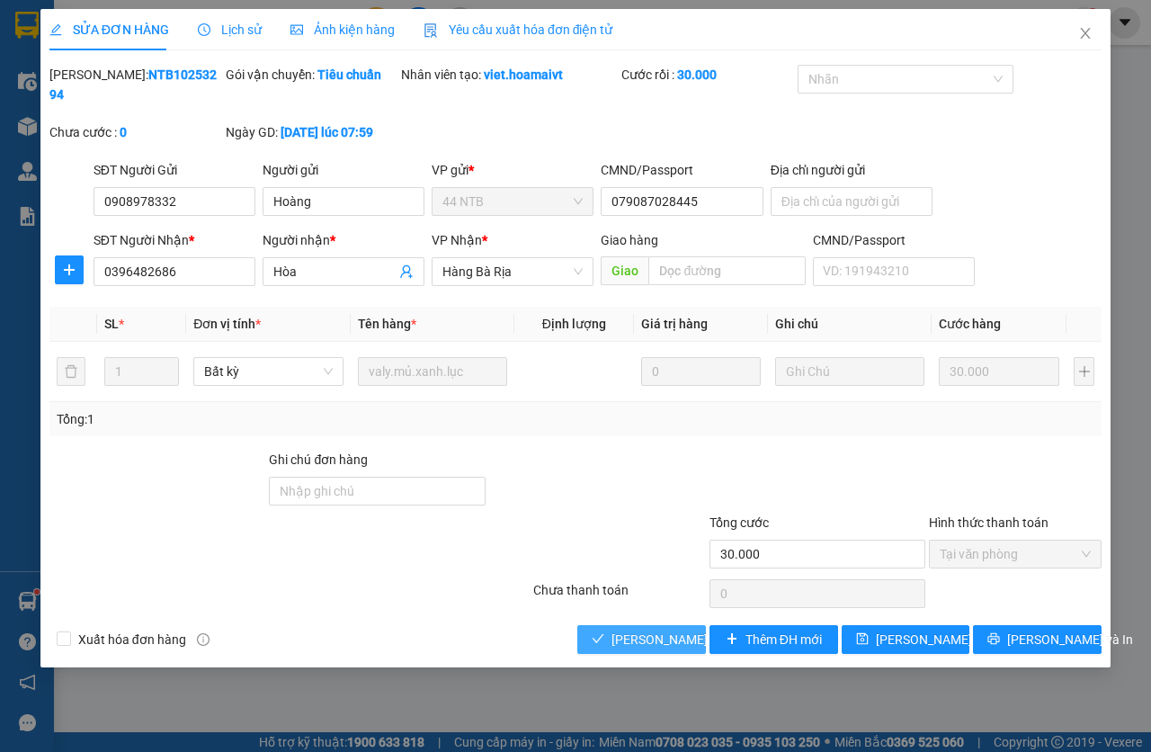
click at [648, 641] on span "[PERSON_NAME] và [PERSON_NAME] hàng" at bounding box center [733, 640] width 243 height 20
